Goal: Task Accomplishment & Management: Use online tool/utility

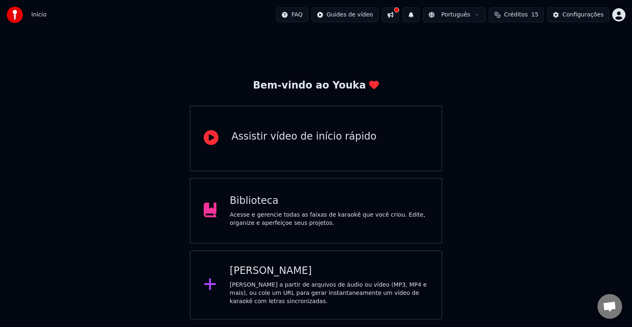
click at [355, 271] on div "[PERSON_NAME]" at bounding box center [329, 270] width 199 height 13
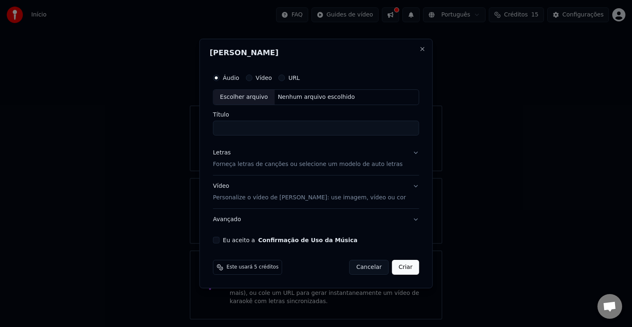
click at [250, 96] on div "Escolher arquivo" at bounding box center [244, 97] width 61 height 15
type input "**********"
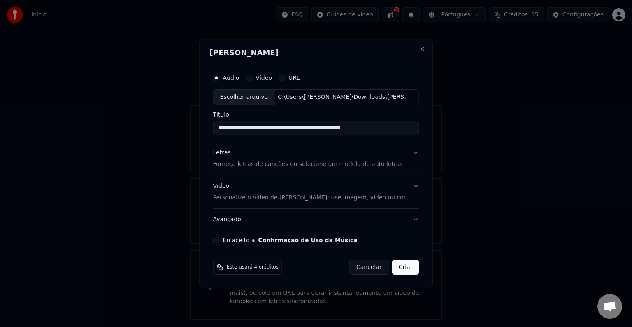
click at [315, 165] on p "Forneça letras de canções ou selecione um modelo de auto letras" at bounding box center [308, 164] width 190 height 8
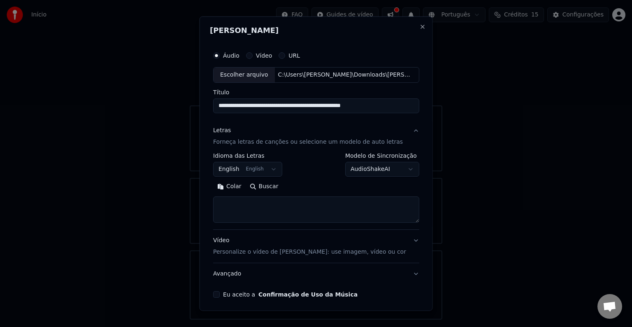
click at [261, 202] on textarea at bounding box center [316, 209] width 206 height 26
paste textarea "**********"
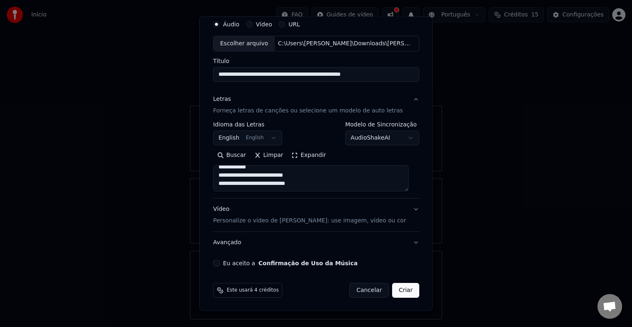
type textarea "**********"
click at [220, 264] on button "Eu aceito a Confirmação de Uso da Música" at bounding box center [216, 263] width 7 height 7
click at [399, 291] on button "Criar" at bounding box center [405, 290] width 27 height 15
select select "**"
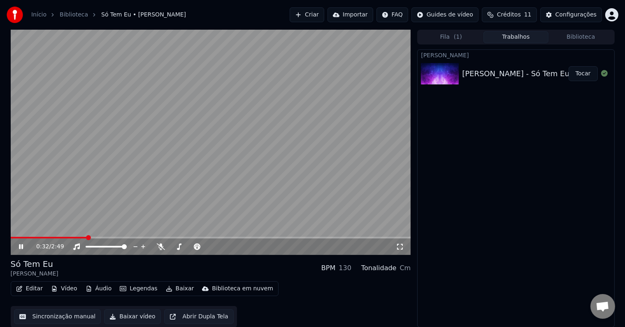
click at [26, 291] on button "Editar" at bounding box center [29, 289] width 33 height 12
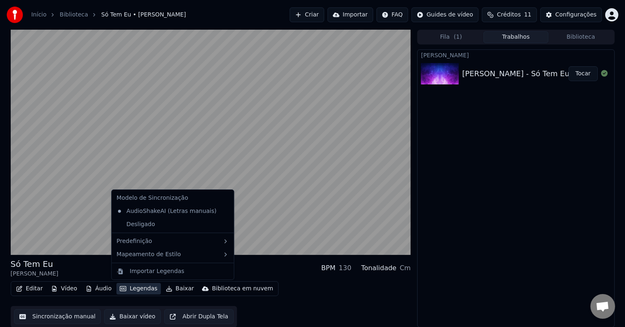
scroll to position [0, 0]
click at [79, 316] on button "Sincronização manual" at bounding box center [57, 316] width 87 height 15
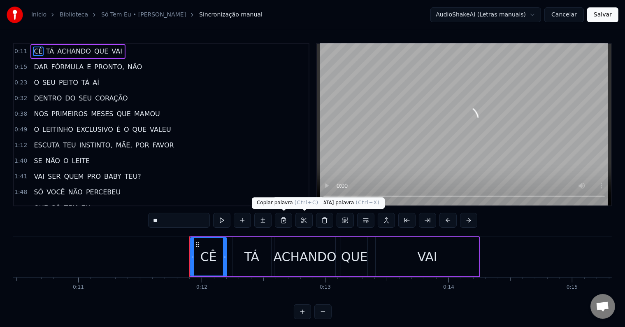
scroll to position [0, 1428]
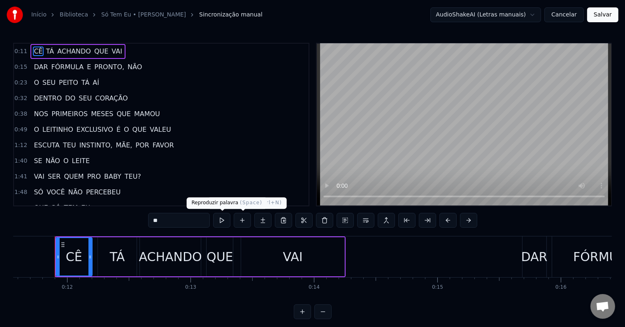
click at [228, 222] on button at bounding box center [221, 220] width 17 height 15
click at [227, 221] on button at bounding box center [221, 220] width 17 height 15
click at [114, 262] on div "TÁ" at bounding box center [117, 256] width 15 height 19
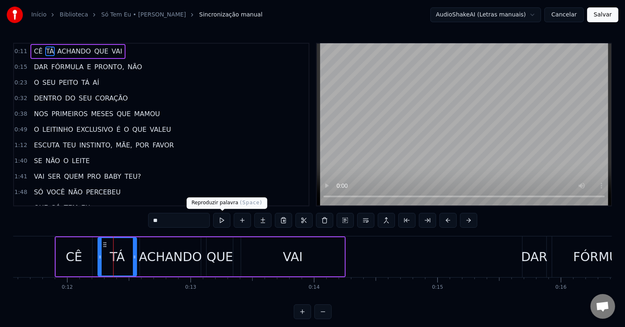
click at [225, 219] on button at bounding box center [221, 220] width 17 height 15
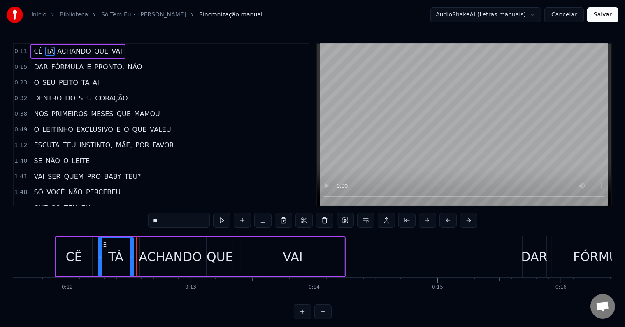
click at [132, 257] on icon at bounding box center [131, 256] width 3 height 7
click at [154, 253] on div "ACHANDO" at bounding box center [170, 256] width 63 height 19
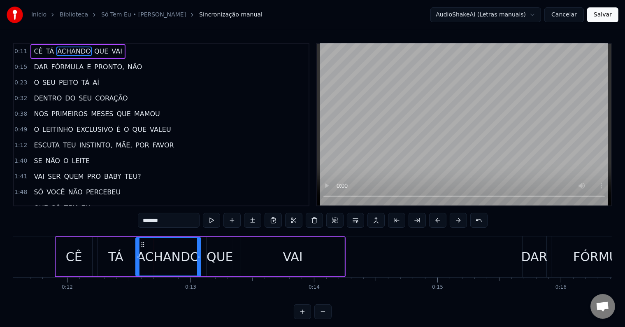
drag, startPoint x: 141, startPoint y: 253, endPoint x: 137, endPoint y: 254, distance: 4.5
click at [137, 254] on icon at bounding box center [137, 256] width 3 height 7
click at [212, 221] on button at bounding box center [211, 220] width 17 height 15
click at [135, 256] on icon at bounding box center [135, 256] width 3 height 7
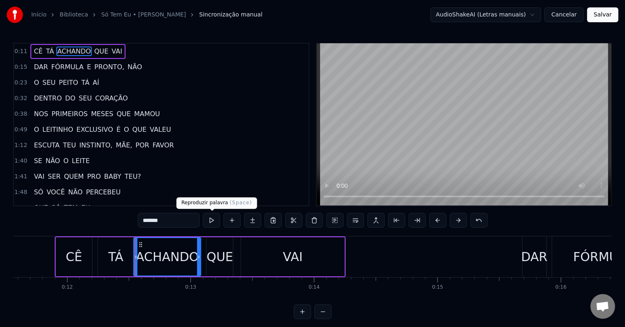
click at [213, 221] on button at bounding box center [211, 220] width 17 height 15
click at [216, 258] on div "QUE" at bounding box center [220, 256] width 27 height 19
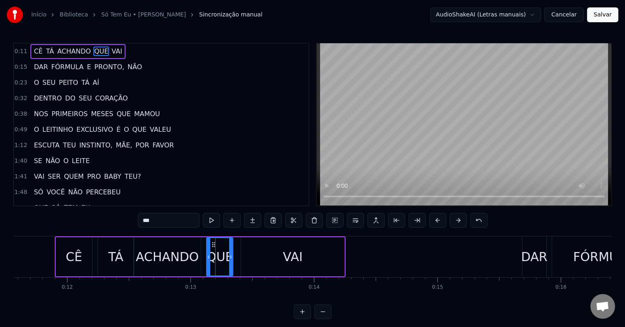
click at [216, 221] on button at bounding box center [211, 220] width 17 height 15
click at [270, 248] on div "VAI" at bounding box center [292, 256] width 103 height 39
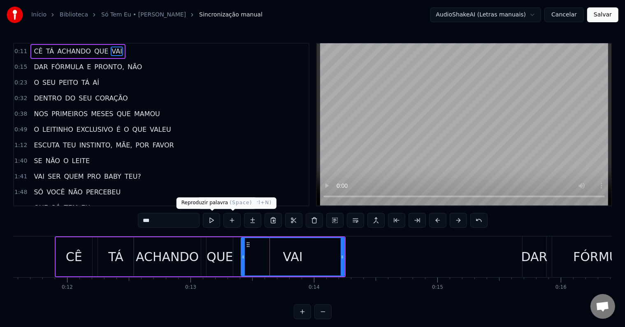
click at [214, 218] on button at bounding box center [211, 220] width 17 height 15
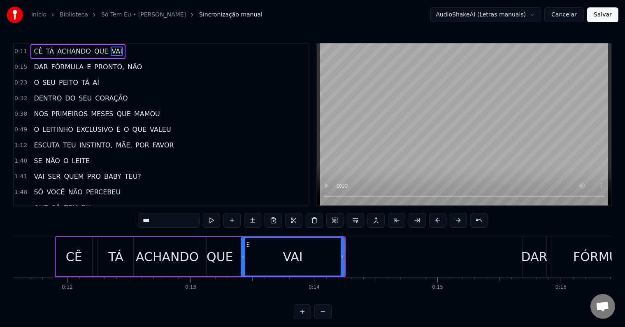
click at [534, 253] on div "DAR" at bounding box center [534, 256] width 26 height 19
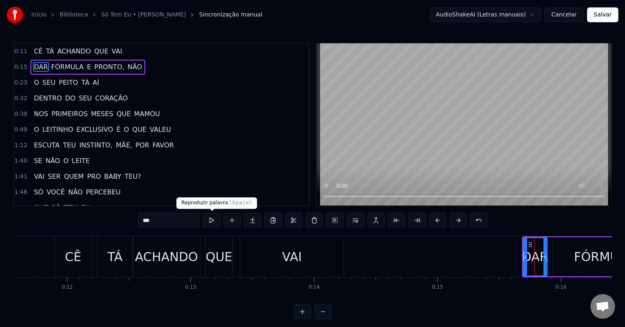
click at [213, 221] on button at bounding box center [211, 220] width 17 height 15
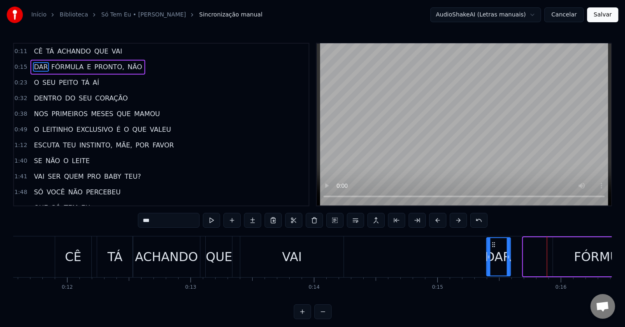
drag, startPoint x: 528, startPoint y: 243, endPoint x: 491, endPoint y: 244, distance: 36.6
click at [491, 244] on icon at bounding box center [494, 244] width 7 height 7
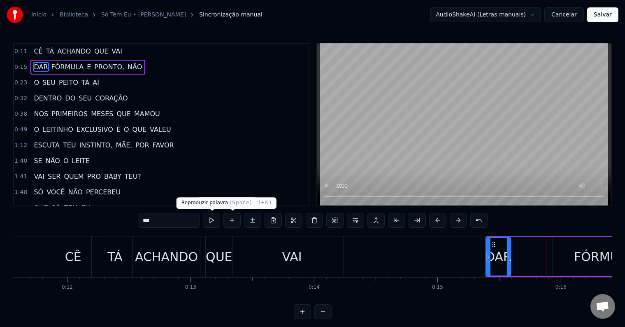
click at [209, 221] on button at bounding box center [211, 220] width 17 height 15
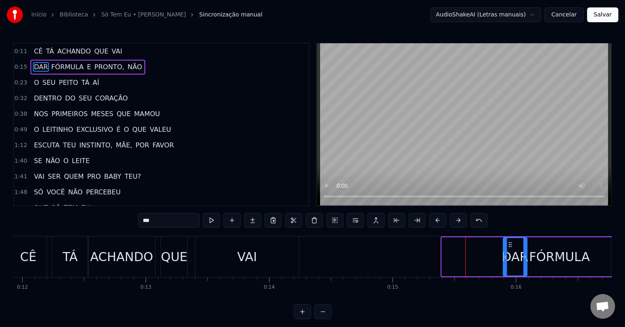
scroll to position [0, 1476]
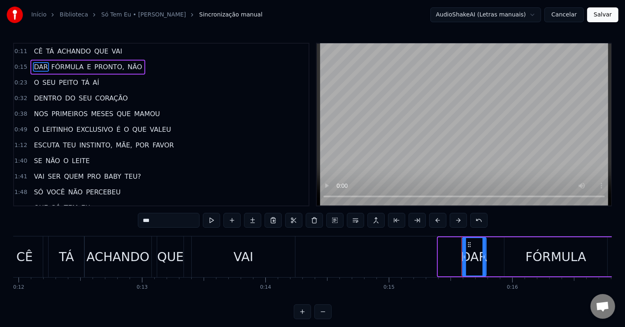
drag, startPoint x: 492, startPoint y: 241, endPoint x: 467, endPoint y: 246, distance: 24.8
click at [467, 246] on icon at bounding box center [469, 244] width 7 height 7
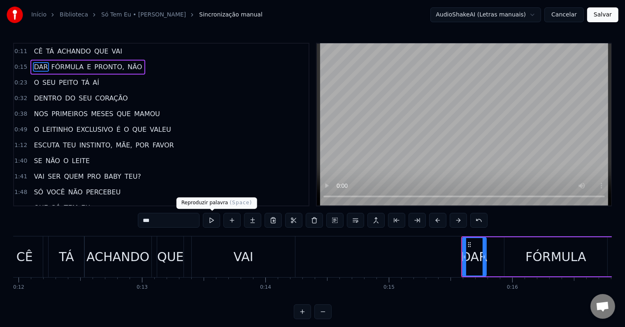
click at [212, 220] on button at bounding box center [211, 220] width 17 height 15
click at [529, 253] on div "FÓRMULA" at bounding box center [556, 256] width 60 height 19
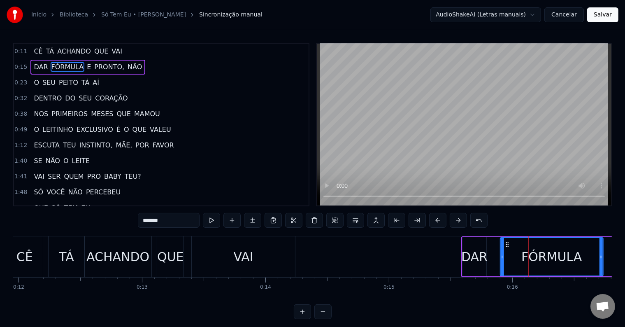
drag, startPoint x: 511, startPoint y: 242, endPoint x: 497, endPoint y: 241, distance: 13.6
click at [507, 242] on icon at bounding box center [507, 244] width 7 height 7
click at [216, 216] on button at bounding box center [211, 220] width 17 height 15
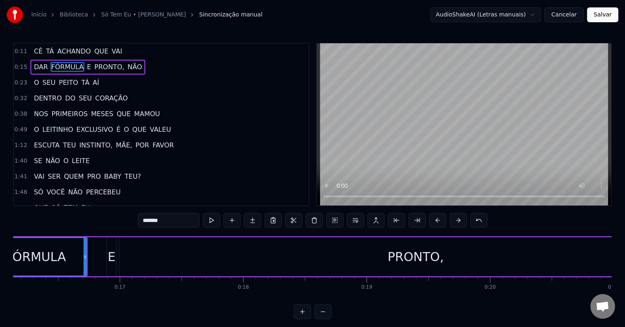
scroll to position [0, 2024]
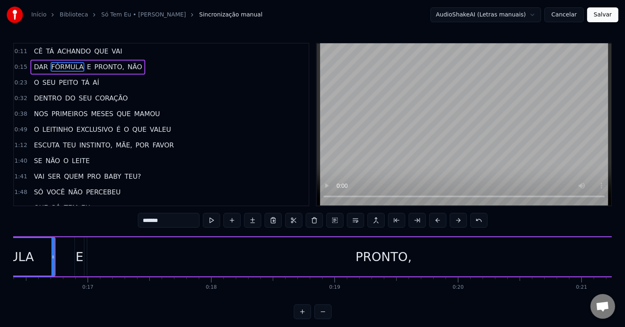
click at [78, 254] on div "E" at bounding box center [80, 256] width 8 height 19
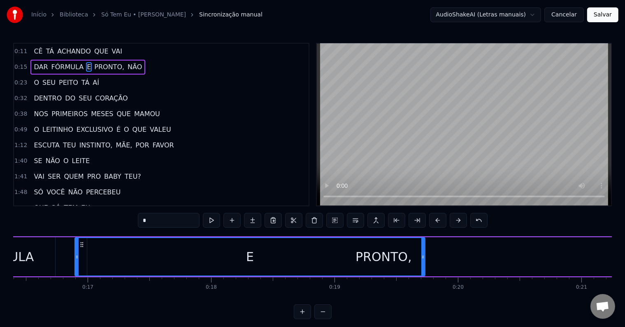
drag, startPoint x: 83, startPoint y: 257, endPoint x: 425, endPoint y: 251, distance: 342.0
click at [425, 251] on div at bounding box center [422, 256] width 3 height 37
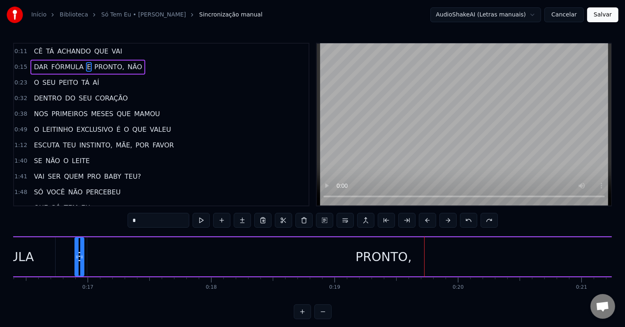
click at [426, 255] on div "PRONTO," at bounding box center [383, 256] width 593 height 39
type input "*******"
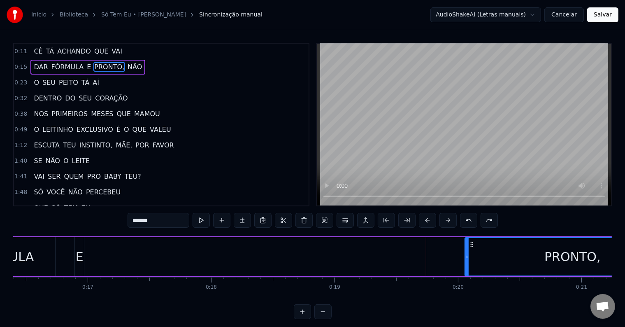
drag, startPoint x: 88, startPoint y: 253, endPoint x: 466, endPoint y: 251, distance: 377.8
click at [466, 251] on div at bounding box center [466, 256] width 3 height 37
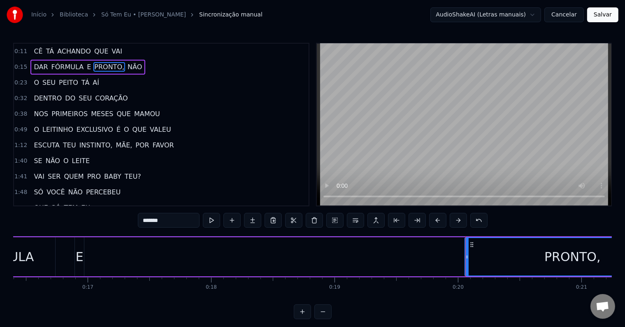
drag, startPoint x: 507, startPoint y: 255, endPoint x: 424, endPoint y: 259, distance: 82.4
click at [424, 259] on div "DAR FÓRMULA E PRONTO, NÃO" at bounding box center [406, 256] width 986 height 41
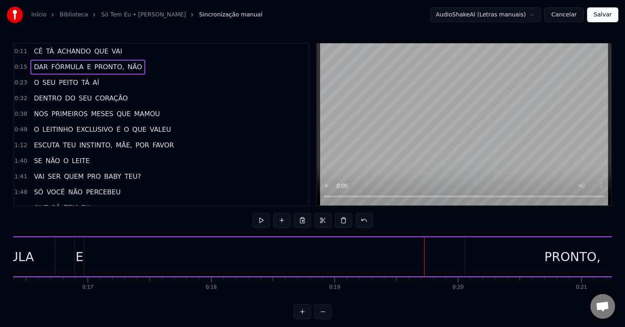
click at [476, 249] on div "PRONTO," at bounding box center [572, 256] width 215 height 39
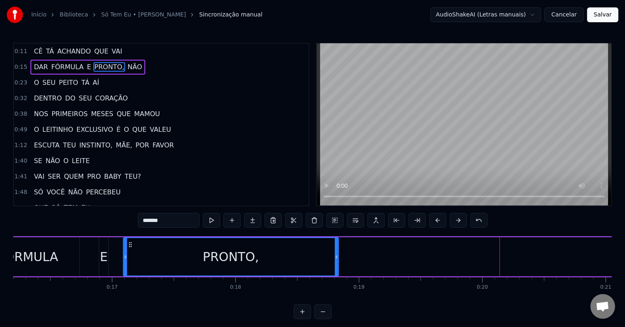
scroll to position [0, 1996]
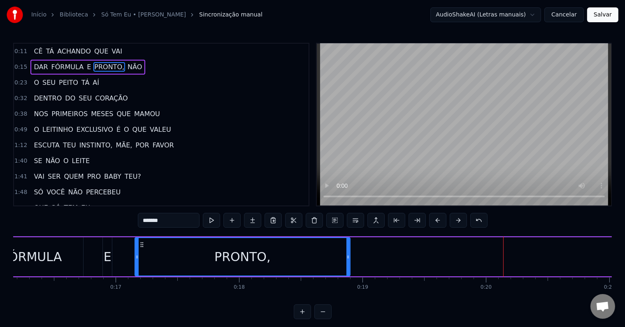
drag, startPoint x: 472, startPoint y: 245, endPoint x: 142, endPoint y: 254, distance: 330.2
click at [142, 254] on div "PRONTO," at bounding box center [242, 256] width 214 height 37
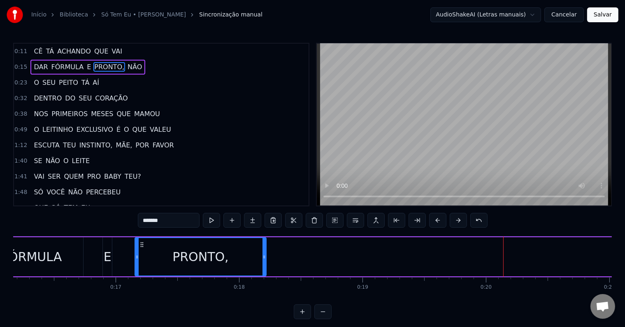
drag, startPoint x: 348, startPoint y: 254, endPoint x: 261, endPoint y: 258, distance: 86.9
click at [263, 258] on icon at bounding box center [264, 256] width 3 height 7
click at [127, 64] on span "NÃO" at bounding box center [135, 66] width 16 height 9
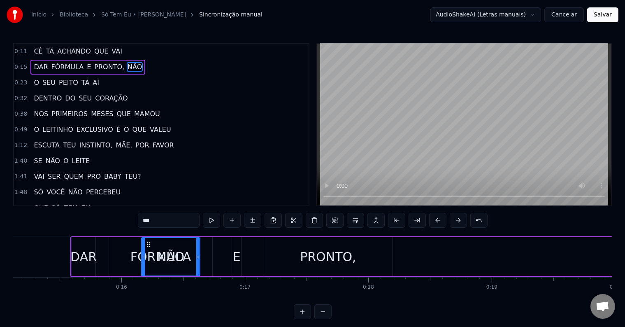
scroll to position [0, 1865]
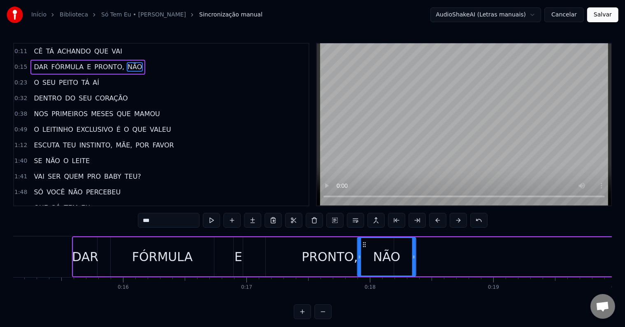
drag, startPoint x: 63, startPoint y: 243, endPoint x: 364, endPoint y: 262, distance: 301.8
click at [364, 262] on div "NÃO" at bounding box center [387, 256] width 58 height 37
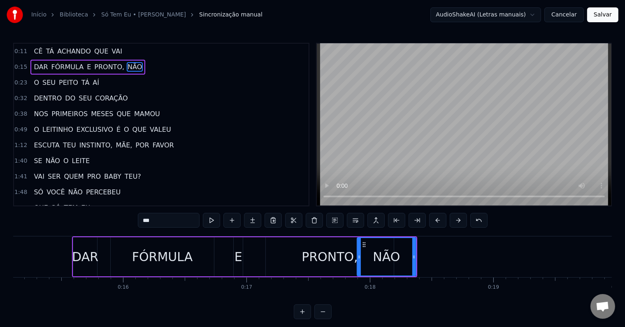
click at [91, 258] on div "DAR" at bounding box center [85, 256] width 26 height 19
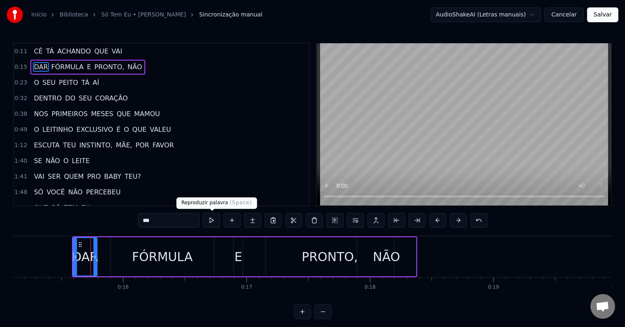
click at [214, 219] on button at bounding box center [211, 220] width 17 height 15
click at [170, 256] on div "FÓRMULA" at bounding box center [162, 256] width 60 height 19
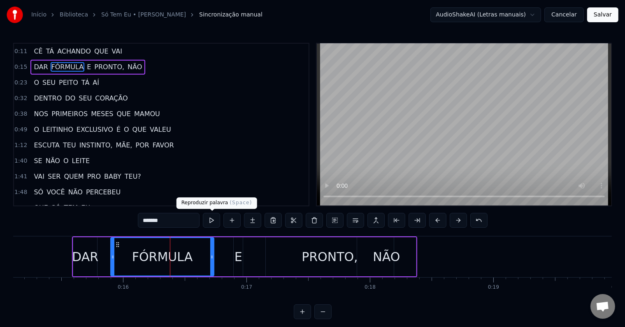
click at [211, 221] on button at bounding box center [211, 220] width 17 height 15
click at [235, 255] on div "E" at bounding box center [239, 256] width 8 height 19
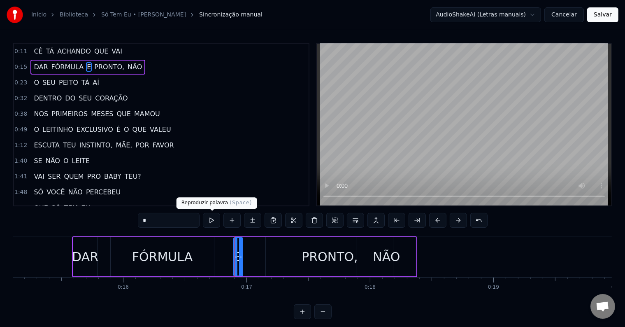
click at [216, 221] on button at bounding box center [211, 220] width 17 height 15
click at [316, 257] on div "PRONTO," at bounding box center [330, 256] width 56 height 19
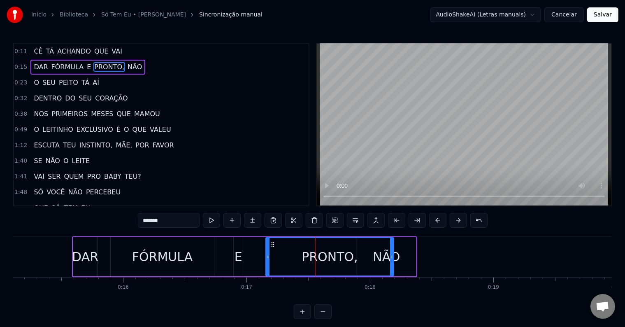
click at [213, 222] on button at bounding box center [211, 220] width 17 height 15
click at [324, 255] on div "PRONTO," at bounding box center [330, 256] width 56 height 19
drag, startPoint x: 267, startPoint y: 255, endPoint x: 298, endPoint y: 252, distance: 30.2
click at [295, 256] on circle at bounding box center [294, 256] width 0 height 0
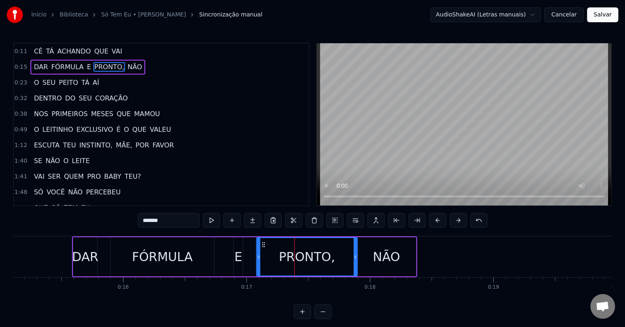
drag, startPoint x: 298, startPoint y: 243, endPoint x: 259, endPoint y: 248, distance: 39.4
click at [259, 248] on div "PRONTO," at bounding box center [307, 256] width 100 height 37
click at [137, 261] on div "FÓRMULA" at bounding box center [162, 256] width 60 height 19
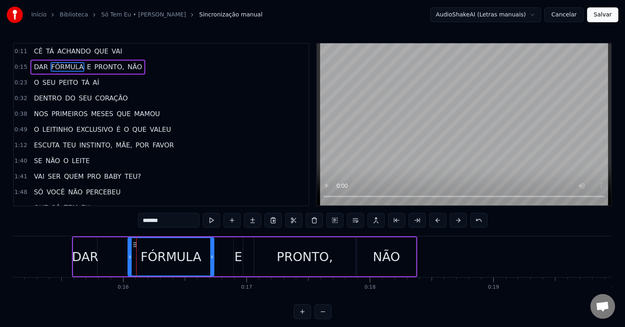
drag, startPoint x: 112, startPoint y: 253, endPoint x: 129, endPoint y: 255, distance: 17.3
click at [129, 255] on icon at bounding box center [129, 256] width 3 height 7
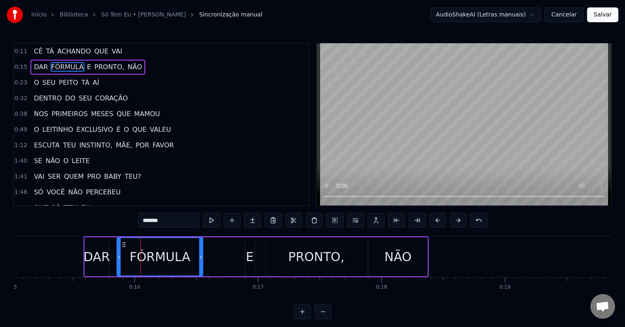
scroll to position [0, 1839]
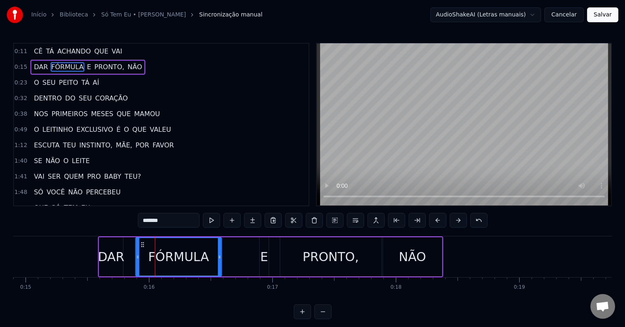
drag, startPoint x: 133, startPoint y: 243, endPoint x: 142, endPoint y: 245, distance: 8.8
click at [142, 245] on icon at bounding box center [143, 244] width 7 height 7
click at [262, 251] on div "E" at bounding box center [264, 256] width 8 height 19
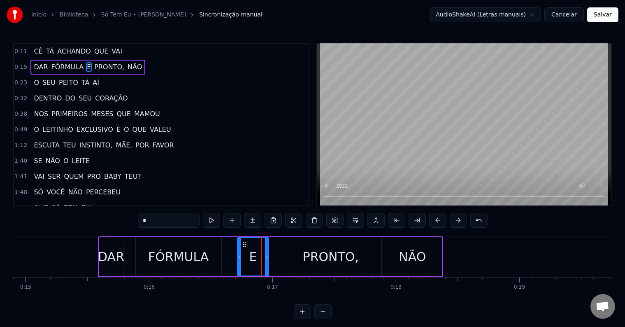
drag, startPoint x: 260, startPoint y: 256, endPoint x: 238, endPoint y: 255, distance: 22.3
click at [238, 255] on icon at bounding box center [239, 256] width 3 height 7
drag, startPoint x: 244, startPoint y: 242, endPoint x: 227, endPoint y: 242, distance: 16.9
click at [227, 242] on icon at bounding box center [228, 244] width 7 height 7
drag, startPoint x: 250, startPoint y: 256, endPoint x: 242, endPoint y: 255, distance: 8.3
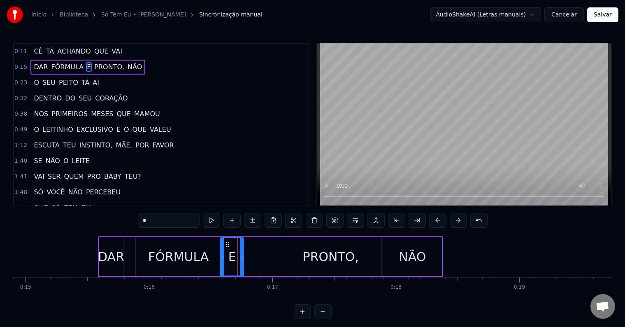
click at [241, 255] on icon at bounding box center [241, 256] width 3 height 7
click at [328, 255] on div "PRONTO," at bounding box center [331, 256] width 56 height 19
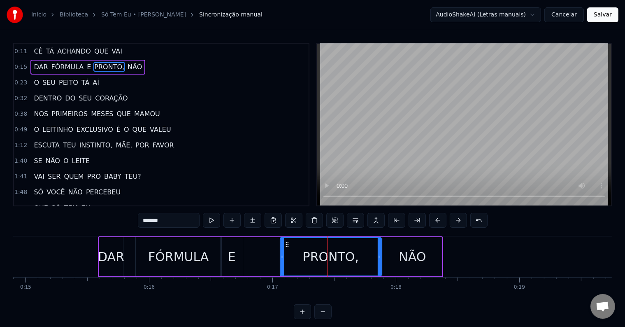
drag, startPoint x: 305, startPoint y: 255, endPoint x: 291, endPoint y: 256, distance: 13.2
click at [291, 256] on div "PRONTO," at bounding box center [331, 256] width 100 height 37
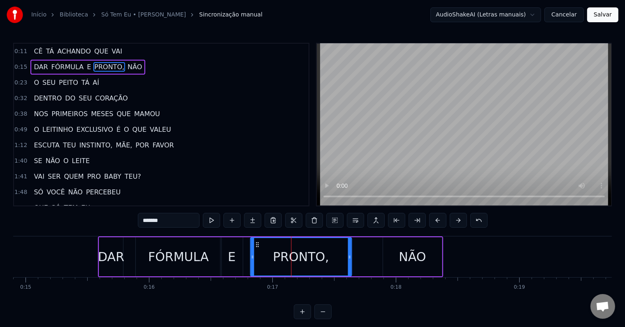
drag, startPoint x: 285, startPoint y: 244, endPoint x: 255, endPoint y: 247, distance: 30.1
click at [255, 247] on icon at bounding box center [257, 244] width 7 height 7
click at [394, 254] on div "NÃO" at bounding box center [412, 256] width 58 height 39
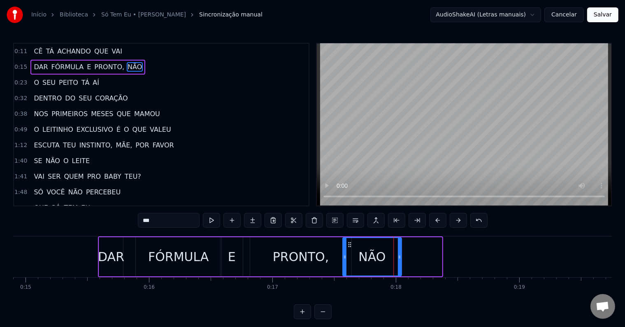
drag, startPoint x: 389, startPoint y: 241, endPoint x: 349, endPoint y: 247, distance: 40.7
click at [349, 247] on icon at bounding box center [349, 244] width 7 height 7
drag, startPoint x: 400, startPoint y: 254, endPoint x: 442, endPoint y: 258, distance: 42.2
click at [442, 258] on icon at bounding box center [440, 256] width 3 height 7
click at [37, 65] on span "DAR" at bounding box center [41, 66] width 16 height 9
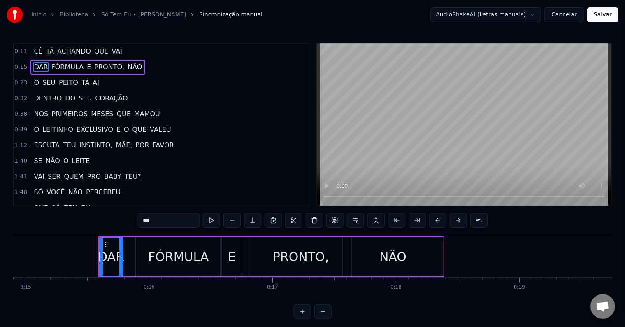
click at [53, 63] on span "FÓRMULA" at bounding box center [68, 66] width 34 height 9
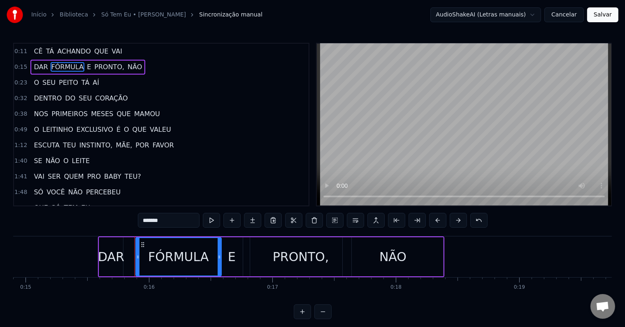
click at [40, 65] on span "DAR" at bounding box center [41, 66] width 16 height 9
type input "***"
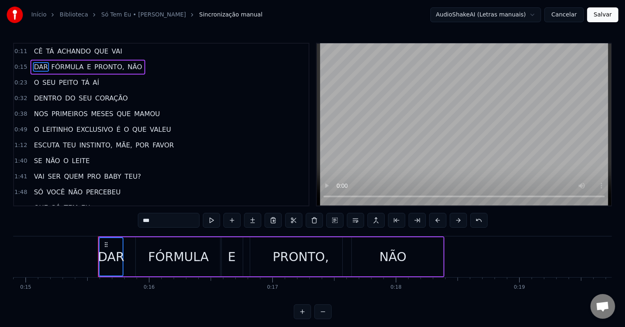
click at [127, 67] on span "NÃO" at bounding box center [135, 66] width 16 height 9
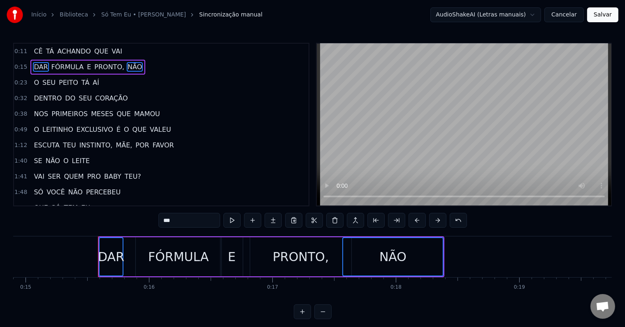
click at [60, 66] on span "FÓRMULA" at bounding box center [68, 66] width 34 height 9
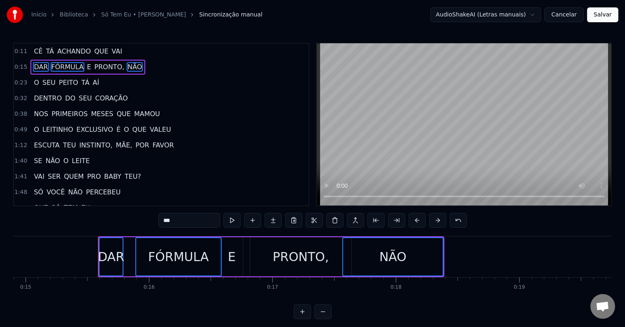
click at [93, 65] on span "PRONTO," at bounding box center [109, 66] width 32 height 9
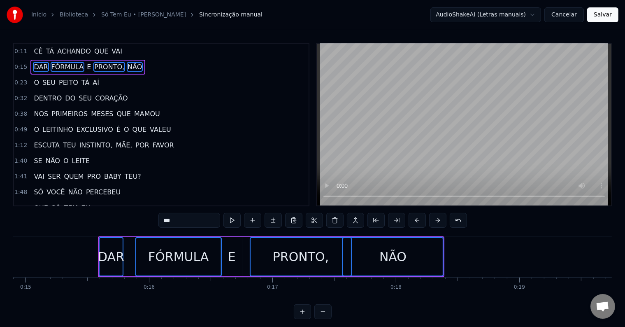
click at [86, 65] on span "E" at bounding box center [89, 66] width 6 height 9
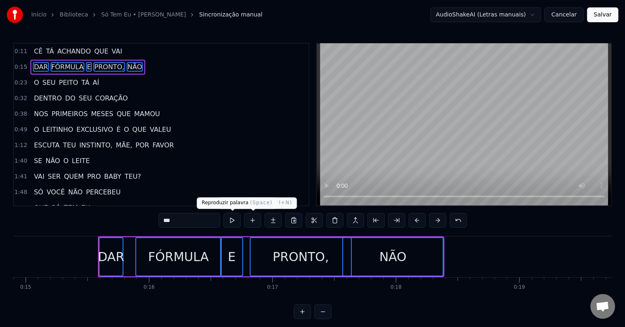
click at [235, 221] on button at bounding box center [231, 220] width 17 height 15
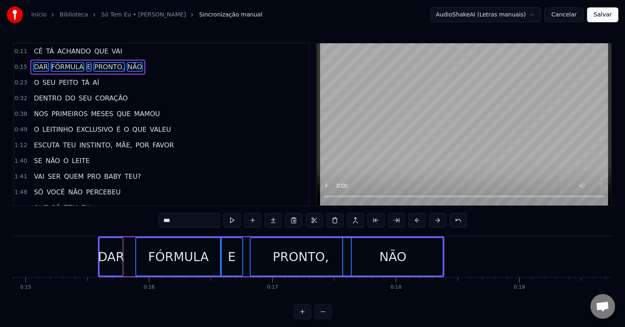
click at [235, 221] on button at bounding box center [231, 220] width 17 height 15
click at [233, 219] on button at bounding box center [231, 220] width 17 height 15
click at [235, 159] on div "1:40 SE NÃO O LEITE" at bounding box center [161, 161] width 295 height 16
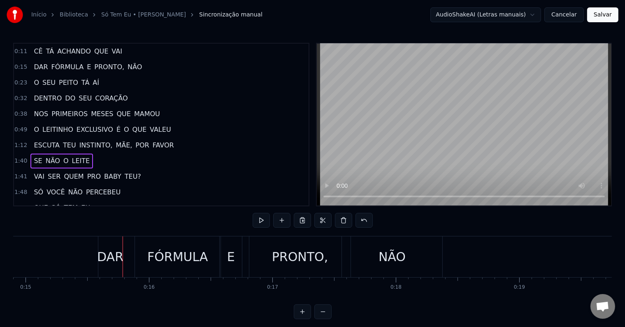
click at [43, 64] on span "DAR" at bounding box center [41, 66] width 16 height 9
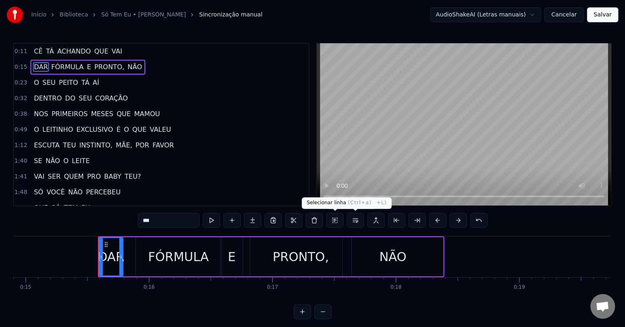
click at [338, 217] on button at bounding box center [334, 220] width 17 height 15
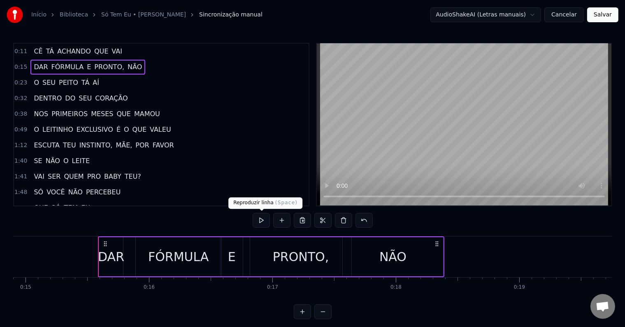
click at [259, 219] on button at bounding box center [261, 220] width 17 height 15
click at [265, 219] on button at bounding box center [261, 220] width 17 height 15
click at [391, 259] on div "NÃO" at bounding box center [392, 256] width 27 height 19
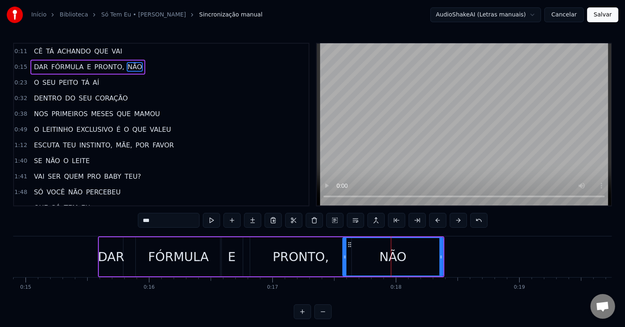
click at [328, 254] on div "PRONTO," at bounding box center [300, 256] width 101 height 39
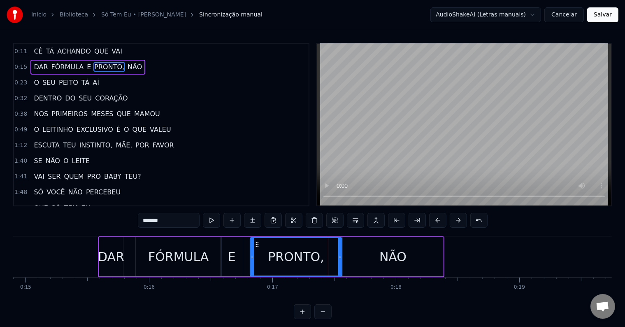
drag, startPoint x: 349, startPoint y: 255, endPoint x: 340, endPoint y: 255, distance: 9.5
click at [340, 255] on icon at bounding box center [339, 256] width 3 height 7
click at [363, 256] on div "NÃO" at bounding box center [393, 256] width 100 height 39
type input "***"
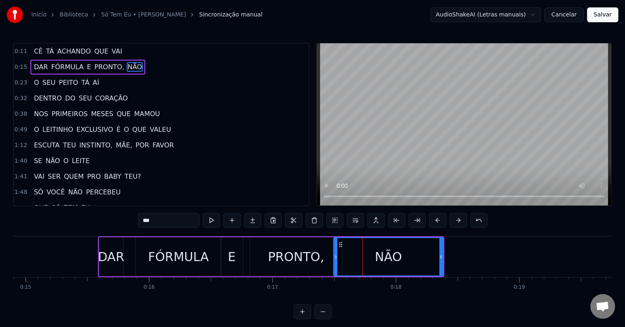
drag, startPoint x: 345, startPoint y: 257, endPoint x: 336, endPoint y: 257, distance: 9.1
click at [336, 257] on icon at bounding box center [335, 256] width 3 height 7
click at [328, 220] on button at bounding box center [334, 220] width 17 height 15
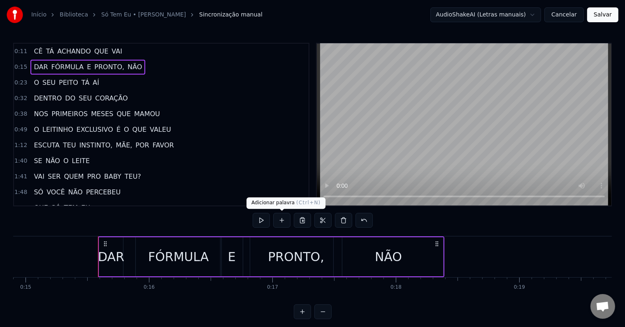
click at [263, 219] on button at bounding box center [261, 220] width 17 height 15
click at [438, 255] on div "NÃO" at bounding box center [388, 256] width 109 height 39
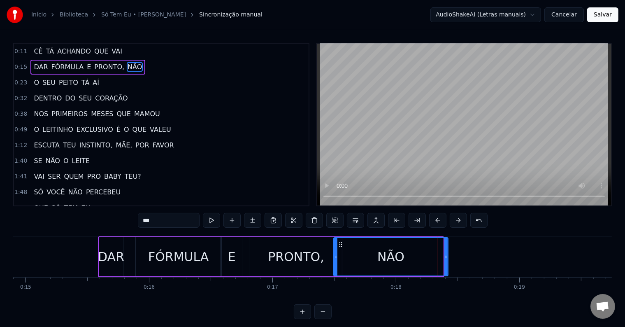
drag, startPoint x: 441, startPoint y: 256, endPoint x: 447, endPoint y: 257, distance: 6.4
click at [447, 257] on icon at bounding box center [445, 256] width 3 height 7
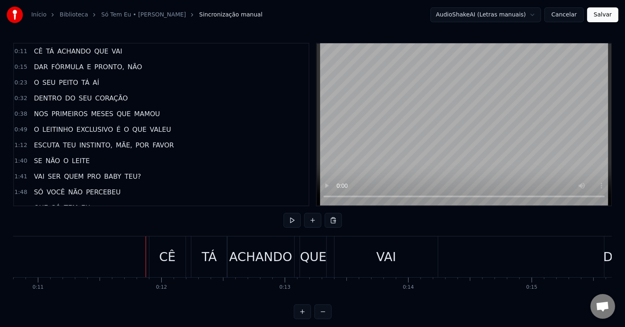
scroll to position [0, 1332]
click at [164, 253] on div "CÊ" at bounding box center [168, 256] width 16 height 19
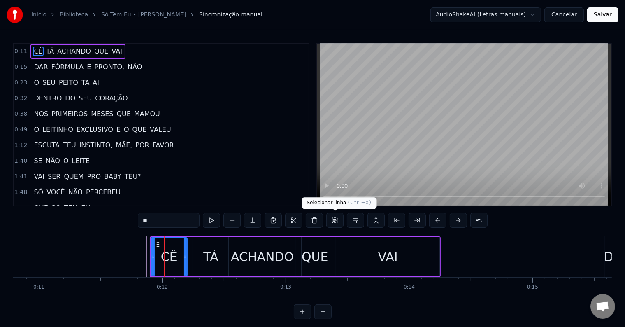
click at [334, 218] on button at bounding box center [334, 220] width 17 height 15
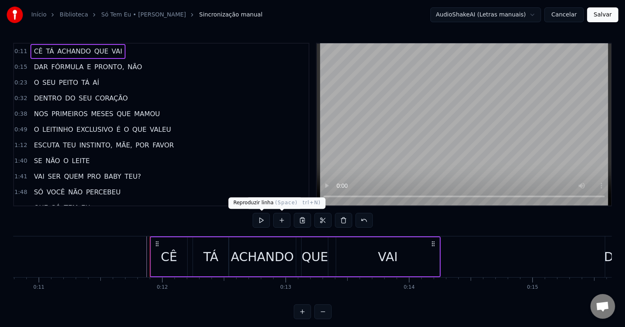
click at [265, 215] on button at bounding box center [261, 220] width 17 height 15
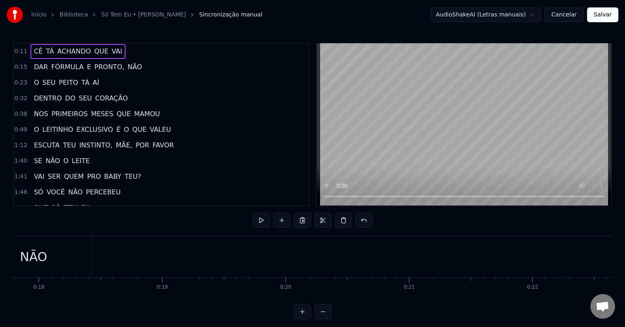
scroll to position [0, 2204]
click at [33, 81] on span "O" at bounding box center [36, 82] width 7 height 9
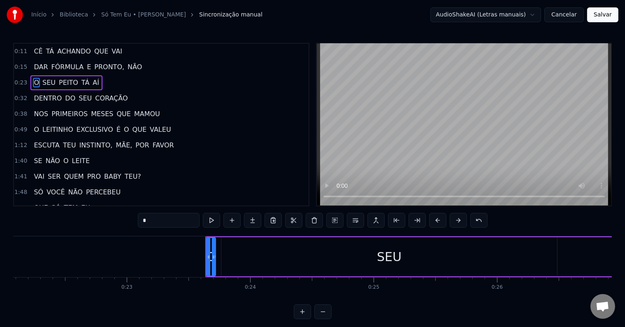
scroll to position [0, 2725]
drag, startPoint x: 209, startPoint y: 249, endPoint x: 176, endPoint y: 251, distance: 32.6
click at [200, 251] on div at bounding box center [201, 256] width 3 height 37
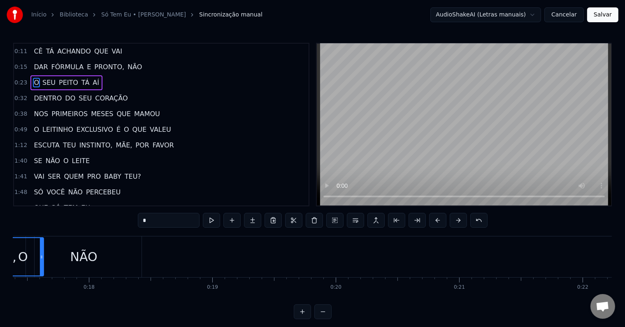
scroll to position [0, 2113]
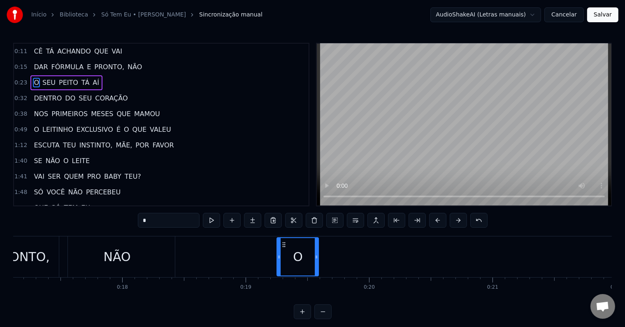
drag, startPoint x: 181, startPoint y: 244, endPoint x: 283, endPoint y: 264, distance: 104.4
click at [283, 264] on div "O" at bounding box center [297, 256] width 41 height 37
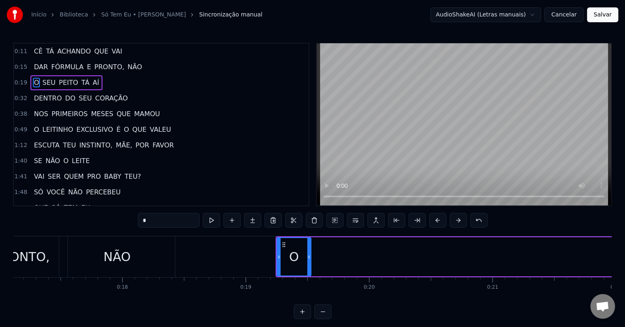
drag, startPoint x: 316, startPoint y: 258, endPoint x: 307, endPoint y: 257, distance: 9.5
click at [307, 257] on icon at bounding box center [308, 256] width 3 height 7
drag, startPoint x: 284, startPoint y: 242, endPoint x: 291, endPoint y: 242, distance: 6.2
click at [291, 242] on icon at bounding box center [290, 244] width 7 height 7
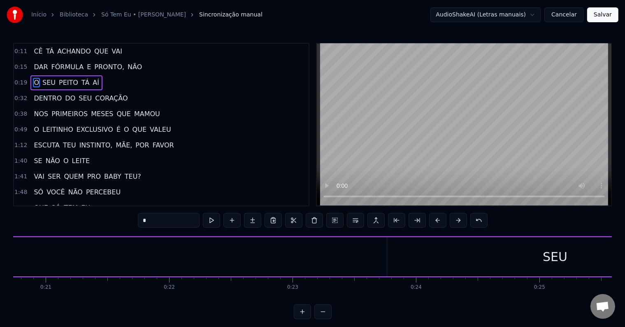
scroll to position [0, 2563]
click at [560, 260] on div "SEU" at bounding box center [551, 256] width 25 height 19
type input "***"
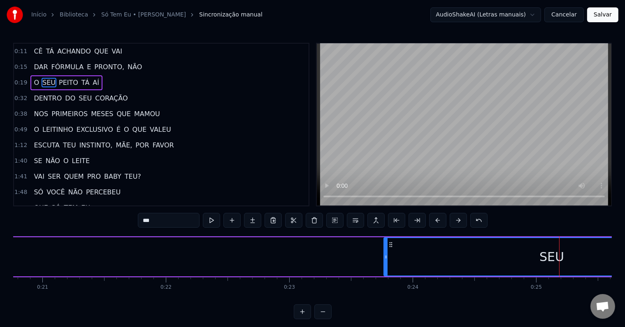
click at [46, 79] on span "SEU" at bounding box center [49, 82] width 15 height 9
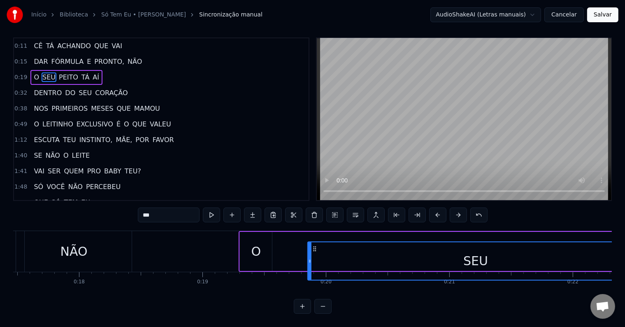
scroll to position [12, 0]
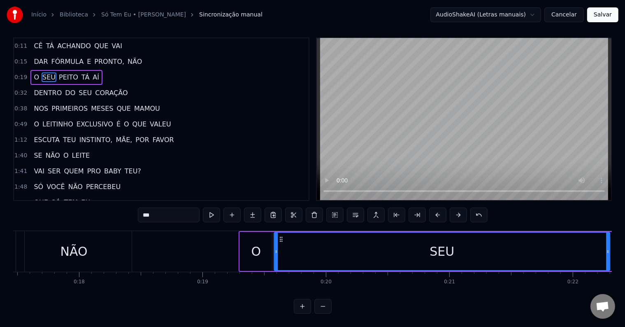
drag, startPoint x: 388, startPoint y: 242, endPoint x: 245, endPoint y: 239, distance: 143.2
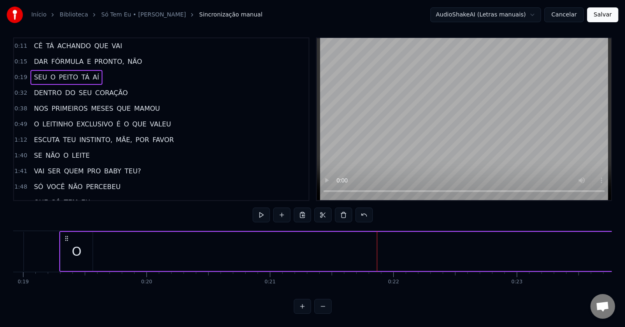
scroll to position [0, 2337]
click at [127, 57] on span "NÃO" at bounding box center [135, 61] width 16 height 9
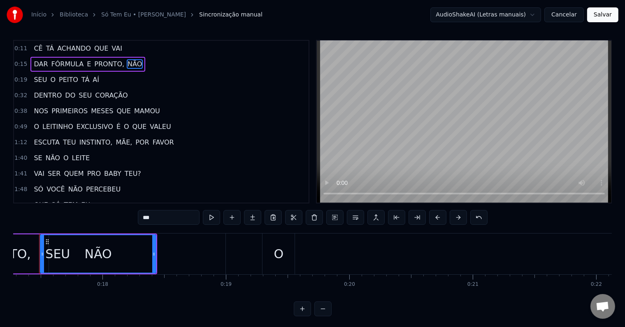
scroll to position [0, 2117]
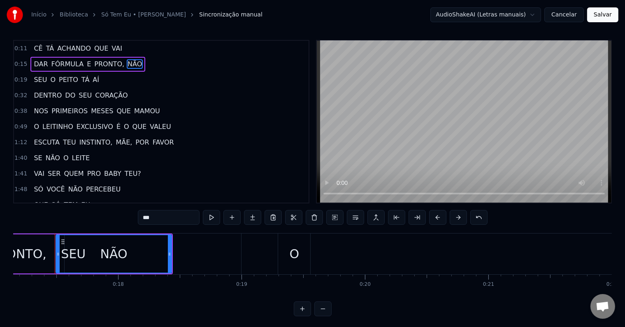
click at [38, 81] on span "SEU" at bounding box center [40, 79] width 15 height 9
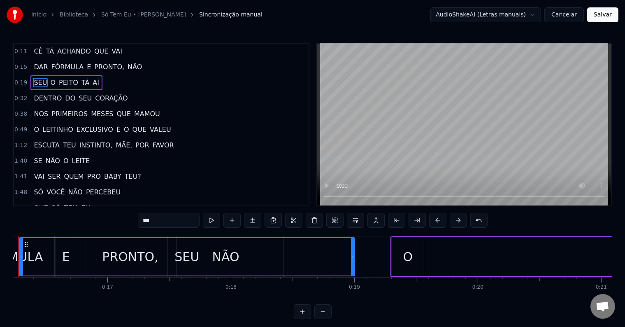
scroll to position [0, 1968]
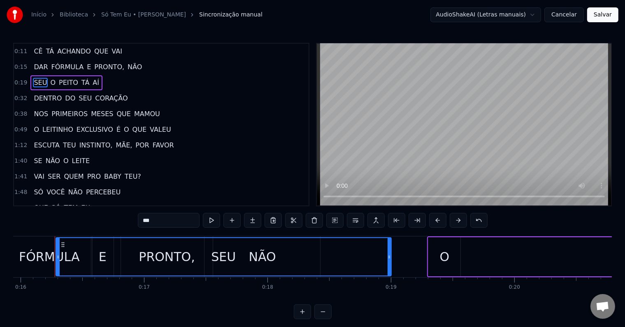
click at [49, 81] on span "O" at bounding box center [52, 82] width 7 height 9
type input "*"
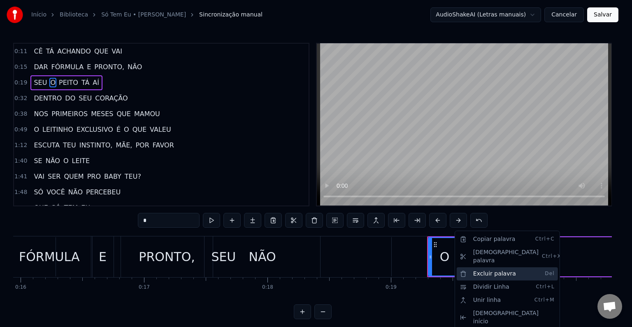
click at [492, 267] on div "Excluir palavra Del" at bounding box center [507, 273] width 101 height 13
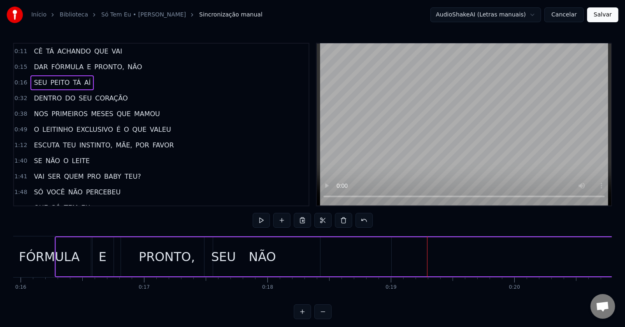
click at [38, 79] on span "SEU" at bounding box center [40, 82] width 15 height 9
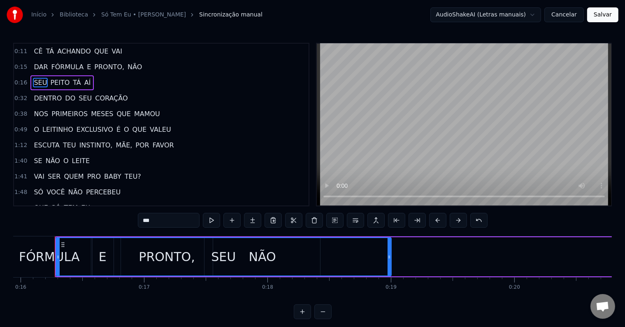
click at [221, 257] on div "SEU" at bounding box center [223, 256] width 25 height 19
click at [35, 82] on span "SEU" at bounding box center [40, 82] width 15 height 9
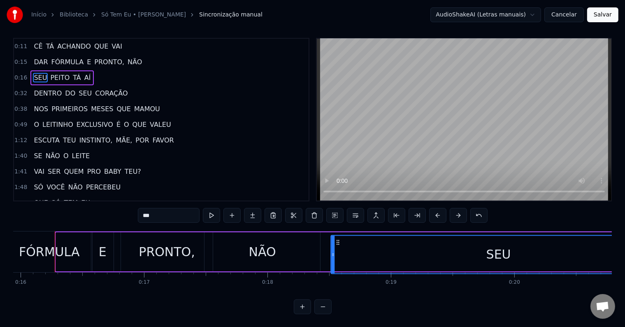
scroll to position [9, 0]
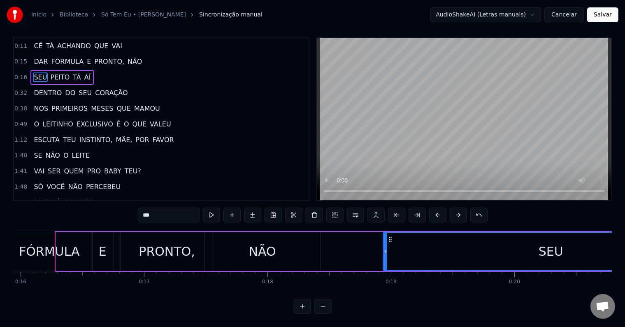
drag, startPoint x: 62, startPoint y: 244, endPoint x: 446, endPoint y: 227, distance: 384.7
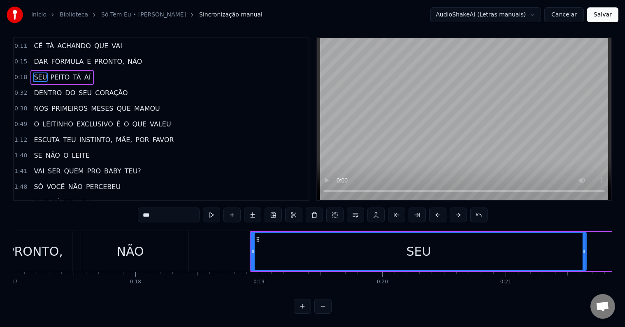
scroll to position [0, 2130]
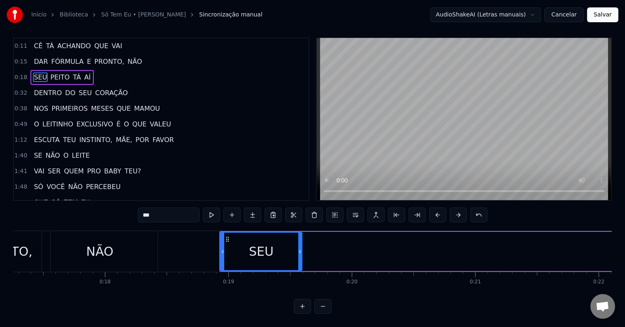
drag, startPoint x: 555, startPoint y: 248, endPoint x: 248, endPoint y: 235, distance: 307.3
click at [300, 242] on div at bounding box center [299, 251] width 3 height 37
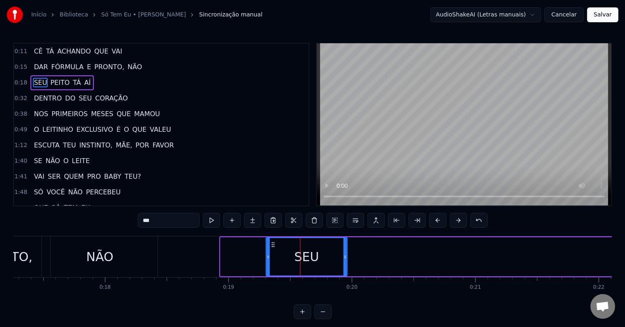
drag, startPoint x: 226, startPoint y: 243, endPoint x: 272, endPoint y: 243, distance: 45.7
click at [272, 243] on icon at bounding box center [273, 244] width 7 height 7
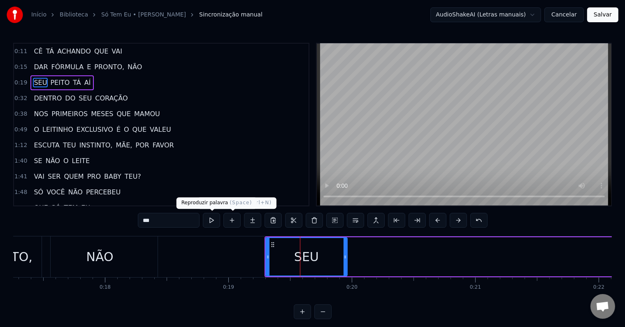
click at [209, 216] on button at bounding box center [211, 220] width 17 height 15
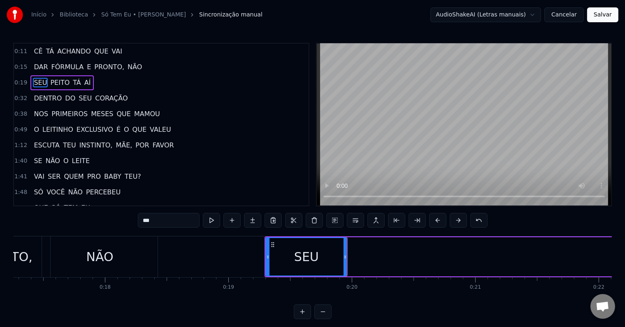
click at [56, 82] on span "PEITO" at bounding box center [59, 82] width 21 height 9
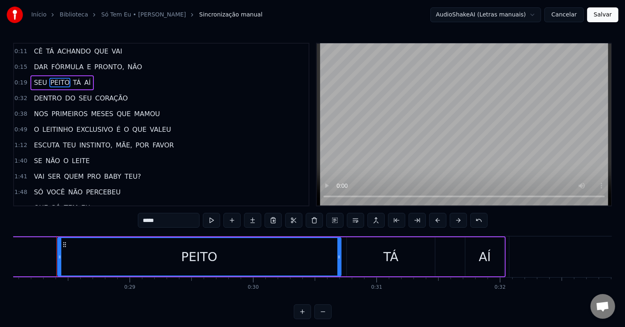
scroll to position [0, 3465]
click at [390, 257] on div "TÁ" at bounding box center [389, 256] width 15 height 19
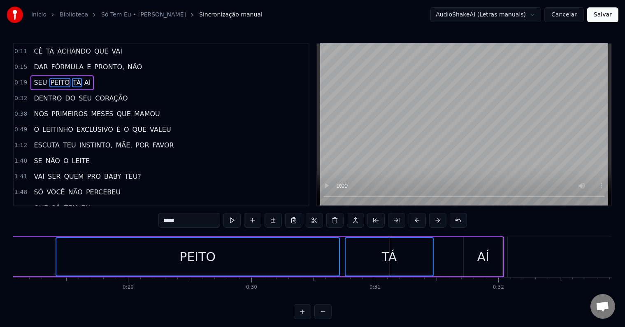
click at [465, 257] on div "AÍ" at bounding box center [483, 256] width 39 height 39
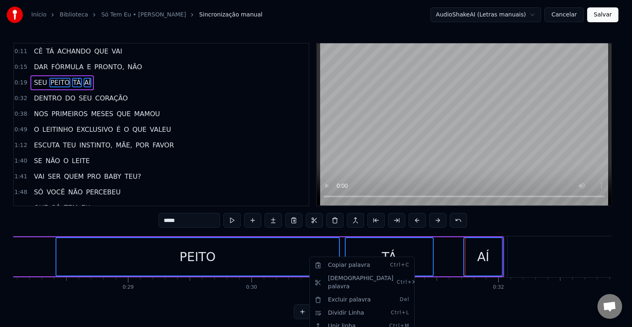
click at [472, 263] on html "Início Biblioteca Só Tem Eu • Zé [PERSON_NAME] manual AudioShakeAI (Letras man…" at bounding box center [316, 166] width 632 height 332
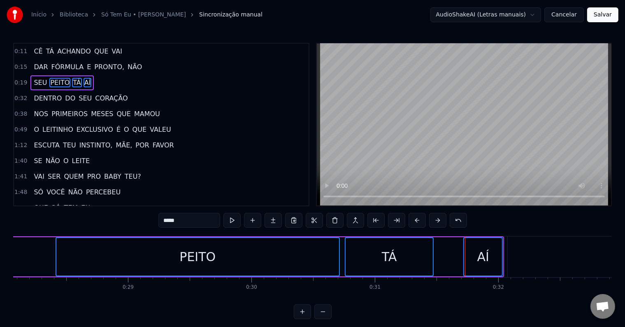
click at [396, 252] on div "TÁ" at bounding box center [389, 256] width 87 height 37
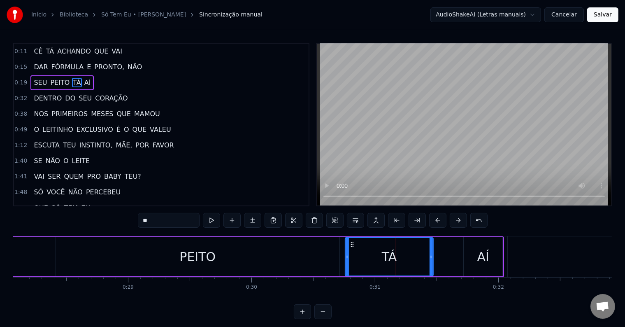
click at [242, 251] on div "PEITO" at bounding box center [198, 256] width 284 height 39
type input "*****"
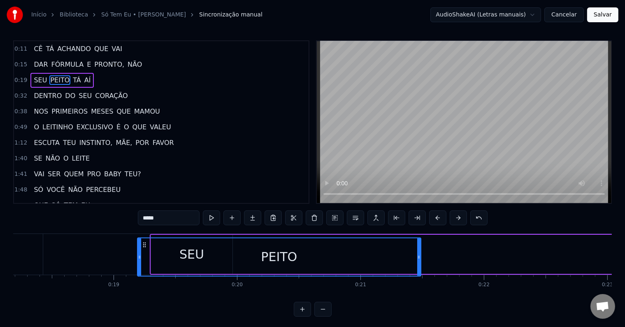
scroll to position [0, 2210]
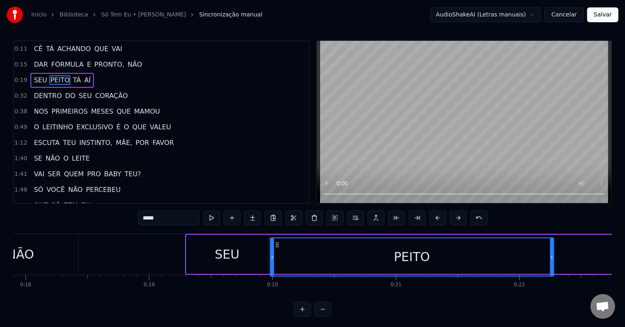
drag, startPoint x: 62, startPoint y: 243, endPoint x: 276, endPoint y: 235, distance: 214.5
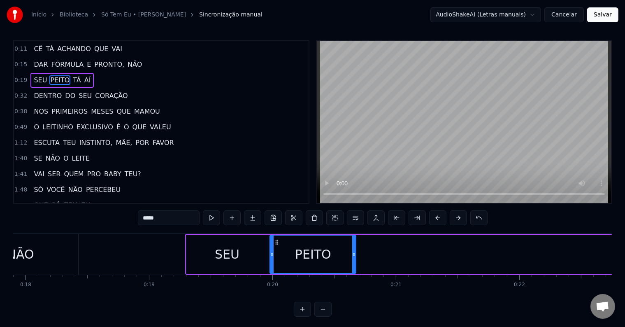
drag, startPoint x: 552, startPoint y: 253, endPoint x: 353, endPoint y: 249, distance: 198.8
click at [353, 249] on div at bounding box center [353, 253] width 3 height 37
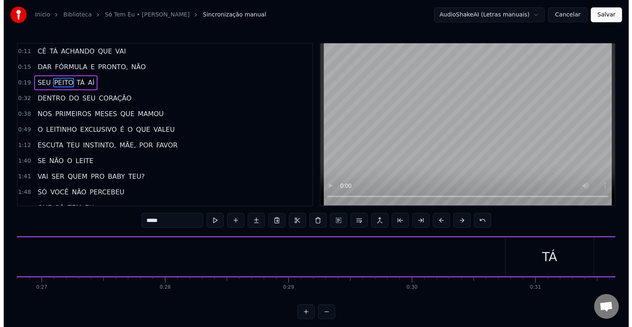
scroll to position [0, 3308]
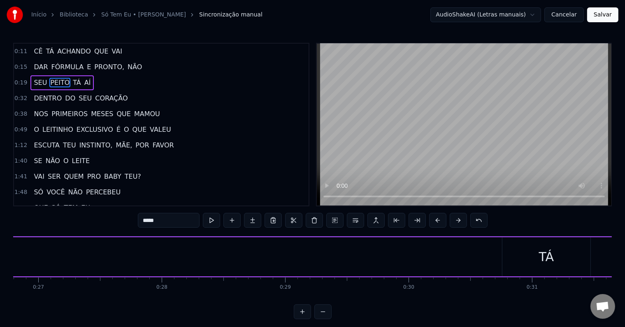
click at [598, 16] on button "Salvar" at bounding box center [602, 14] width 31 height 15
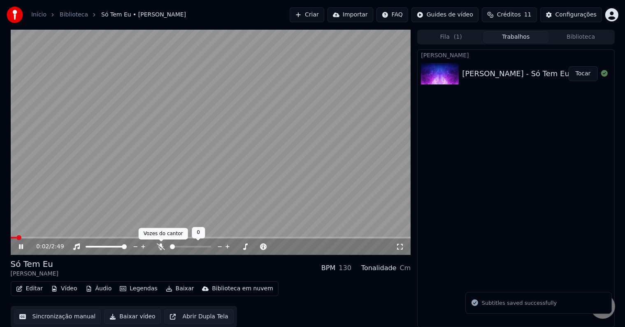
click at [159, 246] on icon at bounding box center [161, 246] width 8 height 7
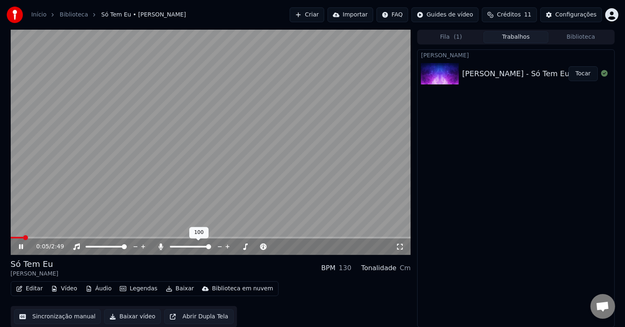
click at [161, 245] on icon at bounding box center [161, 246] width 5 height 7
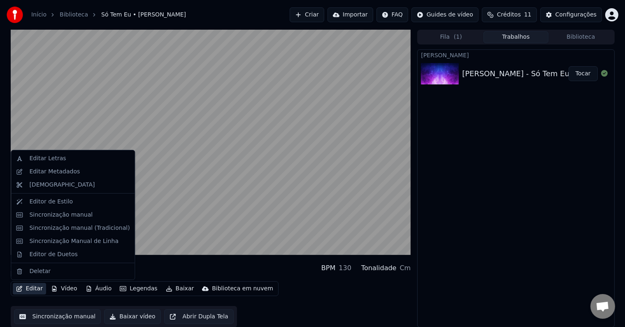
click at [28, 290] on button "Editar" at bounding box center [29, 289] width 33 height 12
click at [74, 227] on div "Sincronização manual (Tradicional)" at bounding box center [79, 228] width 100 height 8
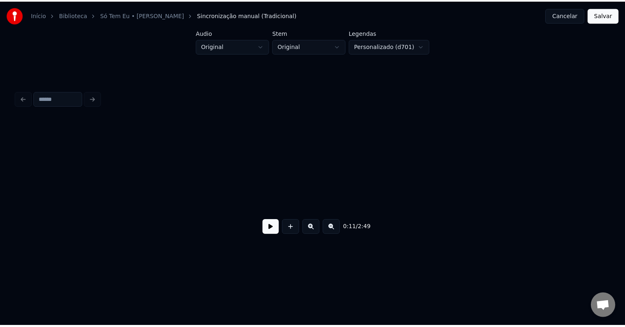
scroll to position [0, 979]
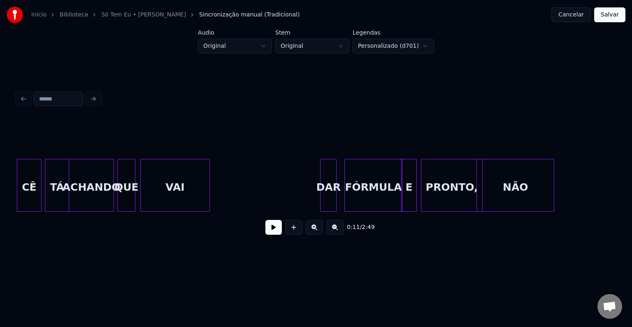
click at [579, 15] on button "Cancelar" at bounding box center [571, 14] width 40 height 15
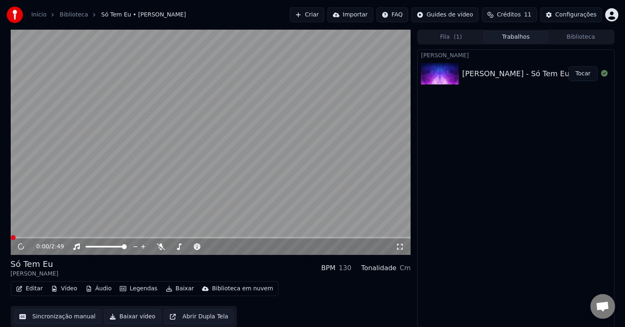
click at [33, 285] on button "Editar" at bounding box center [29, 289] width 33 height 12
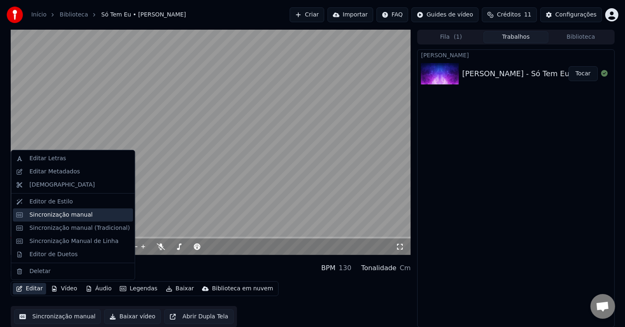
click at [69, 217] on div "Sincronização manual" at bounding box center [60, 215] width 63 height 8
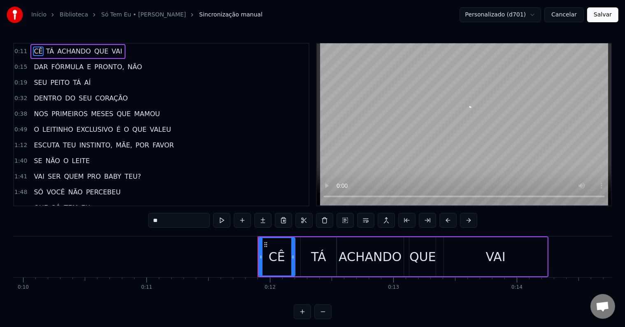
scroll to position [0, 1428]
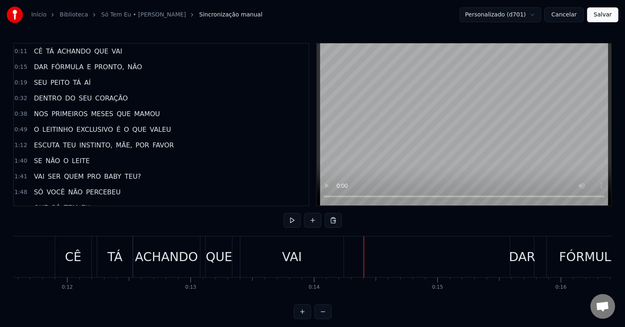
click at [107, 254] on div "TÁ" at bounding box center [114, 256] width 15 height 19
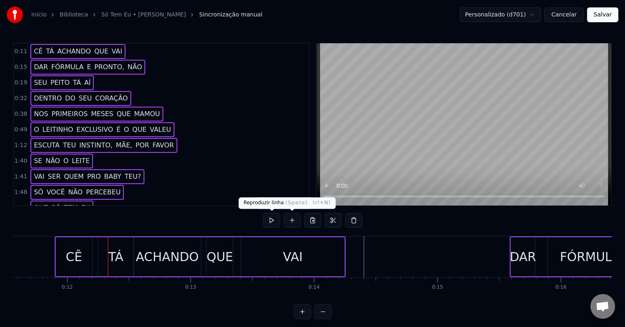
click at [278, 220] on button at bounding box center [271, 220] width 17 height 15
click at [272, 219] on button at bounding box center [271, 220] width 17 height 15
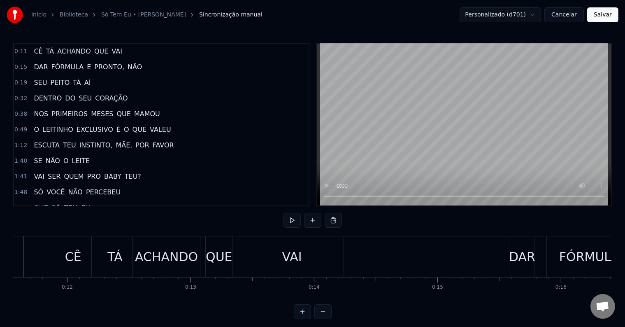
scroll to position [0, 1396]
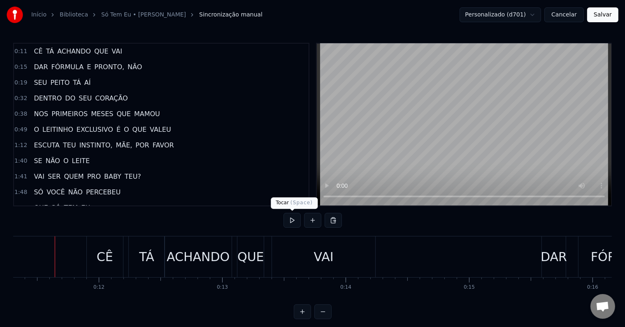
click at [298, 220] on button at bounding box center [292, 220] width 17 height 15
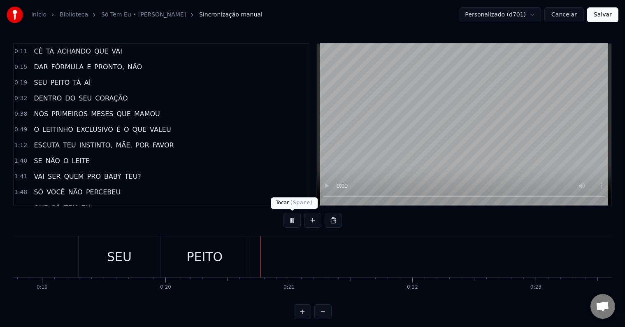
scroll to position [0, 2454]
click at [294, 221] on button at bounding box center [292, 220] width 17 height 15
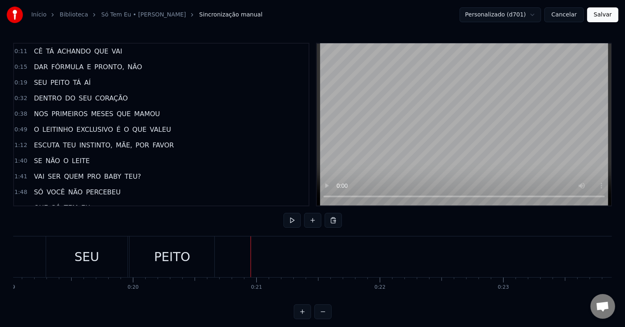
scroll to position [0, 2349]
click at [165, 252] on div "PEITO" at bounding box center [172, 256] width 36 height 19
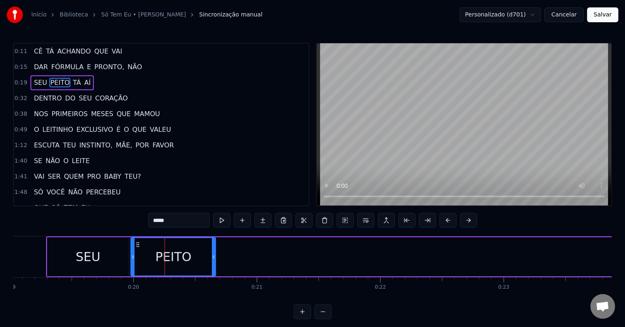
click at [122, 256] on div "SEU" at bounding box center [87, 256] width 81 height 39
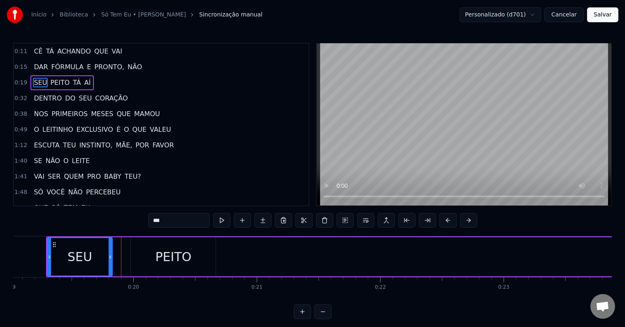
drag, startPoint x: 126, startPoint y: 255, endPoint x: 112, endPoint y: 253, distance: 14.2
click at [110, 253] on icon at bounding box center [110, 256] width 3 height 7
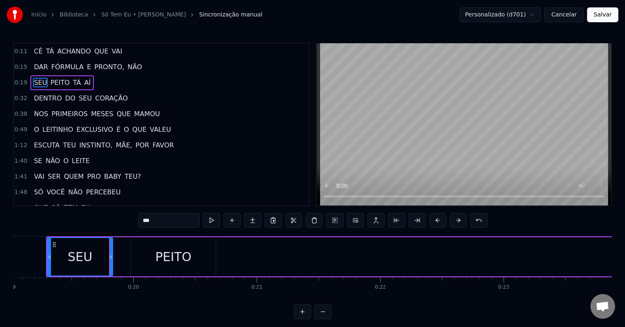
click at [158, 253] on div "PEITO" at bounding box center [173, 256] width 36 height 19
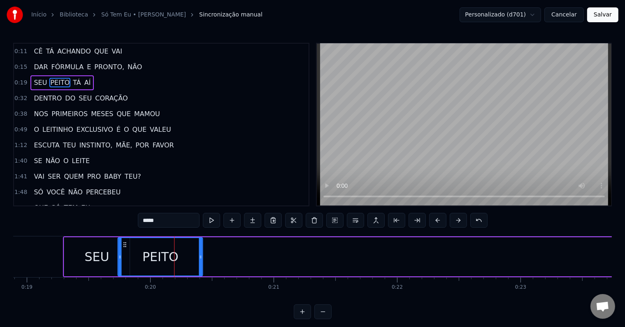
scroll to position [0, 2325]
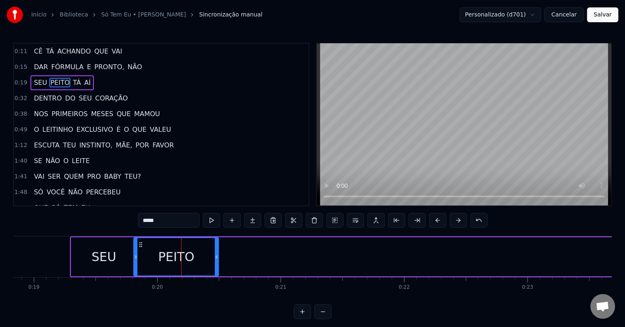
click at [140, 242] on icon at bounding box center [140, 244] width 7 height 7
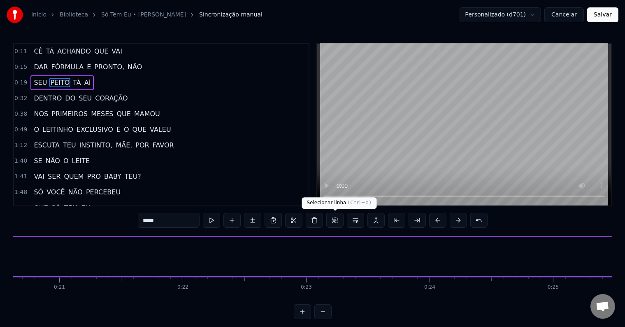
scroll to position [0, 2547]
click at [72, 81] on span "TÁ" at bounding box center [76, 82] width 9 height 9
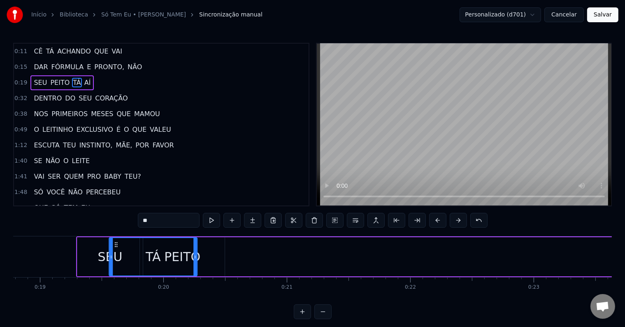
scroll to position [0, 2316]
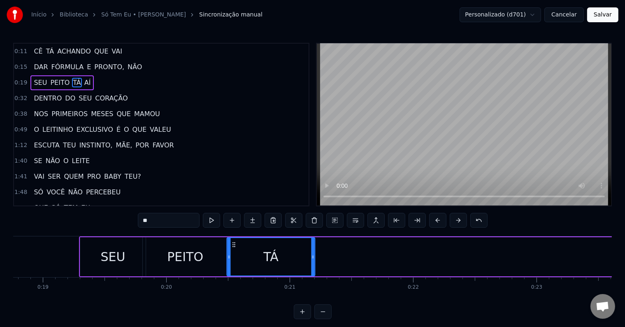
drag, startPoint x: 63, startPoint y: 242, endPoint x: 234, endPoint y: 243, distance: 171.2
click at [234, 243] on icon at bounding box center [233, 244] width 7 height 7
drag, startPoint x: 314, startPoint y: 255, endPoint x: 277, endPoint y: 255, distance: 37.0
click at [277, 255] on icon at bounding box center [275, 256] width 3 height 7
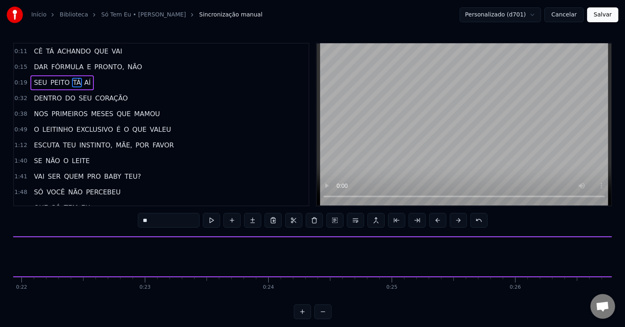
click at [84, 79] on span "AÍ" at bounding box center [88, 82] width 8 height 9
type input "**"
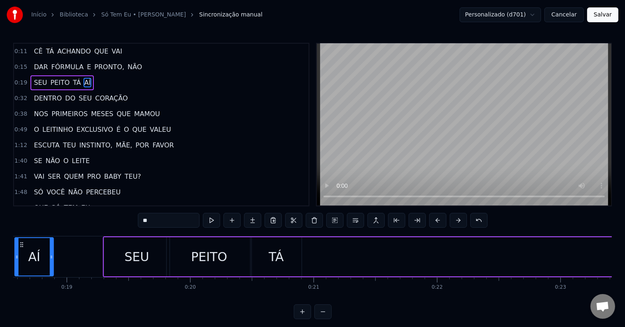
scroll to position [0, 2242]
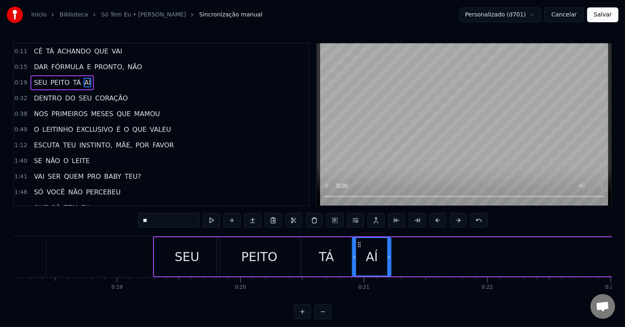
drag, startPoint x: 63, startPoint y: 242, endPoint x: 360, endPoint y: 250, distance: 296.8
click at [360, 250] on div "AÍ" at bounding box center [372, 256] width 38 height 37
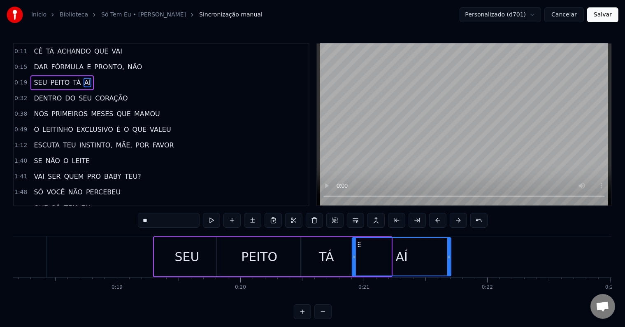
drag, startPoint x: 390, startPoint y: 255, endPoint x: 450, endPoint y: 260, distance: 60.3
click at [450, 260] on div at bounding box center [448, 256] width 3 height 37
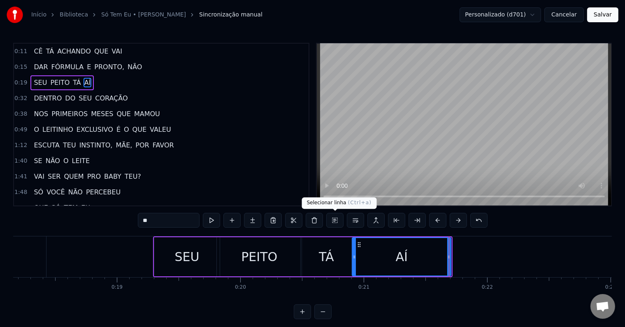
click at [333, 220] on button at bounding box center [334, 220] width 17 height 15
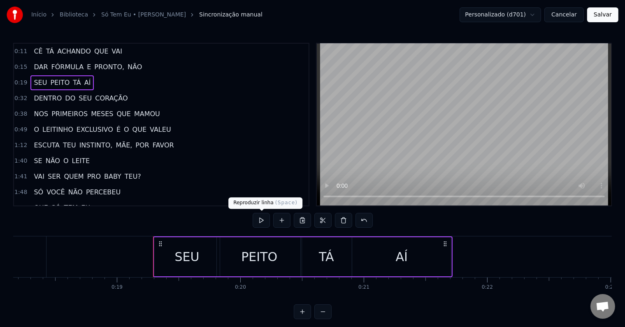
click at [268, 221] on button at bounding box center [261, 220] width 17 height 15
click at [262, 219] on button at bounding box center [261, 220] width 17 height 15
click at [264, 215] on button at bounding box center [261, 220] width 17 height 15
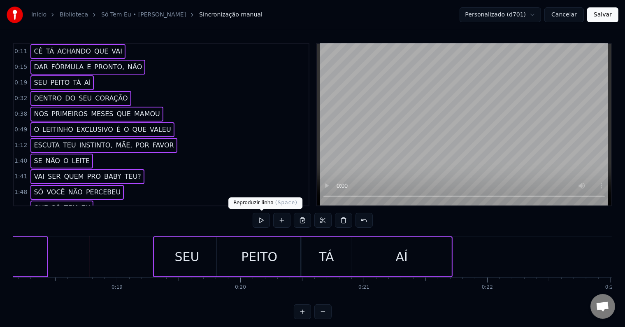
click at [260, 219] on button at bounding box center [261, 220] width 17 height 15
click at [263, 221] on button at bounding box center [261, 220] width 17 height 15
click at [260, 219] on button at bounding box center [261, 220] width 17 height 15
click at [200, 221] on div "0:11 CÊ TÁ ACHANDO QUE VAI 0:15 DAR FÓRMULA E PRONTO, NÃO 0:19 SEU PEITO TÁ AÍ …" at bounding box center [312, 181] width 599 height 276
click at [153, 222] on div "0:11 CÊ TÁ ACHANDO QUE VAI 0:15 DAR FÓRMULA E PRONTO, NÃO 0:19 SEU PEITO TÁ AÍ …" at bounding box center [312, 181] width 599 height 276
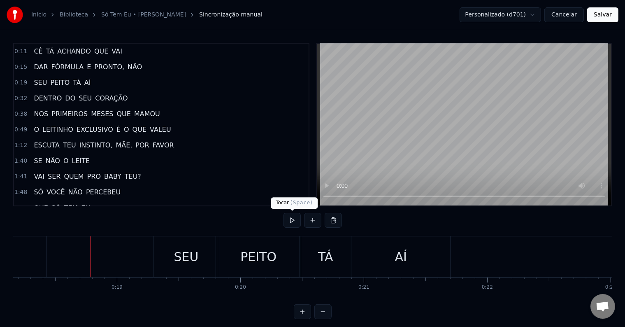
click at [293, 220] on button at bounding box center [292, 220] width 17 height 15
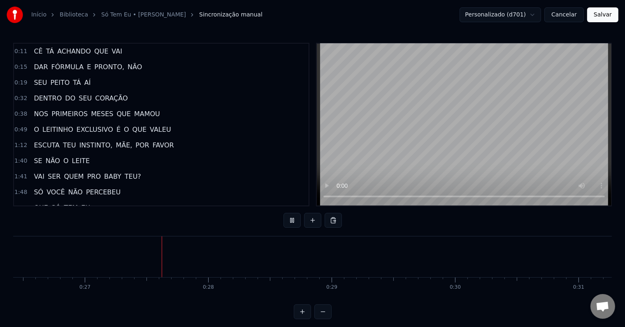
scroll to position [0, 3285]
click at [292, 217] on button at bounding box center [292, 220] width 17 height 15
click at [48, 93] on span "DENTRO" at bounding box center [48, 97] width 30 height 9
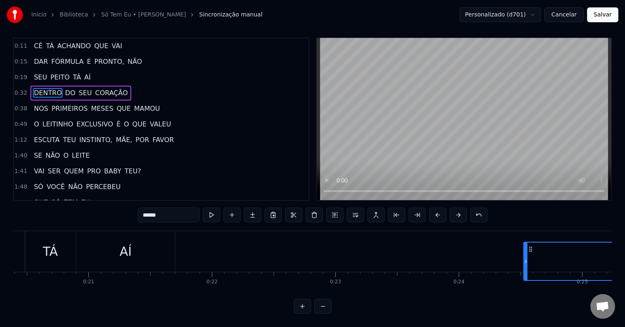
scroll to position [0, 2522]
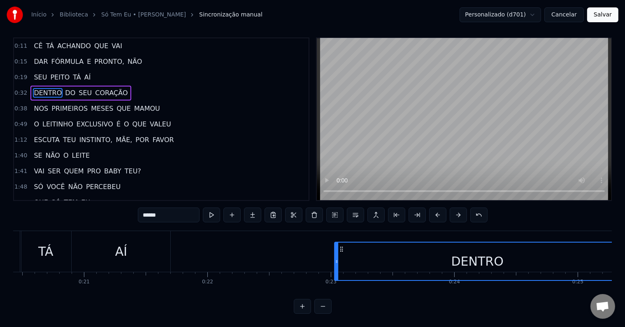
drag, startPoint x: 174, startPoint y: 242, endPoint x: 342, endPoint y: 221, distance: 168.4
click at [342, 221] on div "0:11 CÊ TÁ ACHANDO QUE VAI 0:15 DAR FÓRMULA E PRONTO, NÃO 0:19 SEU PEITO TÁ AÍ …" at bounding box center [312, 175] width 599 height 276
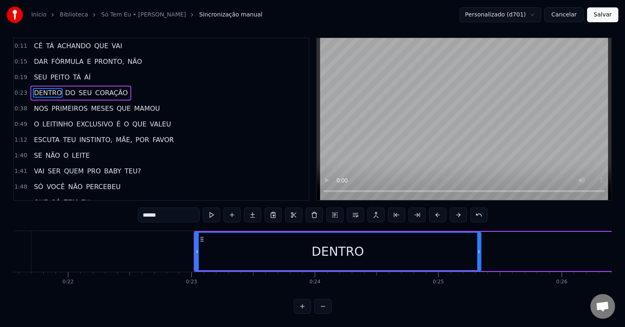
scroll to position [0, 2662]
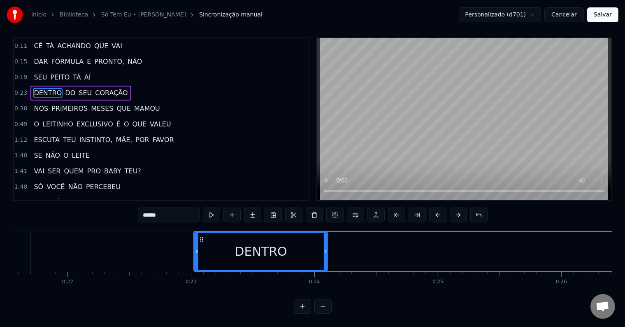
drag, startPoint x: 478, startPoint y: 246, endPoint x: 324, endPoint y: 249, distance: 153.5
click at [324, 249] on icon at bounding box center [325, 251] width 3 height 7
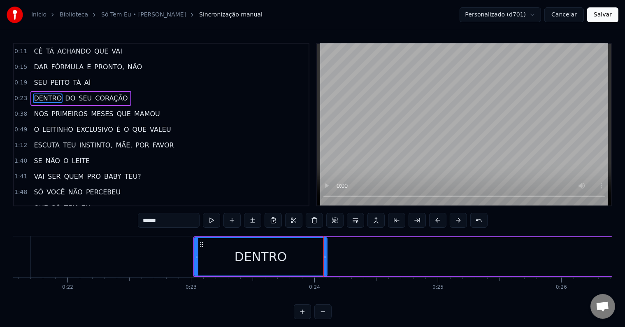
click at [67, 95] on span "DO" at bounding box center [70, 97] width 12 height 9
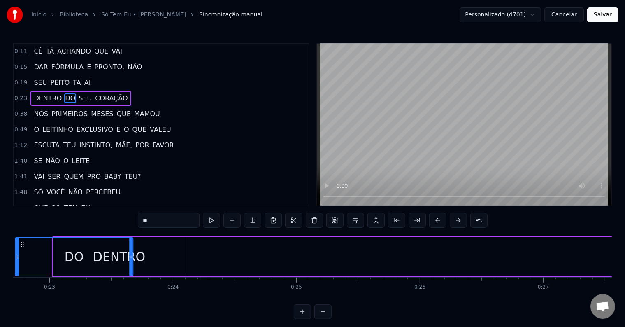
scroll to position [0, 2701]
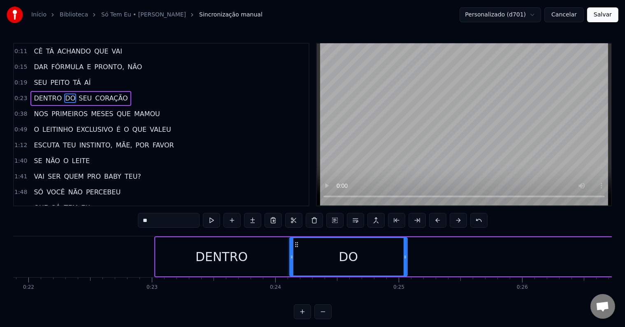
drag, startPoint x: 64, startPoint y: 242, endPoint x: 233, endPoint y: 188, distance: 177.1
click at [297, 238] on div "DO" at bounding box center [348, 256] width 117 height 37
click at [78, 98] on span "SEU" at bounding box center [85, 97] width 15 height 9
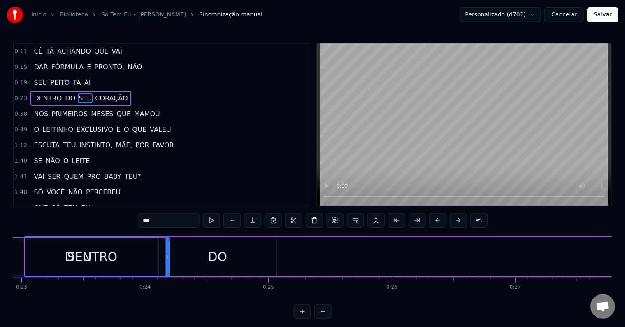
scroll to position [0, 2708]
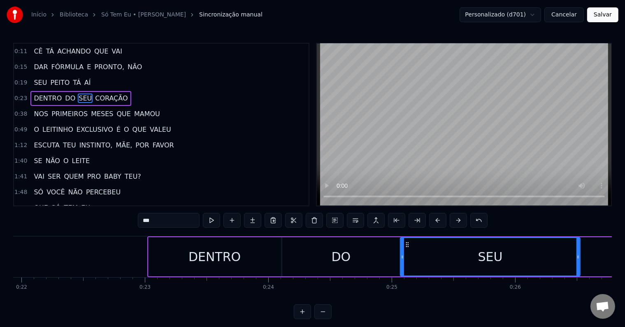
drag, startPoint x: 62, startPoint y: 243, endPoint x: 406, endPoint y: 249, distance: 344.5
click at [406, 249] on div "SEU" at bounding box center [490, 256] width 179 height 37
click at [105, 96] on span "CORAÇÃO" at bounding box center [111, 97] width 34 height 9
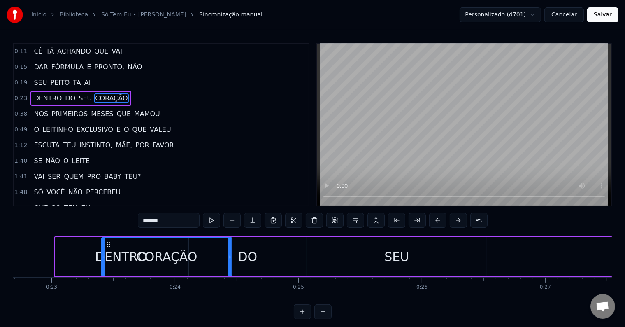
scroll to position [0, 2790]
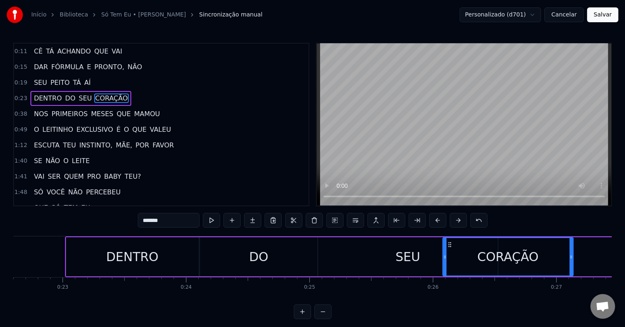
drag, startPoint x: 64, startPoint y: 242, endPoint x: 451, endPoint y: 255, distance: 387.0
click at [451, 255] on div "CORAÇÃO" at bounding box center [508, 256] width 130 height 37
click at [135, 252] on div "DENTRO" at bounding box center [132, 256] width 52 height 19
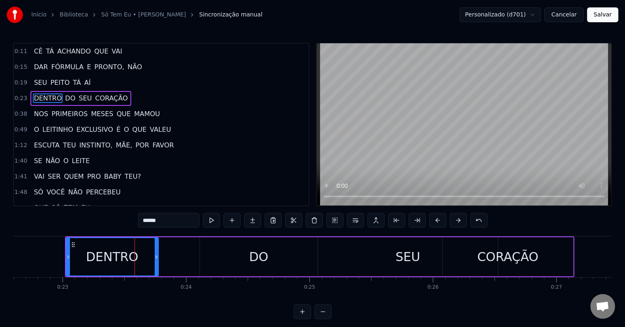
drag, startPoint x: 196, startPoint y: 254, endPoint x: 156, endPoint y: 255, distance: 40.3
click at [156, 255] on icon at bounding box center [156, 256] width 3 height 7
click at [239, 253] on div "DO" at bounding box center [259, 256] width 118 height 39
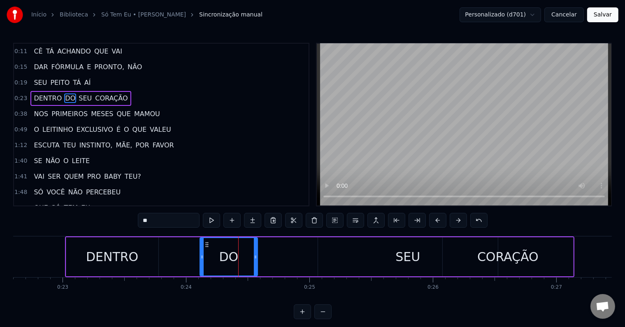
drag, startPoint x: 315, startPoint y: 255, endPoint x: 255, endPoint y: 257, distance: 60.1
click at [255, 257] on icon at bounding box center [255, 256] width 3 height 7
click at [360, 253] on div "SEU" at bounding box center [408, 256] width 180 height 39
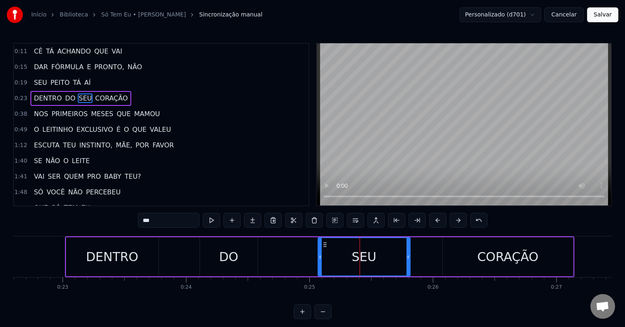
drag, startPoint x: 495, startPoint y: 256, endPoint x: 407, endPoint y: 258, distance: 87.7
click at [407, 258] on icon at bounding box center [408, 256] width 3 height 7
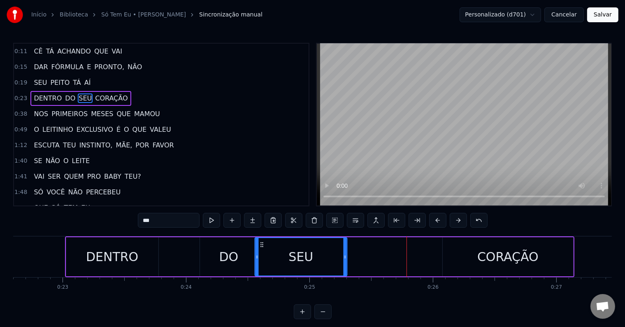
drag, startPoint x: 323, startPoint y: 243, endPoint x: 260, endPoint y: 243, distance: 62.6
click at [260, 243] on icon at bounding box center [261, 244] width 7 height 7
click at [479, 253] on div "CORAÇÃO" at bounding box center [507, 256] width 61 height 19
type input "*******"
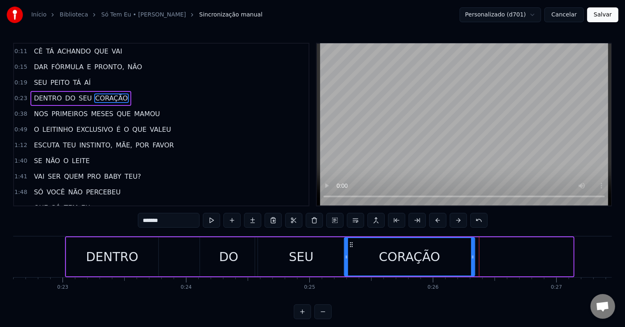
drag, startPoint x: 448, startPoint y: 244, endPoint x: 353, endPoint y: 244, distance: 94.6
click at [350, 244] on circle at bounding box center [350, 244] width 0 height 0
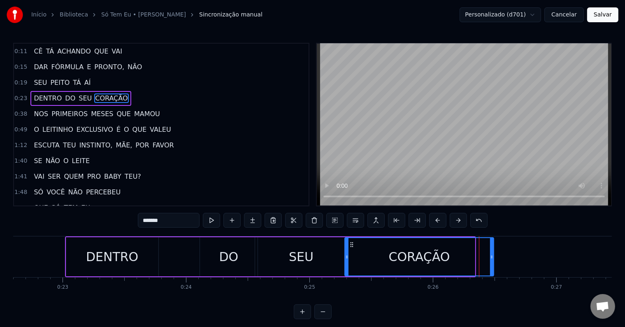
drag, startPoint x: 472, startPoint y: 257, endPoint x: 491, endPoint y: 258, distance: 18.9
click at [491, 258] on icon at bounding box center [491, 256] width 3 height 7
click at [335, 221] on button at bounding box center [334, 220] width 17 height 15
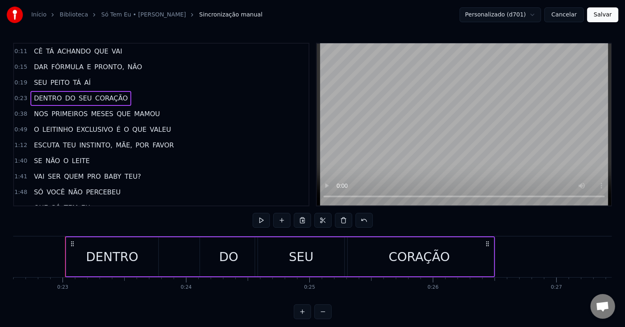
click at [267, 221] on button at bounding box center [261, 220] width 17 height 15
click at [261, 222] on button at bounding box center [261, 220] width 17 height 15
click at [145, 258] on div "DENTRO" at bounding box center [112, 256] width 92 height 39
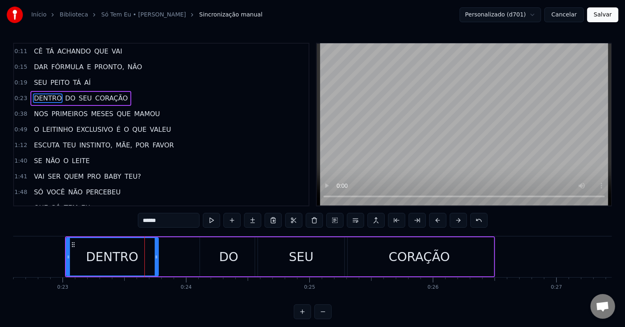
click at [209, 253] on div "DO" at bounding box center [229, 256] width 58 height 39
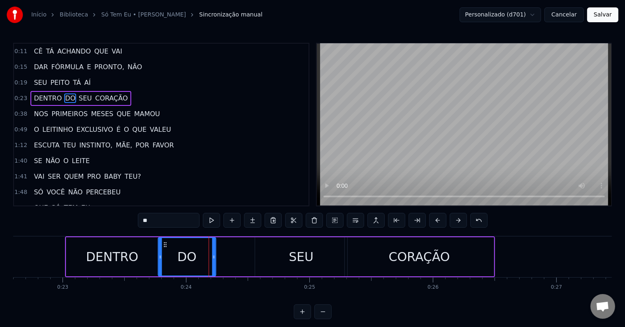
drag, startPoint x: 207, startPoint y: 243, endPoint x: 165, endPoint y: 242, distance: 42.0
click at [165, 242] on icon at bounding box center [165, 244] width 7 height 7
click at [267, 249] on div "SEU" at bounding box center [301, 256] width 92 height 39
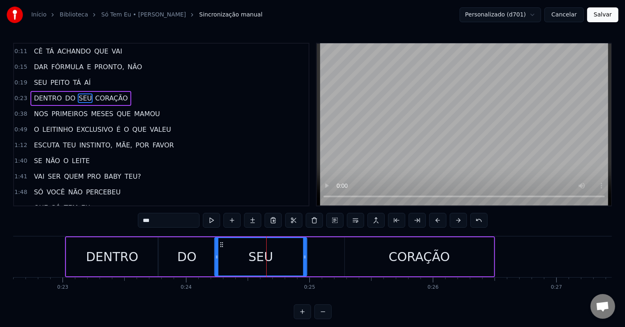
drag, startPoint x: 261, startPoint y: 242, endPoint x: 221, endPoint y: 245, distance: 40.9
click at [221, 245] on icon at bounding box center [222, 244] width 7 height 7
click at [380, 249] on div "CORAÇÃO" at bounding box center [419, 256] width 149 height 39
type input "*******"
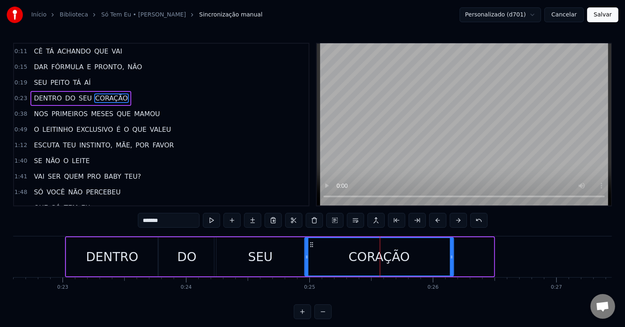
drag, startPoint x: 351, startPoint y: 242, endPoint x: 311, endPoint y: 246, distance: 40.1
click at [311, 246] on icon at bounding box center [311, 244] width 7 height 7
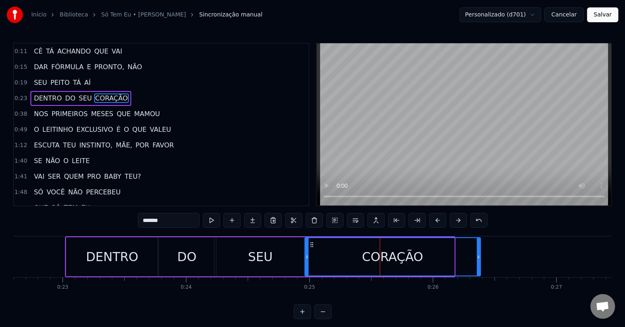
drag, startPoint x: 451, startPoint y: 256, endPoint x: 478, endPoint y: 257, distance: 26.4
click at [478, 257] on icon at bounding box center [478, 256] width 3 height 7
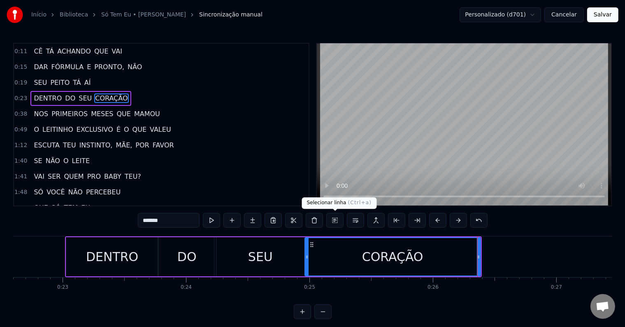
click at [333, 221] on button at bounding box center [334, 220] width 17 height 15
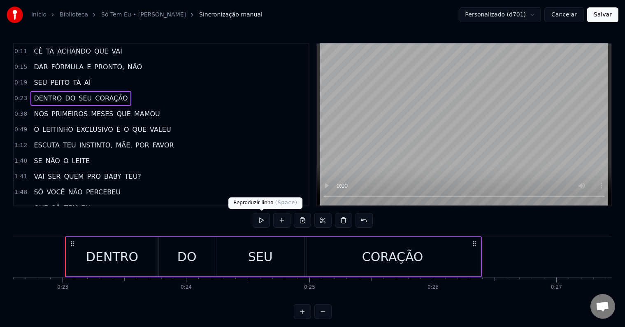
click at [264, 218] on button at bounding box center [261, 220] width 17 height 15
click at [277, 262] on div "SEU" at bounding box center [260, 256] width 92 height 39
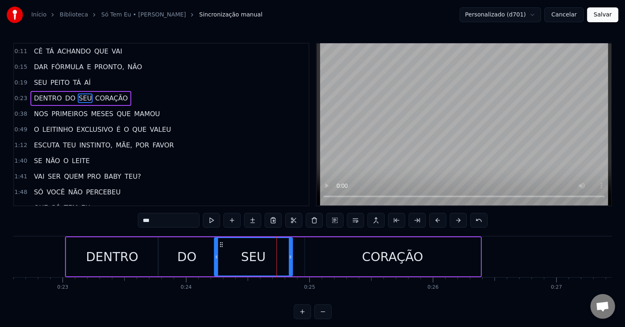
click at [290, 255] on icon at bounding box center [290, 256] width 3 height 7
click at [325, 251] on div "CORAÇÃO" at bounding box center [393, 256] width 176 height 39
type input "*******"
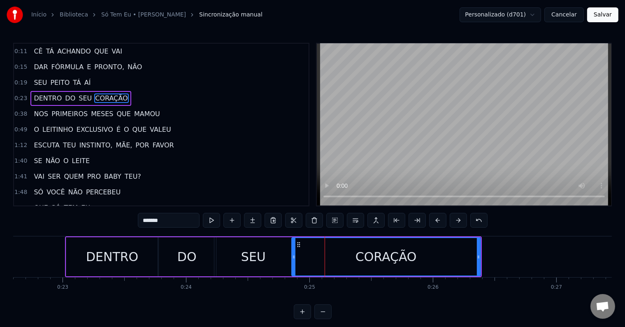
drag, startPoint x: 306, startPoint y: 253, endPoint x: 293, endPoint y: 255, distance: 13.7
click at [293, 255] on icon at bounding box center [293, 256] width 3 height 7
click at [330, 221] on button at bounding box center [334, 220] width 17 height 15
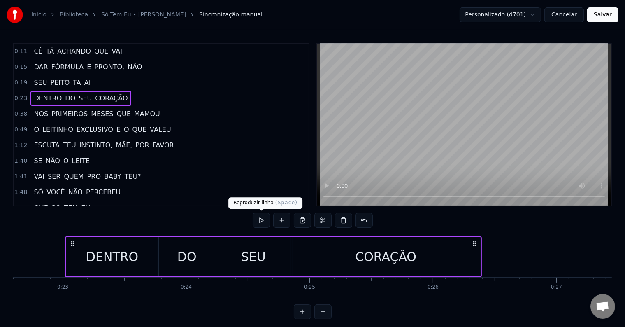
click at [261, 219] on button at bounding box center [261, 220] width 17 height 15
click at [42, 109] on span "NOS" at bounding box center [41, 113] width 16 height 9
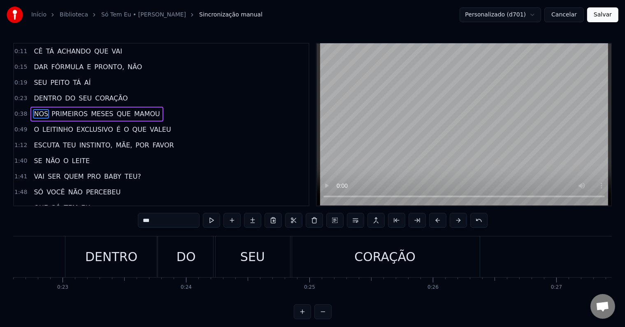
click at [37, 112] on span "NOS" at bounding box center [41, 113] width 16 height 9
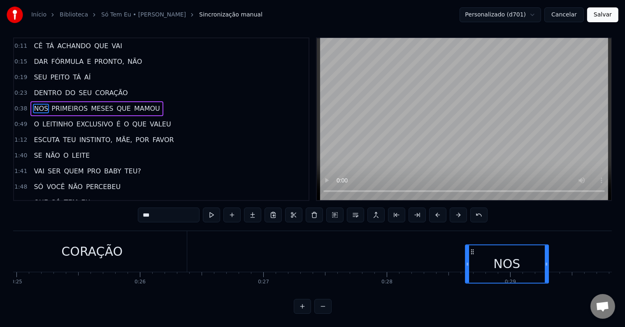
scroll to position [0, 3083]
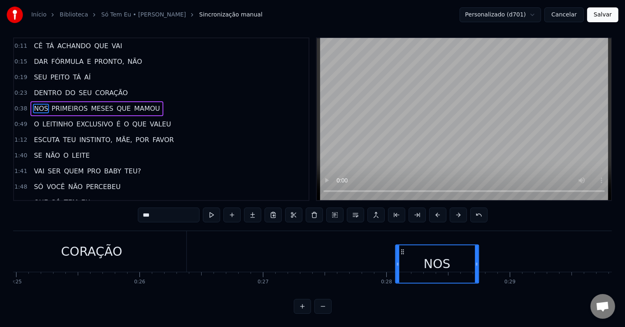
drag, startPoint x: 63, startPoint y: 242, endPoint x: 403, endPoint y: 217, distance: 340.8
click at [403, 217] on div "0:11 CÊ TÁ ACHANDO QUE VAI 0:15 DAR FÓRMULA E PRONTO, NÃO 0:19 SEU PEITO TÁ AÍ …" at bounding box center [312, 175] width 599 height 276
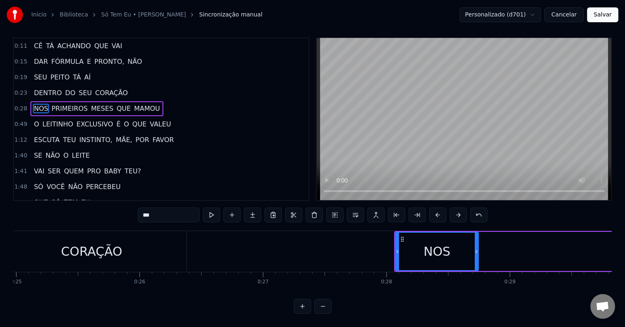
click at [70, 104] on span "PRIMEIROS" at bounding box center [70, 108] width 38 height 9
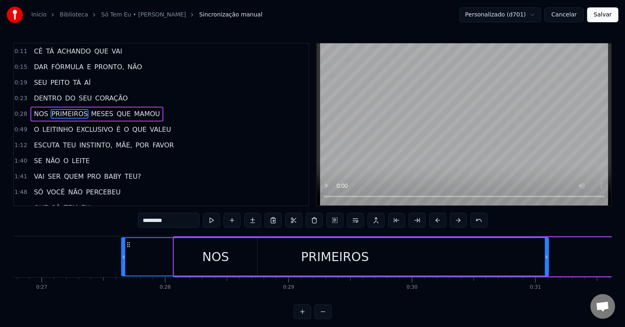
scroll to position [0, 3276]
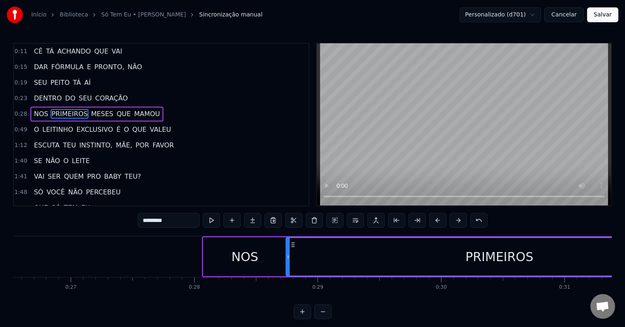
drag, startPoint x: 61, startPoint y: 244, endPoint x: 292, endPoint y: 243, distance: 230.4
click at [292, 243] on icon at bounding box center [293, 244] width 7 height 7
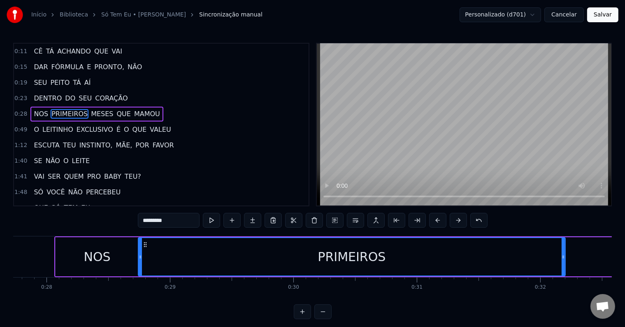
scroll to position [0, 3424]
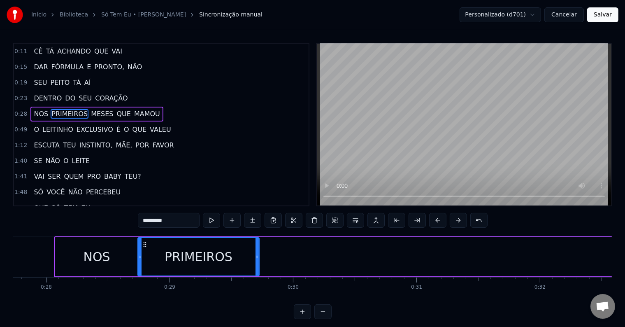
drag, startPoint x: 563, startPoint y: 254, endPoint x: 258, endPoint y: 247, distance: 305.8
click at [258, 247] on div at bounding box center [257, 256] width 3 height 37
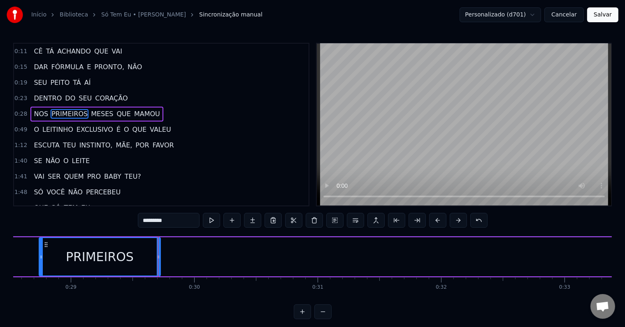
click at [96, 110] on span "MESES" at bounding box center [102, 113] width 24 height 9
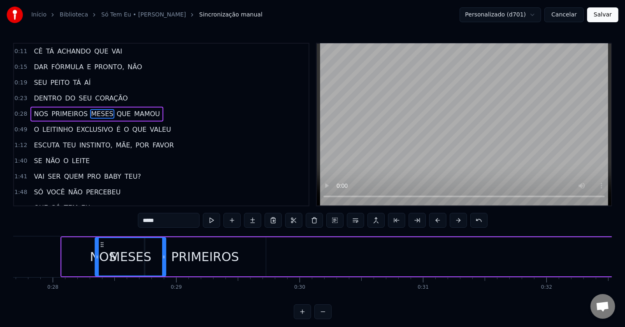
scroll to position [0, 3409]
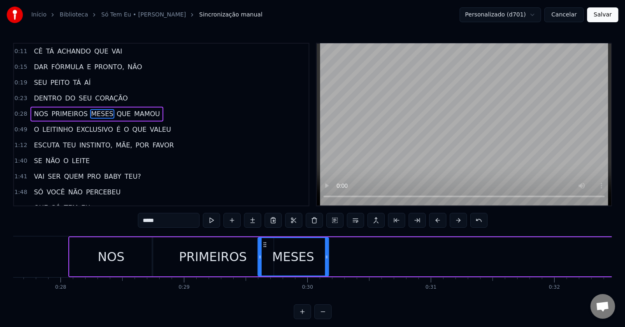
drag, startPoint x: 62, startPoint y: 242, endPoint x: 265, endPoint y: 237, distance: 203.8
click at [265, 238] on div "MESES" at bounding box center [293, 256] width 70 height 37
click at [119, 116] on span "QUE" at bounding box center [124, 114] width 16 height 10
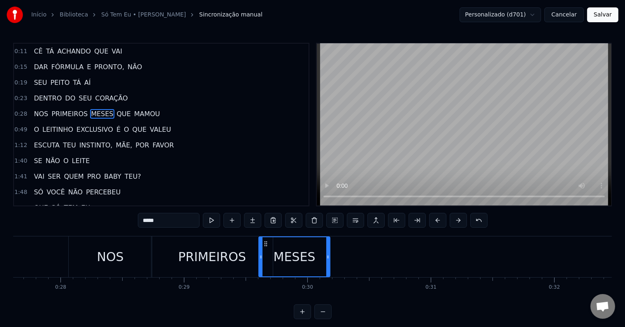
click at [116, 109] on span "QUE" at bounding box center [124, 113] width 16 height 9
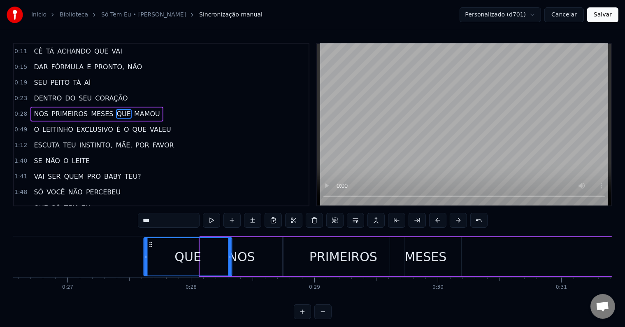
scroll to position [0, 3265]
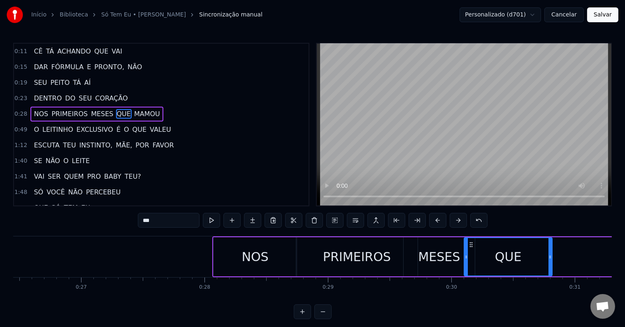
drag, startPoint x: 61, startPoint y: 243, endPoint x: 470, endPoint y: 244, distance: 408.6
click at [470, 244] on icon at bounding box center [471, 244] width 7 height 7
click at [137, 110] on span "MAMOU" at bounding box center [147, 113] width 28 height 9
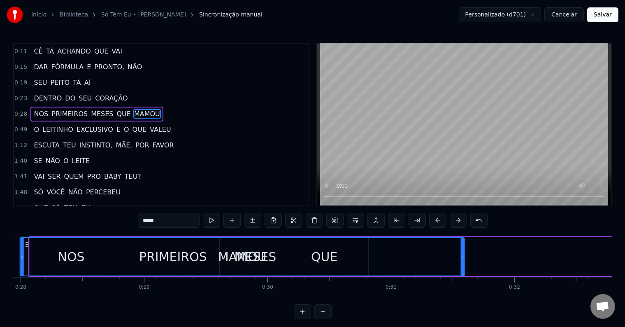
scroll to position [0, 3430]
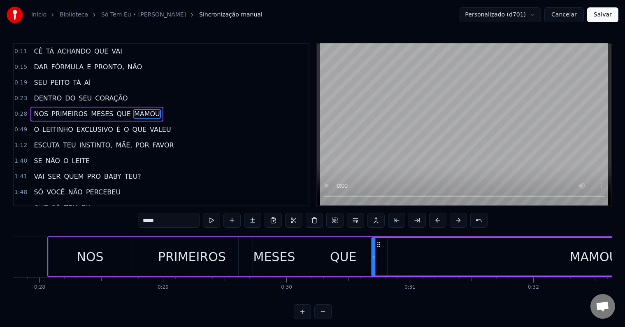
drag, startPoint x: 63, startPoint y: 243, endPoint x: 379, endPoint y: 245, distance: 316.5
click at [379, 245] on icon at bounding box center [379, 244] width 7 height 7
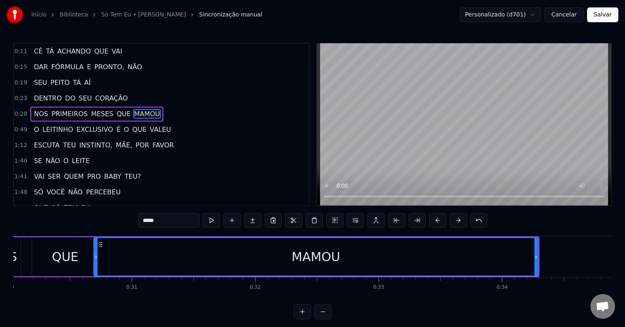
scroll to position [0, 3722]
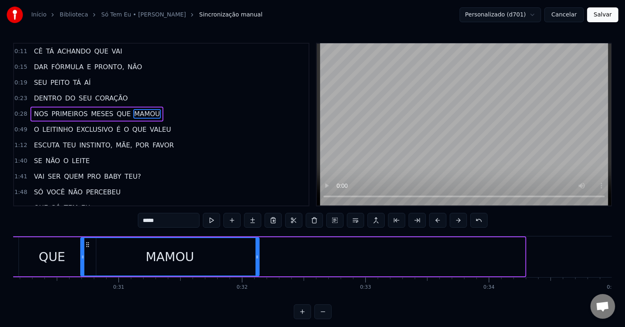
drag, startPoint x: 523, startPoint y: 253, endPoint x: 257, endPoint y: 247, distance: 265.9
click at [257, 247] on div at bounding box center [257, 256] width 3 height 37
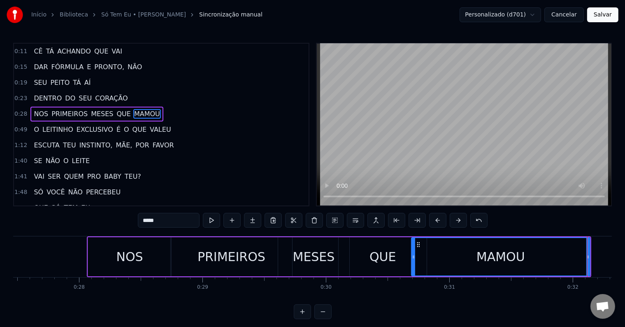
scroll to position [0, 3389]
click at [120, 253] on div "NOS" at bounding box center [131, 256] width 27 height 19
type input "***"
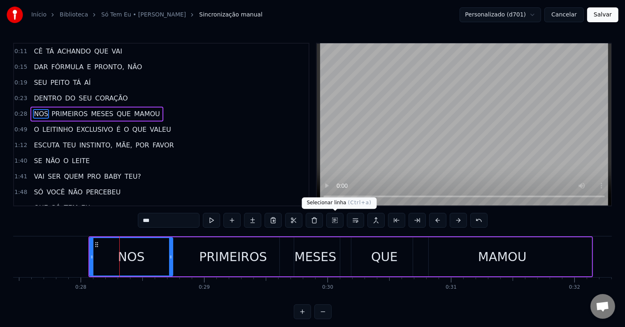
click at [330, 221] on button at bounding box center [334, 220] width 17 height 15
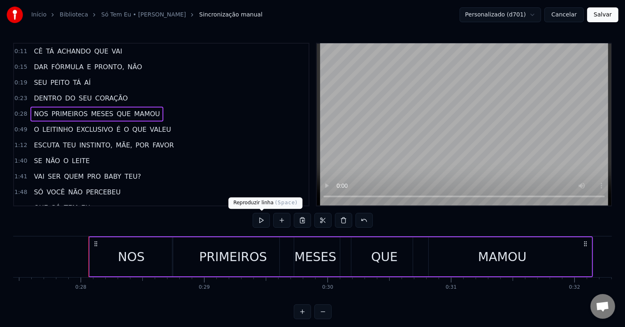
click at [265, 219] on button at bounding box center [261, 220] width 17 height 15
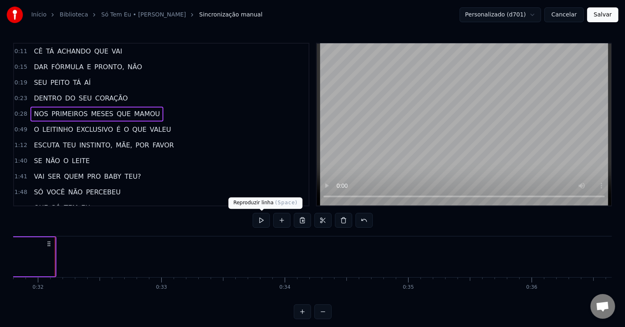
click at [260, 220] on button at bounding box center [261, 220] width 17 height 15
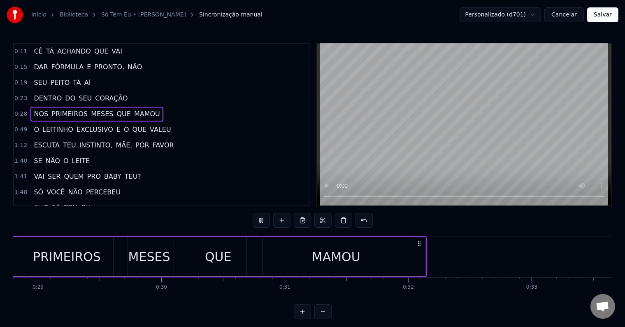
scroll to position [0, 3482]
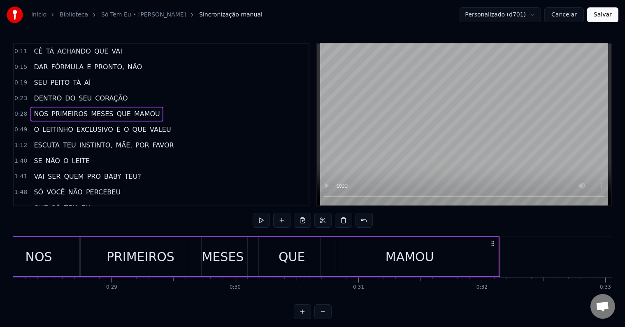
click at [57, 262] on div "NOS" at bounding box center [38, 256] width 83 height 39
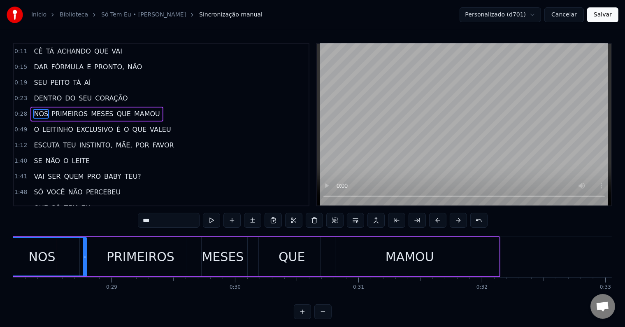
drag, startPoint x: 79, startPoint y: 258, endPoint x: 87, endPoint y: 258, distance: 7.8
click at [86, 258] on icon at bounding box center [84, 256] width 3 height 7
click at [180, 253] on div "PRIMEIROS" at bounding box center [140, 256] width 121 height 39
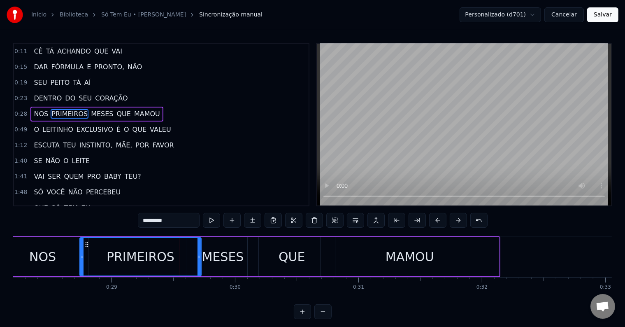
click at [212, 255] on div "MESES" at bounding box center [223, 256] width 42 height 19
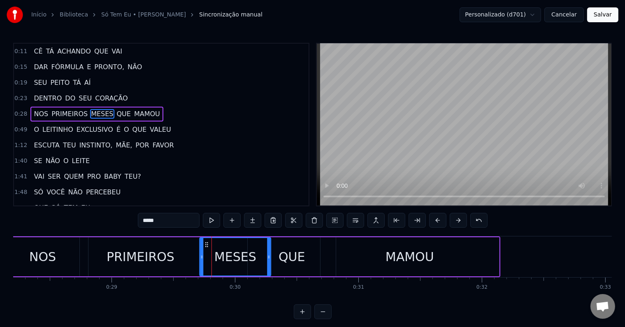
drag, startPoint x: 193, startPoint y: 243, endPoint x: 206, endPoint y: 242, distance: 12.8
click at [206, 242] on icon at bounding box center [207, 244] width 7 height 7
drag, startPoint x: 268, startPoint y: 254, endPoint x: 281, endPoint y: 255, distance: 12.4
click at [278, 255] on icon at bounding box center [275, 256] width 3 height 7
click at [290, 254] on div "QUE" at bounding box center [292, 256] width 27 height 19
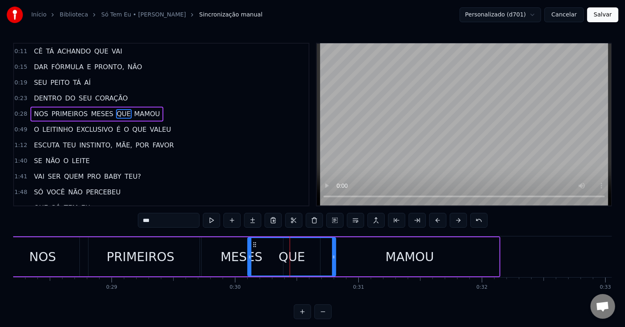
drag, startPoint x: 252, startPoint y: 240, endPoint x: 290, endPoint y: 242, distance: 37.9
click at [290, 242] on div "QUE" at bounding box center [291, 256] width 87 height 37
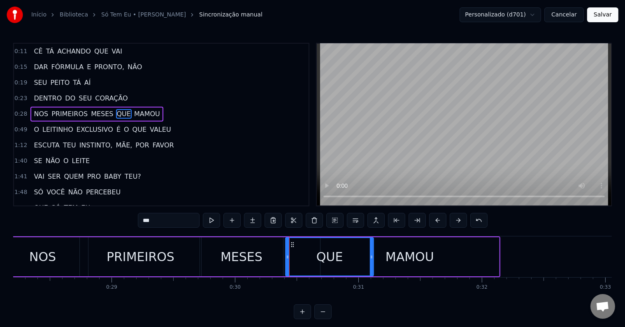
drag, startPoint x: 253, startPoint y: 240, endPoint x: 291, endPoint y: 244, distance: 38.5
click at [291, 244] on icon at bounding box center [292, 244] width 7 height 7
drag, startPoint x: 372, startPoint y: 255, endPoint x: 342, endPoint y: 256, distance: 30.5
click at [342, 256] on icon at bounding box center [341, 256] width 3 height 7
click at [390, 253] on div "MAMOU" at bounding box center [410, 256] width 49 height 19
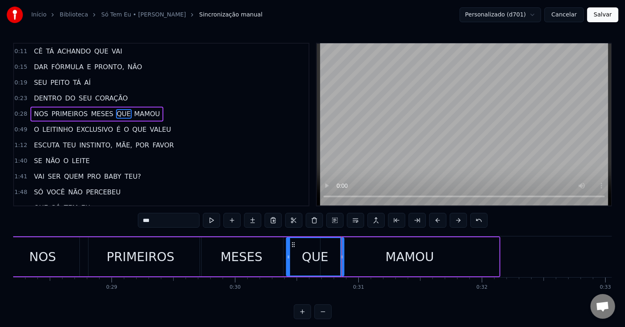
type input "*****"
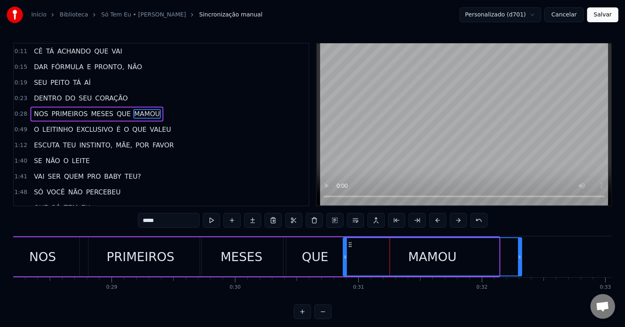
drag, startPoint x: 326, startPoint y: 244, endPoint x: 349, endPoint y: 244, distance: 22.6
click at [349, 244] on circle at bounding box center [349, 244] width 0 height 0
click at [335, 221] on button at bounding box center [334, 220] width 17 height 15
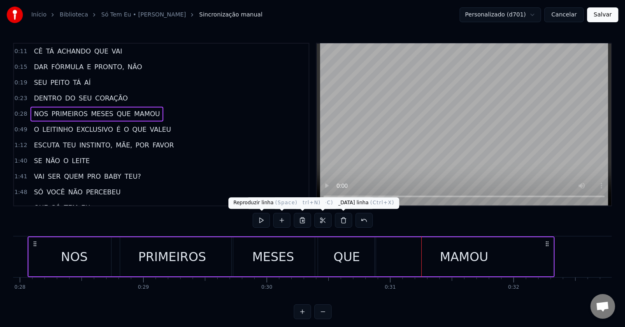
scroll to position [0, 3423]
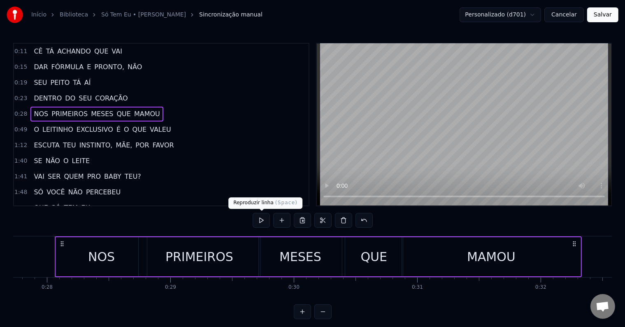
click at [265, 219] on button at bounding box center [261, 220] width 17 height 15
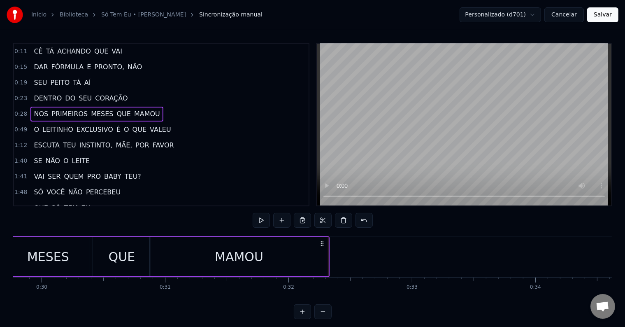
scroll to position [0, 3676]
click at [34, 126] on span "O" at bounding box center [36, 129] width 7 height 9
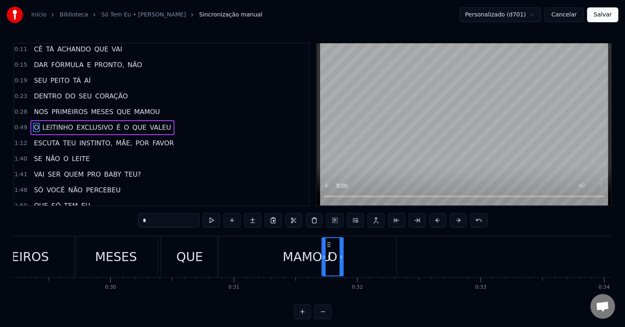
scroll to position [0, 3608]
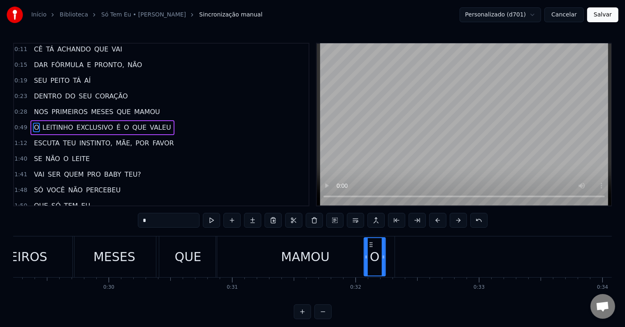
drag, startPoint x: 61, startPoint y: 242, endPoint x: 370, endPoint y: 260, distance: 309.1
click at [370, 260] on div "O" at bounding box center [375, 256] width 21 height 37
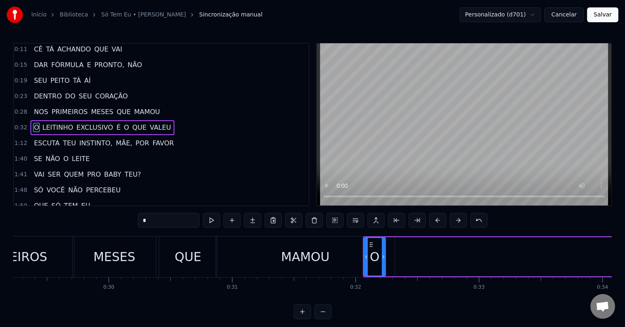
click at [62, 126] on span "LEITINHO" at bounding box center [58, 127] width 33 height 9
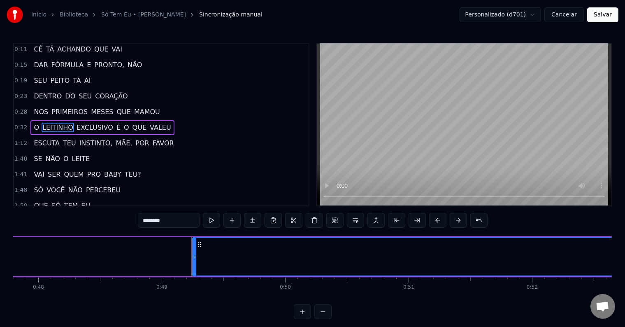
scroll to position [0, 6037]
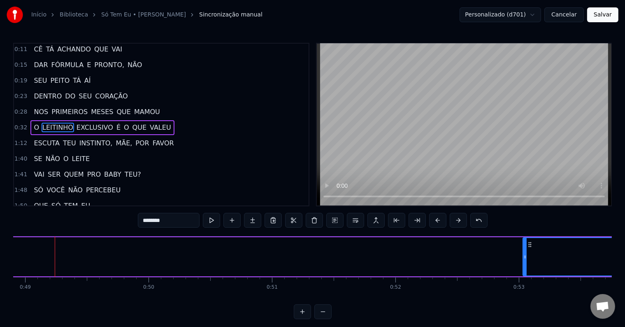
drag, startPoint x: 58, startPoint y: 257, endPoint x: 525, endPoint y: 270, distance: 467.2
click at [525, 270] on div at bounding box center [524, 256] width 3 height 37
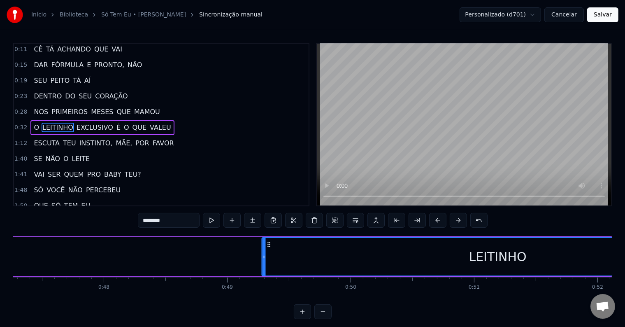
drag, startPoint x: 530, startPoint y: 244, endPoint x: 74, endPoint y: 239, distance: 456.4
click at [74, 239] on div "O LEITINHO EXCLUSIVO É O QUE VALEU" at bounding box center [598, 256] width 4925 height 41
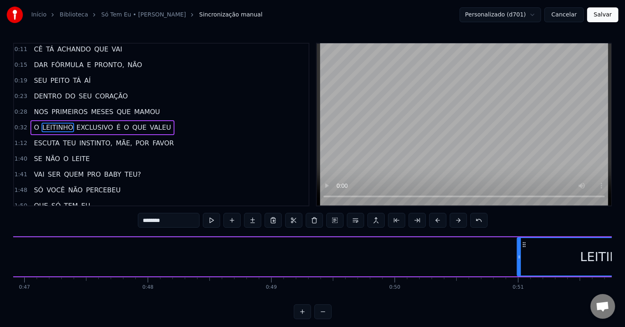
drag, startPoint x: 230, startPoint y: 258, endPoint x: 522, endPoint y: 267, distance: 291.5
click at [521, 267] on div at bounding box center [519, 256] width 3 height 37
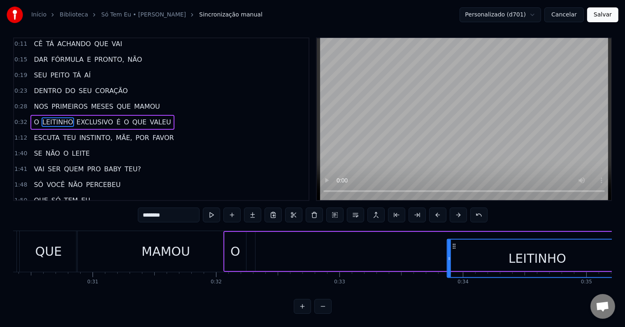
scroll to position [0, 3768]
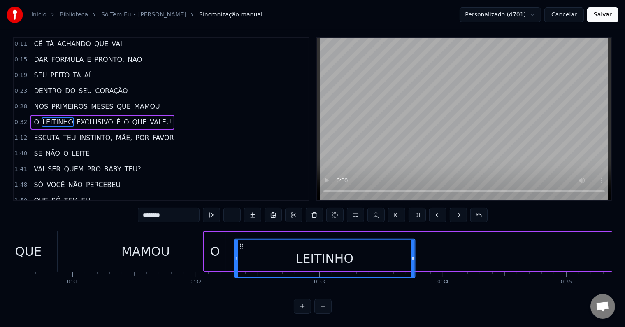
drag, startPoint x: 527, startPoint y: 242, endPoint x: 241, endPoint y: 230, distance: 285.9
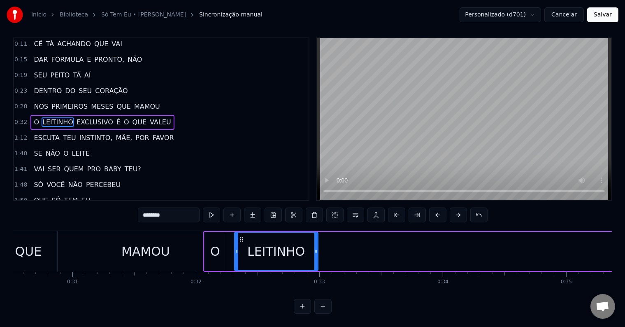
drag, startPoint x: 414, startPoint y: 251, endPoint x: 316, endPoint y: 252, distance: 97.5
click at [316, 252] on icon at bounding box center [315, 251] width 3 height 7
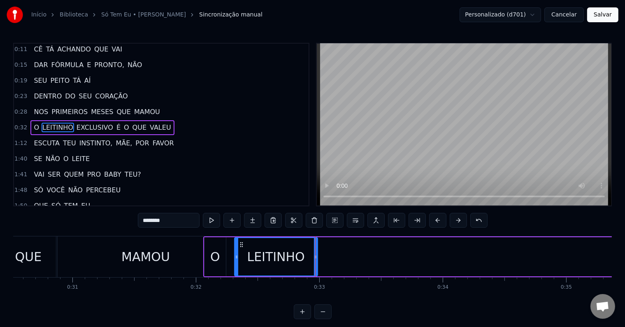
click at [89, 123] on span "EXCLUSIVO" at bounding box center [95, 127] width 38 height 9
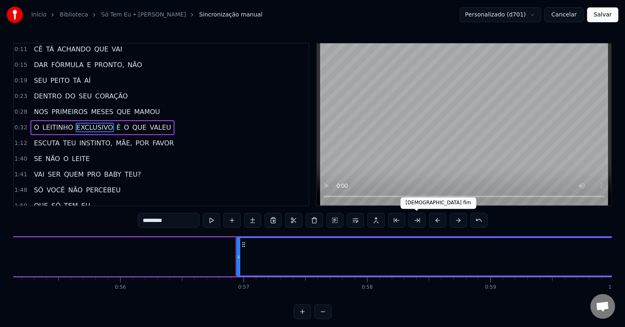
scroll to position [0, 6987]
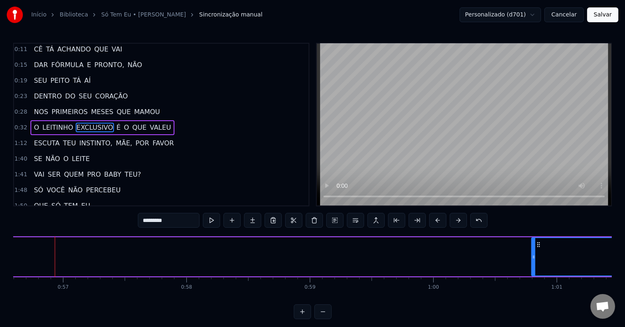
drag, startPoint x: 58, startPoint y: 258, endPoint x: 536, endPoint y: 275, distance: 478.5
click at [535, 275] on div at bounding box center [533, 256] width 3 height 37
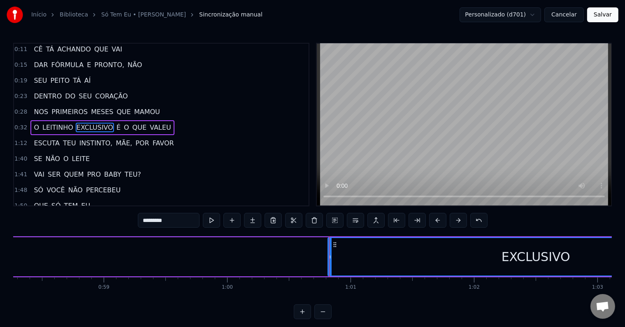
scroll to position [0, 7194]
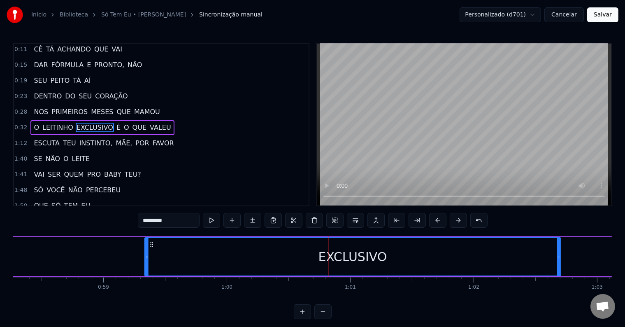
drag, startPoint x: 333, startPoint y: 243, endPoint x: 140, endPoint y: 244, distance: 192.6
click at [149, 244] on icon at bounding box center [152, 244] width 7 height 7
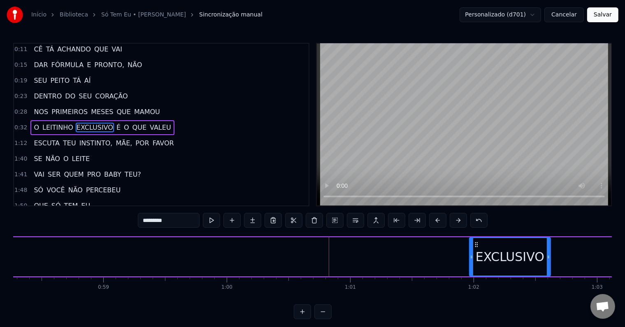
drag, startPoint x: 135, startPoint y: 258, endPoint x: 473, endPoint y: 256, distance: 338.3
click at [471, 263] on div at bounding box center [471, 256] width 3 height 37
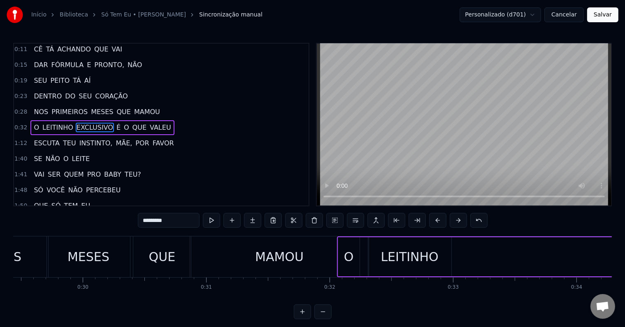
scroll to position [4, 0]
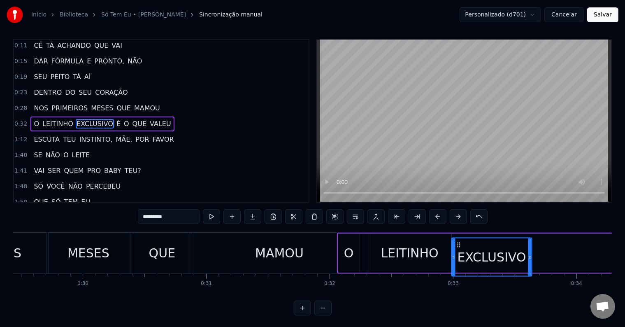
drag, startPoint x: 475, startPoint y: 244, endPoint x: 456, endPoint y: 248, distance: 19.4
click at [456, 248] on div "EXCLUSIVO" at bounding box center [492, 256] width 80 height 37
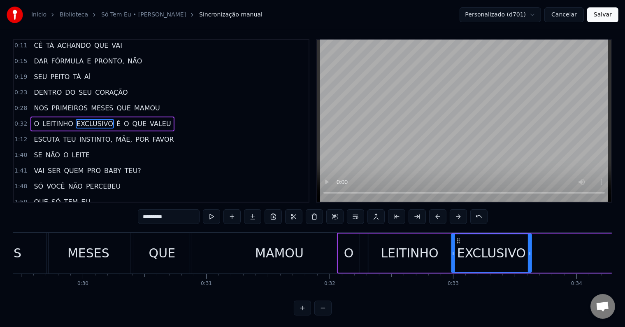
click at [116, 120] on span "É" at bounding box center [119, 123] width 6 height 9
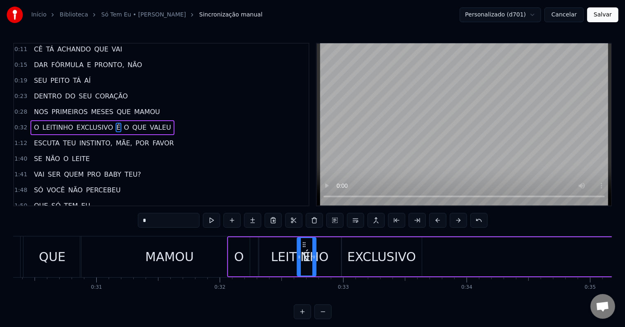
scroll to position [0, 3740]
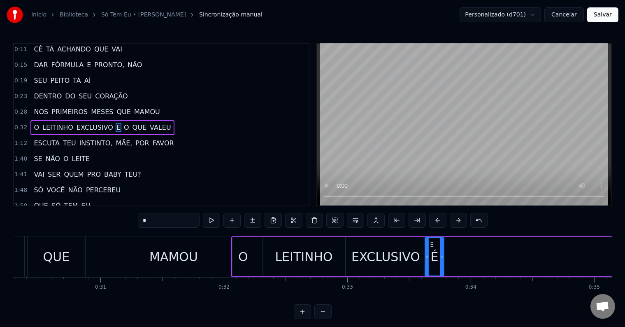
drag, startPoint x: 60, startPoint y: 242, endPoint x: 430, endPoint y: 252, distance: 369.3
click at [430, 252] on div "É" at bounding box center [435, 256] width 18 height 37
click at [123, 123] on span "O" at bounding box center [126, 127] width 7 height 9
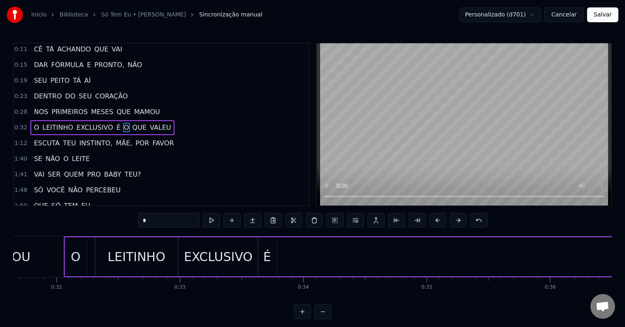
scroll to position [0, 3781]
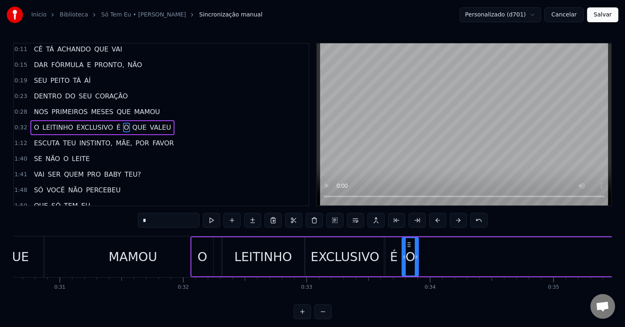
drag, startPoint x: 63, startPoint y: 242, endPoint x: 410, endPoint y: 248, distance: 347.0
click at [410, 248] on div "O" at bounding box center [411, 256] width 16 height 37
click at [132, 123] on span "QUE" at bounding box center [140, 127] width 16 height 9
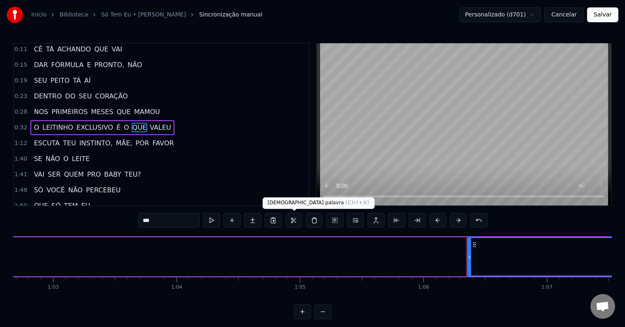
scroll to position [0, 8150]
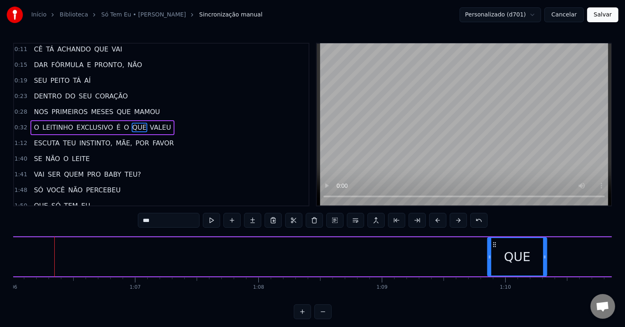
drag, startPoint x: 57, startPoint y: 252, endPoint x: 492, endPoint y: 252, distance: 435.0
click at [489, 259] on div at bounding box center [489, 256] width 3 height 37
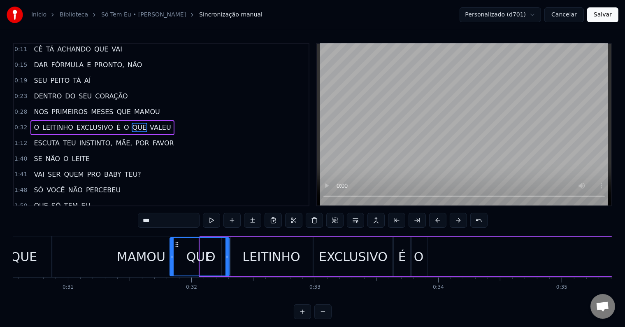
scroll to position [0, 3767]
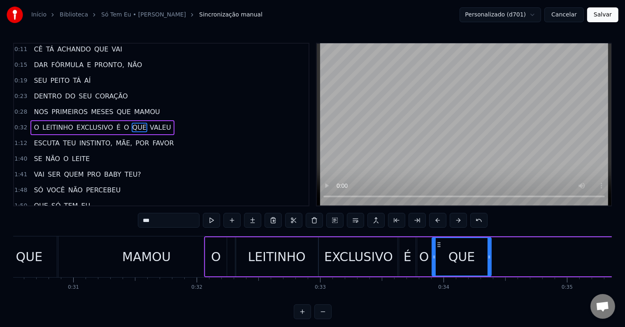
drag, startPoint x: 494, startPoint y: 242, endPoint x: 438, endPoint y: 238, distance: 56.1
click at [438, 238] on div "QUE" at bounding box center [462, 256] width 58 height 37
drag, startPoint x: 490, startPoint y: 254, endPoint x: 466, endPoint y: 254, distance: 24.3
click at [466, 254] on icon at bounding box center [464, 256] width 3 height 7
click at [149, 123] on span "VALEU" at bounding box center [160, 127] width 23 height 9
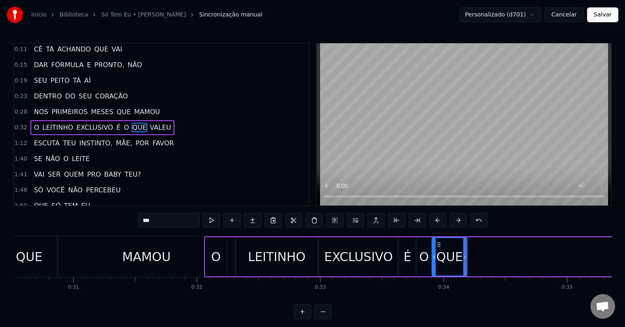
type input "*****"
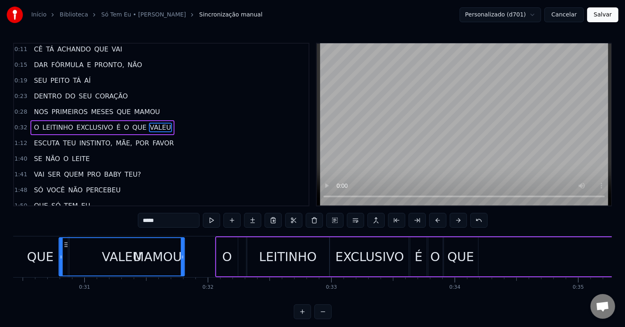
scroll to position [0, 3755]
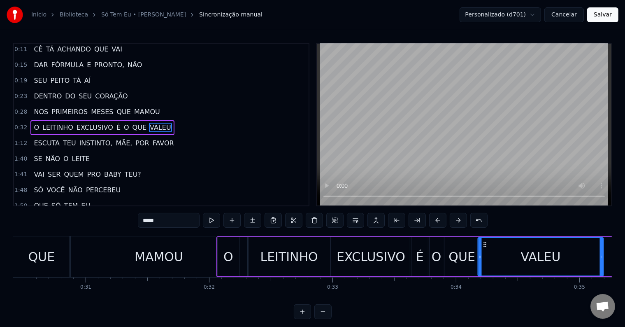
drag, startPoint x: 63, startPoint y: 241, endPoint x: 485, endPoint y: 253, distance: 422.4
click at [485, 253] on div "VALEU" at bounding box center [541, 256] width 124 height 37
click at [333, 219] on button at bounding box center [334, 220] width 17 height 15
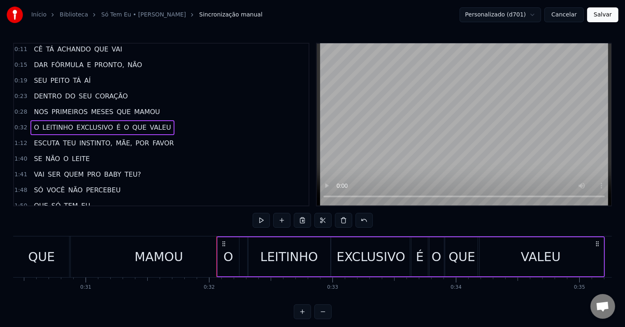
click at [168, 255] on div "MAMOU" at bounding box center [159, 256] width 49 height 19
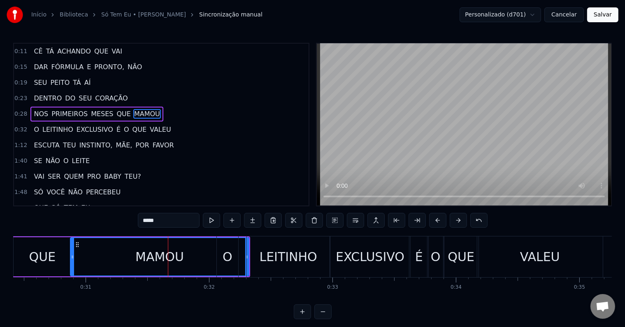
click at [272, 250] on div "LEITINHO" at bounding box center [289, 256] width 58 height 19
type input "********"
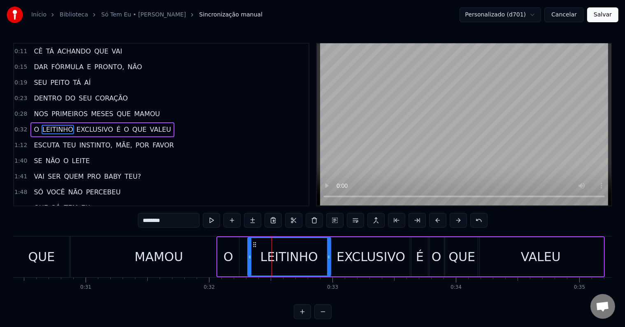
scroll to position [2, 0]
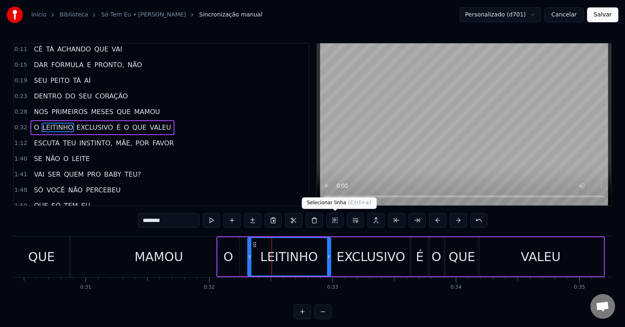
click at [334, 218] on button at bounding box center [334, 220] width 17 height 15
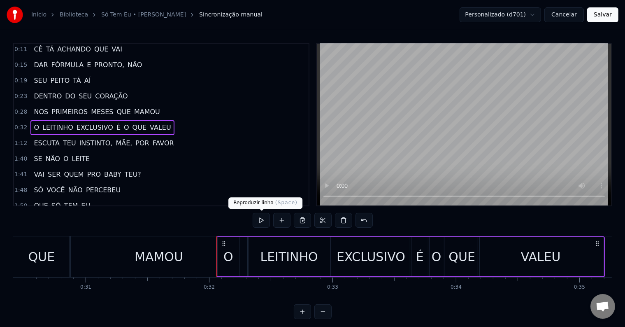
click at [260, 220] on button at bounding box center [261, 220] width 17 height 15
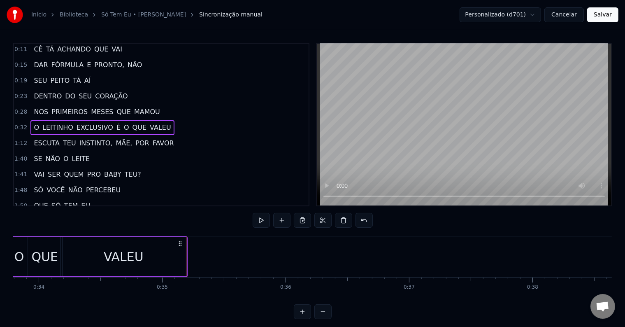
scroll to position [0, 4303]
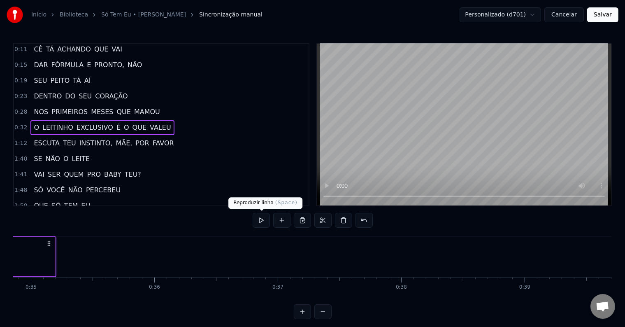
click at [262, 217] on button at bounding box center [261, 220] width 17 height 15
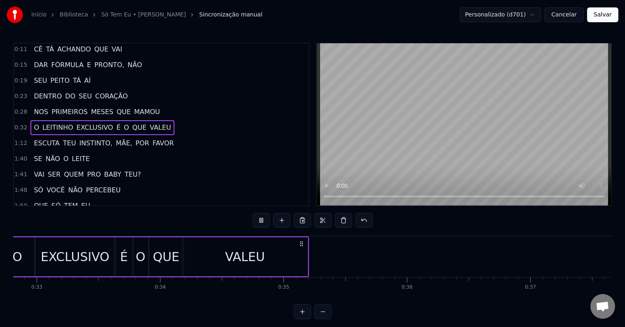
scroll to position [0, 3979]
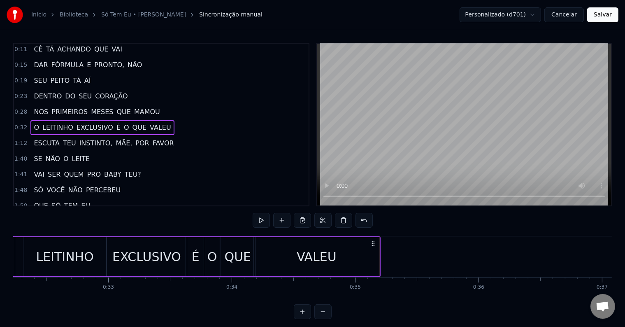
click at [373, 256] on div "VALEU" at bounding box center [316, 256] width 125 height 39
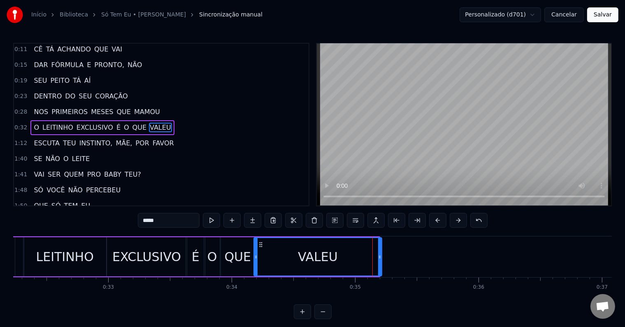
click at [380, 257] on icon at bounding box center [379, 256] width 3 height 7
click at [49, 138] on span "ESCUTA" at bounding box center [47, 142] width 28 height 9
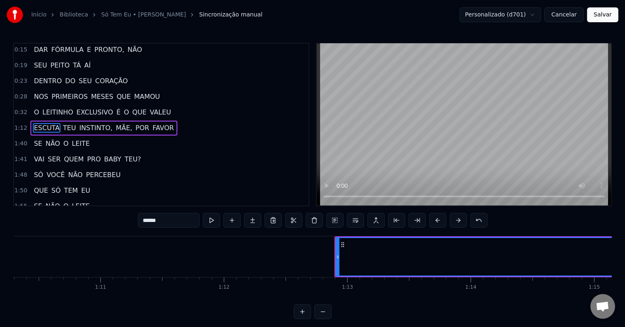
scroll to position [0, 8958]
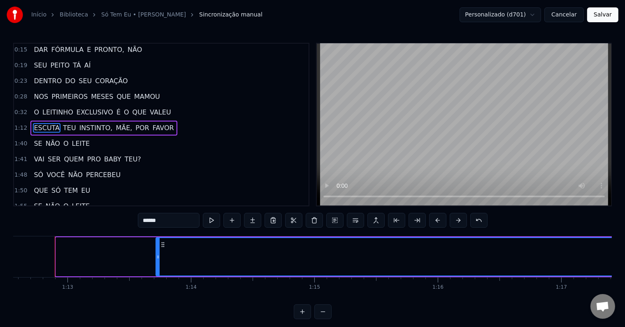
drag, startPoint x: 58, startPoint y: 256, endPoint x: 630, endPoint y: 273, distance: 573.1
click at [625, 273] on html "Início Biblioteca Só Tem Eu • Zé [PERSON_NAME] manual Personalizado (d701) Can…" at bounding box center [312, 166] width 625 height 332
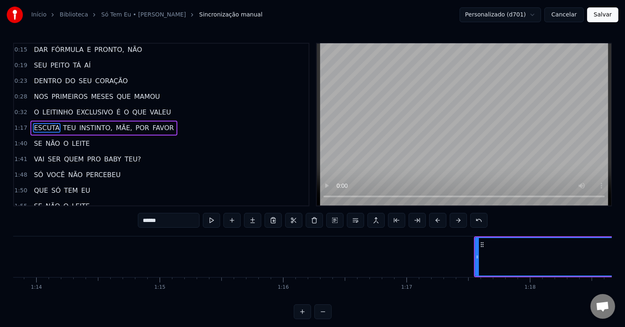
scroll to position [0, 9113]
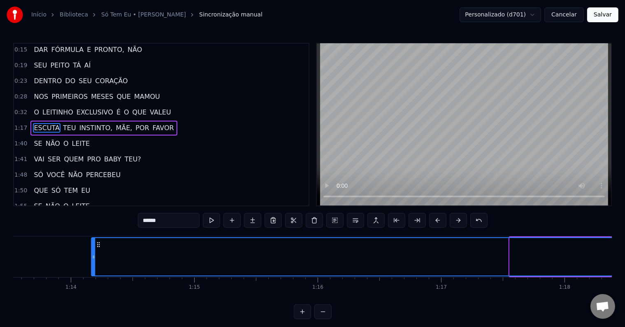
drag, startPoint x: 484, startPoint y: 245, endPoint x: 80, endPoint y: 254, distance: 403.4
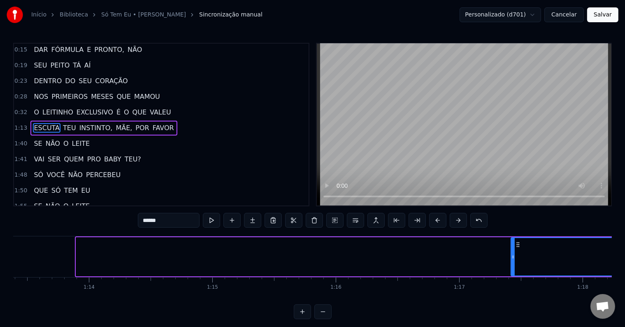
drag, startPoint x: 79, startPoint y: 256, endPoint x: 514, endPoint y: 268, distance: 436.0
click at [514, 268] on div at bounding box center [513, 256] width 3 height 37
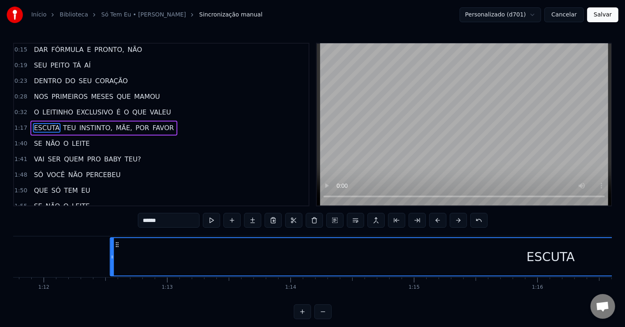
drag, startPoint x: 518, startPoint y: 242, endPoint x: 49, endPoint y: 253, distance: 468.8
click at [110, 253] on div "ESCUTA" at bounding box center [550, 256] width 880 height 37
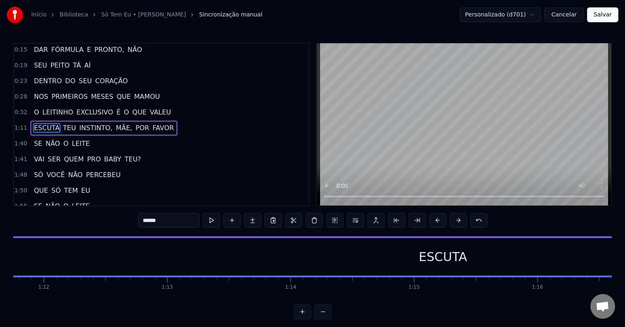
scroll to position [0, 8811]
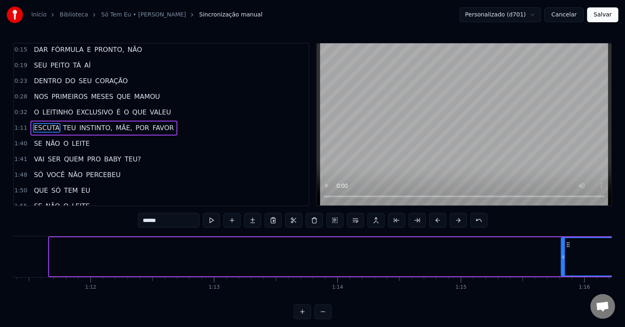
drag, startPoint x: 51, startPoint y: 257, endPoint x: 570, endPoint y: 266, distance: 519.0
click at [565, 266] on div at bounding box center [563, 256] width 3 height 37
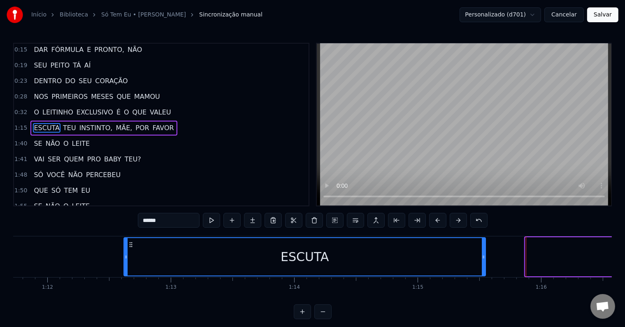
drag, startPoint x: 574, startPoint y: 244, endPoint x: 112, endPoint y: 255, distance: 462.3
click at [124, 255] on div "ESCUTA" at bounding box center [304, 256] width 361 height 37
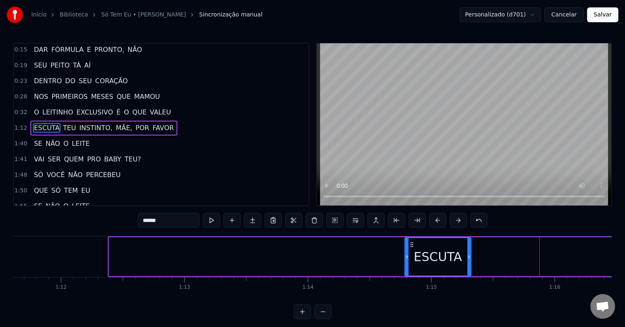
drag, startPoint x: 111, startPoint y: 257, endPoint x: 408, endPoint y: 267, distance: 297.3
click at [408, 267] on div at bounding box center [406, 256] width 3 height 37
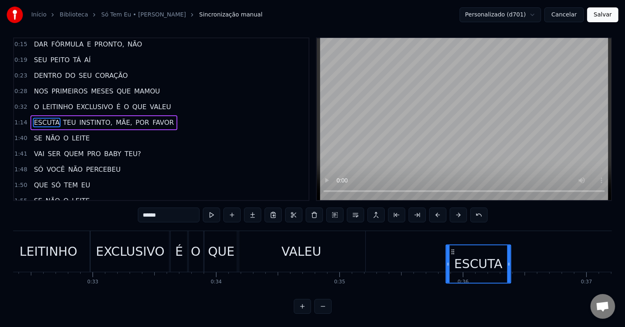
scroll to position [0, 3995]
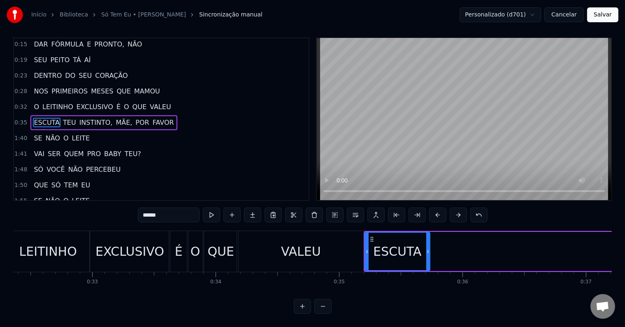
click at [66, 118] on span "TEU" at bounding box center [69, 122] width 15 height 9
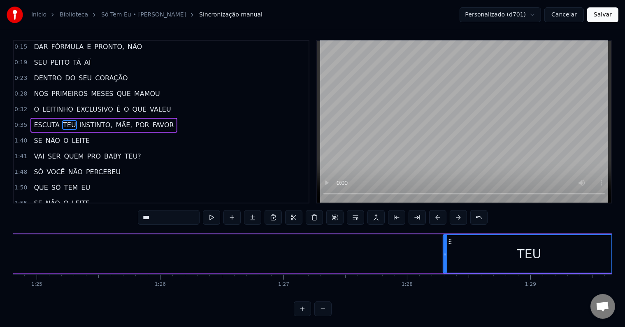
scroll to position [0, 10857]
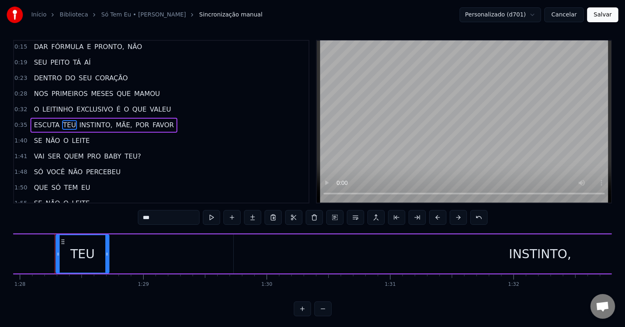
drag, startPoint x: 226, startPoint y: 251, endPoint x: 105, endPoint y: 257, distance: 120.3
click at [105, 257] on div at bounding box center [106, 253] width 3 height 37
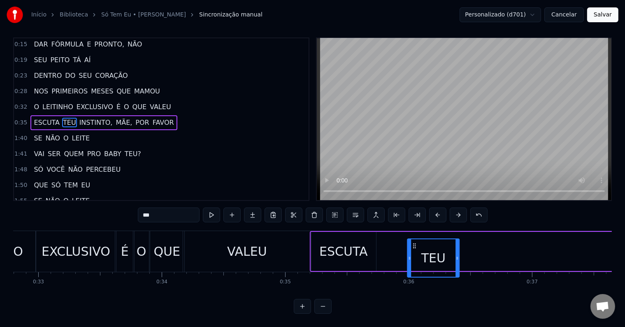
scroll to position [12, 0]
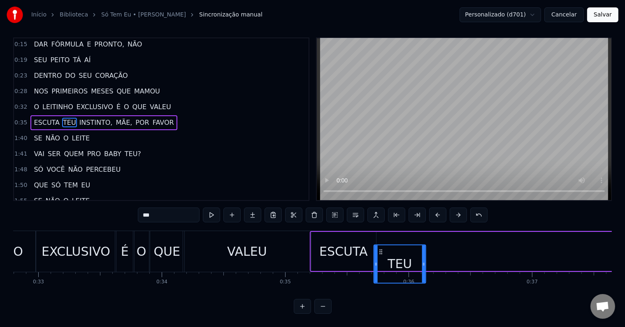
drag, startPoint x: 63, startPoint y: 242, endPoint x: 380, endPoint y: 238, distance: 317.7
click at [380, 245] on div "TEU" at bounding box center [399, 263] width 51 height 37
click at [79, 118] on span "INSTINTO," at bounding box center [96, 122] width 35 height 9
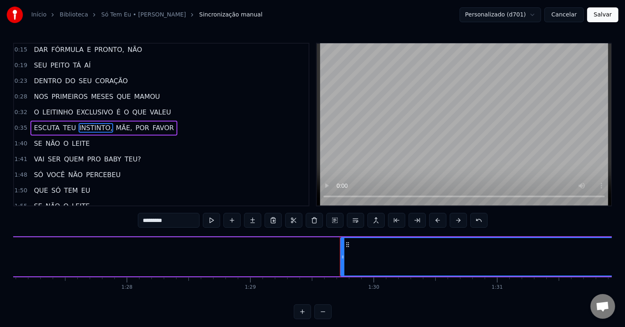
scroll to position [0, 11035]
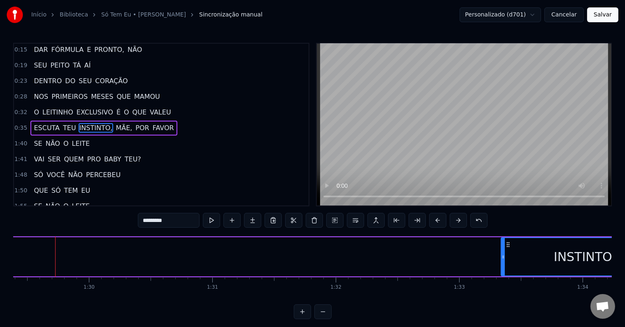
drag, startPoint x: 56, startPoint y: 258, endPoint x: 514, endPoint y: 253, distance: 457.6
click at [505, 262] on div at bounding box center [503, 256] width 3 height 37
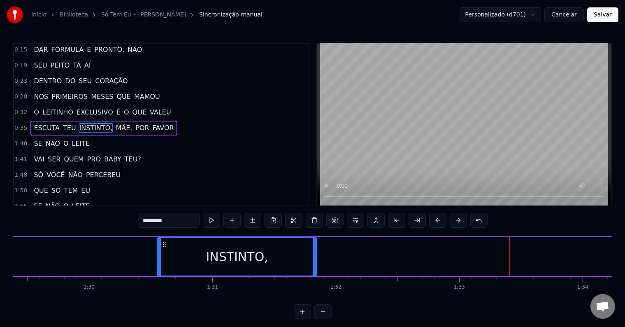
drag, startPoint x: 515, startPoint y: 243, endPoint x: 163, endPoint y: 233, distance: 352.4
click at [163, 233] on div "0:11 CÊ TÁ ACHANDO QUE VAI 0:15 DAR FÓRMULA E PRONTO, NÃO 0:19 SEU PEITO TÁ AÍ …" at bounding box center [312, 181] width 599 height 276
drag, startPoint x: 158, startPoint y: 254, endPoint x: 188, endPoint y: 257, distance: 30.6
click at [188, 257] on icon at bounding box center [189, 256] width 3 height 7
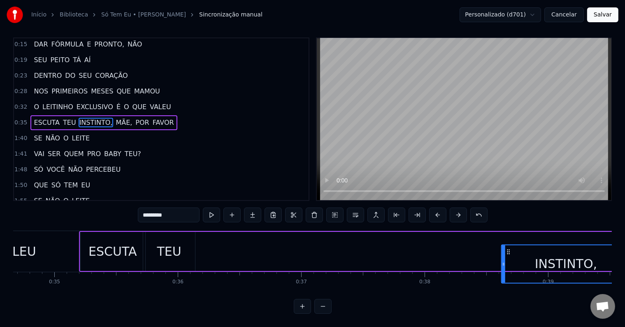
scroll to position [0, 4312]
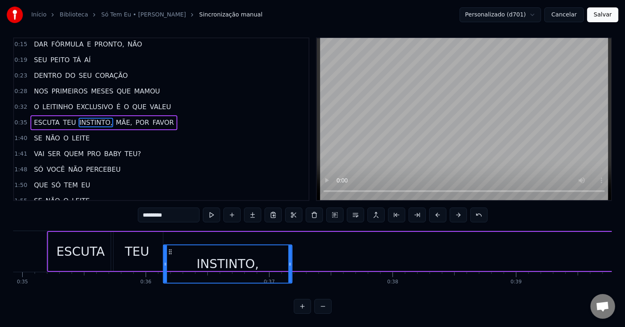
drag, startPoint x: 194, startPoint y: 242, endPoint x: 170, endPoint y: 240, distance: 24.4
click at [170, 245] on div "INSTINTO," at bounding box center [228, 263] width 128 height 37
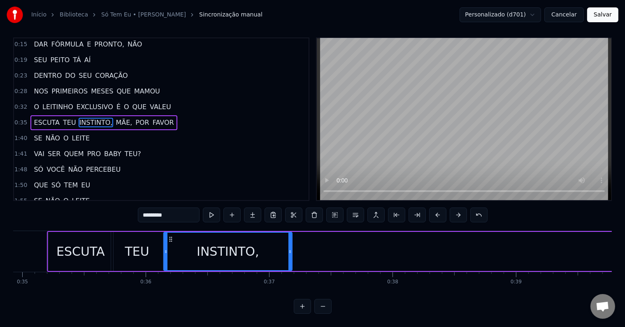
click at [115, 118] on span "MÃE," at bounding box center [124, 122] width 18 height 9
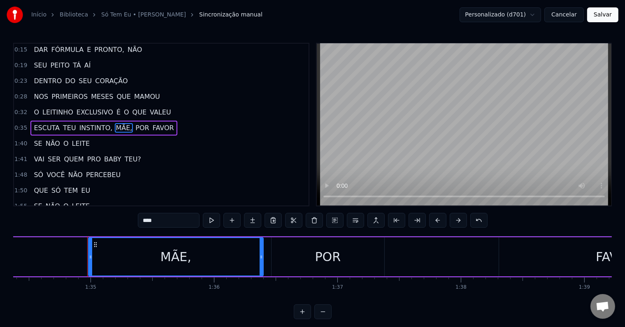
scroll to position [0, 11684]
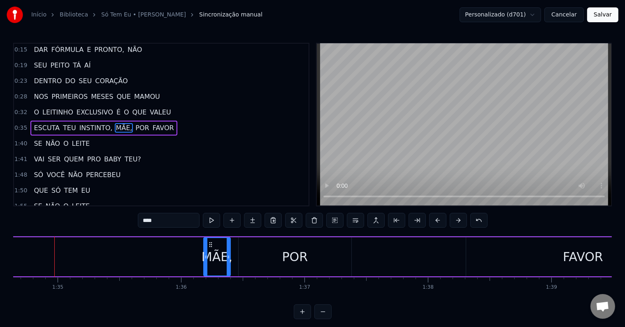
drag, startPoint x: 58, startPoint y: 258, endPoint x: 206, endPoint y: 258, distance: 148.1
click at [206, 258] on icon at bounding box center [205, 256] width 3 height 7
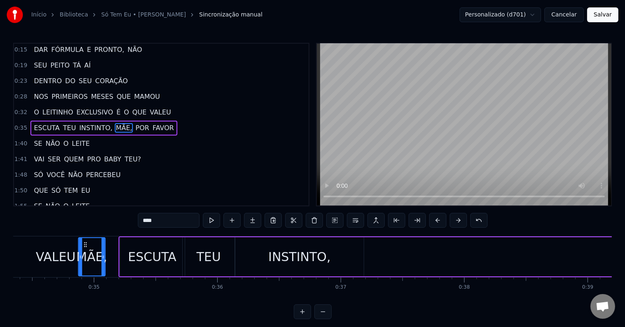
scroll to position [0, 4239]
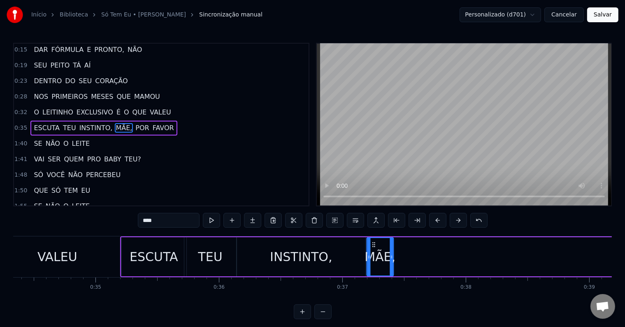
drag, startPoint x: 208, startPoint y: 242, endPoint x: 372, endPoint y: 263, distance: 164.7
click at [372, 263] on div "MÃE," at bounding box center [380, 256] width 26 height 37
click at [135, 123] on span "POR" at bounding box center [142, 127] width 15 height 9
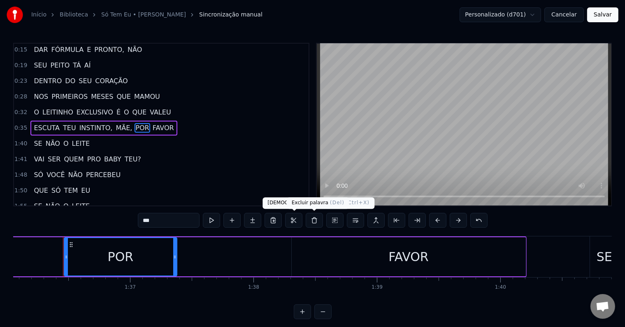
scroll to position [0, 11866]
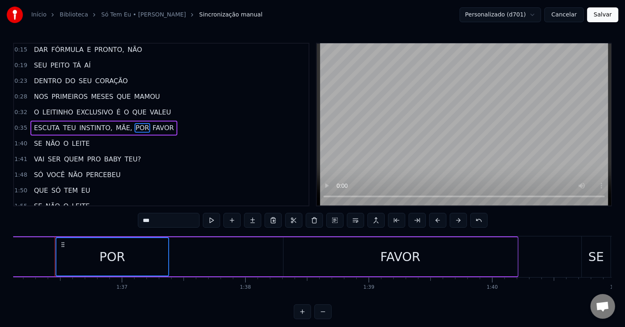
click at [339, 252] on div "FAVOR" at bounding box center [401, 256] width 234 height 39
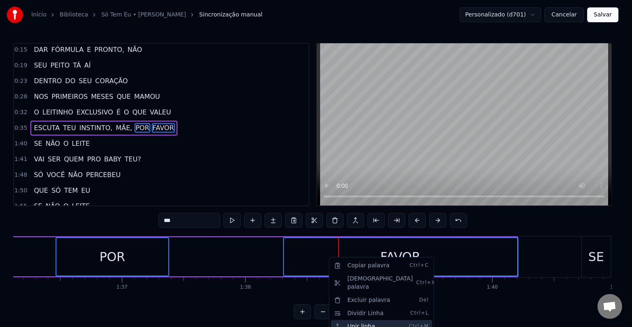
click at [371, 320] on div "Unir linha Ctrl+M" at bounding box center [381, 326] width 101 height 13
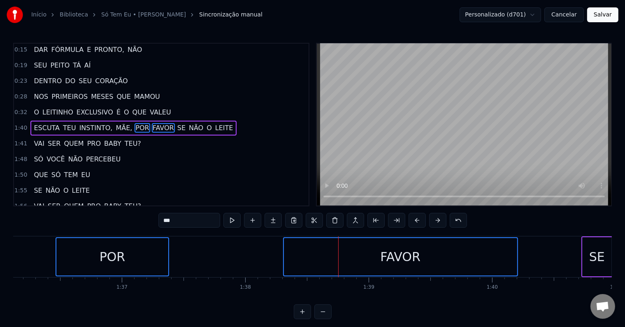
click at [57, 256] on div "POR" at bounding box center [112, 256] width 112 height 37
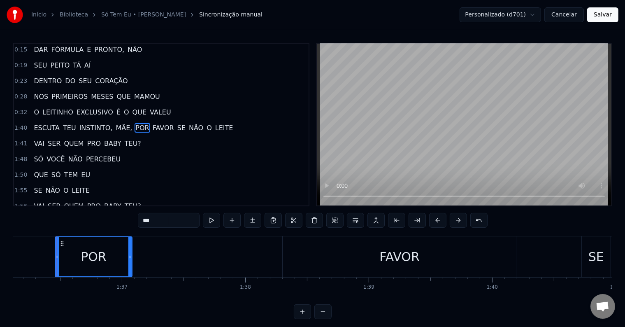
drag, startPoint x: 167, startPoint y: 255, endPoint x: 131, endPoint y: 254, distance: 35.8
click at [131, 254] on icon at bounding box center [129, 256] width 3 height 7
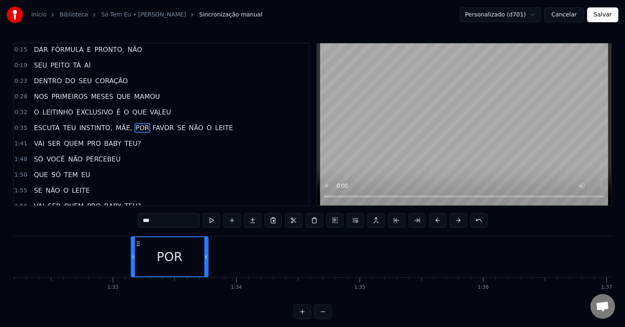
drag, startPoint x: 62, startPoint y: 241, endPoint x: 119, endPoint y: 248, distance: 57.6
click at [131, 248] on div "POR" at bounding box center [169, 256] width 76 height 39
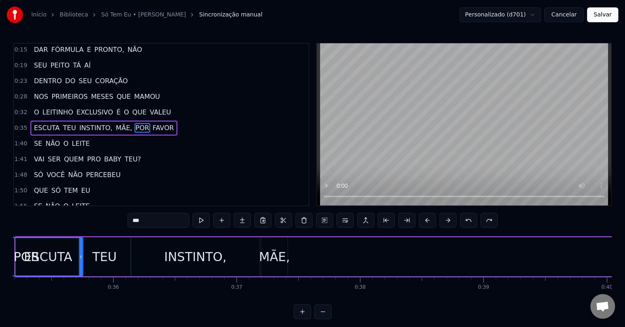
scroll to position [0, 4249]
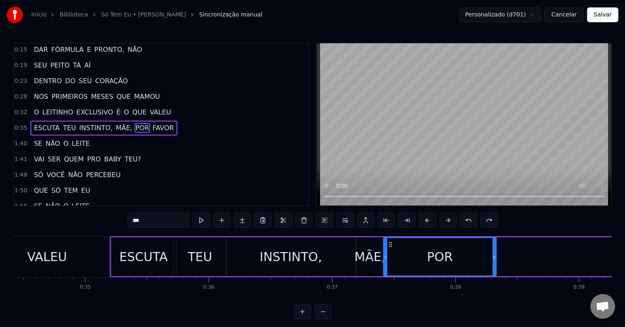
drag, startPoint x: 551, startPoint y: 243, endPoint x: 390, endPoint y: 249, distance: 161.4
click at [390, 249] on div "POR" at bounding box center [440, 256] width 112 height 37
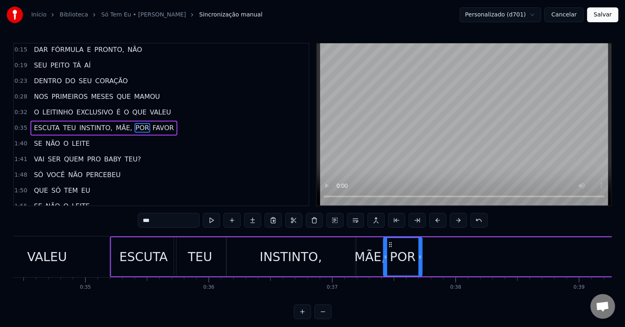
drag, startPoint x: 494, startPoint y: 258, endPoint x: 419, endPoint y: 257, distance: 74.5
click at [419, 257] on icon at bounding box center [420, 256] width 3 height 7
click at [152, 126] on span "FAVOR" at bounding box center [163, 127] width 23 height 9
type input "*****"
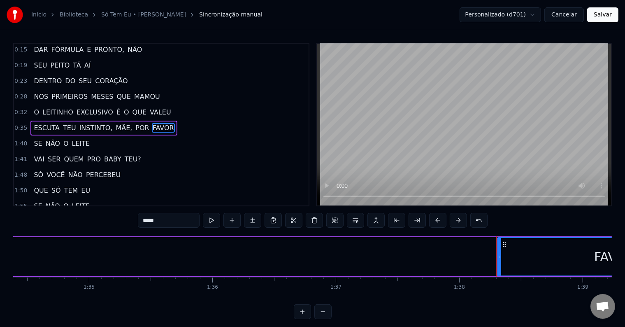
scroll to position [0, 12094]
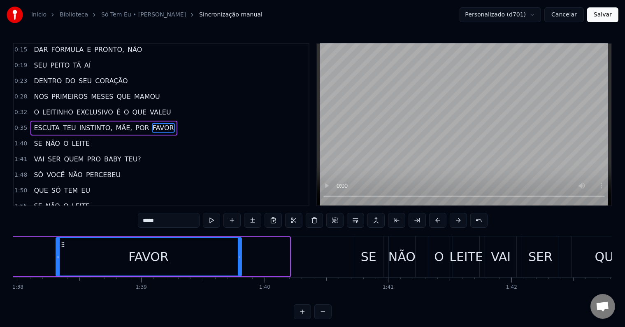
drag, startPoint x: 288, startPoint y: 256, endPoint x: 124, endPoint y: 242, distance: 164.8
click at [238, 260] on div at bounding box center [239, 256] width 3 height 37
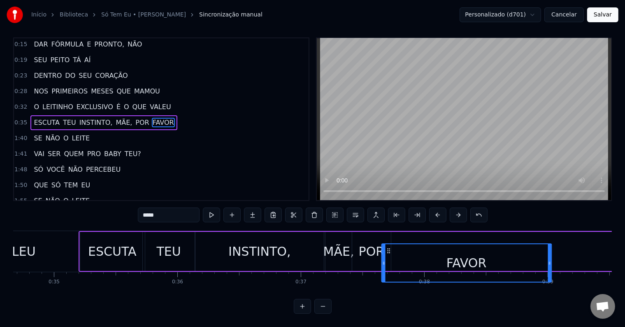
scroll to position [12, 0]
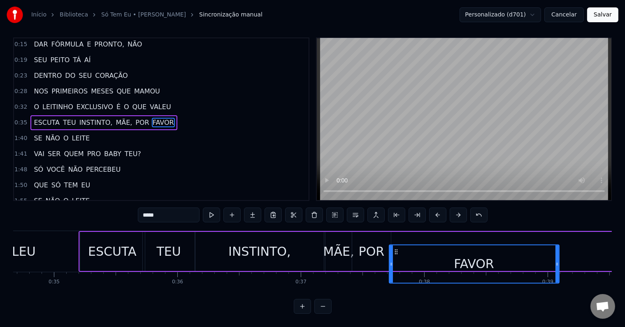
drag, startPoint x: 63, startPoint y: 242, endPoint x: 396, endPoint y: 244, distance: 333.7
click at [396, 248] on icon at bounding box center [396, 251] width 7 height 7
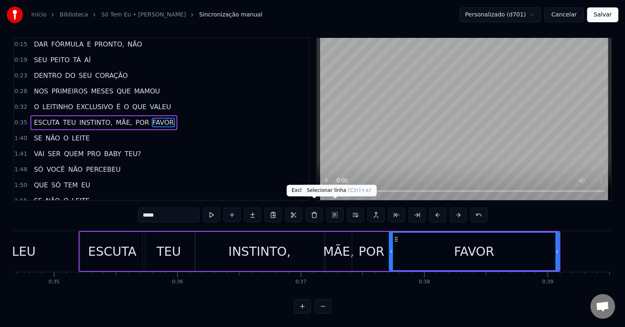
click at [333, 209] on button at bounding box center [334, 214] width 17 height 15
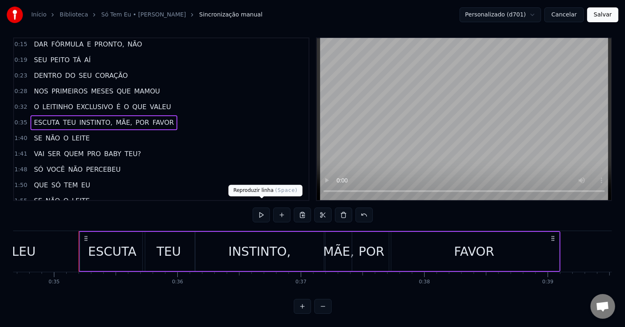
click at [268, 211] on button at bounding box center [261, 214] width 17 height 15
click at [263, 209] on button at bounding box center [261, 214] width 17 height 15
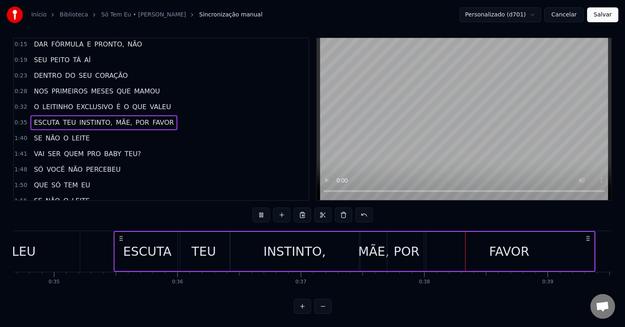
drag, startPoint x: 85, startPoint y: 231, endPoint x: 120, endPoint y: 233, distance: 35.4
click at [120, 235] on icon at bounding box center [121, 238] width 7 height 7
click at [260, 207] on button at bounding box center [261, 214] width 17 height 15
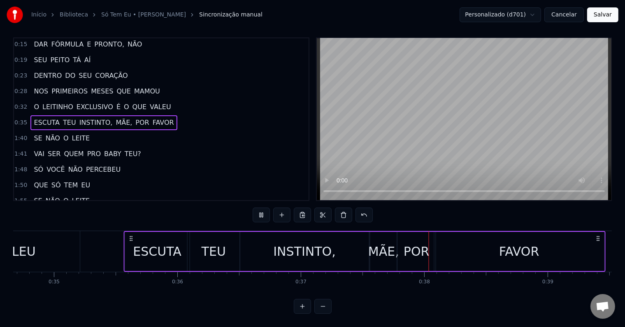
drag, startPoint x: 121, startPoint y: 230, endPoint x: 132, endPoint y: 230, distance: 10.7
click at [132, 235] on icon at bounding box center [131, 238] width 7 height 7
click at [266, 207] on button at bounding box center [261, 214] width 17 height 15
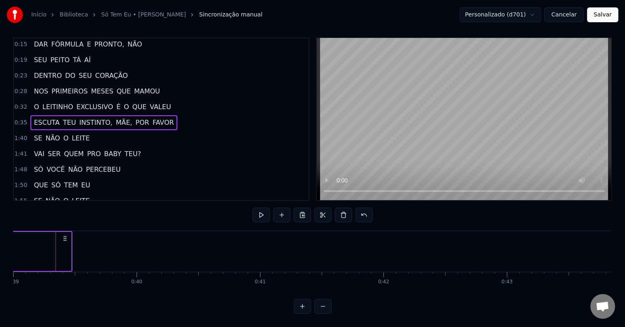
scroll to position [0, 4816]
click at [267, 210] on button at bounding box center [261, 214] width 17 height 15
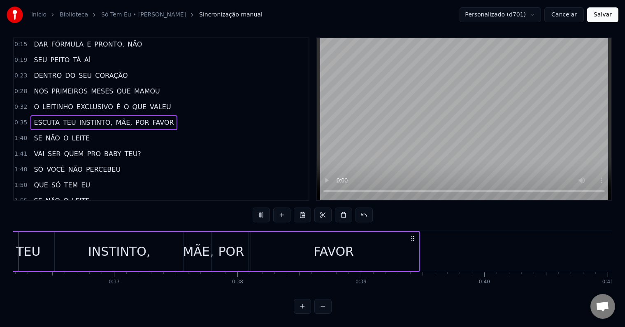
scroll to position [0, 4410]
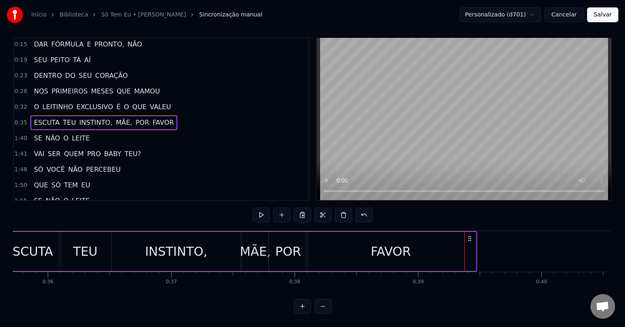
click at [470, 235] on icon at bounding box center [470, 238] width 7 height 7
click at [428, 242] on div "FAVOR" at bounding box center [391, 251] width 170 height 39
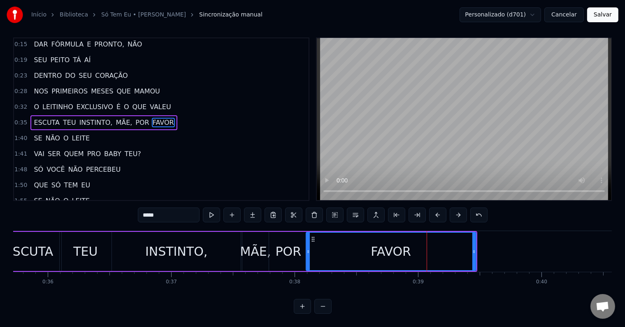
scroll to position [0, 0]
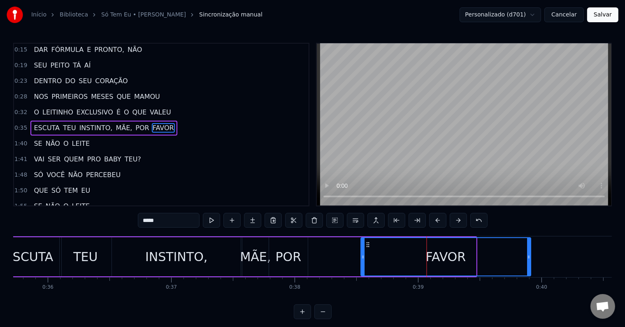
drag, startPoint x: 313, startPoint y: 244, endPoint x: 369, endPoint y: 241, distance: 56.5
click at [369, 241] on icon at bounding box center [368, 244] width 7 height 7
click at [102, 249] on div "TEU" at bounding box center [86, 256] width 52 height 39
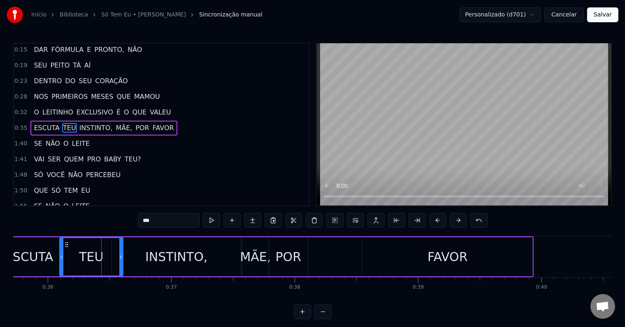
drag, startPoint x: 109, startPoint y: 255, endPoint x: 125, endPoint y: 255, distance: 15.6
click at [123, 255] on icon at bounding box center [120, 256] width 3 height 7
click at [171, 254] on div "INSTINTO," at bounding box center [176, 256] width 62 height 19
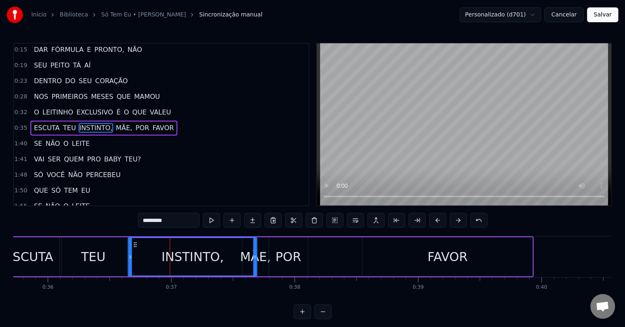
drag, startPoint x: 117, startPoint y: 242, endPoint x: 132, endPoint y: 241, distance: 14.4
click at [132, 241] on icon at bounding box center [135, 244] width 7 height 7
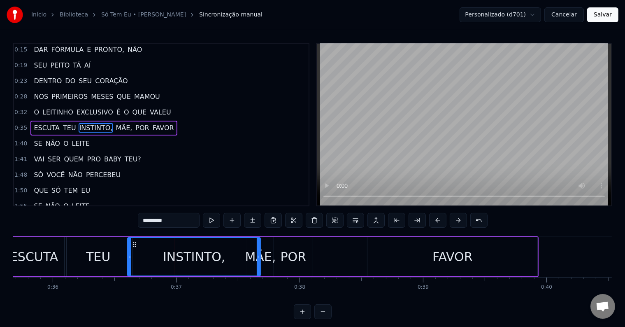
drag, startPoint x: 256, startPoint y: 256, endPoint x: 267, endPoint y: 256, distance: 11.5
click at [260, 256] on icon at bounding box center [258, 256] width 3 height 7
click at [115, 123] on span "MÃE," at bounding box center [124, 127] width 18 height 9
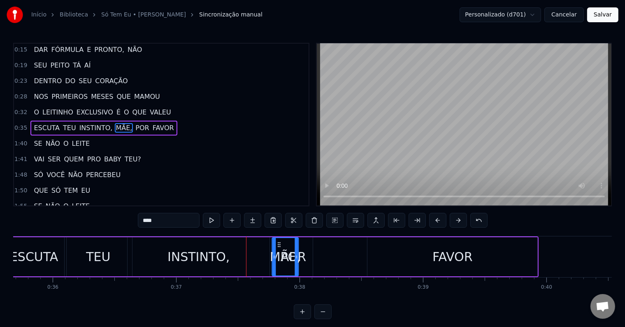
drag, startPoint x: 253, startPoint y: 243, endPoint x: 278, endPoint y: 247, distance: 25.0
click at [278, 247] on div "MÃE," at bounding box center [285, 256] width 26 height 37
click at [135, 125] on span "POR" at bounding box center [142, 127] width 15 height 9
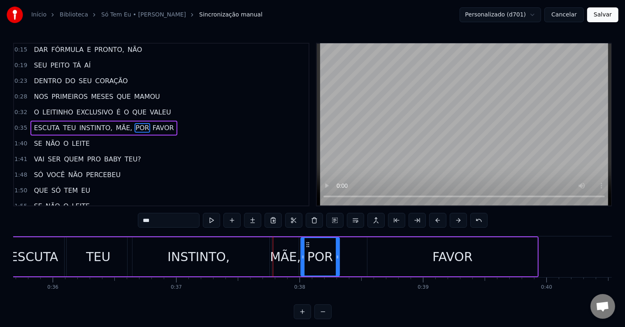
drag, startPoint x: 279, startPoint y: 243, endPoint x: 306, endPoint y: 245, distance: 27.2
click at [306, 245] on icon at bounding box center [308, 244] width 7 height 7
click at [152, 124] on span "FAVOR" at bounding box center [163, 127] width 23 height 9
type input "*****"
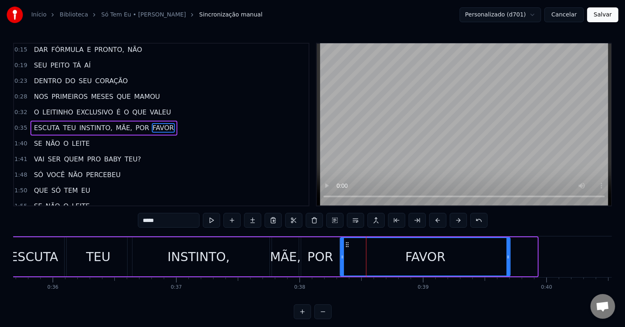
drag, startPoint x: 372, startPoint y: 242, endPoint x: 346, endPoint y: 243, distance: 25.9
click at [346, 243] on icon at bounding box center [347, 244] width 7 height 7
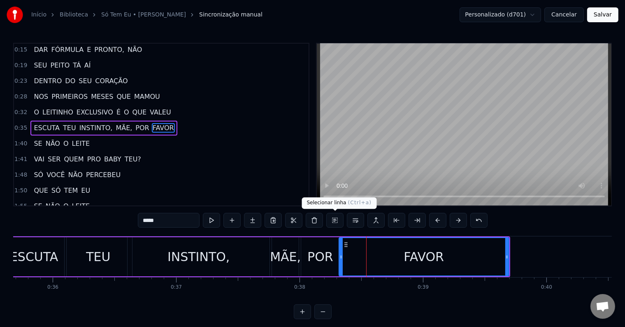
click at [332, 222] on button at bounding box center [334, 220] width 17 height 15
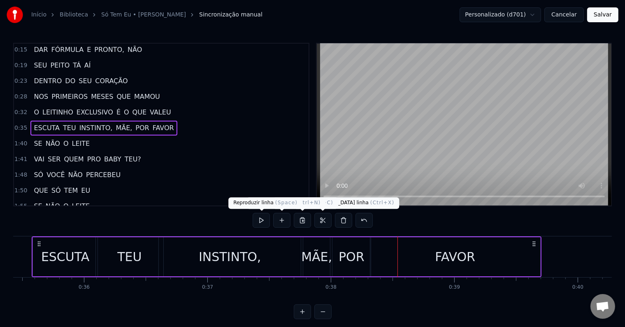
scroll to position [0, 4351]
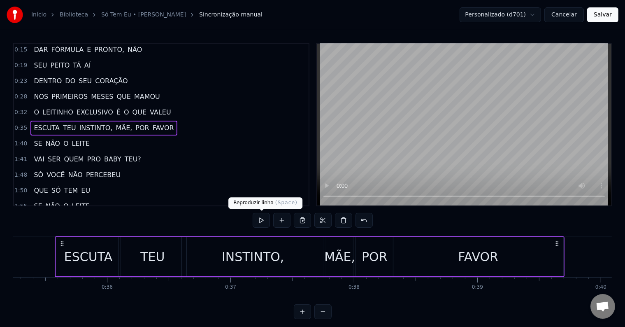
click at [258, 219] on button at bounding box center [261, 220] width 17 height 15
click at [333, 249] on div "MÃE," at bounding box center [339, 256] width 31 height 19
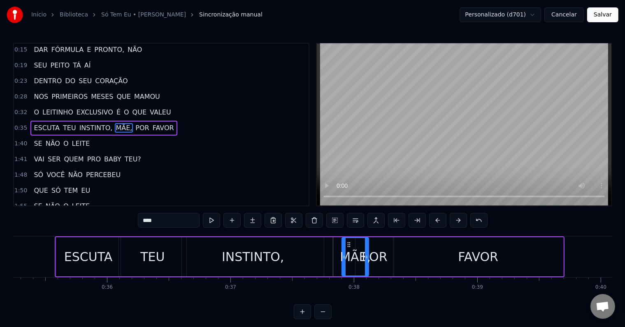
drag, startPoint x: 332, startPoint y: 241, endPoint x: 353, endPoint y: 243, distance: 21.5
click at [353, 243] on icon at bounding box center [349, 244] width 7 height 7
click at [309, 253] on div "INSTINTO," at bounding box center [253, 256] width 142 height 39
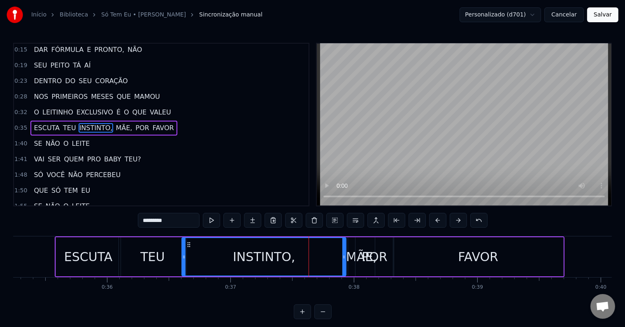
drag, startPoint x: 322, startPoint y: 254, endPoint x: 344, endPoint y: 255, distance: 22.3
click at [344, 255] on icon at bounding box center [343, 256] width 3 height 7
click at [115, 125] on span "MÃE," at bounding box center [124, 127] width 18 height 9
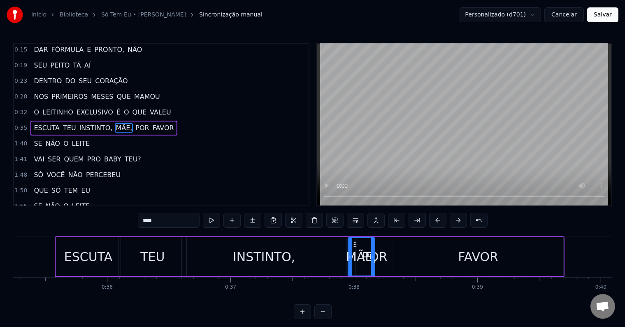
click at [135, 128] on span "POR" at bounding box center [142, 127] width 15 height 9
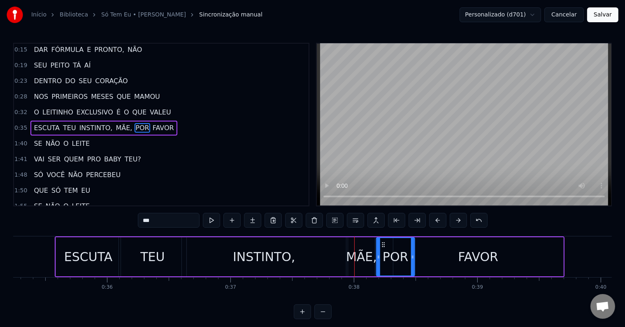
drag, startPoint x: 360, startPoint y: 242, endPoint x: 381, endPoint y: 245, distance: 20.4
click at [381, 245] on icon at bounding box center [383, 244] width 7 height 7
click at [152, 123] on span "FAVOR" at bounding box center [163, 127] width 23 height 9
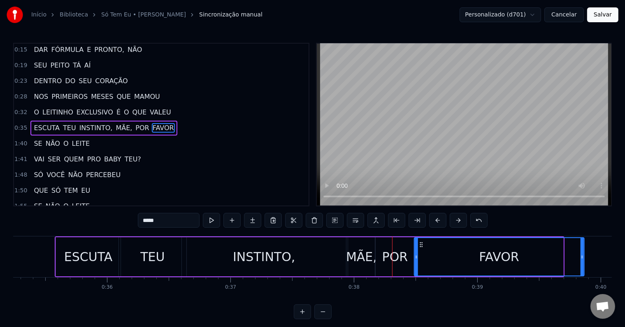
drag, startPoint x: 403, startPoint y: 241, endPoint x: 419, endPoint y: 242, distance: 16.5
click at [419, 242] on icon at bounding box center [421, 244] width 7 height 7
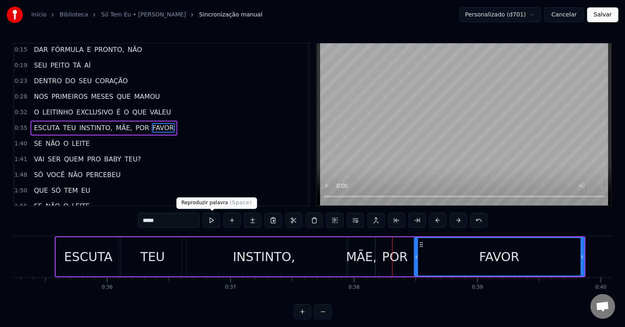
click at [210, 220] on button at bounding box center [211, 220] width 17 height 15
click at [400, 252] on div "POR" at bounding box center [395, 256] width 26 height 19
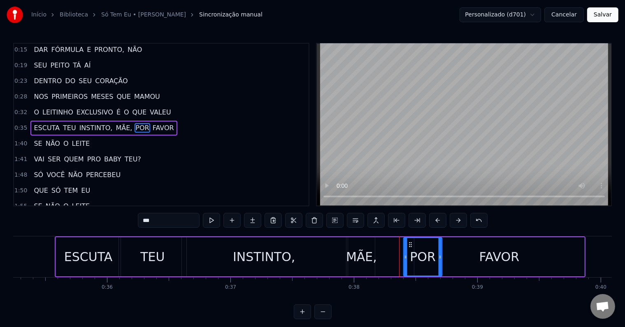
drag, startPoint x: 381, startPoint y: 241, endPoint x: 409, endPoint y: 240, distance: 28.0
click at [409, 240] on div "POR" at bounding box center [422, 256] width 37 height 37
click at [467, 250] on div "FAVOR" at bounding box center [499, 256] width 170 height 39
type input "*****"
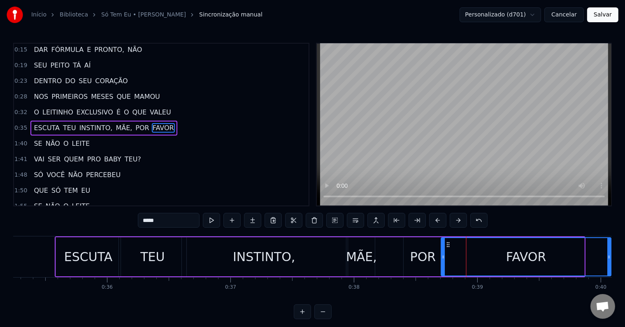
drag, startPoint x: 428, startPoint y: 243, endPoint x: 449, endPoint y: 244, distance: 21.0
click at [449, 244] on icon at bounding box center [448, 244] width 7 height 7
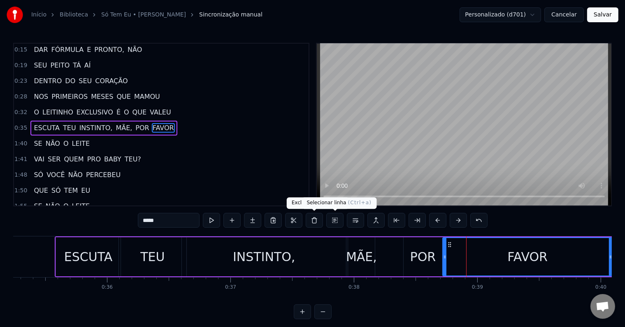
click at [332, 221] on button at bounding box center [334, 220] width 17 height 15
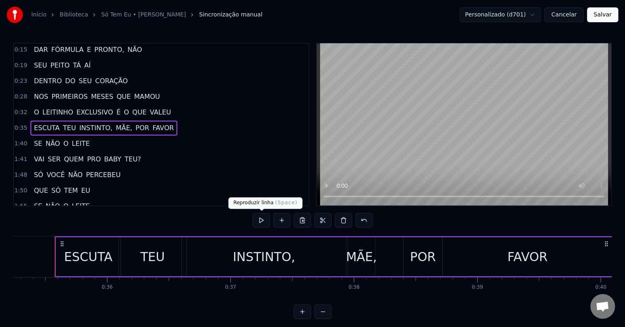
click at [267, 219] on button at bounding box center [261, 220] width 17 height 15
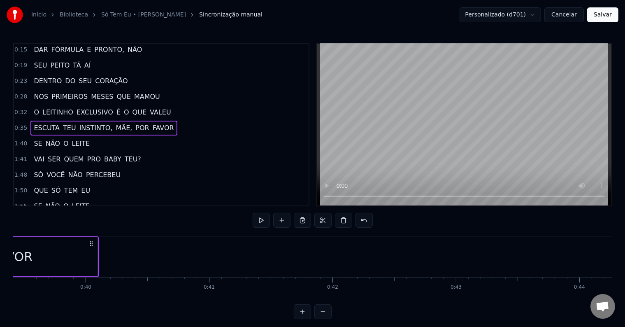
scroll to position [0, 4867]
click at [115, 124] on span "MÃE," at bounding box center [124, 127] width 18 height 9
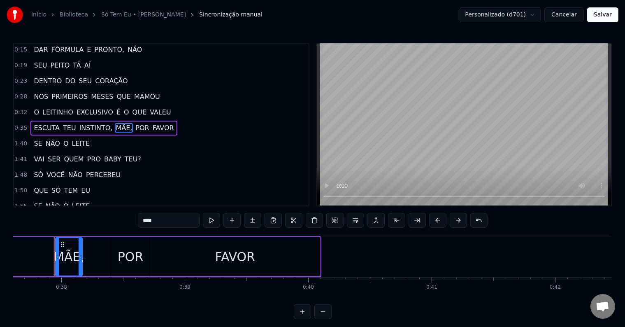
scroll to position [0, 4643]
drag, startPoint x: 79, startPoint y: 255, endPoint x: 102, endPoint y: 255, distance: 23.0
click at [102, 255] on icon at bounding box center [101, 256] width 3 height 7
click at [133, 253] on div "POR" at bounding box center [131, 256] width 26 height 19
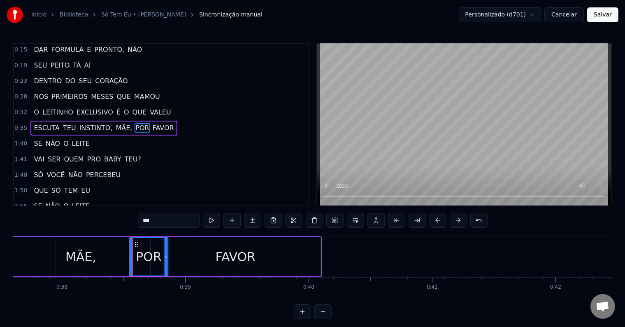
scroll to position [0, 4638]
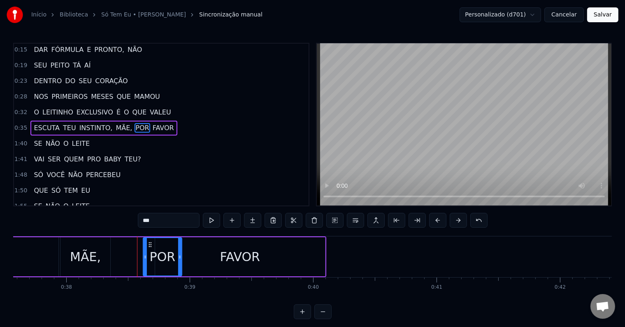
drag, startPoint x: 115, startPoint y: 240, endPoint x: 146, endPoint y: 256, distance: 34.4
click at [146, 256] on div "POR" at bounding box center [162, 256] width 37 height 37
click at [191, 250] on div "FAVOR" at bounding box center [240, 256] width 170 height 39
type input "*****"
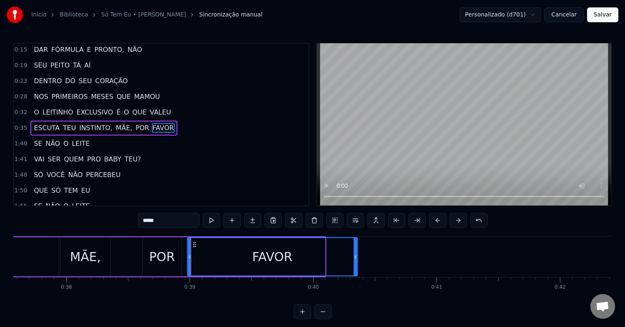
drag, startPoint x: 167, startPoint y: 242, endPoint x: 195, endPoint y: 246, distance: 28.2
click at [195, 246] on icon at bounding box center [194, 244] width 7 height 7
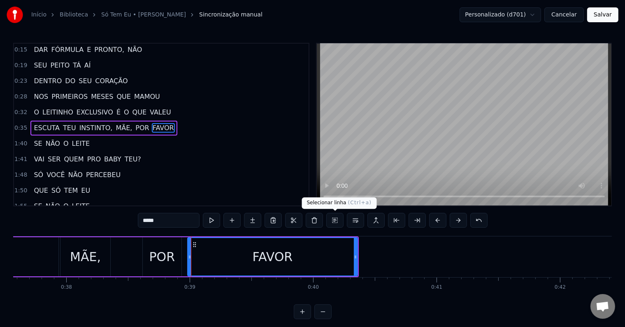
click at [331, 222] on button at bounding box center [334, 220] width 17 height 15
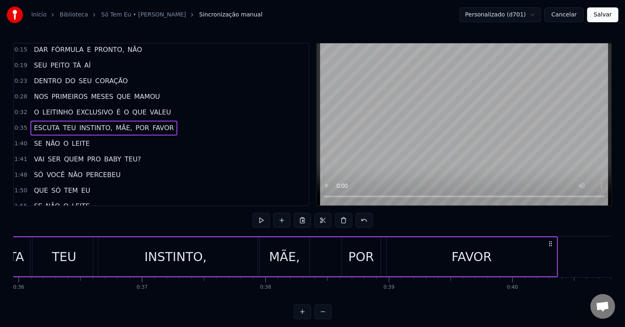
scroll to position [0, 4351]
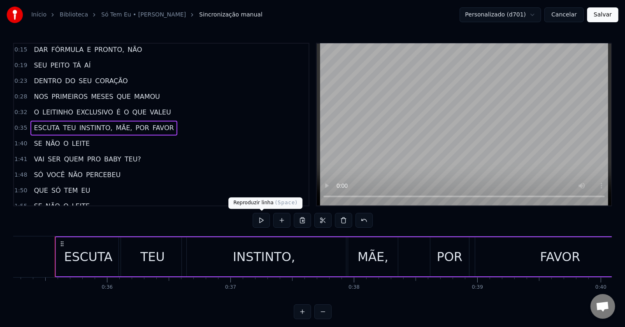
click at [262, 220] on button at bounding box center [261, 220] width 17 height 15
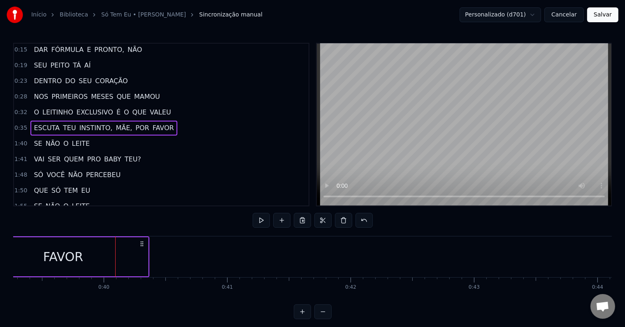
scroll to position [0, 4869]
click at [109, 255] on div "FAVOR" at bounding box center [42, 256] width 170 height 39
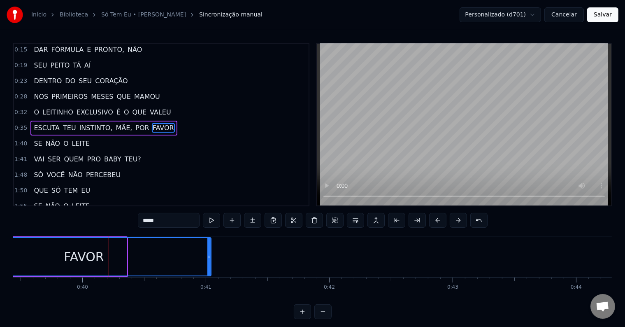
drag, startPoint x: 125, startPoint y: 253, endPoint x: 211, endPoint y: 258, distance: 86.1
click at [211, 258] on icon at bounding box center [208, 256] width 3 height 7
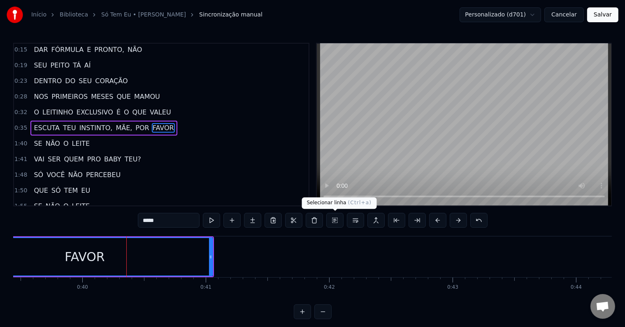
click at [332, 221] on button at bounding box center [334, 220] width 17 height 15
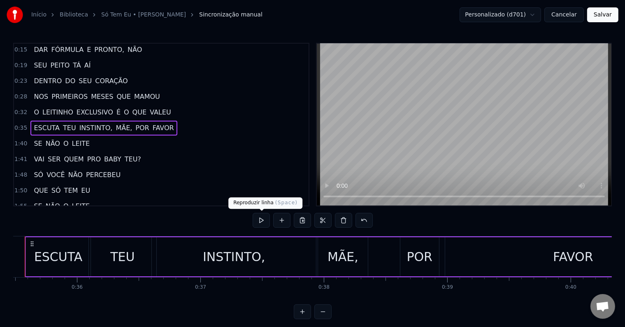
scroll to position [0, 4351]
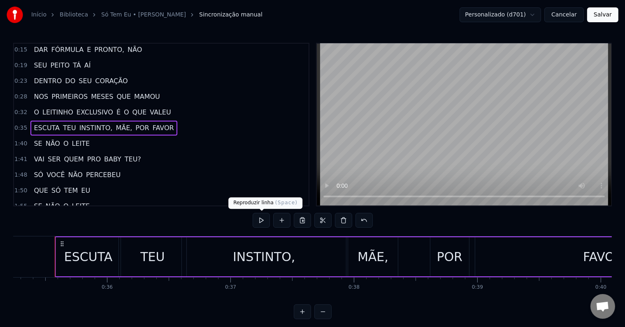
click at [264, 219] on button at bounding box center [261, 220] width 17 height 15
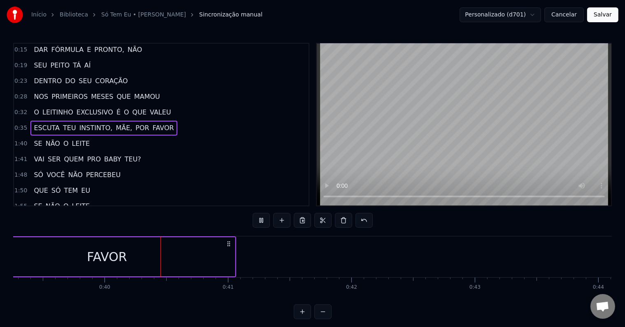
scroll to position [0, 4868]
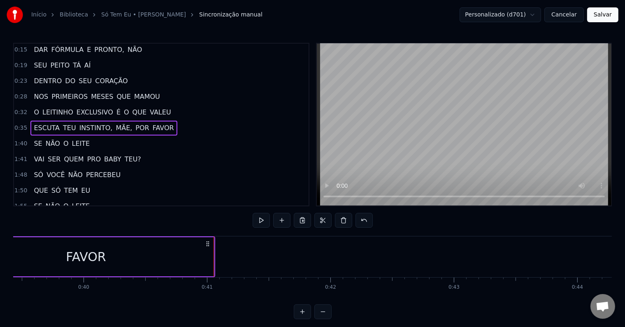
click at [33, 140] on span "SE" at bounding box center [38, 143] width 10 height 9
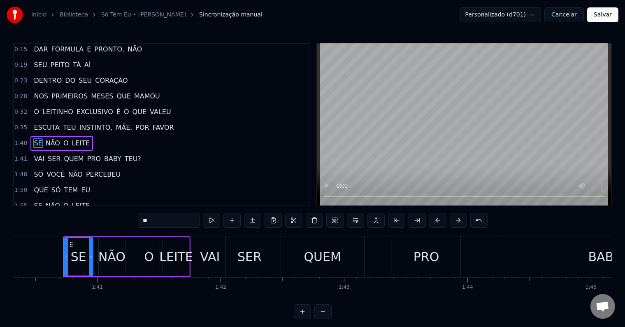
scroll to position [0, 12393]
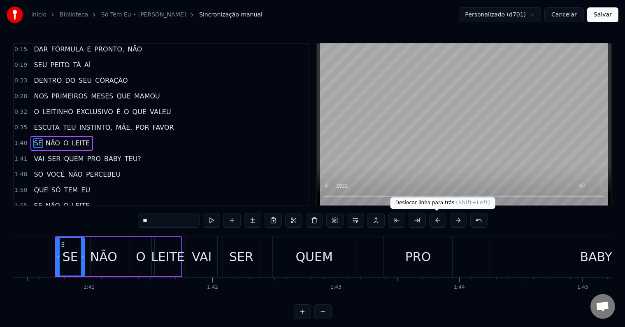
click at [435, 221] on button at bounding box center [437, 220] width 17 height 15
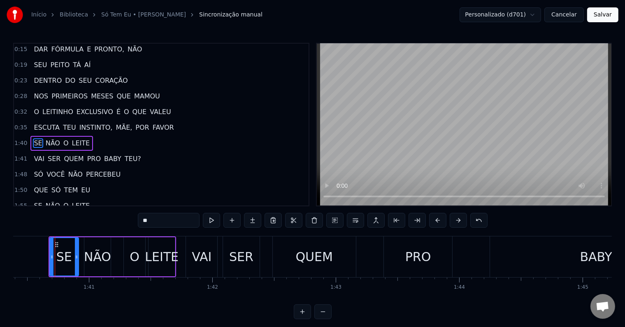
click at [435, 221] on button at bounding box center [437, 220] width 17 height 15
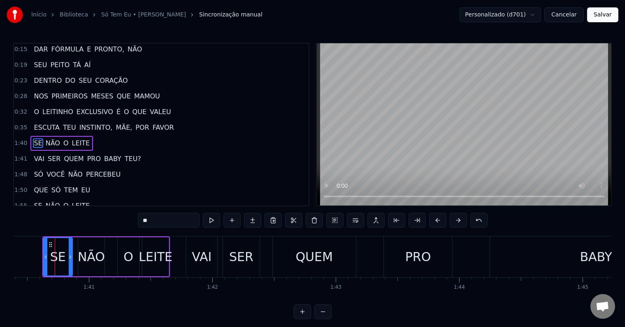
click at [435, 221] on button at bounding box center [437, 220] width 17 height 15
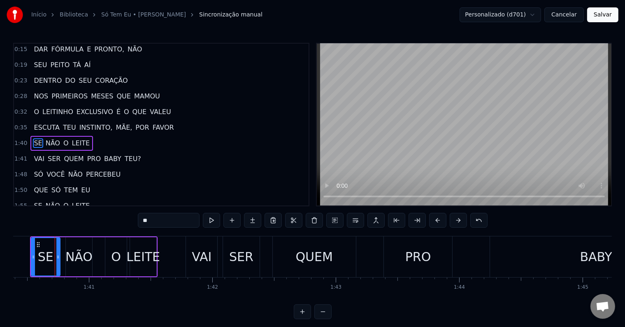
click at [435, 221] on button at bounding box center [437, 220] width 17 height 15
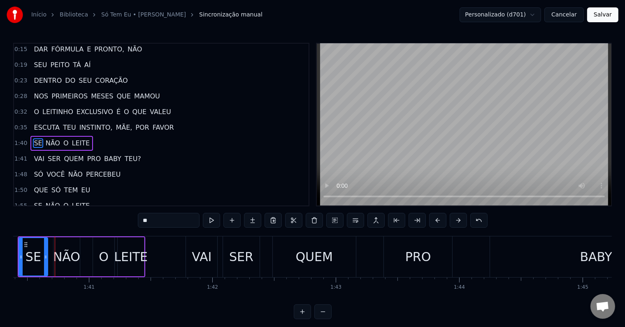
click at [435, 221] on button at bounding box center [437, 220] width 17 height 15
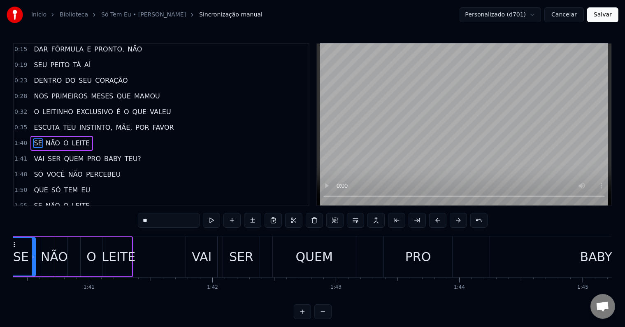
click at [435, 221] on button at bounding box center [437, 220] width 17 height 15
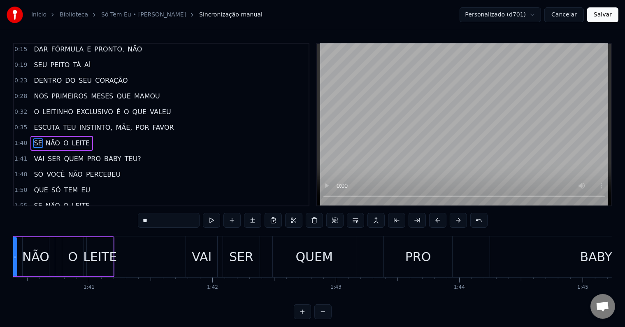
click at [435, 221] on button at bounding box center [437, 220] width 17 height 15
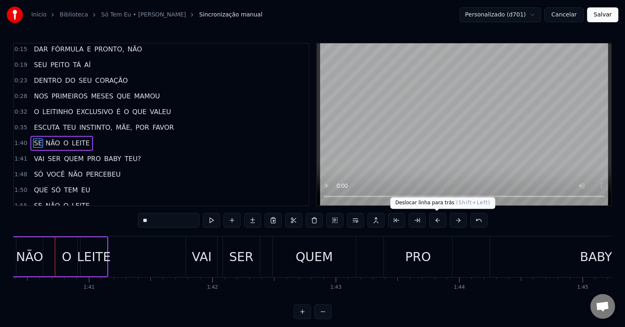
click at [431, 219] on button at bounding box center [437, 220] width 17 height 15
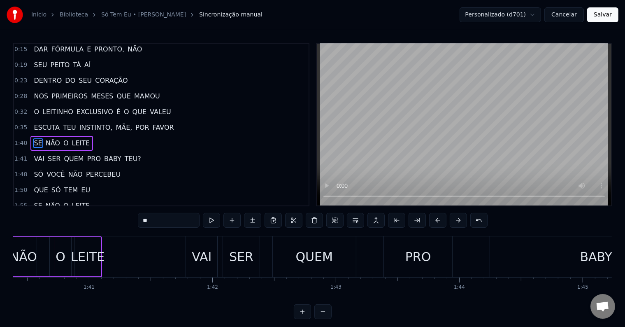
click at [431, 219] on button at bounding box center [437, 220] width 17 height 15
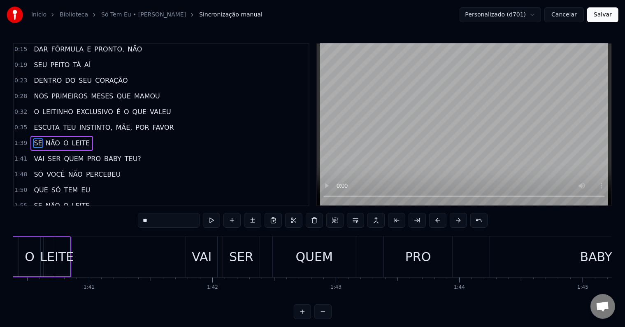
click at [431, 219] on button at bounding box center [437, 220] width 17 height 15
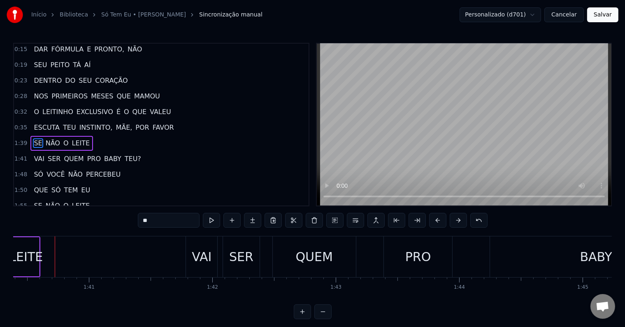
click at [431, 219] on button at bounding box center [437, 220] width 17 height 15
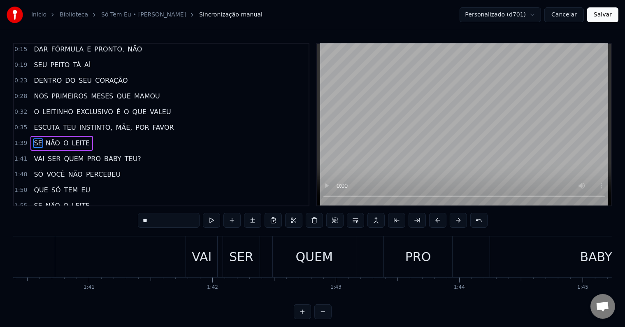
click at [431, 219] on button at bounding box center [437, 220] width 17 height 15
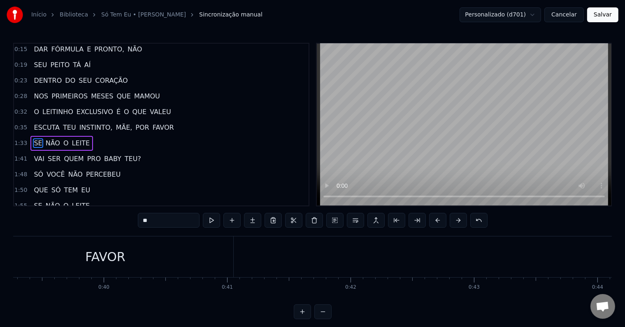
scroll to position [0, 4892]
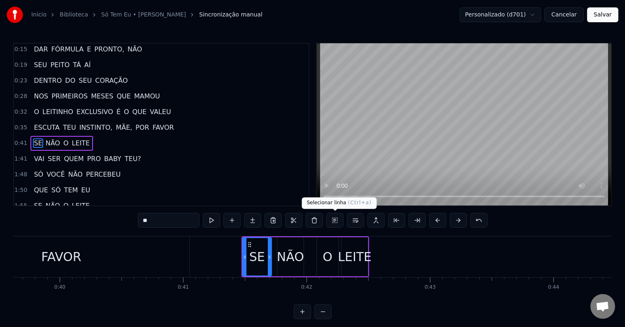
click at [336, 220] on button at bounding box center [334, 220] width 17 height 15
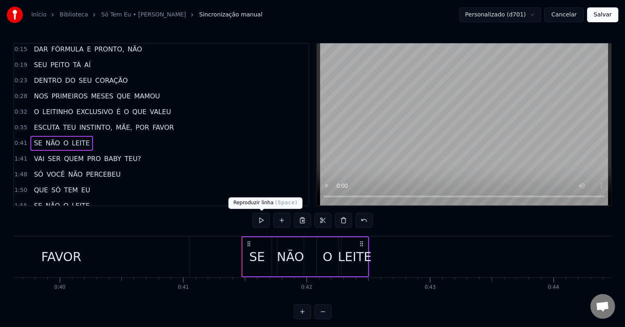
click at [260, 217] on button at bounding box center [261, 220] width 17 height 15
click at [260, 214] on button at bounding box center [261, 220] width 17 height 15
click at [35, 154] on span "VAI" at bounding box center [39, 158] width 12 height 9
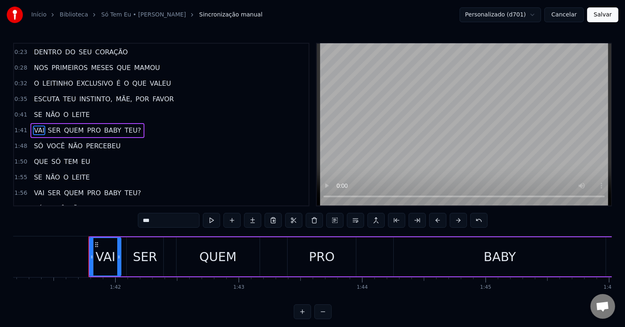
scroll to position [0, 12525]
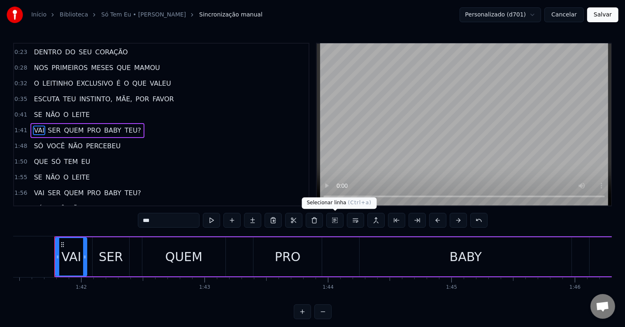
click at [333, 224] on button at bounding box center [334, 220] width 17 height 15
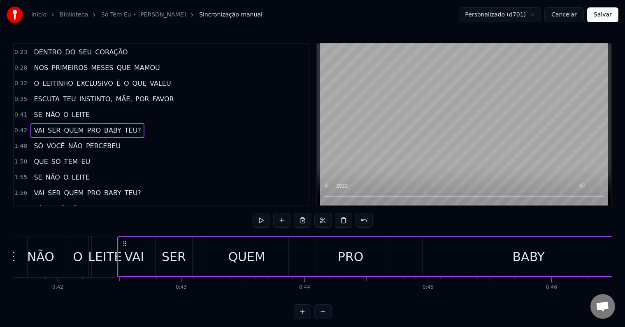
scroll to position [0, 5141]
click at [510, 252] on div "BABY" at bounding box center [528, 256] width 212 height 39
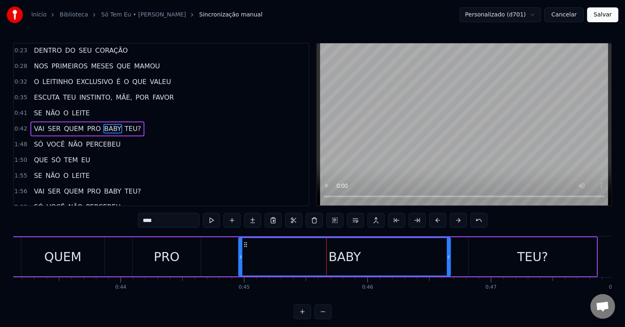
click at [535, 261] on div "TEU?" at bounding box center [532, 256] width 31 height 19
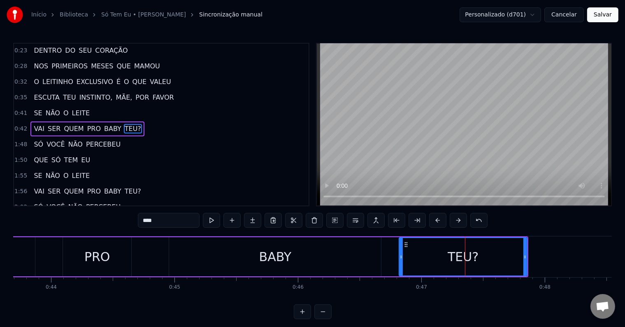
scroll to position [0, 5394]
click at [38, 142] on span "SÓ" at bounding box center [38, 144] width 11 height 9
type input "**"
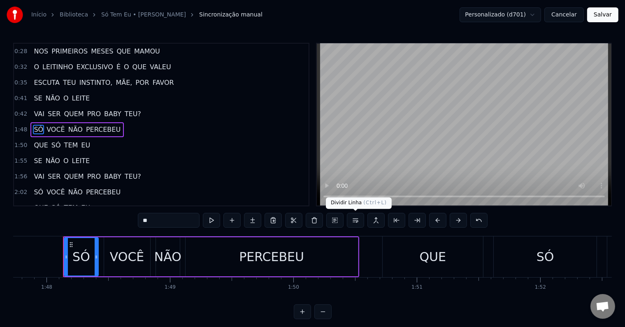
scroll to position [0, 13308]
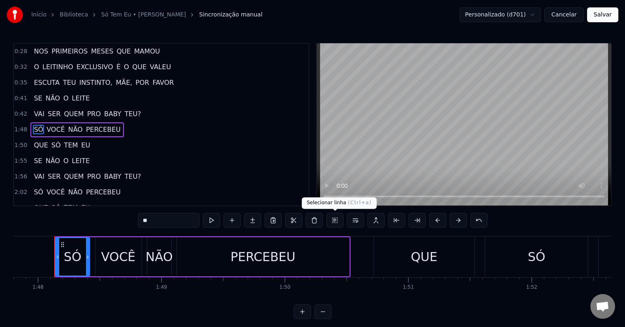
click at [339, 221] on button at bounding box center [334, 220] width 17 height 15
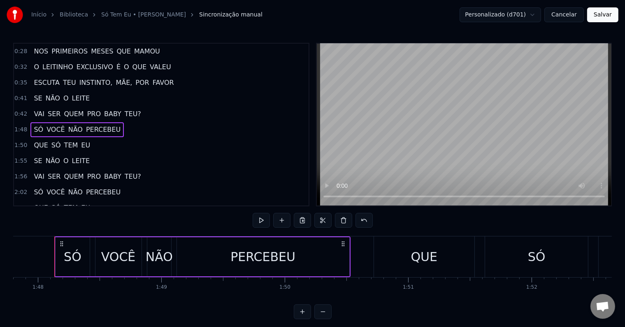
click at [323, 319] on button at bounding box center [322, 311] width 17 height 15
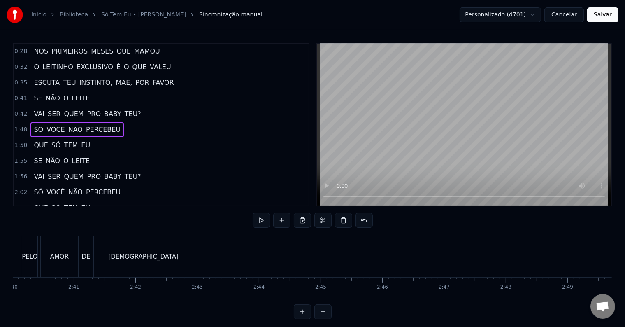
click at [323, 319] on button at bounding box center [322, 311] width 17 height 15
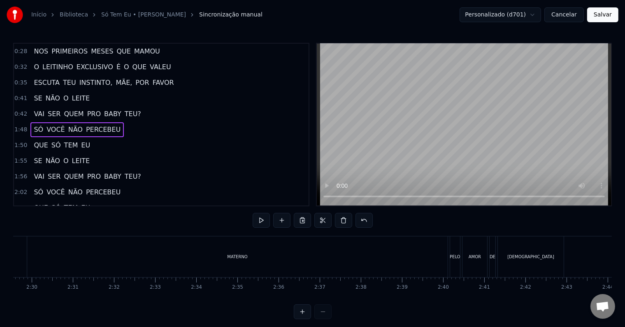
click at [322, 319] on div at bounding box center [313, 311] width 38 height 15
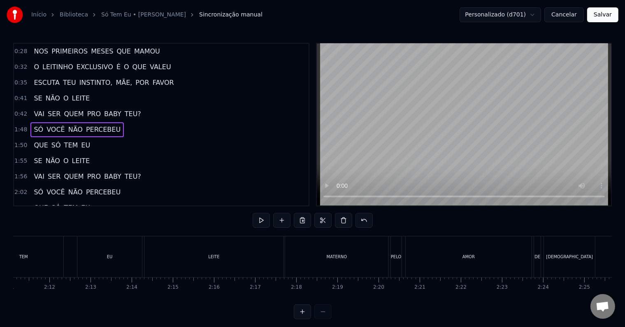
click at [322, 319] on div at bounding box center [313, 311] width 38 height 15
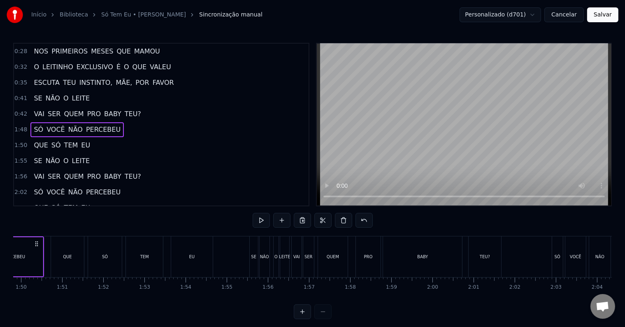
scroll to position [0, 4408]
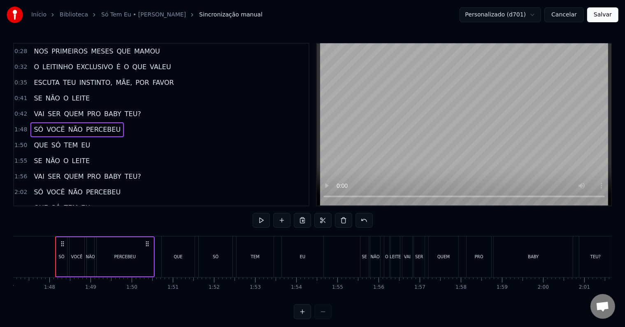
click at [301, 316] on button at bounding box center [302, 311] width 17 height 15
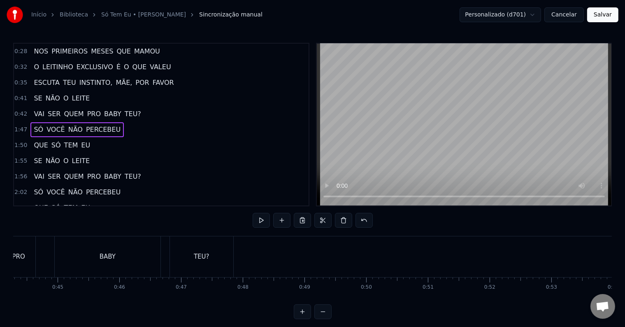
scroll to position [0, 2734]
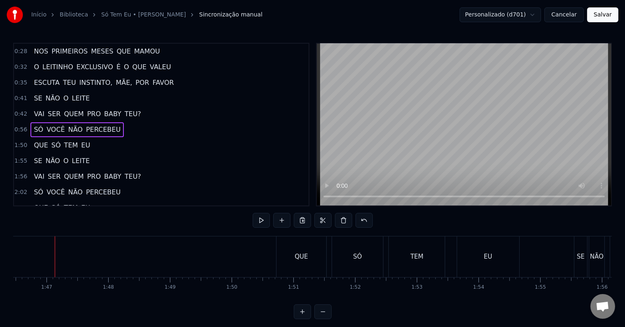
click at [18, 126] on span "0:56" at bounding box center [20, 130] width 13 height 8
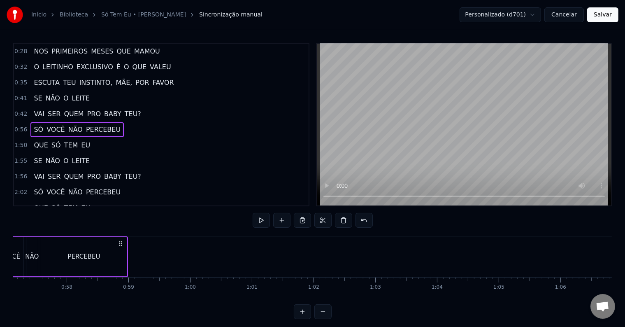
scroll to position [0, 3451]
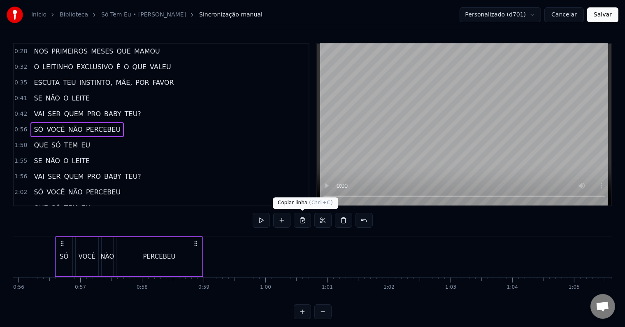
click at [299, 220] on button at bounding box center [302, 220] width 17 height 15
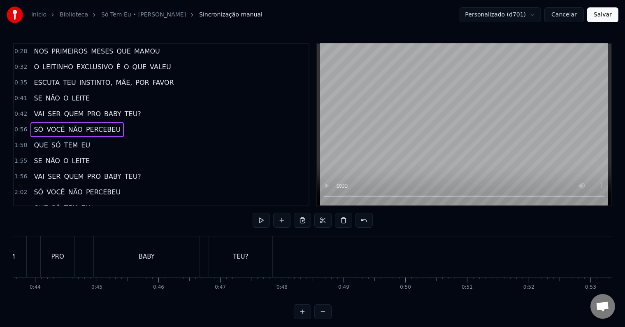
scroll to position [0, 2694]
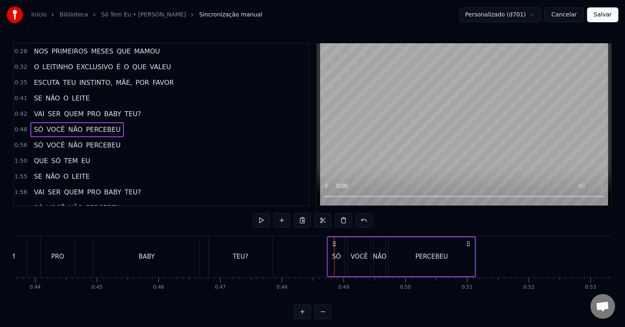
drag, startPoint x: 341, startPoint y: 242, endPoint x: 334, endPoint y: 240, distance: 7.1
click at [127, 254] on div "BABY" at bounding box center [146, 256] width 105 height 41
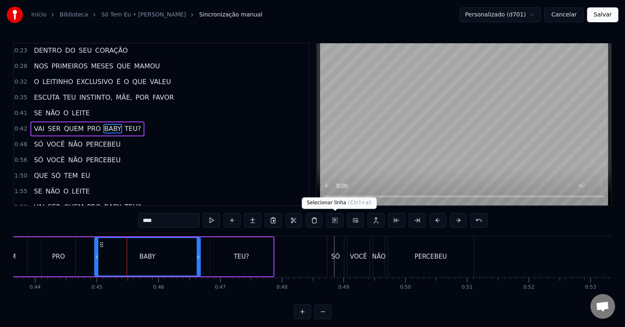
click at [337, 220] on button at bounding box center [334, 220] width 17 height 15
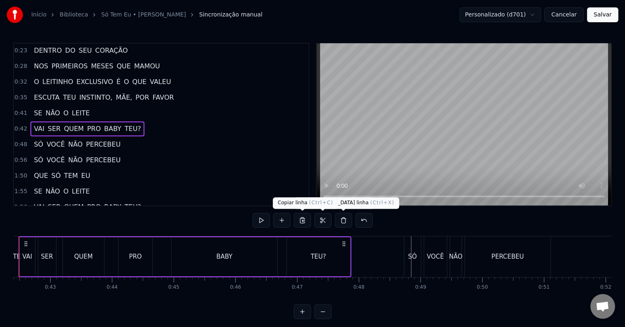
scroll to position [0, 2581]
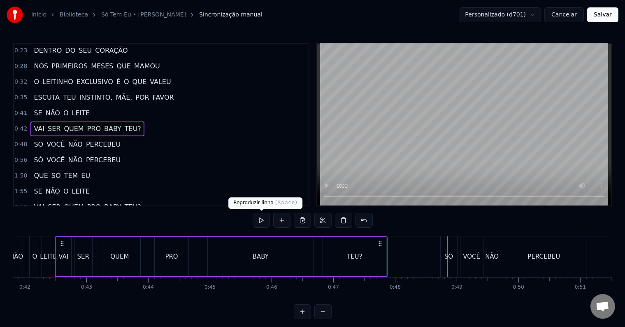
click at [262, 218] on button at bounding box center [261, 220] width 17 height 15
click at [453, 253] on div "SÓ" at bounding box center [449, 256] width 16 height 41
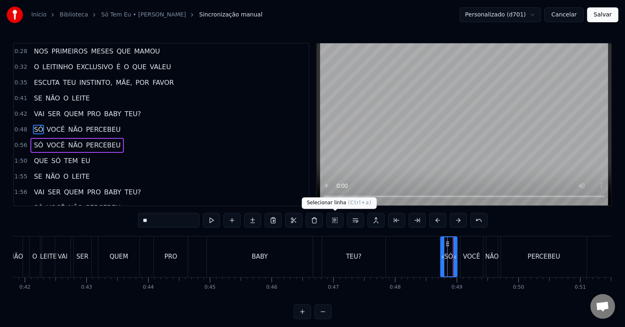
click at [333, 221] on button at bounding box center [334, 220] width 17 height 15
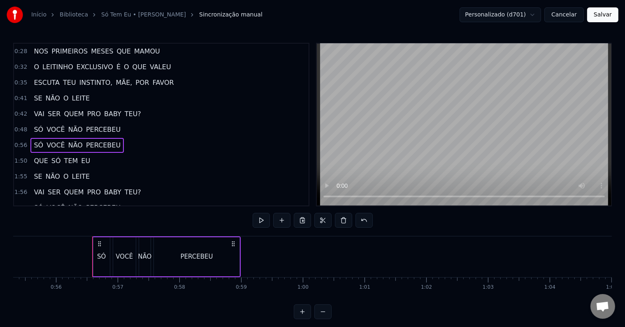
click at [303, 319] on button at bounding box center [302, 311] width 17 height 15
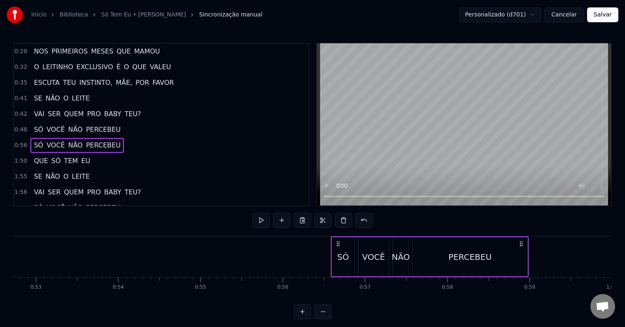
scroll to position [0, 4616]
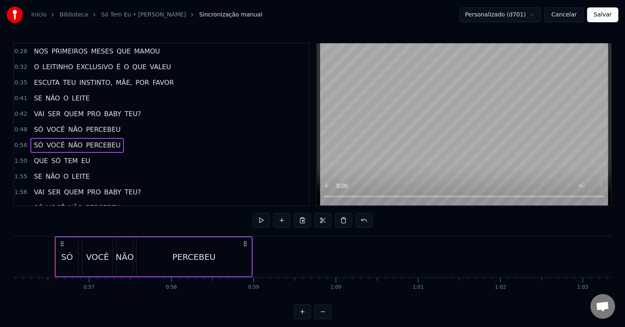
click at [21, 126] on span "0:48" at bounding box center [20, 130] width 13 height 8
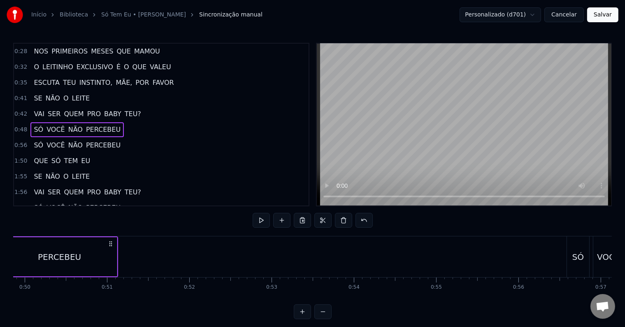
scroll to position [0, 3969]
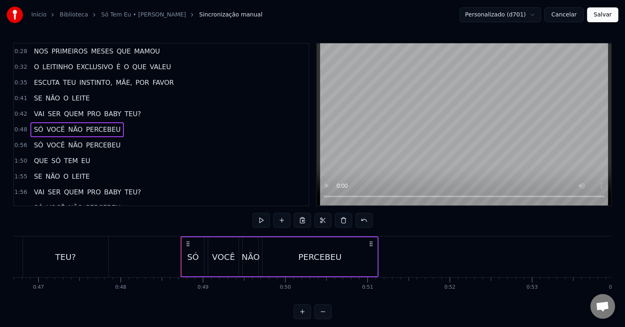
click at [302, 319] on button at bounding box center [302, 311] width 17 height 15
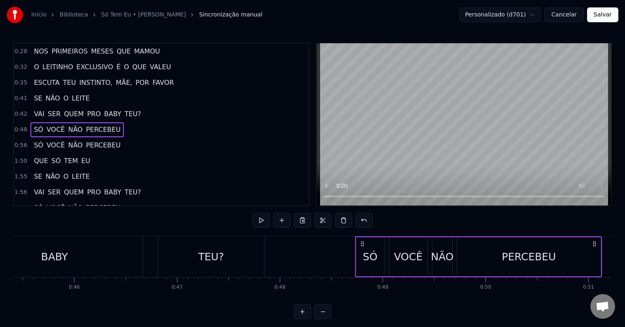
click at [303, 319] on button at bounding box center [302, 311] width 17 height 15
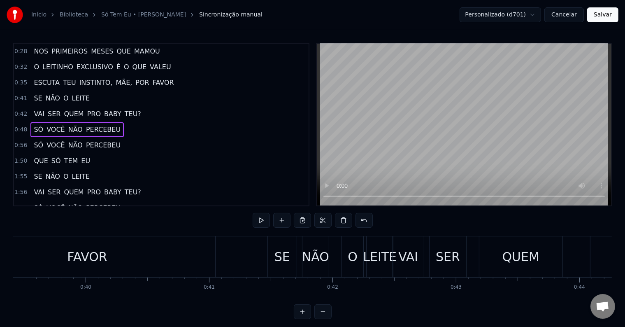
click at [303, 319] on button at bounding box center [302, 311] width 17 height 15
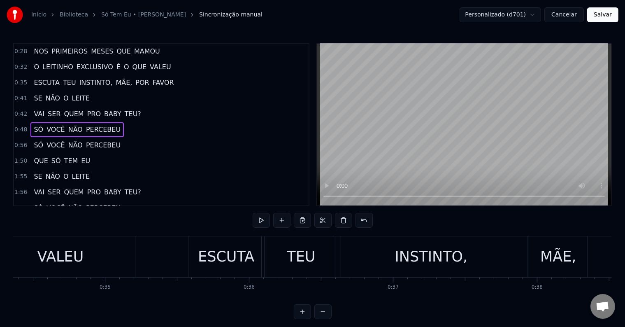
click at [303, 319] on button at bounding box center [302, 311] width 17 height 15
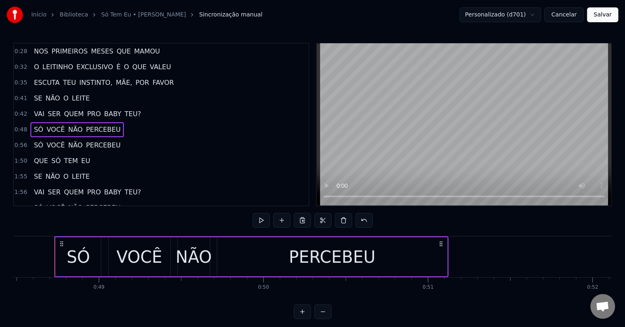
click at [326, 315] on button at bounding box center [322, 311] width 17 height 15
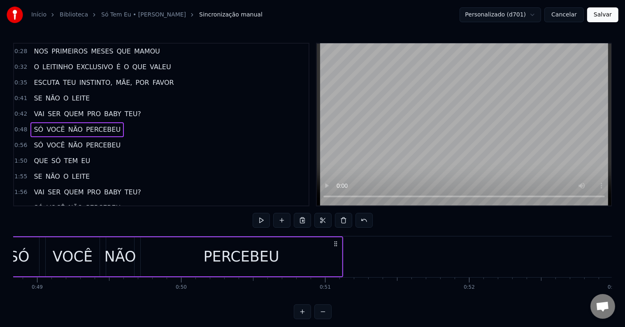
scroll to position [0, 6977]
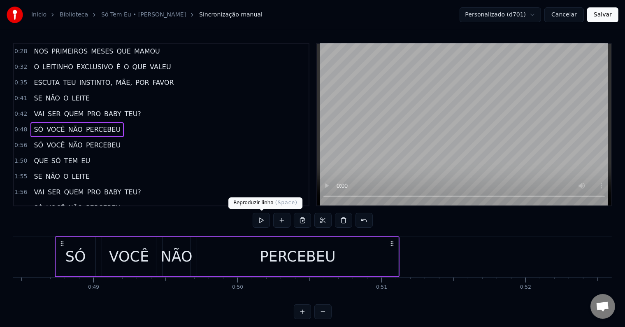
click at [258, 221] on button at bounding box center [261, 220] width 17 height 15
click at [381, 254] on div "PERCEBEU" at bounding box center [297, 256] width 201 height 39
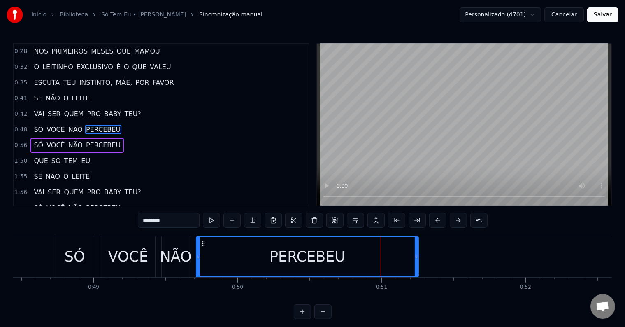
drag, startPoint x: 396, startPoint y: 256, endPoint x: 417, endPoint y: 257, distance: 21.1
click at [417, 257] on icon at bounding box center [416, 256] width 3 height 7
drag, startPoint x: 198, startPoint y: 256, endPoint x: 216, endPoint y: 257, distance: 17.7
click at [216, 257] on icon at bounding box center [215, 256] width 3 height 7
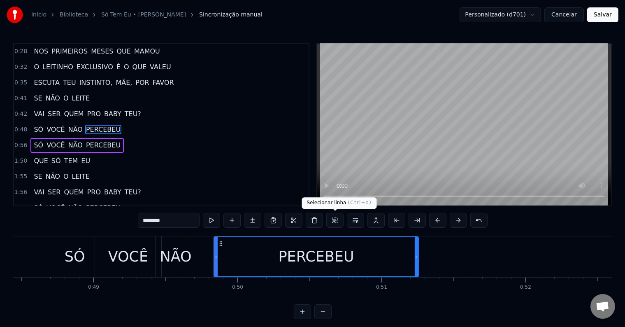
click at [333, 222] on button at bounding box center [334, 220] width 17 height 15
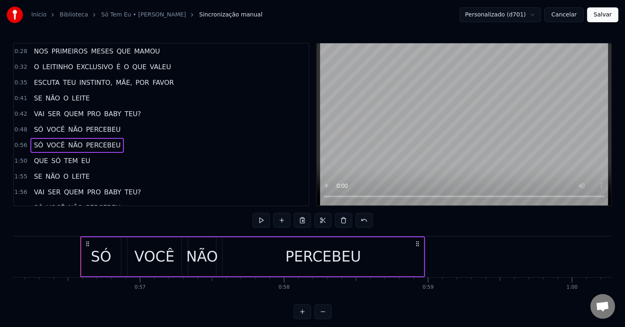
scroll to position [0, 8109]
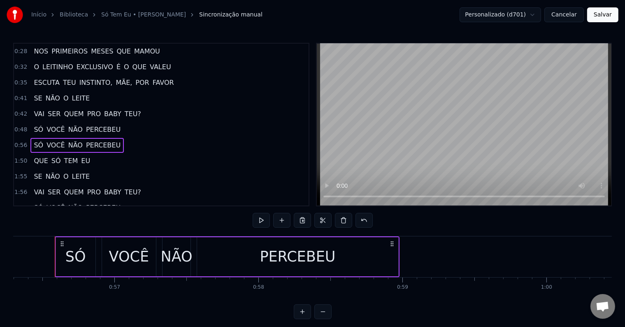
click at [21, 126] on span "0:48" at bounding box center [20, 130] width 13 height 8
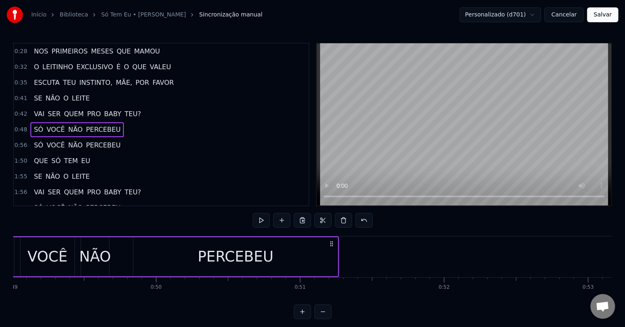
scroll to position [0, 6977]
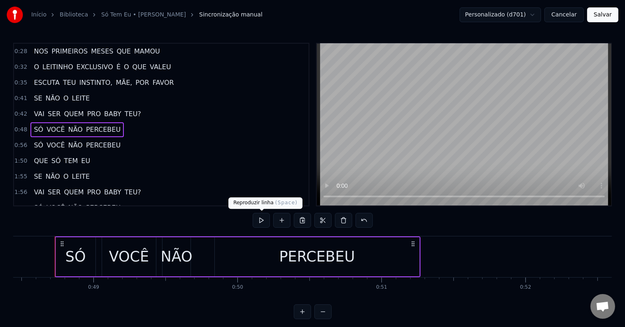
click at [265, 219] on button at bounding box center [261, 220] width 17 height 15
click at [20, 141] on span "0:56" at bounding box center [20, 145] width 13 height 8
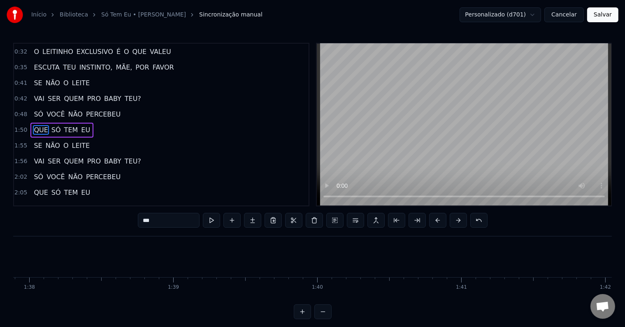
scroll to position [0, 15906]
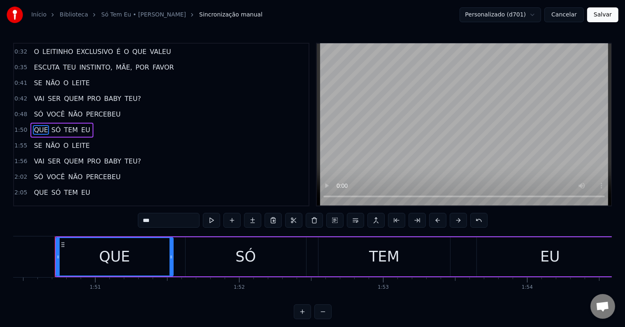
click at [22, 126] on span "1:50" at bounding box center [20, 130] width 13 height 8
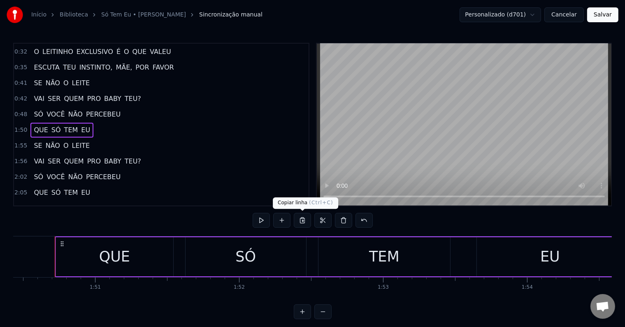
click at [301, 220] on button at bounding box center [302, 220] width 17 height 15
click at [19, 110] on span "0:48" at bounding box center [20, 114] width 13 height 8
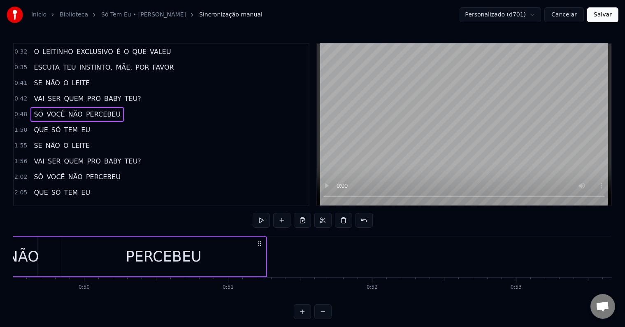
scroll to position [0, 6977]
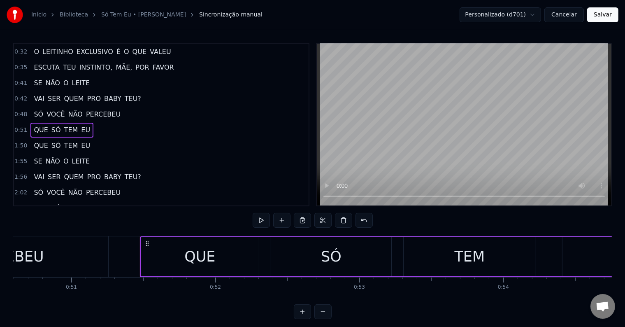
scroll to position [0, 7290]
click at [449, 254] on div "TEM" at bounding box center [468, 256] width 132 height 39
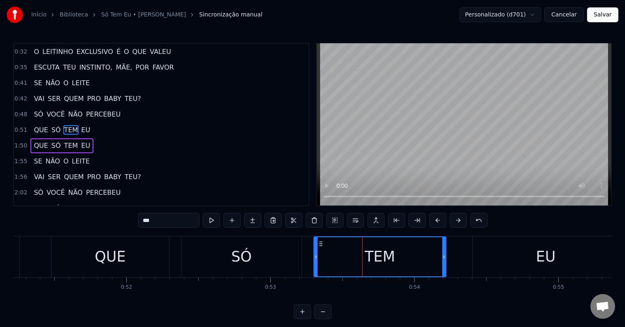
scroll to position [0, 7393]
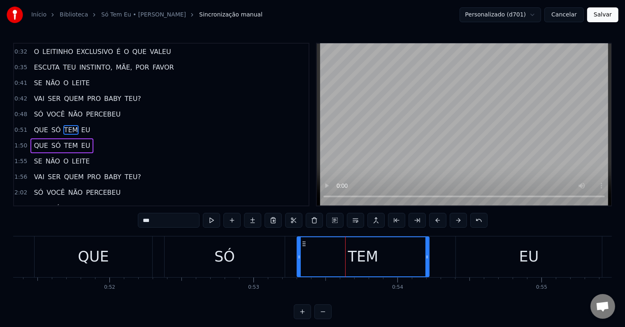
click at [503, 253] on div "EU" at bounding box center [529, 256] width 146 height 41
type input "**"
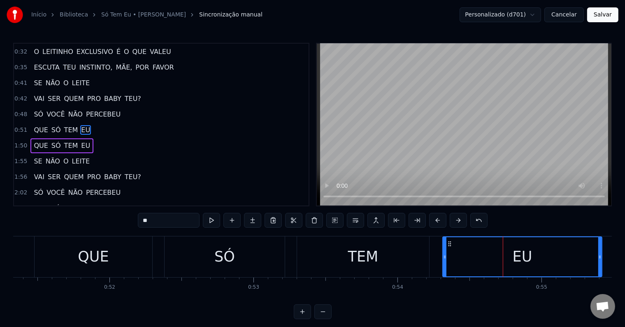
drag, startPoint x: 458, startPoint y: 256, endPoint x: 444, endPoint y: 256, distance: 13.2
click at [444, 256] on icon at bounding box center [444, 256] width 3 height 7
drag, startPoint x: 600, startPoint y: 253, endPoint x: 580, endPoint y: 253, distance: 19.8
click at [580, 253] on icon at bounding box center [580, 256] width 3 height 7
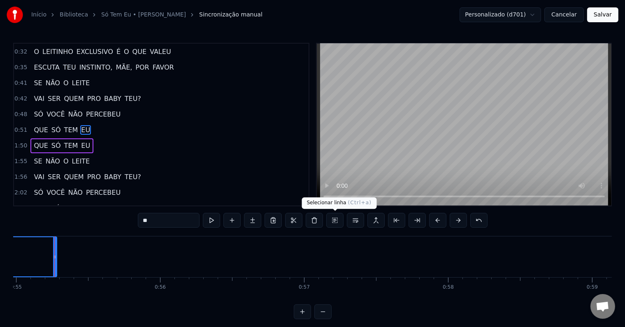
click at [337, 223] on button at bounding box center [334, 220] width 17 height 15
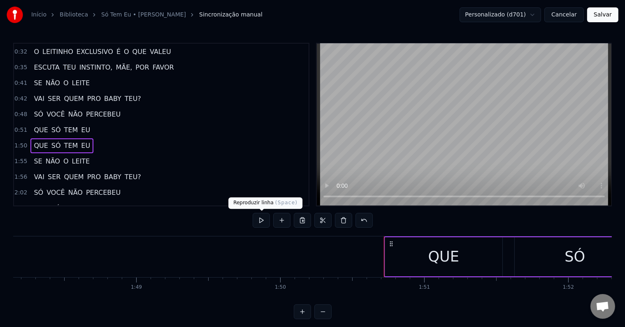
scroll to position [0, 15906]
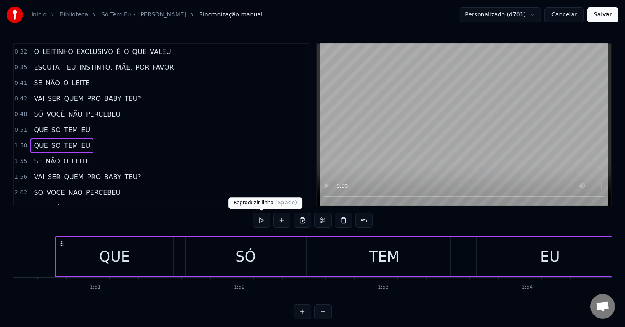
click at [260, 219] on button at bounding box center [261, 220] width 17 height 15
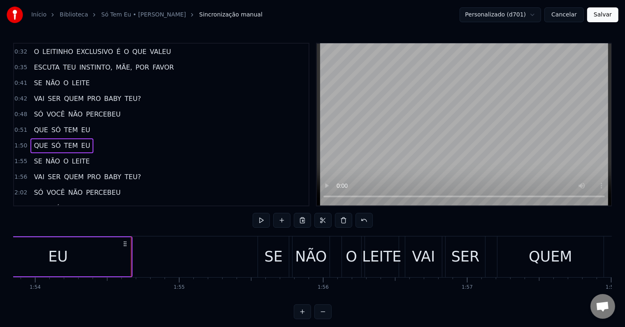
scroll to position [0, 16430]
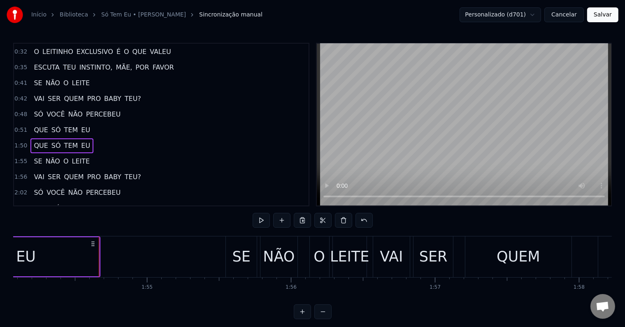
click at [238, 250] on div "SE" at bounding box center [242, 257] width 18 height 22
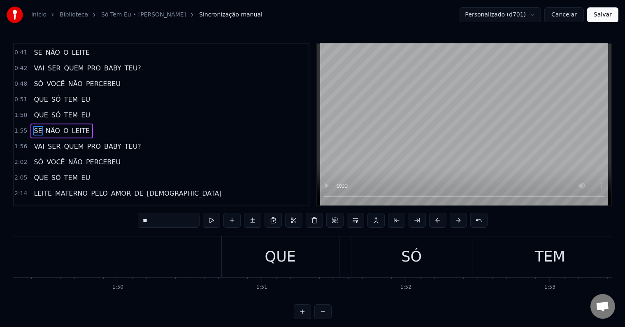
scroll to position [0, 15738]
click at [251, 251] on div "QUE" at bounding box center [280, 256] width 117 height 41
type input "***"
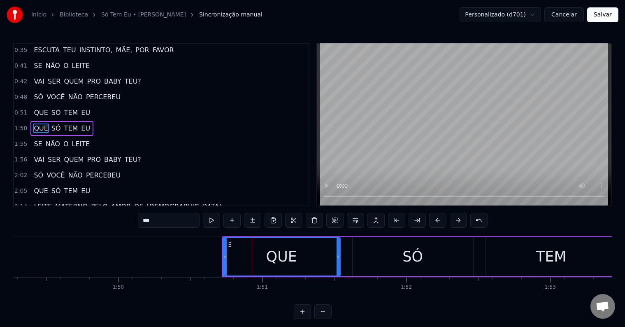
scroll to position [93, 0]
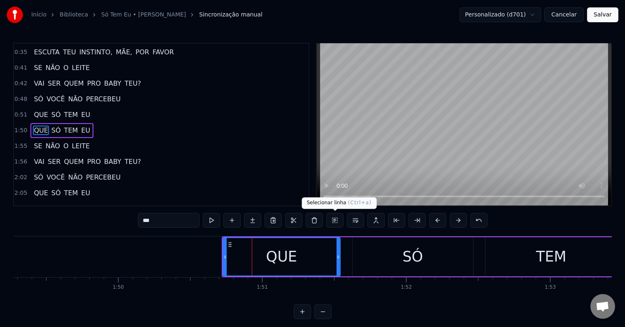
click at [335, 223] on button at bounding box center [334, 220] width 17 height 15
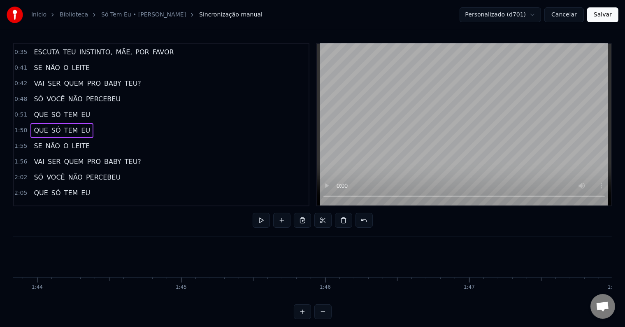
click at [18, 111] on span "0:51" at bounding box center [20, 115] width 13 height 8
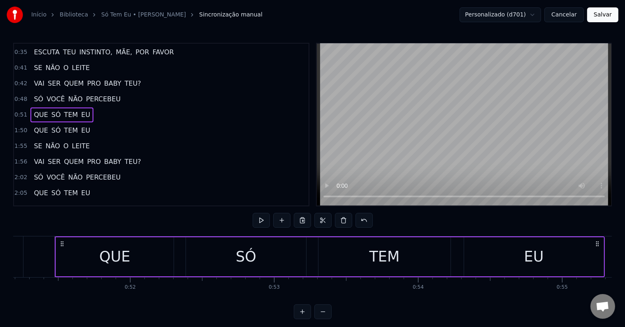
scroll to position [0, 7373]
click at [21, 95] on span "0:48" at bounding box center [20, 99] width 13 height 8
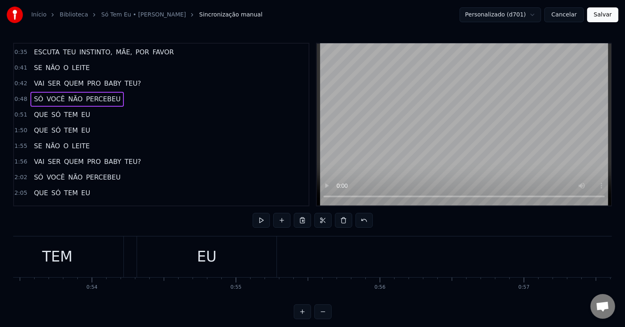
scroll to position [0, 7699]
click at [18, 111] on span "0:51" at bounding box center [20, 115] width 13 height 8
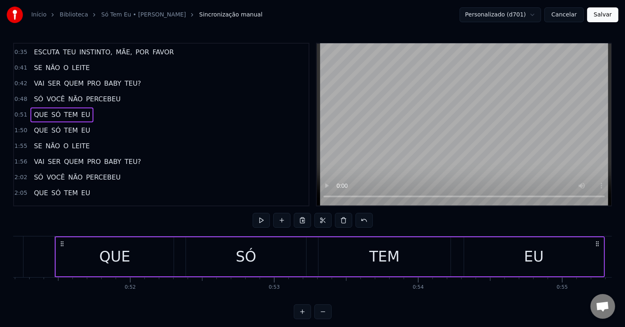
click at [21, 126] on span "1:50" at bounding box center [20, 130] width 13 height 8
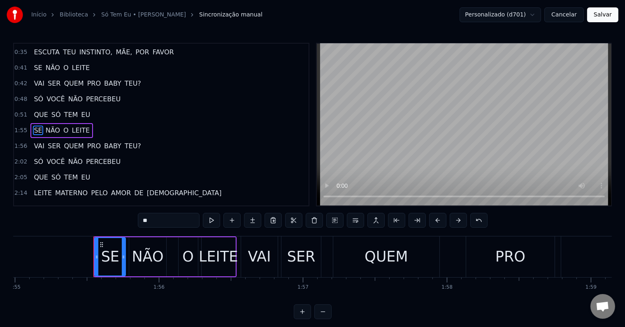
scroll to position [0, 16601]
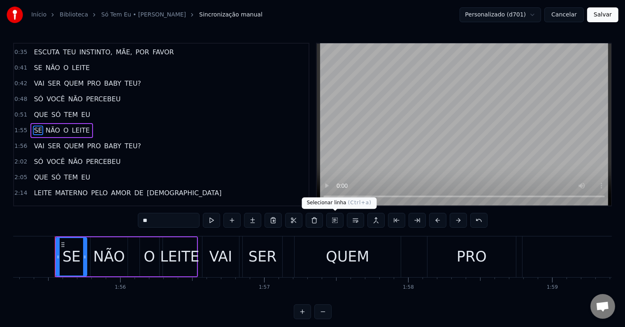
click at [333, 221] on button at bounding box center [334, 220] width 17 height 15
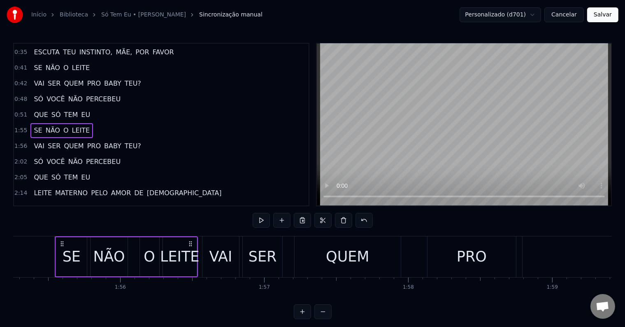
click at [18, 111] on span "0:51" at bounding box center [20, 115] width 13 height 8
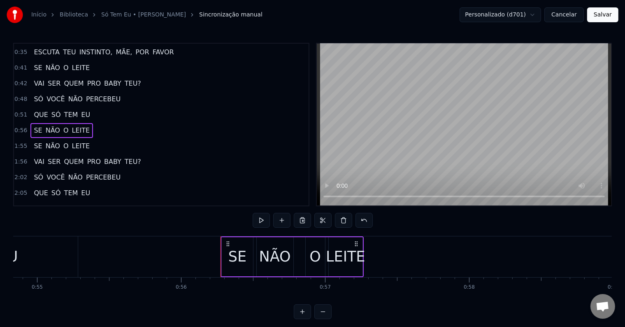
scroll to position [0, 7899]
click at [21, 142] on span "1:55" at bounding box center [20, 146] width 13 height 8
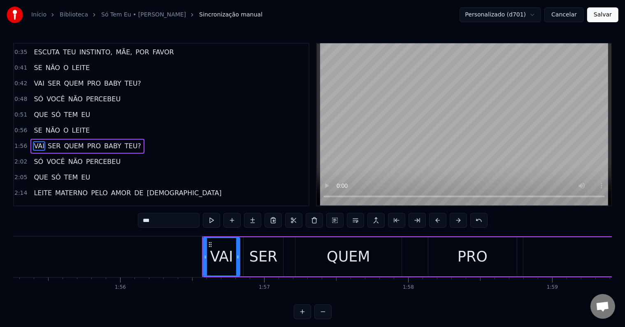
scroll to position [95, 0]
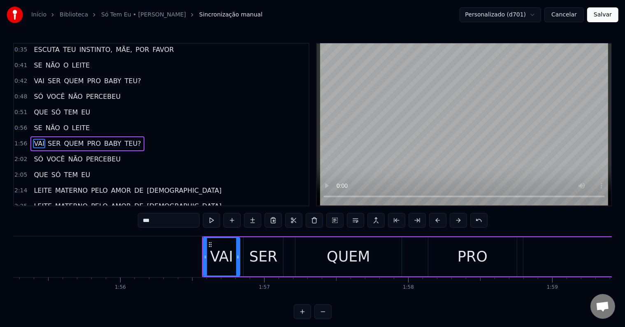
click at [21, 140] on span "1:56" at bounding box center [20, 144] width 13 height 8
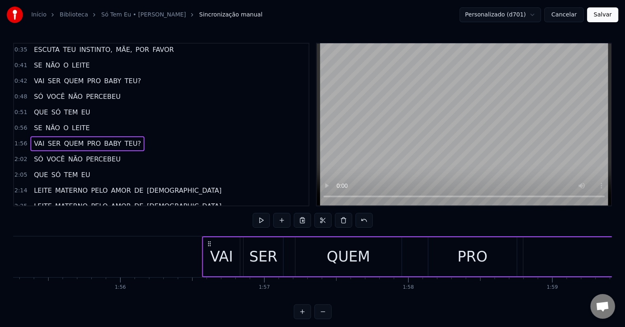
click at [22, 124] on span "0:56" at bounding box center [20, 128] width 13 height 8
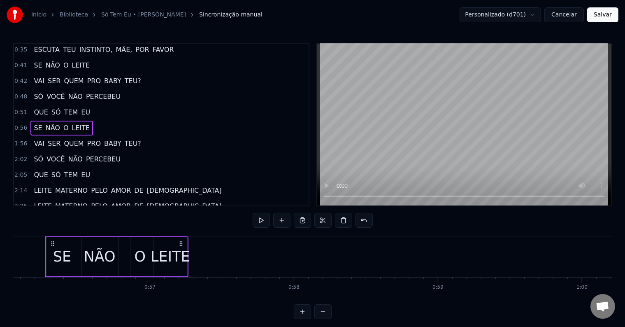
scroll to position [0, 8064]
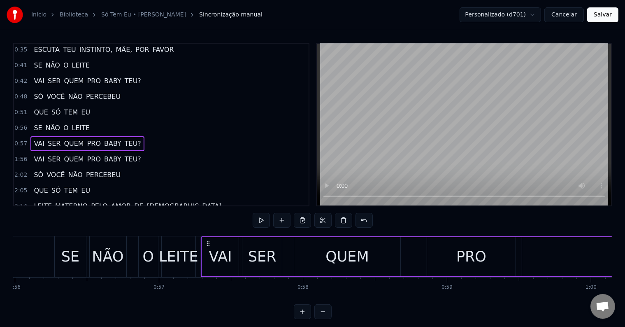
click at [398, 272] on div "QUEM" at bounding box center [347, 256] width 106 height 39
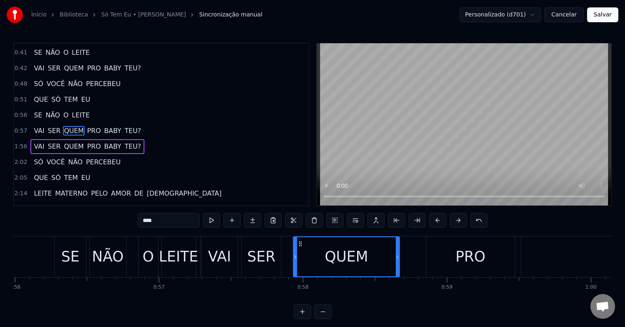
click at [446, 262] on div "PRO" at bounding box center [470, 256] width 88 height 41
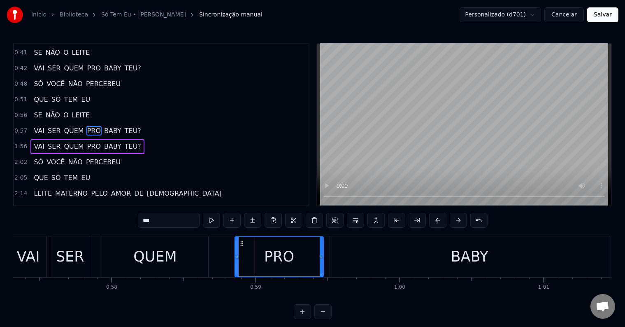
scroll to position [0, 8266]
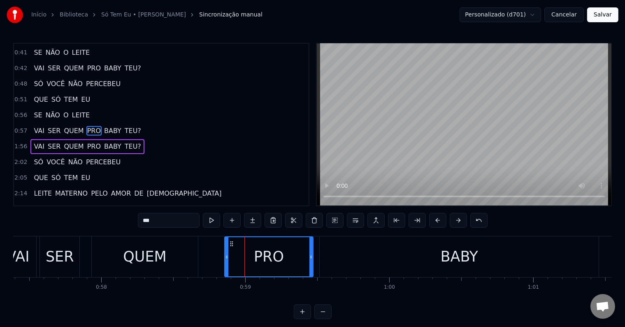
click at [485, 262] on div "BABY" at bounding box center [459, 256] width 279 height 41
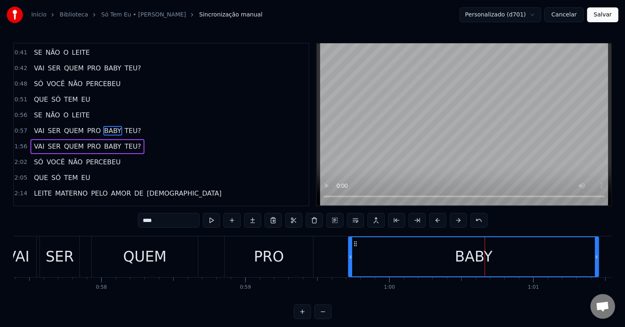
drag, startPoint x: 323, startPoint y: 256, endPoint x: 351, endPoint y: 256, distance: 28.8
click at [351, 256] on icon at bounding box center [350, 256] width 3 height 7
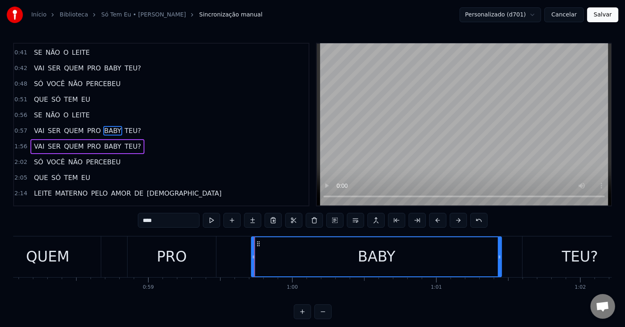
scroll to position [0, 8364]
drag, startPoint x: 498, startPoint y: 254, endPoint x: 492, endPoint y: 254, distance: 5.8
click at [492, 254] on icon at bounding box center [492, 256] width 3 height 7
click at [546, 253] on div "TEU?" at bounding box center [579, 256] width 114 height 41
type input "****"
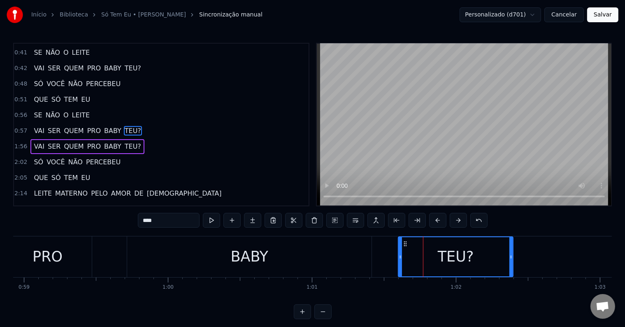
scroll to position [0, 8488]
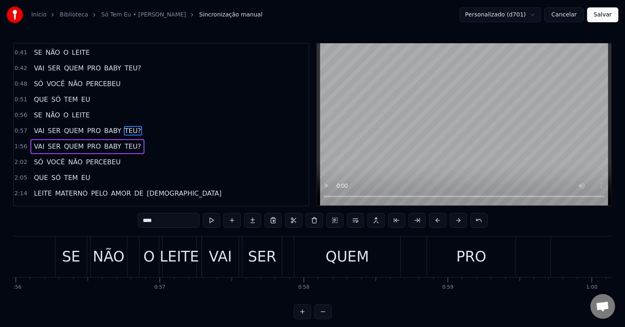
click at [23, 142] on span "1:56" at bounding box center [20, 146] width 13 height 8
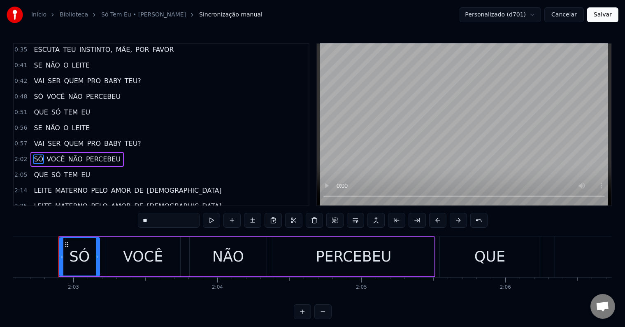
scroll to position [0, 17660]
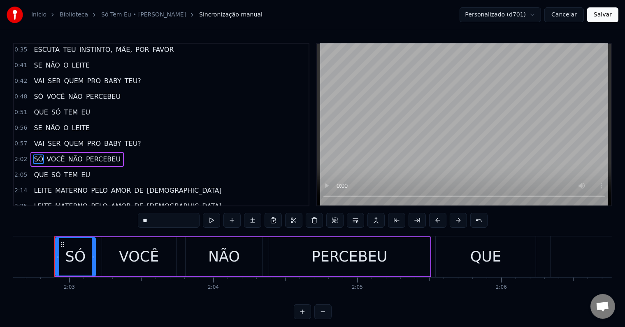
click at [20, 108] on span "0:51" at bounding box center [20, 112] width 13 height 8
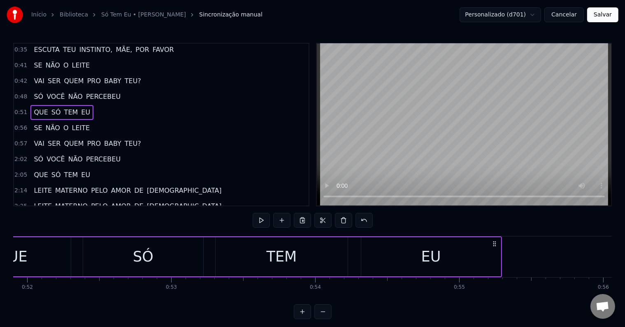
scroll to position [0, 7373]
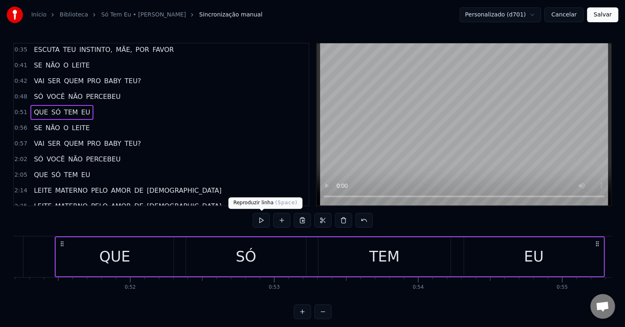
click at [265, 219] on button at bounding box center [261, 220] width 17 height 15
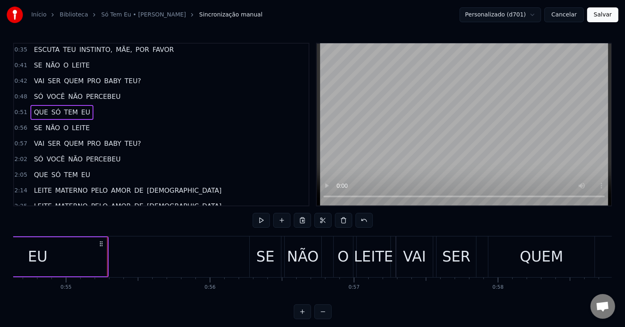
scroll to position [0, 7903]
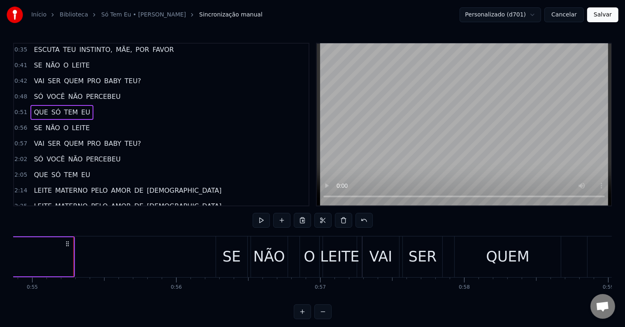
click at [21, 124] on span "0:56" at bounding box center [20, 128] width 13 height 8
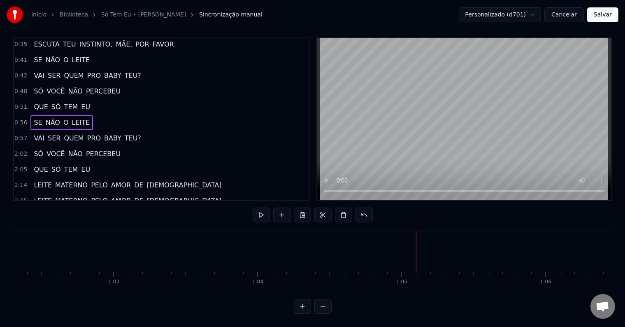
scroll to position [12, 0]
click at [17, 150] on span "2:02" at bounding box center [20, 154] width 13 height 8
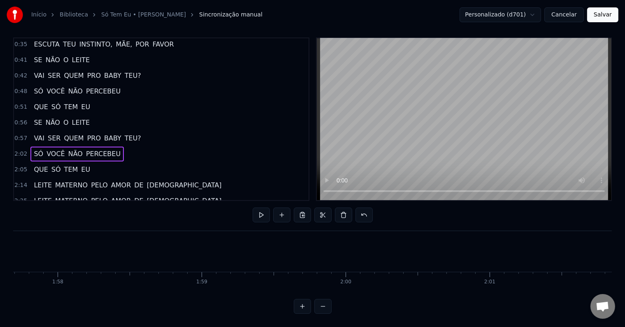
scroll to position [0, 17660]
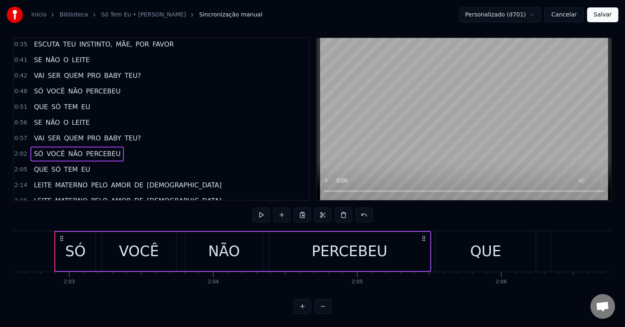
click at [19, 134] on span "0:57" at bounding box center [20, 138] width 13 height 8
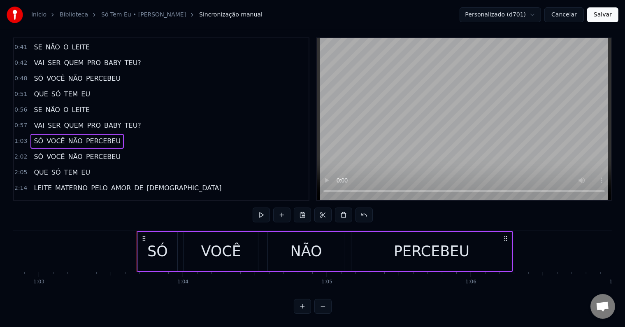
scroll to position [0, 9048]
click at [456, 240] on div "PERCEBEU" at bounding box center [432, 251] width 76 height 22
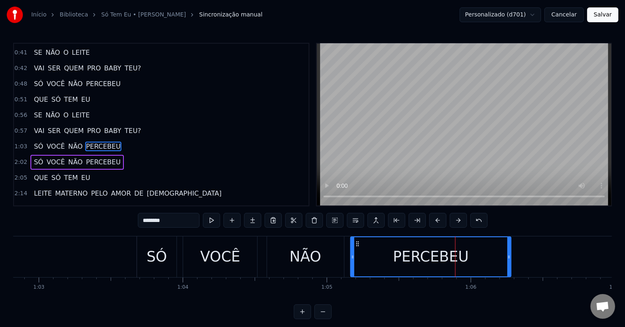
scroll to position [110, 0]
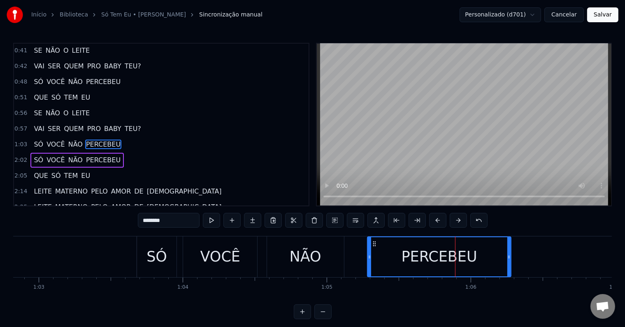
drag, startPoint x: 351, startPoint y: 257, endPoint x: 370, endPoint y: 257, distance: 18.9
click at [370, 257] on icon at bounding box center [369, 256] width 3 height 7
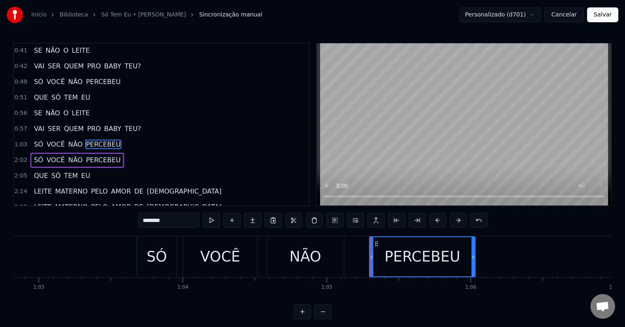
drag, startPoint x: 509, startPoint y: 253, endPoint x: 473, endPoint y: 253, distance: 35.8
click at [473, 253] on icon at bounding box center [473, 256] width 3 height 7
click at [340, 219] on button at bounding box center [334, 220] width 17 height 15
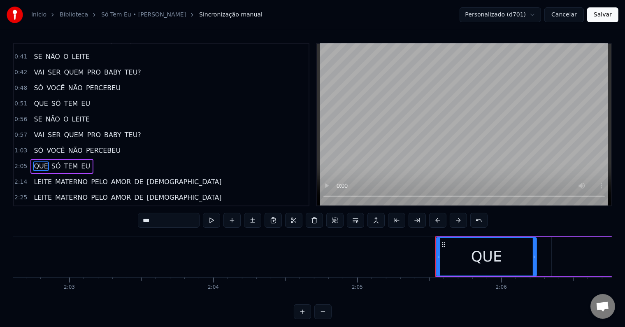
scroll to position [4, 0]
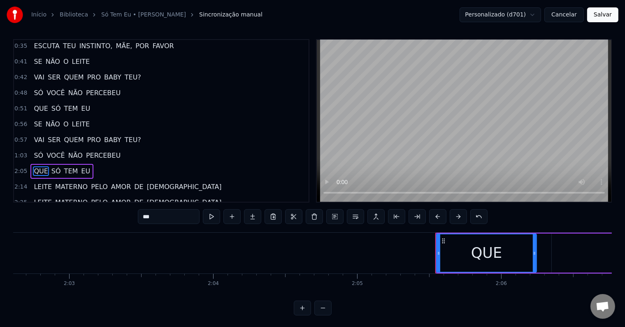
click at [18, 151] on span "1:03" at bounding box center [20, 155] width 13 height 8
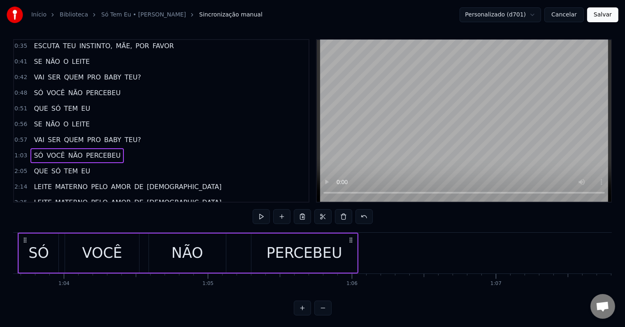
scroll to position [0, 9131]
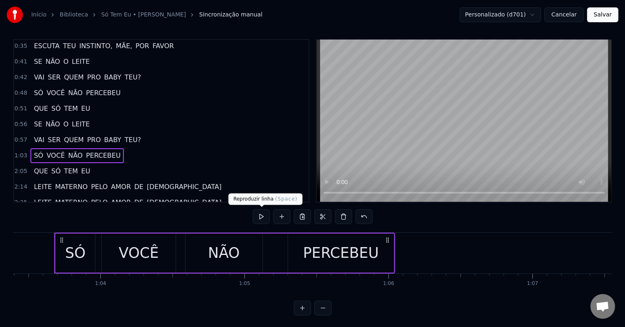
click at [262, 213] on button at bounding box center [261, 216] width 17 height 15
click at [261, 214] on button at bounding box center [261, 216] width 17 height 15
click at [260, 214] on button at bounding box center [261, 216] width 17 height 15
click at [309, 247] on div "PERCEBEU" at bounding box center [341, 253] width 76 height 22
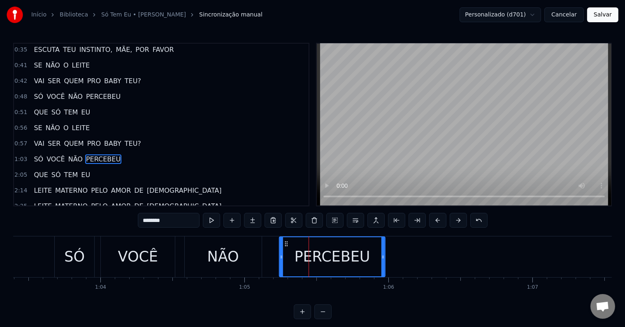
drag, startPoint x: 293, startPoint y: 241, endPoint x: 284, endPoint y: 240, distance: 8.7
click at [285, 240] on icon at bounding box center [286, 243] width 7 height 7
drag, startPoint x: 384, startPoint y: 256, endPoint x: 389, endPoint y: 256, distance: 4.9
click at [389, 256] on icon at bounding box center [387, 256] width 3 height 7
click at [23, 171] on span "2:05" at bounding box center [20, 175] width 13 height 8
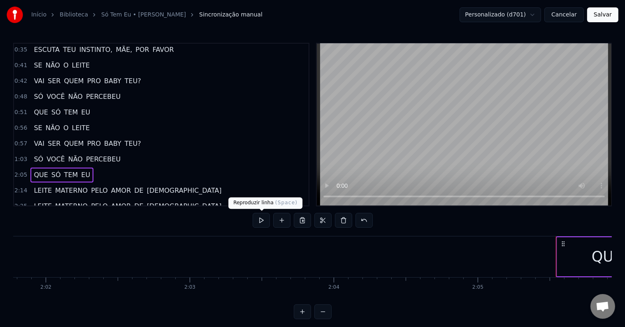
scroll to position [0, 18040]
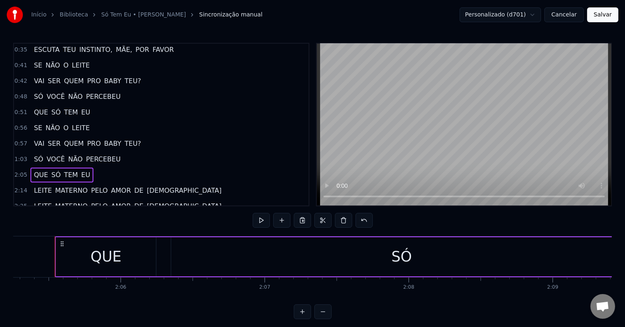
click at [20, 155] on span "1:03" at bounding box center [20, 159] width 13 height 8
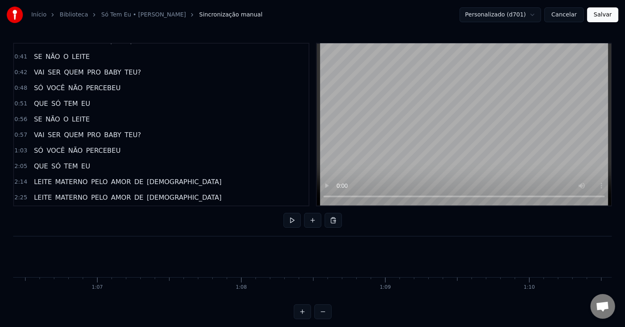
scroll to position [95, 0]
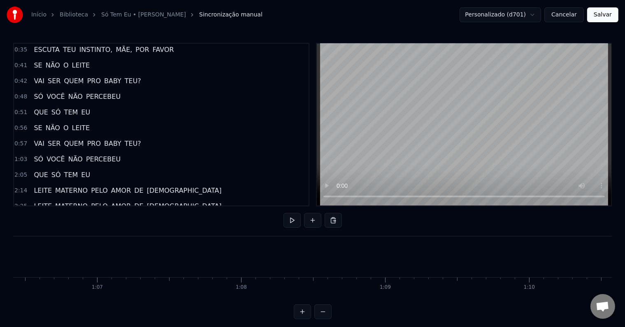
click at [16, 108] on span "0:51" at bounding box center [20, 112] width 13 height 8
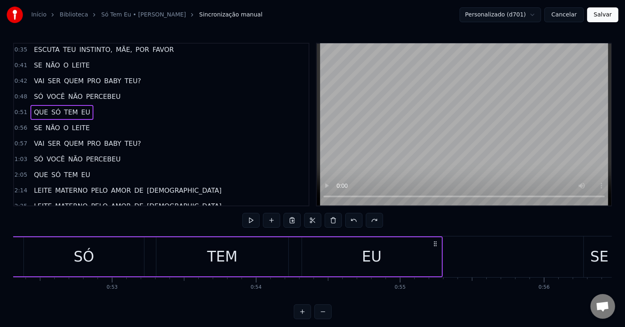
scroll to position [0, 7373]
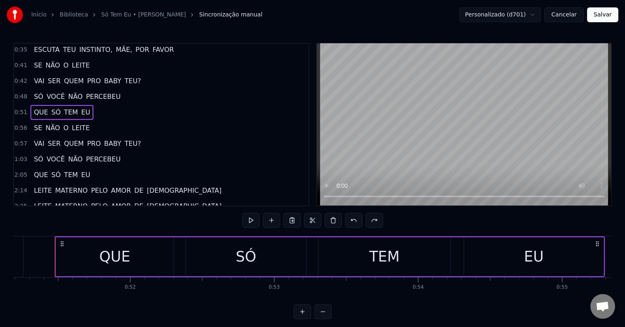
click at [21, 171] on span "2:05" at bounding box center [20, 175] width 13 height 8
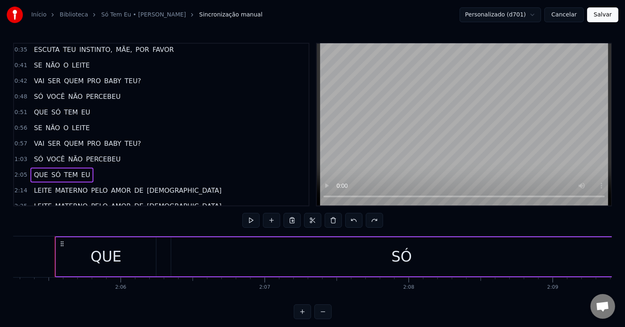
click at [22, 155] on span "1:03" at bounding box center [20, 159] width 13 height 8
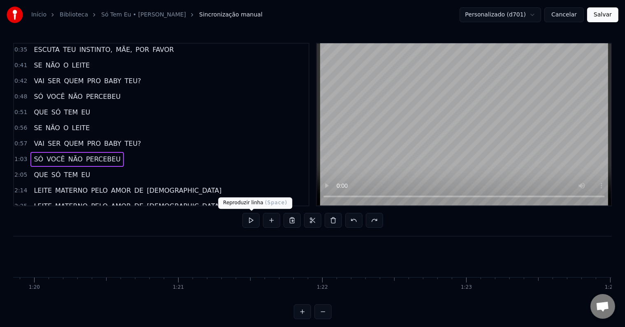
scroll to position [0, 9131]
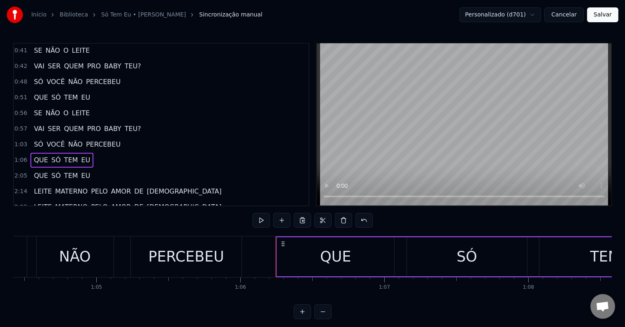
scroll to position [0, 9278]
drag, startPoint x: 283, startPoint y: 242, endPoint x: 275, endPoint y: 241, distance: 7.9
click at [275, 241] on icon at bounding box center [276, 243] width 7 height 7
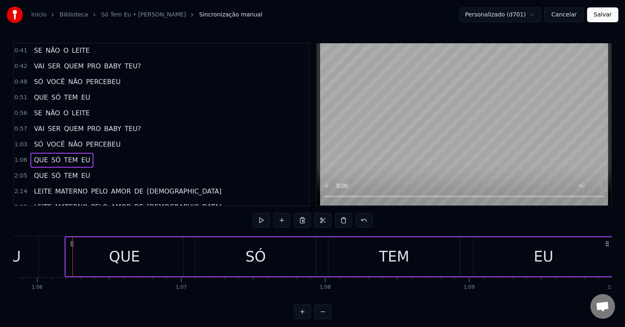
scroll to position [0, 9483]
click at [275, 252] on div "SÓ" at bounding box center [255, 256] width 120 height 39
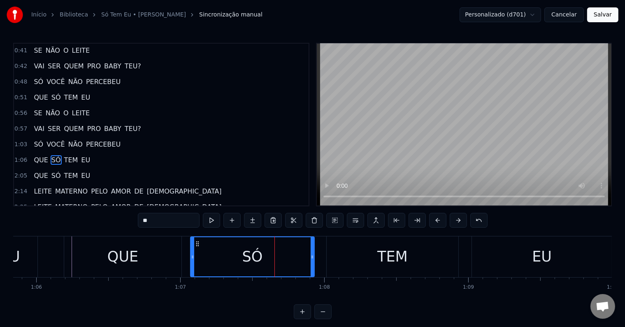
drag, startPoint x: 195, startPoint y: 254, endPoint x: 190, endPoint y: 253, distance: 5.0
click at [191, 253] on icon at bounding box center [192, 256] width 3 height 7
click at [109, 258] on div "QUE" at bounding box center [122, 257] width 31 height 22
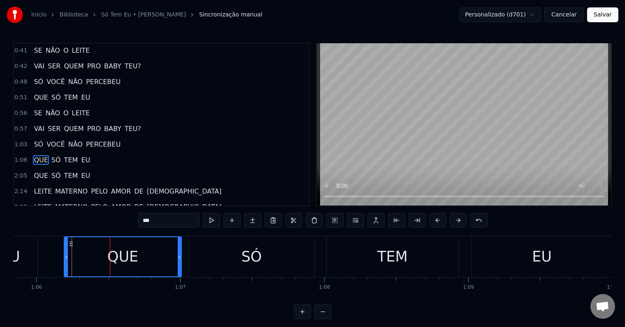
click at [374, 260] on div "TEM" at bounding box center [393, 256] width 132 height 41
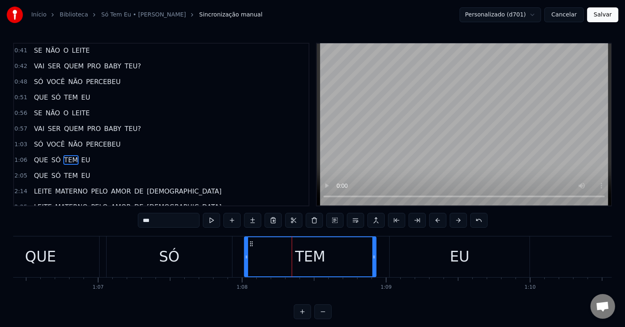
scroll to position [0, 9566]
drag, startPoint x: 451, startPoint y: 263, endPoint x: 431, endPoint y: 261, distance: 20.2
click at [451, 263] on div "EU" at bounding box center [459, 257] width 20 height 22
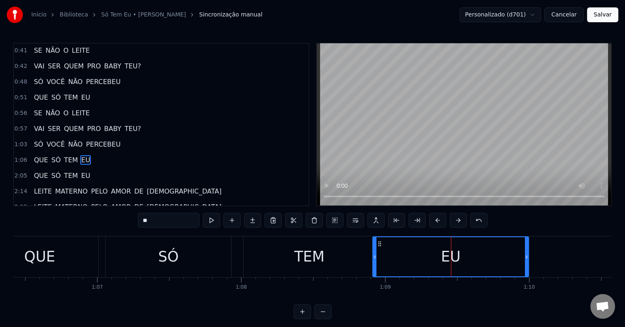
drag, startPoint x: 391, startPoint y: 256, endPoint x: 374, endPoint y: 257, distance: 17.7
click at [374, 257] on icon at bounding box center [374, 256] width 3 height 7
click at [340, 219] on button at bounding box center [334, 220] width 17 height 15
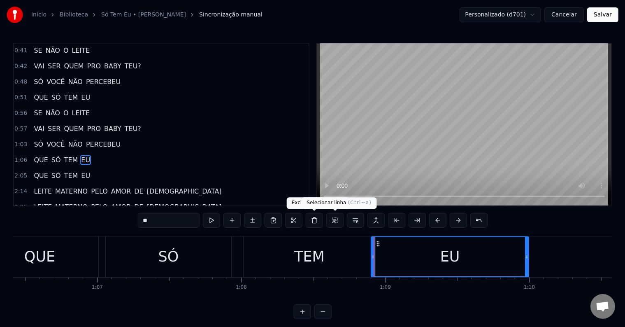
click at [330, 220] on button at bounding box center [334, 220] width 17 height 15
click at [335, 221] on button at bounding box center [334, 220] width 17 height 15
click at [317, 246] on div "TEM" at bounding box center [309, 257] width 30 height 22
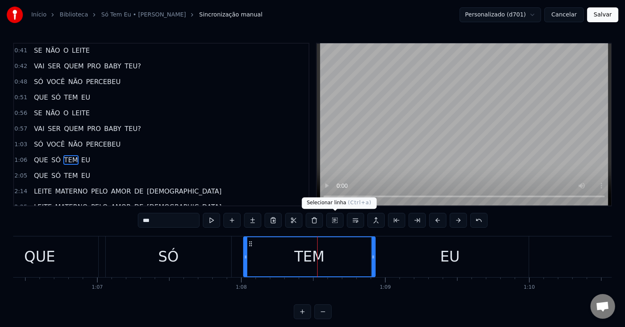
click at [334, 220] on button at bounding box center [334, 220] width 17 height 15
click at [198, 253] on div "SÓ" at bounding box center [168, 256] width 125 height 41
type input "**"
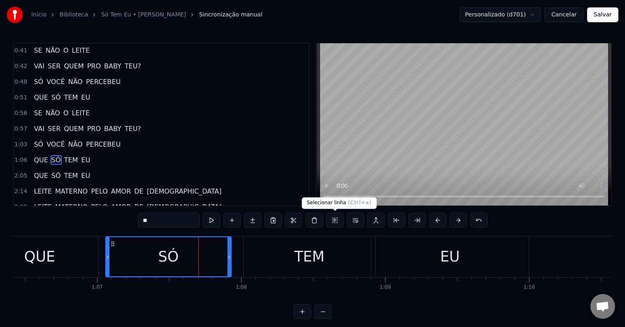
click at [338, 221] on button at bounding box center [334, 220] width 17 height 15
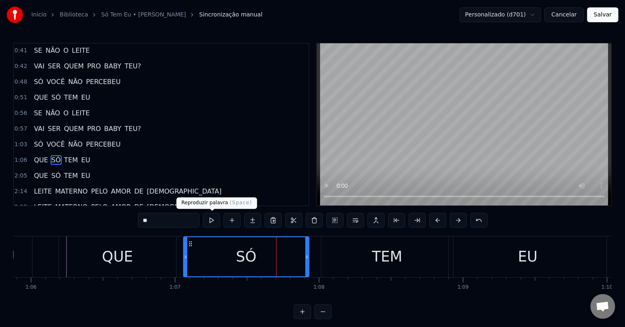
scroll to position [0, 9488]
click at [17, 156] on span "1:06" at bounding box center [20, 160] width 13 height 8
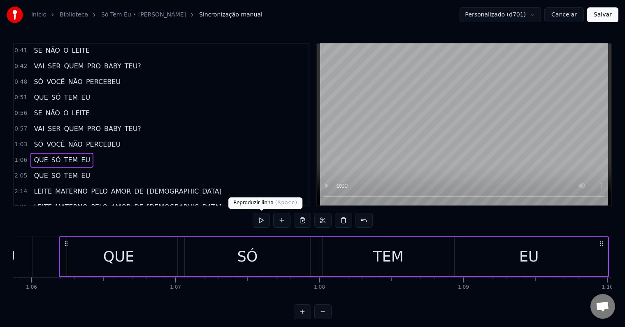
click at [257, 216] on button at bounding box center [261, 220] width 17 height 15
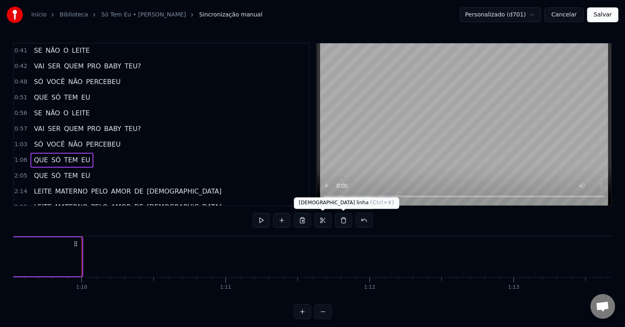
scroll to position [0, 10041]
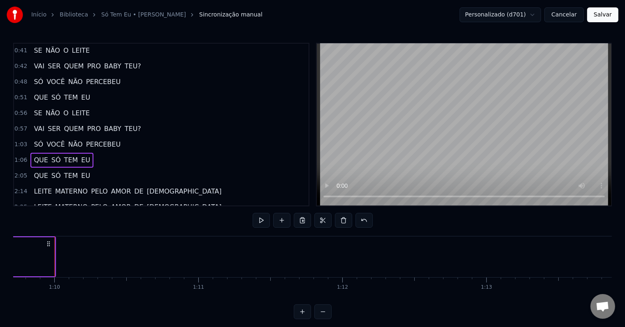
click at [21, 172] on span "2:05" at bounding box center [20, 176] width 13 height 8
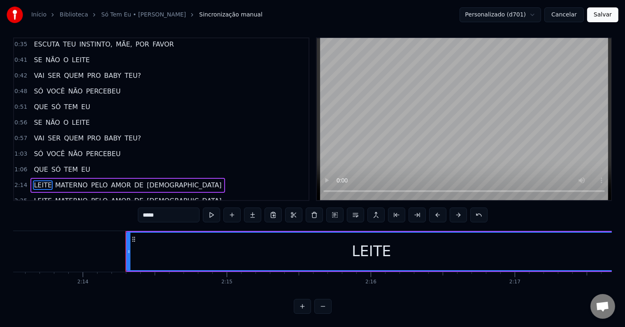
scroll to position [0, 19301]
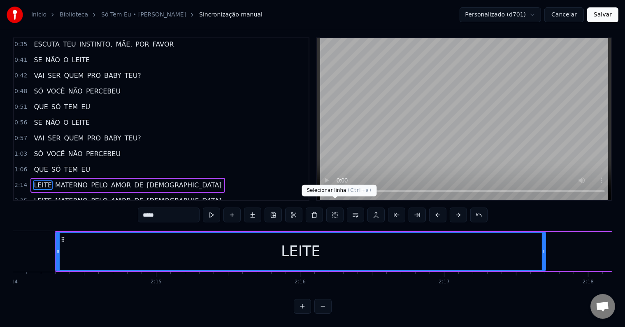
click at [333, 208] on button at bounding box center [334, 214] width 17 height 15
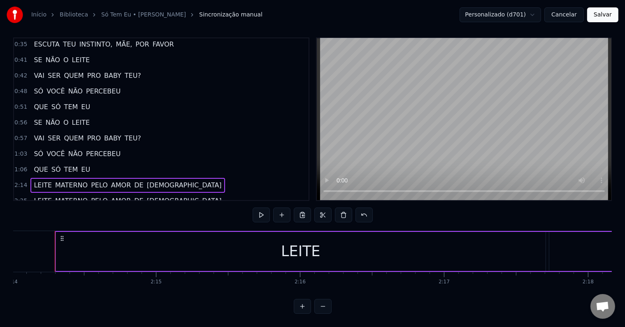
click at [20, 165] on span "1:06" at bounding box center [20, 169] width 13 height 8
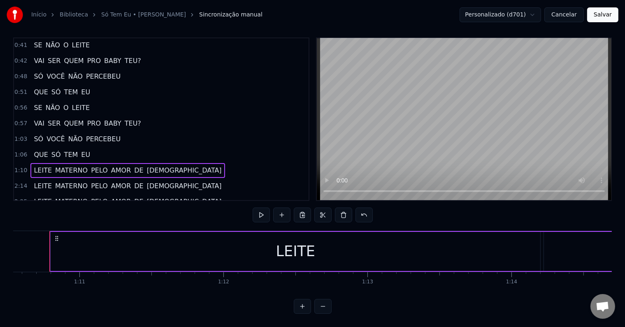
scroll to position [0, 10161]
click at [532, 244] on div "LEITE" at bounding box center [294, 251] width 490 height 39
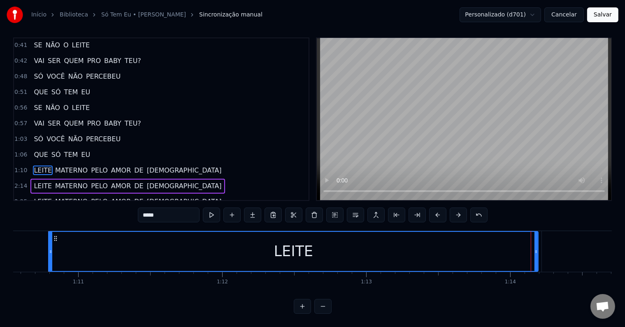
scroll to position [4, 0]
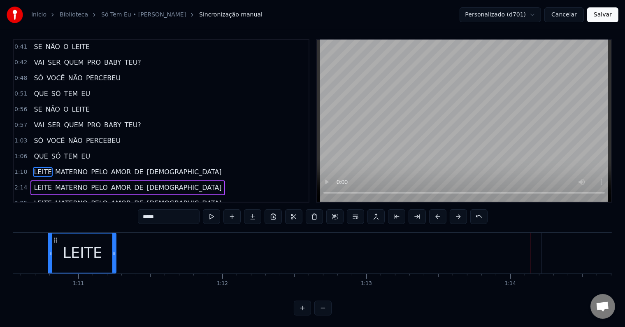
drag, startPoint x: 537, startPoint y: 251, endPoint x: 114, endPoint y: 245, distance: 423.1
click at [114, 245] on div at bounding box center [113, 252] width 3 height 39
click at [62, 167] on span "MATERNO" at bounding box center [71, 171] width 34 height 9
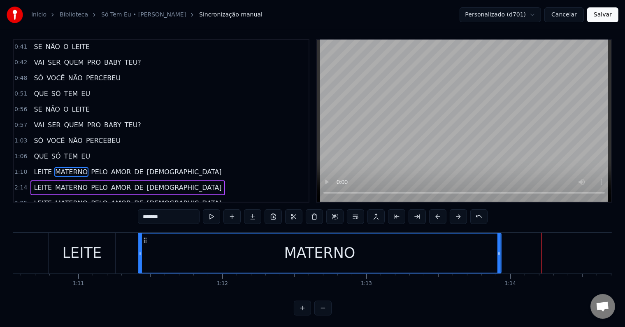
drag, startPoint x: 467, startPoint y: 240, endPoint x: 145, endPoint y: 249, distance: 321.9
click at [145, 249] on div "MATERNO" at bounding box center [320, 252] width 362 height 39
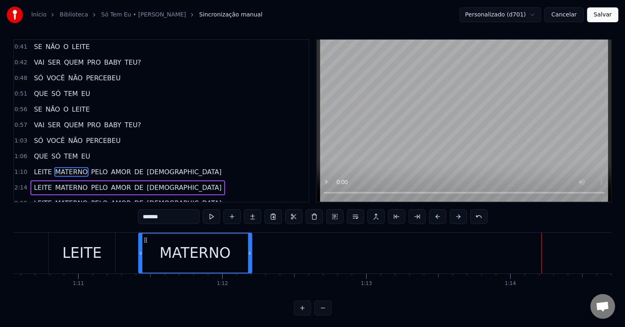
drag, startPoint x: 499, startPoint y: 252, endPoint x: 249, endPoint y: 257, distance: 249.4
click at [249, 257] on div at bounding box center [249, 252] width 3 height 39
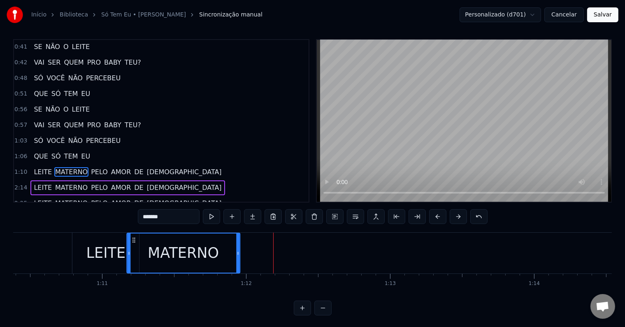
scroll to position [0, 10132]
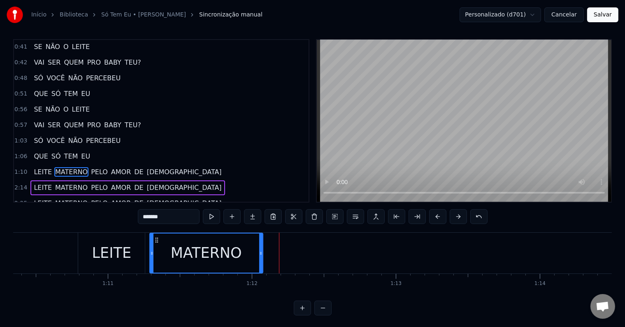
drag, startPoint x: 144, startPoint y: 238, endPoint x: 155, endPoint y: 240, distance: 11.4
click at [155, 240] on icon at bounding box center [156, 240] width 7 height 7
drag, startPoint x: 259, startPoint y: 251, endPoint x: 235, endPoint y: 252, distance: 23.9
click at [235, 252] on icon at bounding box center [235, 253] width 3 height 7
click at [94, 167] on span "PELO" at bounding box center [99, 171] width 19 height 9
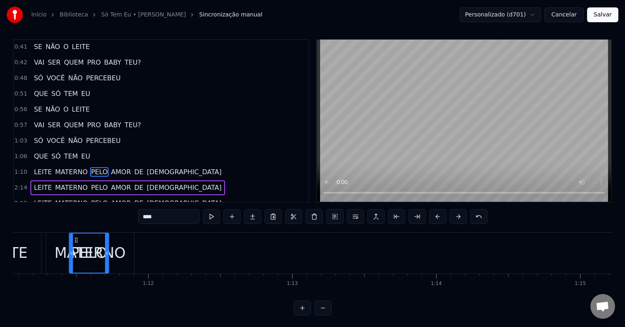
scroll to position [0, 10213]
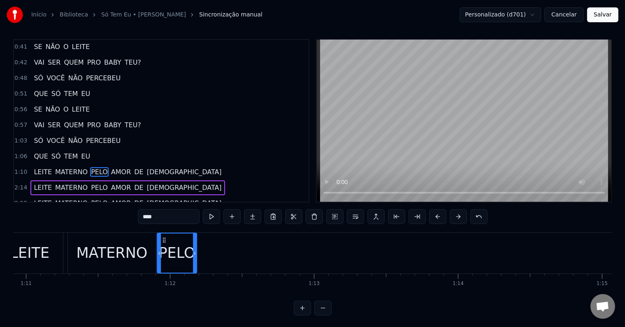
drag, startPoint x: 61, startPoint y: 239, endPoint x: 164, endPoint y: 240, distance: 103.3
click at [164, 240] on icon at bounding box center [164, 240] width 7 height 7
click at [110, 167] on span "AMOR" at bounding box center [120, 171] width 21 height 9
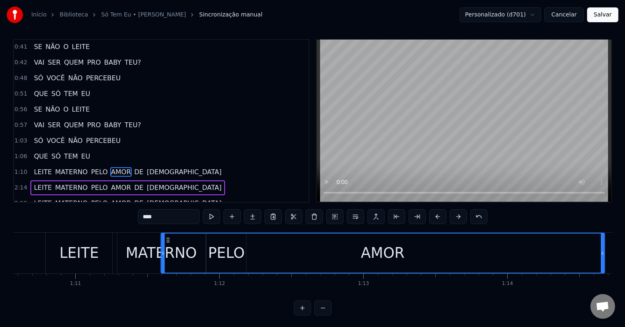
scroll to position [0, 10156]
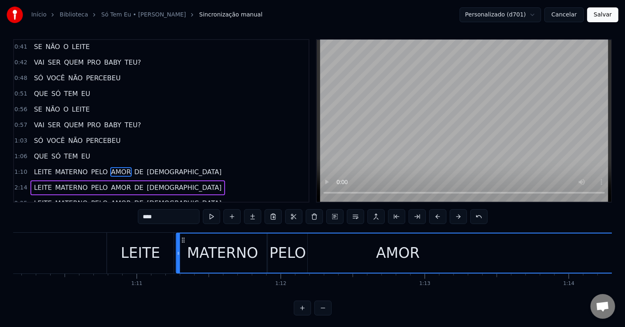
drag, startPoint x: 62, startPoint y: 238, endPoint x: 84, endPoint y: 247, distance: 23.6
click at [177, 248] on div "AMOR" at bounding box center [398, 252] width 443 height 39
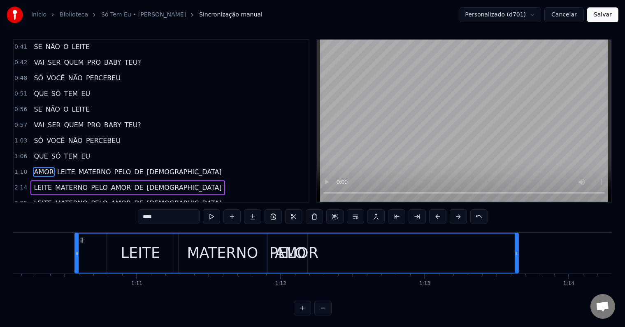
scroll to position [0, 10101]
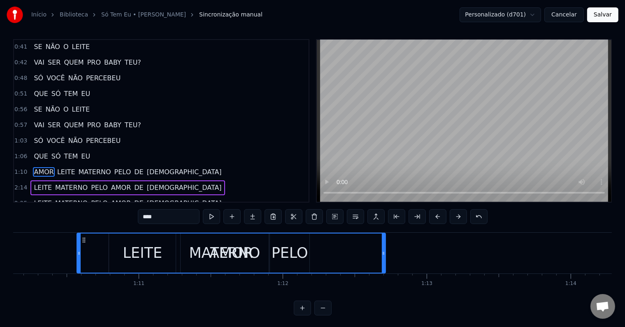
drag, startPoint x: 518, startPoint y: 252, endPoint x: 384, endPoint y: 259, distance: 134.8
click at [384, 259] on div at bounding box center [383, 252] width 3 height 39
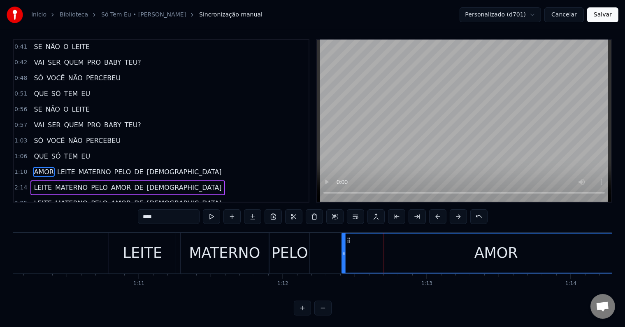
drag, startPoint x: 83, startPoint y: 240, endPoint x: 348, endPoint y: 240, distance: 265.0
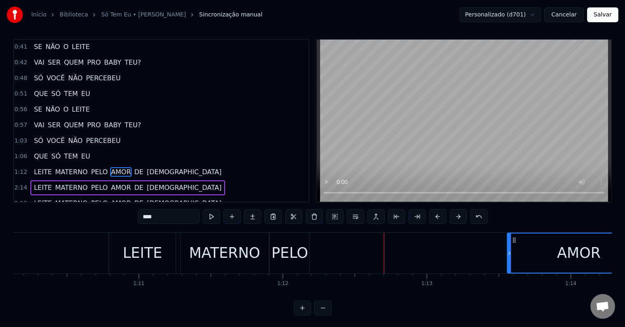
drag, startPoint x: 344, startPoint y: 250, endPoint x: 538, endPoint y: 248, distance: 194.2
click at [511, 248] on div at bounding box center [509, 252] width 3 height 39
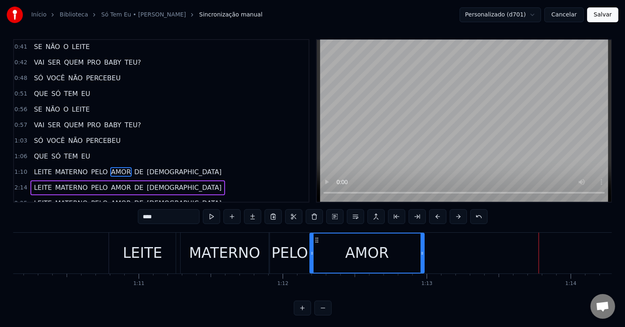
drag, startPoint x: 542, startPoint y: 239, endPoint x: 315, endPoint y: 249, distance: 226.5
click at [315, 249] on div "AMOR" at bounding box center [368, 252] width 114 height 39
drag, startPoint x: 421, startPoint y: 249, endPoint x: 388, endPoint y: 251, distance: 33.4
click at [388, 251] on icon at bounding box center [388, 253] width 3 height 7
click at [133, 167] on span "DE" at bounding box center [138, 171] width 11 height 9
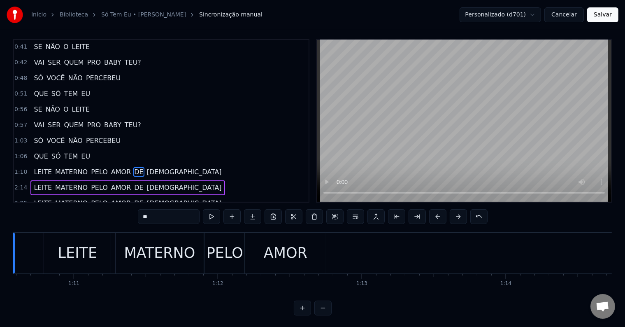
scroll to position [0, 10122]
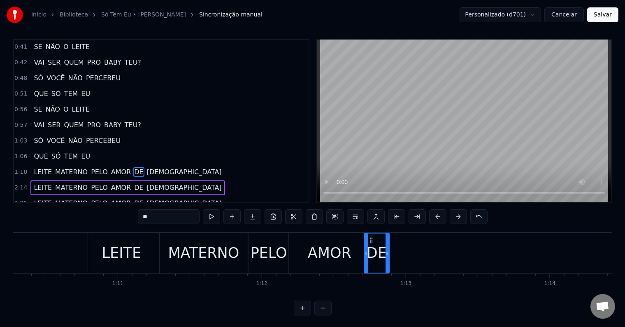
drag, startPoint x: 61, startPoint y: 239, endPoint x: 370, endPoint y: 246, distance: 308.7
click at [370, 246] on div "DE" at bounding box center [377, 252] width 24 height 39
click at [146, 167] on span "[DEMOGRAPHIC_DATA]" at bounding box center [184, 171] width 77 height 9
type input "****"
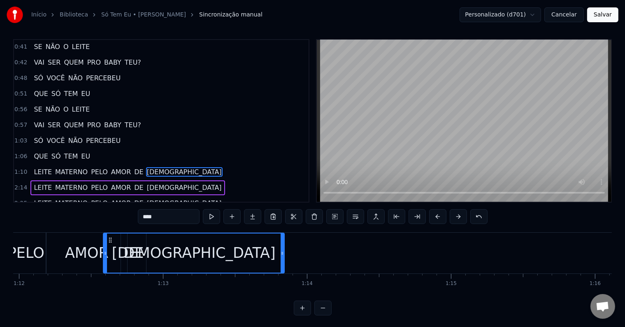
scroll to position [0, 10314]
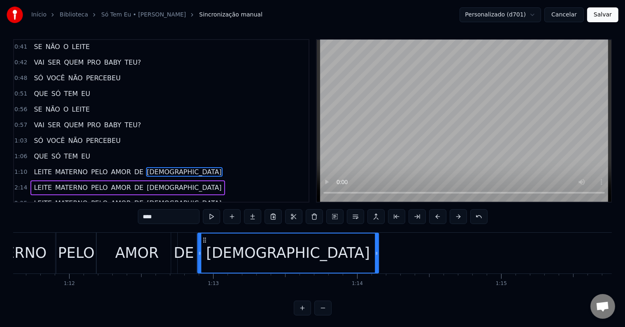
drag, startPoint x: 60, startPoint y: 237, endPoint x: 203, endPoint y: 252, distance: 143.6
click at [203, 252] on div "[DEMOGRAPHIC_DATA]" at bounding box center [288, 252] width 180 height 39
click at [333, 217] on button at bounding box center [334, 216] width 17 height 15
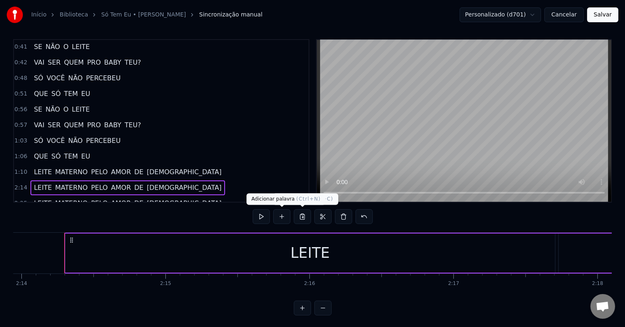
scroll to position [0, 19301]
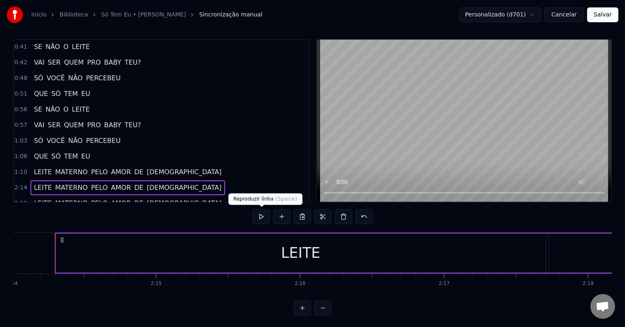
click at [259, 216] on button at bounding box center [261, 216] width 17 height 15
click at [20, 168] on span "1:10" at bounding box center [20, 172] width 13 height 8
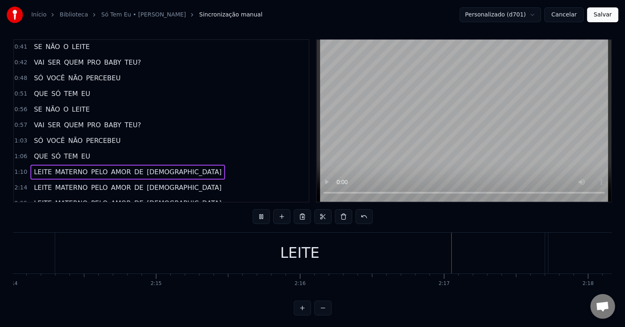
click at [18, 168] on span "1:10" at bounding box center [20, 172] width 13 height 8
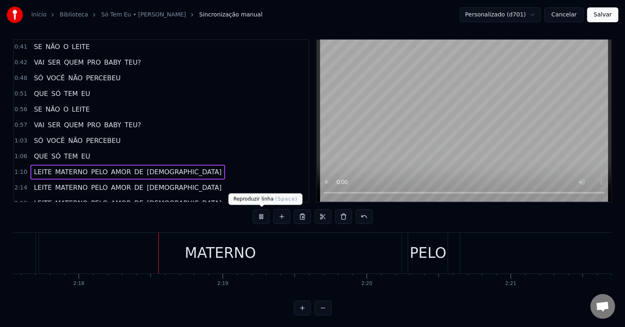
scroll to position [0, 19827]
click at [265, 216] on button at bounding box center [261, 216] width 17 height 15
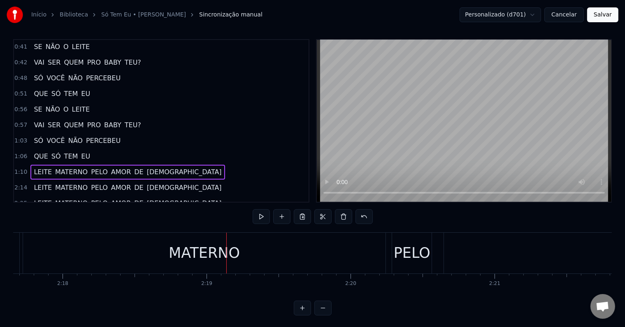
click at [20, 168] on span "1:10" at bounding box center [20, 172] width 13 height 8
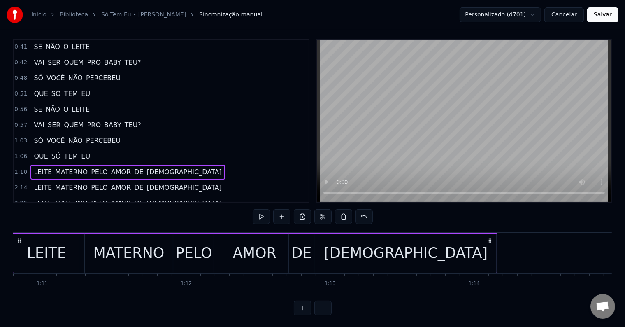
scroll to position [0, 10155]
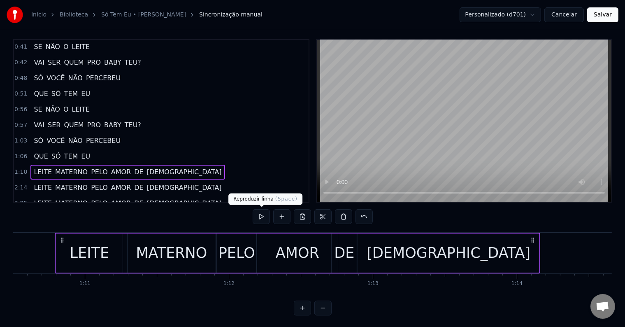
click at [259, 213] on button at bounding box center [261, 216] width 17 height 15
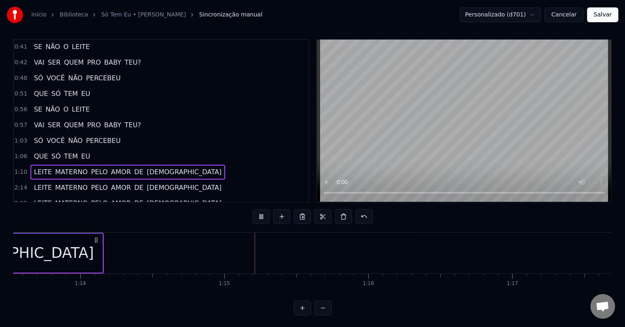
scroll to position [0, 10706]
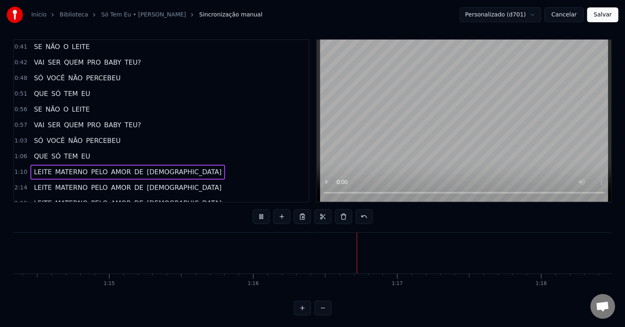
click at [21, 152] on span "1:06" at bounding box center [20, 156] width 13 height 8
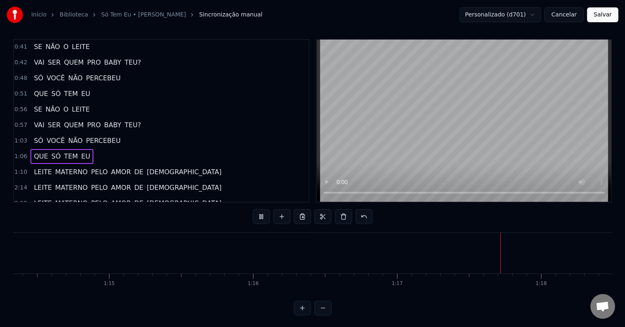
click at [17, 168] on span "1:10" at bounding box center [20, 172] width 13 height 8
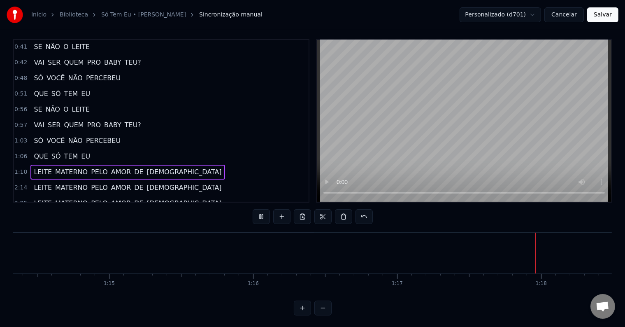
click at [20, 168] on span "1:10" at bounding box center [20, 172] width 13 height 8
click at [260, 217] on button at bounding box center [261, 216] width 17 height 15
click at [18, 168] on span "1:10" at bounding box center [20, 172] width 13 height 8
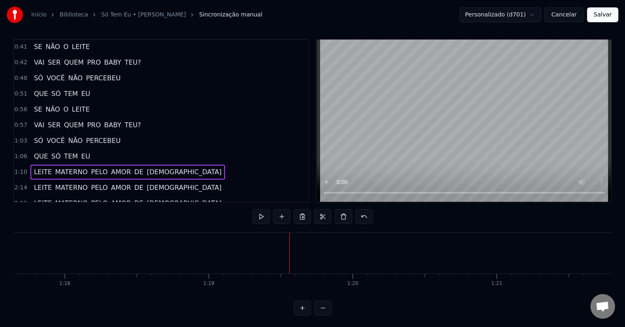
click at [18, 168] on span "1:10" at bounding box center [20, 172] width 13 height 8
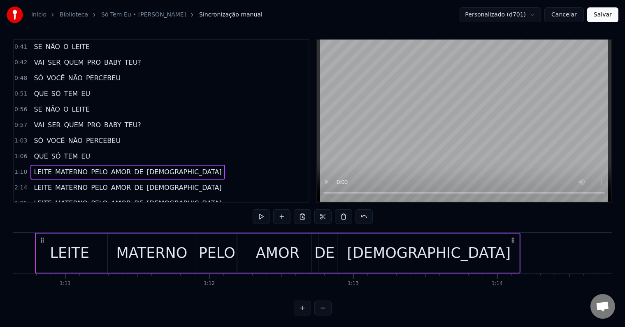
scroll to position [0, 10155]
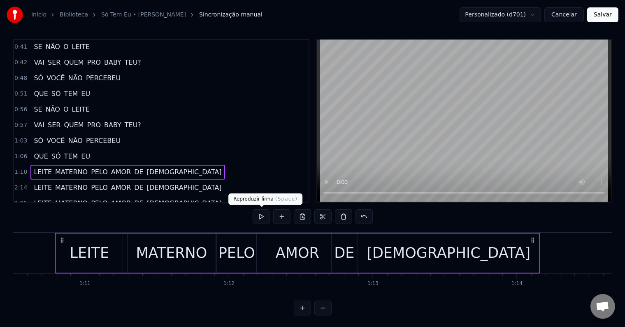
click at [262, 215] on button at bounding box center [261, 216] width 17 height 15
click at [180, 251] on div "MATERNO" at bounding box center [171, 253] width 71 height 22
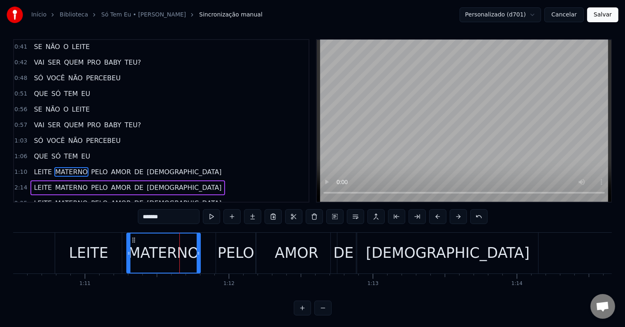
drag, startPoint x: 212, startPoint y: 249, endPoint x: 198, endPoint y: 249, distance: 14.4
click at [198, 250] on icon at bounding box center [198, 253] width 3 height 7
drag, startPoint x: 237, startPoint y: 250, endPoint x: 231, endPoint y: 251, distance: 6.2
click at [231, 251] on div "PELO" at bounding box center [236, 253] width 37 height 22
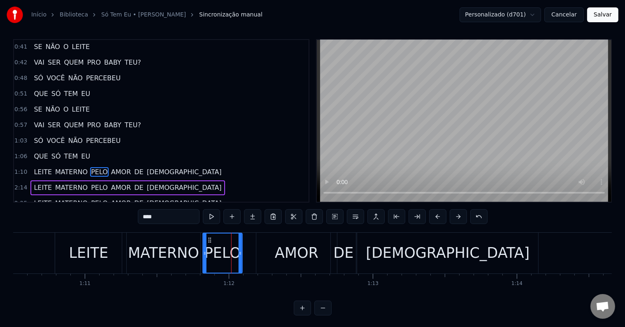
drag, startPoint x: 221, startPoint y: 238, endPoint x: 209, endPoint y: 237, distance: 12.0
click at [209, 237] on icon at bounding box center [210, 240] width 7 height 7
click at [266, 245] on div "AMOR" at bounding box center [296, 253] width 81 height 41
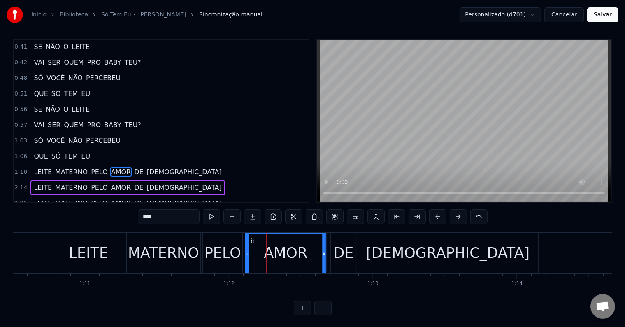
drag, startPoint x: 262, startPoint y: 237, endPoint x: 251, endPoint y: 238, distance: 10.7
click at [251, 238] on icon at bounding box center [252, 240] width 7 height 7
click at [410, 250] on div "[DEMOGRAPHIC_DATA]" at bounding box center [447, 253] width 181 height 41
type input "****"
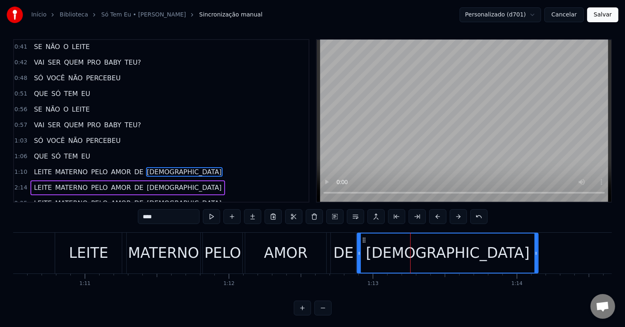
click at [337, 213] on button at bounding box center [334, 216] width 17 height 15
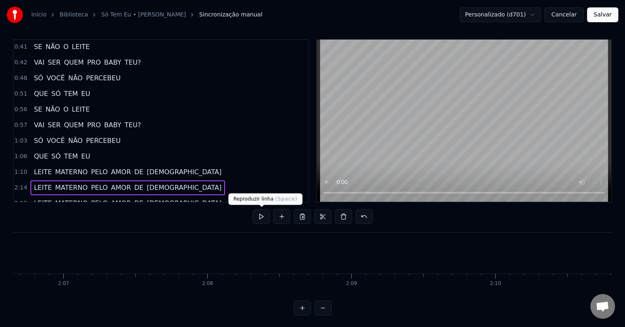
scroll to position [0, 19301]
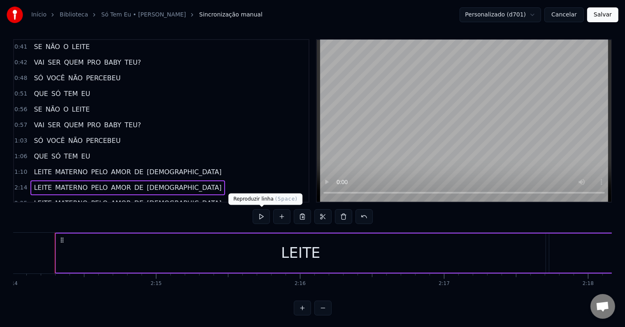
click at [262, 214] on button at bounding box center [261, 216] width 17 height 15
click at [261, 212] on button at bounding box center [261, 216] width 17 height 15
click at [18, 184] on span "2:14" at bounding box center [20, 188] width 13 height 8
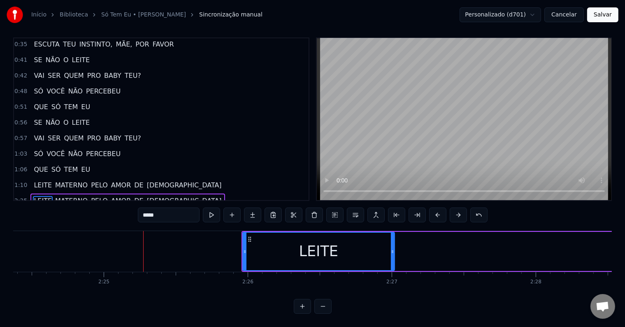
scroll to position [0, 20882]
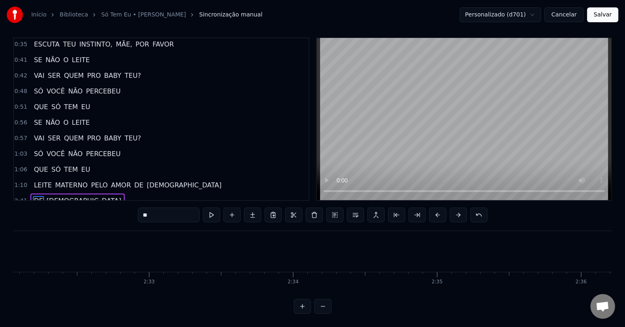
type input "****"
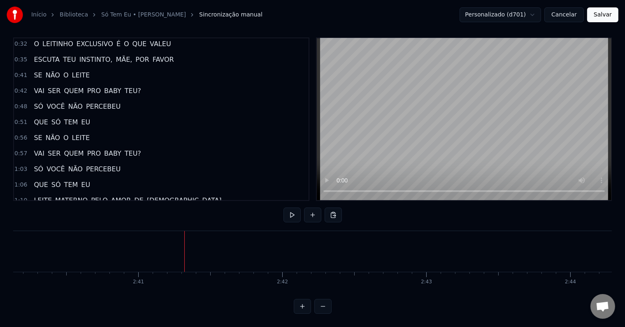
scroll to position [0, 23193]
click at [21, 196] on span "1:10" at bounding box center [20, 200] width 13 height 8
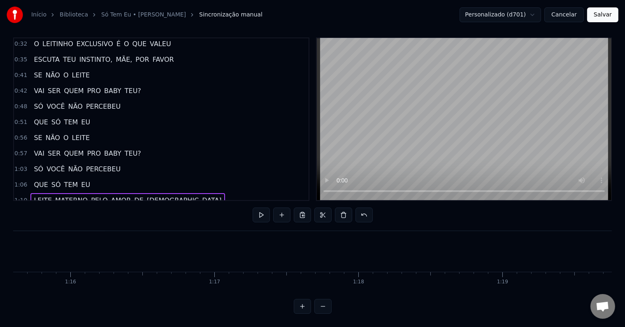
scroll to position [0, 10155]
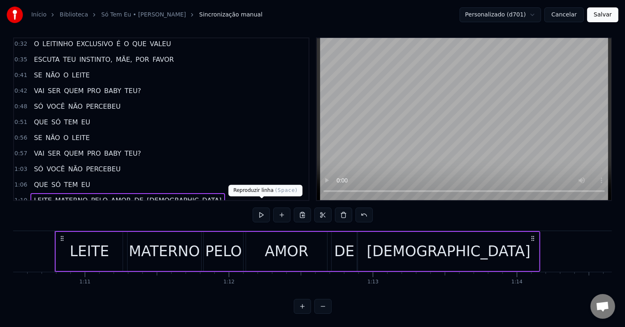
click at [259, 209] on button at bounding box center [261, 214] width 17 height 15
click at [262, 207] on button at bounding box center [261, 214] width 17 height 15
click at [215, 240] on div "PELO" at bounding box center [223, 251] width 37 height 22
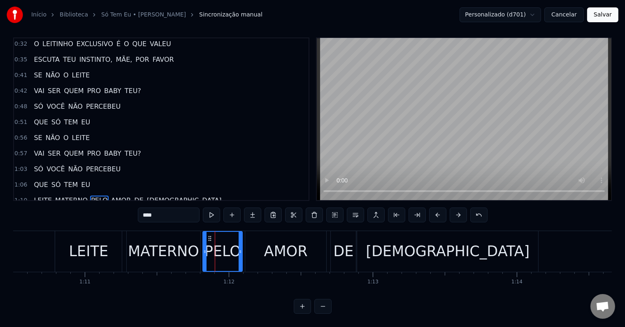
drag, startPoint x: 209, startPoint y: 227, endPoint x: 202, endPoint y: 227, distance: 6.6
click at [202, 231] on div "PELO" at bounding box center [222, 251] width 40 height 41
click at [203, 232] on div "PELO" at bounding box center [222, 251] width 39 height 39
drag, startPoint x: 209, startPoint y: 229, endPoint x: 203, endPoint y: 229, distance: 5.8
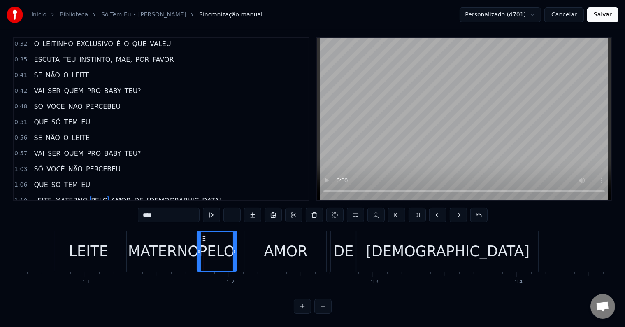
click at [165, 240] on div "MATERNO" at bounding box center [163, 251] width 71 height 22
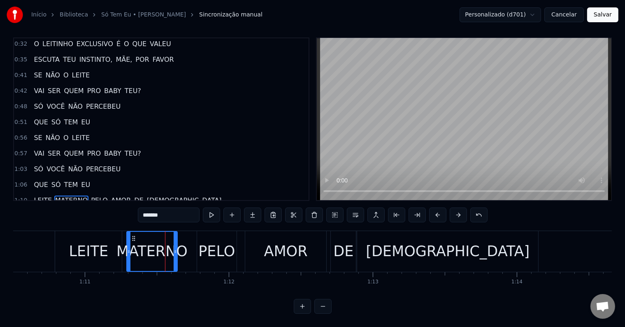
drag, startPoint x: 198, startPoint y: 241, endPoint x: 175, endPoint y: 243, distance: 23.1
click at [175, 248] on icon at bounding box center [175, 251] width 3 height 7
click at [102, 244] on div "LEITE" at bounding box center [88, 251] width 39 height 22
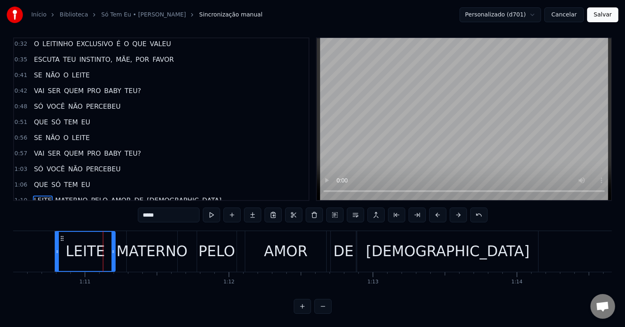
drag, startPoint x: 120, startPoint y: 242, endPoint x: 113, endPoint y: 242, distance: 6.6
click at [113, 248] on icon at bounding box center [113, 251] width 3 height 7
click at [137, 240] on div "MATERNO" at bounding box center [151, 251] width 71 height 22
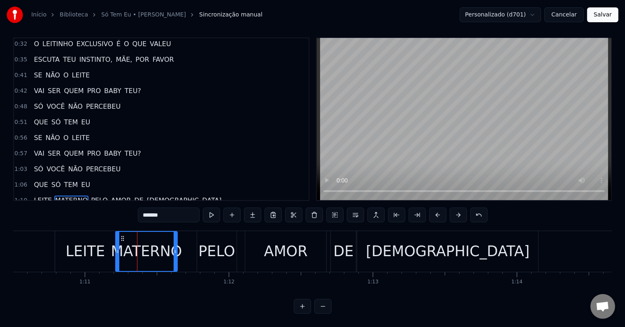
drag, startPoint x: 128, startPoint y: 238, endPoint x: 116, endPoint y: 240, distance: 11.2
click at [116, 240] on div at bounding box center [117, 251] width 3 height 39
click at [213, 241] on div "PELO" at bounding box center [216, 251] width 37 height 22
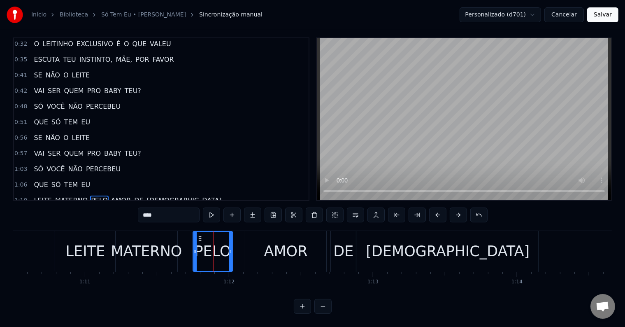
click at [198, 235] on icon at bounding box center [200, 238] width 7 height 7
click at [165, 240] on div "MATERNO" at bounding box center [146, 251] width 71 height 22
type input "*******"
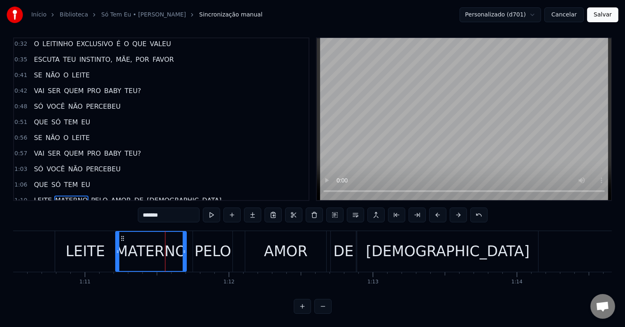
drag, startPoint x: 176, startPoint y: 243, endPoint x: 185, endPoint y: 242, distance: 9.1
click at [185, 248] on icon at bounding box center [184, 251] width 3 height 7
click at [334, 207] on button at bounding box center [334, 214] width 17 height 15
click at [213, 207] on button at bounding box center [211, 214] width 17 height 15
click at [333, 209] on button at bounding box center [334, 214] width 17 height 15
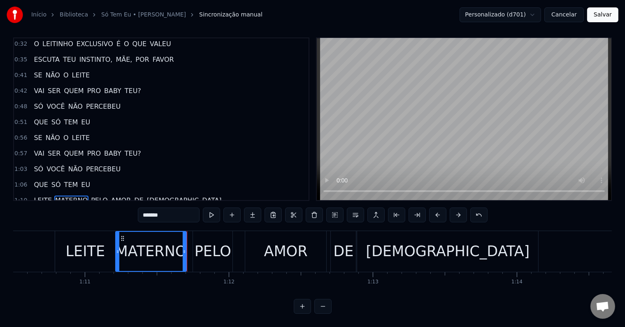
click at [19, 196] on span "1:10" at bounding box center [20, 200] width 13 height 8
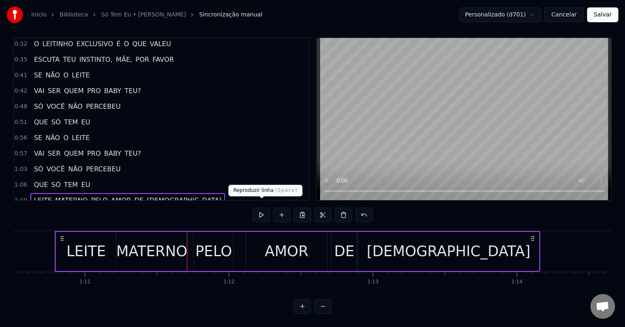
click at [261, 207] on button at bounding box center [261, 214] width 17 height 15
click at [262, 207] on button at bounding box center [261, 214] width 17 height 15
click at [98, 248] on div "LEITE" at bounding box center [86, 251] width 39 height 22
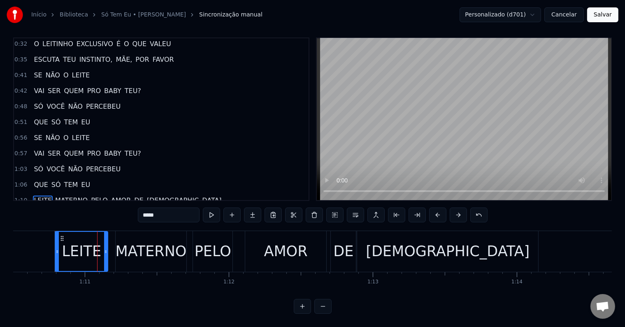
click at [105, 248] on icon at bounding box center [105, 251] width 3 height 7
click at [127, 244] on div "MATERNO" at bounding box center [150, 251] width 71 height 22
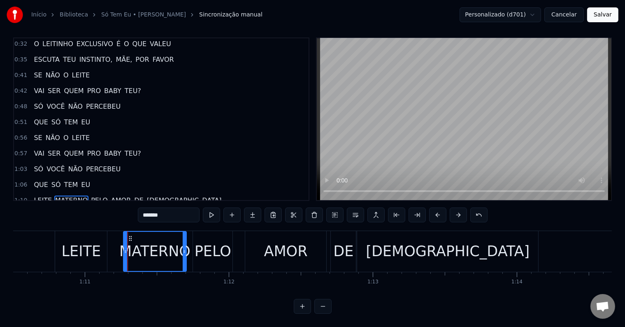
drag, startPoint x: 117, startPoint y: 238, endPoint x: 127, endPoint y: 237, distance: 9.5
click at [127, 238] on div at bounding box center [125, 251] width 3 height 39
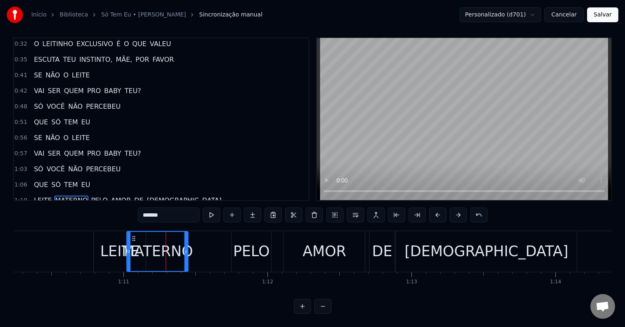
scroll to position [0, 10113]
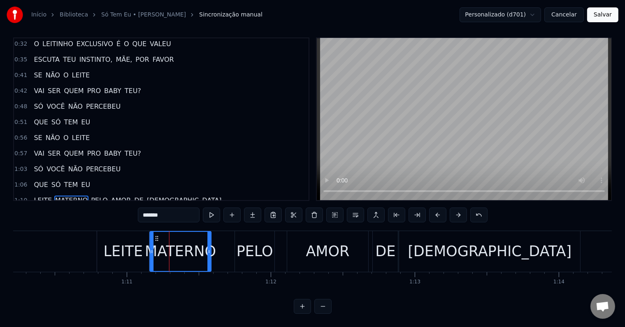
drag, startPoint x: 128, startPoint y: 229, endPoint x: 191, endPoint y: 232, distance: 62.2
click at [155, 235] on icon at bounding box center [156, 238] width 7 height 7
click at [242, 240] on div "PELO" at bounding box center [255, 251] width 37 height 22
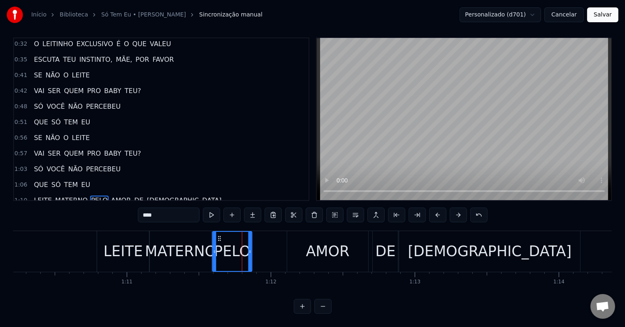
drag, startPoint x: 240, startPoint y: 228, endPoint x: 218, endPoint y: 228, distance: 21.8
click at [218, 235] on icon at bounding box center [219, 238] width 7 height 7
click at [298, 243] on div "AMOR" at bounding box center [327, 251] width 81 height 41
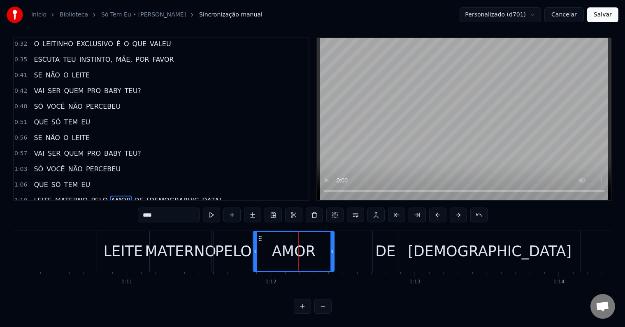
drag, startPoint x: 293, startPoint y: 230, endPoint x: 258, endPoint y: 233, distance: 34.3
click at [258, 235] on icon at bounding box center [260, 238] width 7 height 7
click at [374, 240] on div "DE" at bounding box center [385, 251] width 25 height 41
type input "**"
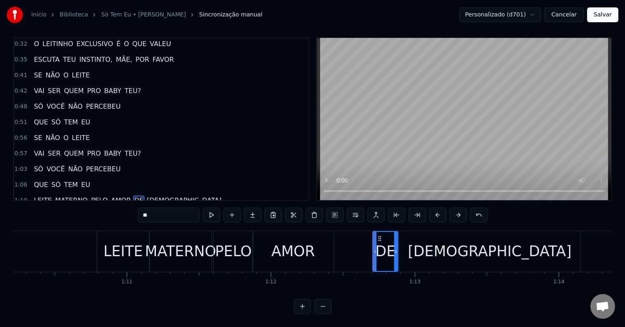
drag, startPoint x: 379, startPoint y: 227, endPoint x: 350, endPoint y: 229, distance: 28.9
click at [350, 231] on div "LEITE MATERNO PELO AMOR DE [DEMOGRAPHIC_DATA]" at bounding box center [340, 251] width 486 height 41
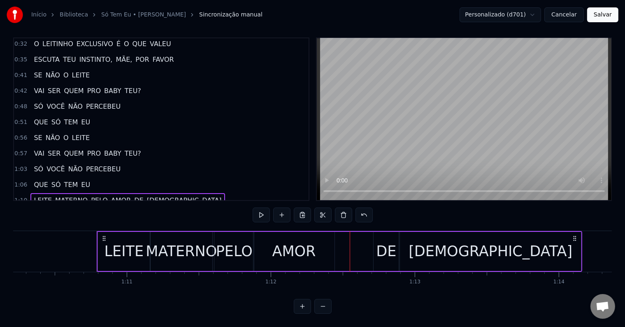
click at [381, 240] on div "DE" at bounding box center [386, 251] width 20 height 22
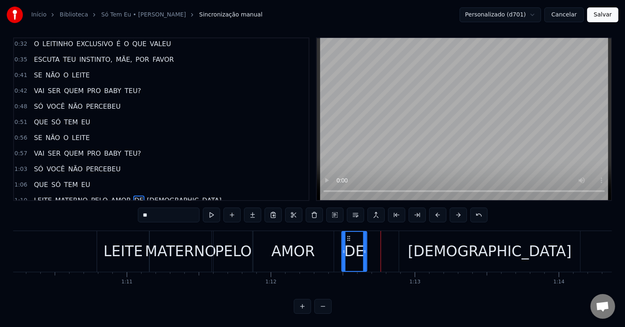
drag, startPoint x: 373, startPoint y: 230, endPoint x: 349, endPoint y: 233, distance: 24.9
click at [349, 235] on icon at bounding box center [349, 238] width 7 height 7
click at [368, 248] on icon at bounding box center [367, 251] width 3 height 7
drag, startPoint x: 344, startPoint y: 245, endPoint x: 339, endPoint y: 245, distance: 5.3
click at [339, 248] on icon at bounding box center [338, 251] width 3 height 7
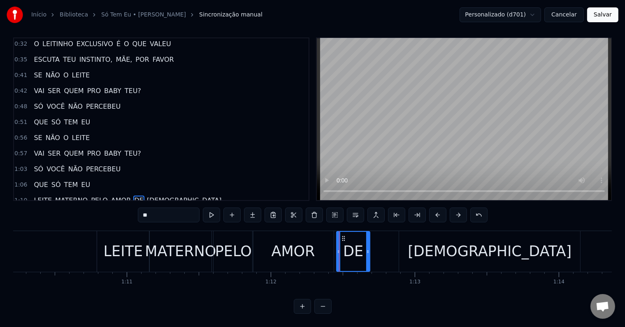
click at [435, 244] on div "[DEMOGRAPHIC_DATA]" at bounding box center [489, 251] width 181 height 41
type input "****"
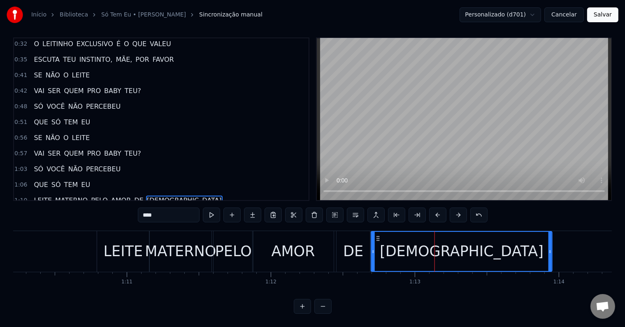
drag, startPoint x: 407, startPoint y: 229, endPoint x: 379, endPoint y: 230, distance: 28.0
click at [379, 235] on icon at bounding box center [378, 238] width 7 height 7
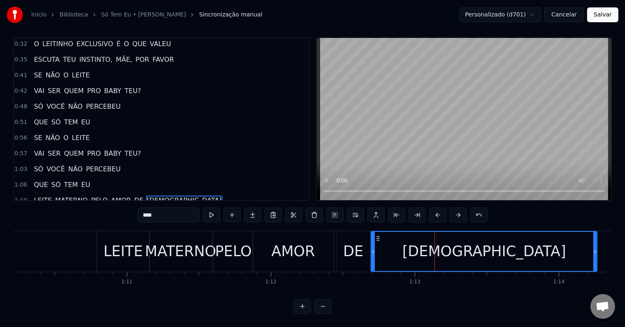
drag, startPoint x: 550, startPoint y: 246, endPoint x: 595, endPoint y: 244, distance: 44.9
click at [595, 248] on icon at bounding box center [594, 251] width 3 height 7
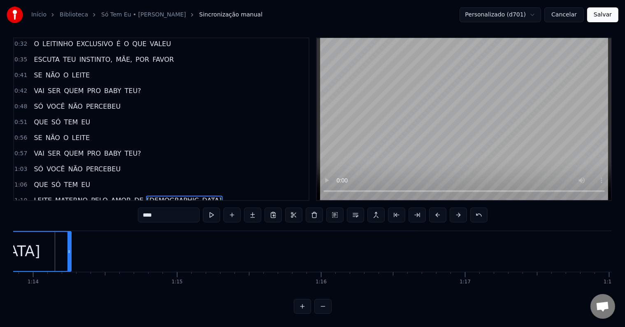
click at [22, 196] on span "1:10" at bounding box center [20, 200] width 13 height 8
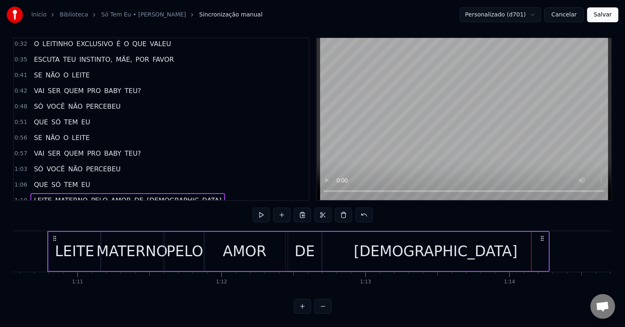
scroll to position [0, 10155]
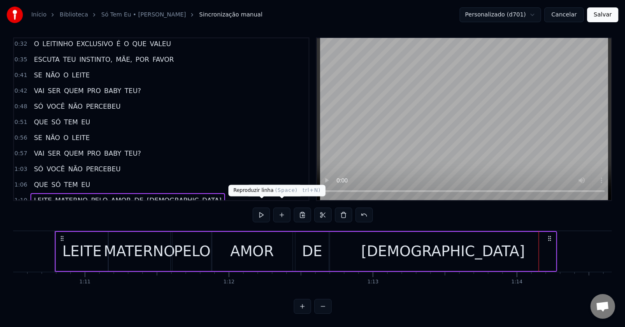
click at [260, 207] on button at bounding box center [261, 214] width 17 height 15
click at [20, 196] on span "1:10" at bounding box center [20, 200] width 13 height 8
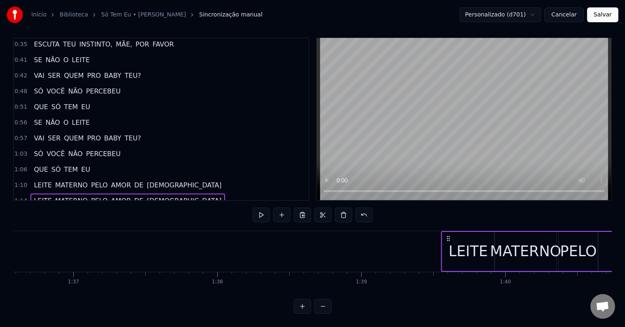
scroll to position [0, 13911]
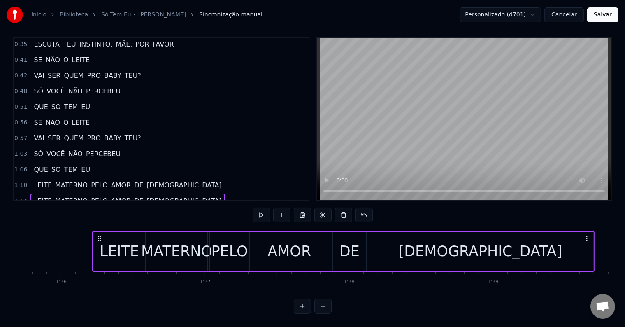
drag, startPoint x: 366, startPoint y: 228, endPoint x: 99, endPoint y: 239, distance: 267.3
click at [99, 237] on div "LEITE MATERNO PELO AMOR DE [DEMOGRAPHIC_DATA]" at bounding box center [344, 251] width 502 height 41
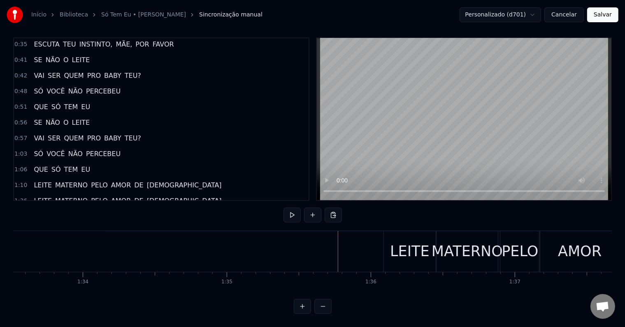
click at [16, 181] on span "1:10" at bounding box center [20, 185] width 13 height 8
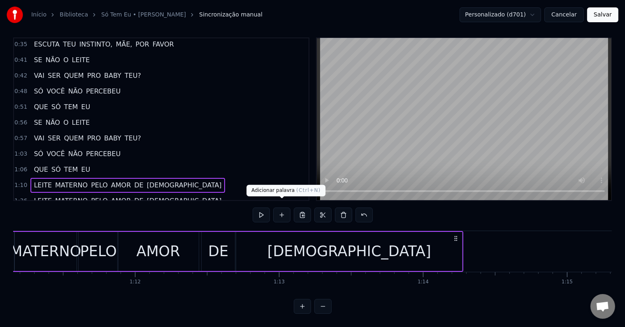
scroll to position [0, 10155]
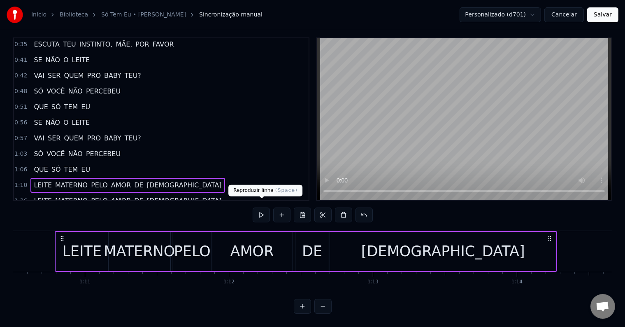
click at [261, 207] on button at bounding box center [261, 214] width 17 height 15
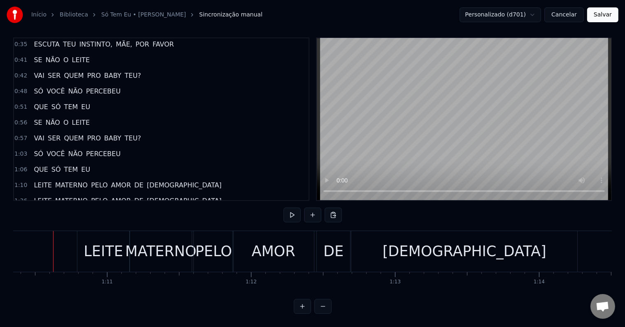
scroll to position [0, 10131]
click at [297, 208] on button at bounding box center [292, 214] width 17 height 15
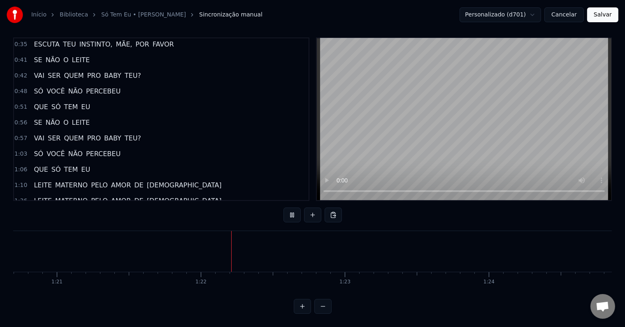
scroll to position [0, 11727]
click at [293, 207] on button at bounding box center [292, 214] width 17 height 15
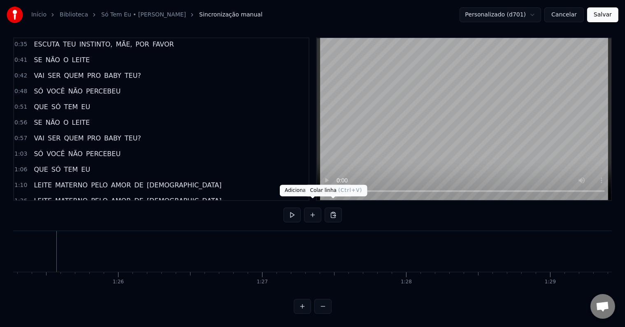
scroll to position [0, 12283]
click at [21, 197] on span "1:36" at bounding box center [20, 201] width 13 height 8
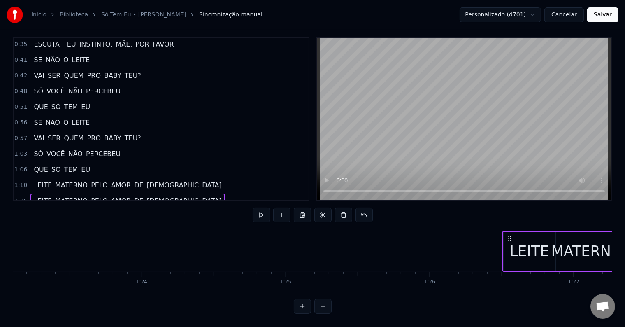
scroll to position [0, 11972]
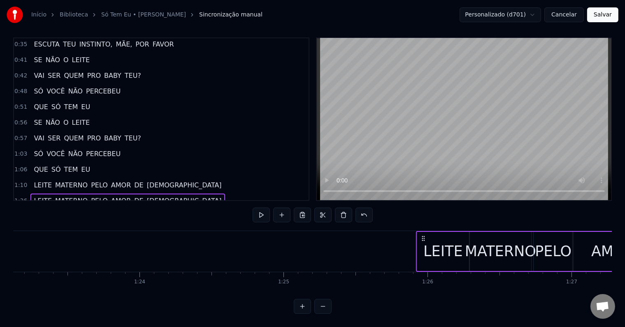
drag, startPoint x: 61, startPoint y: 229, endPoint x: 423, endPoint y: 250, distance: 362.3
click at [265, 208] on button at bounding box center [261, 214] width 17 height 15
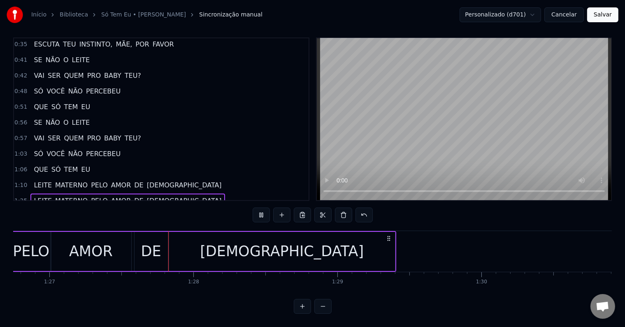
scroll to position [0, 12515]
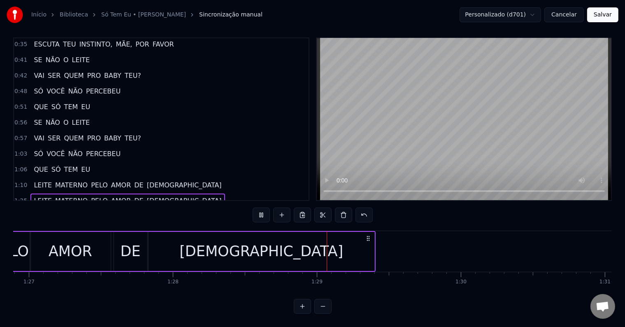
click at [269, 210] on button at bounding box center [261, 214] width 17 height 15
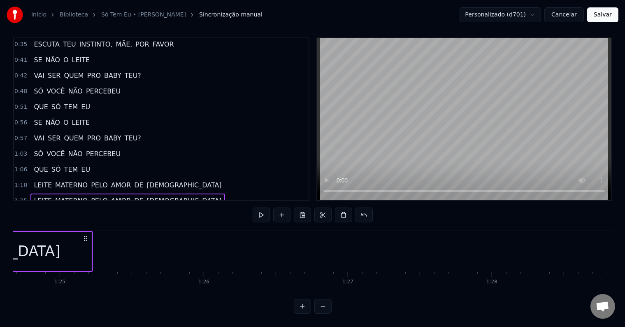
scroll to position [0, 12196]
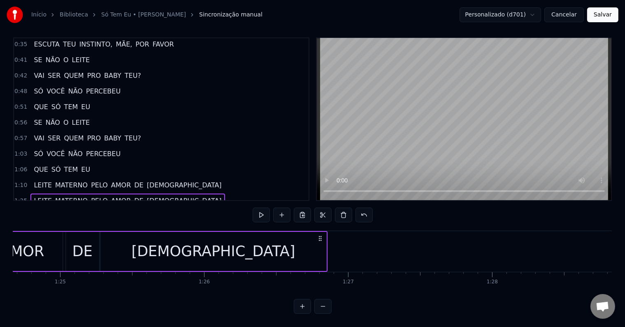
drag, startPoint x: 369, startPoint y: 231, endPoint x: 321, endPoint y: 234, distance: 47.8
click at [321, 234] on div "LEITE MATERNO PELO AMOR DE [DEMOGRAPHIC_DATA]" at bounding box center [76, 251] width 502 height 41
click at [267, 208] on button at bounding box center [261, 214] width 17 height 15
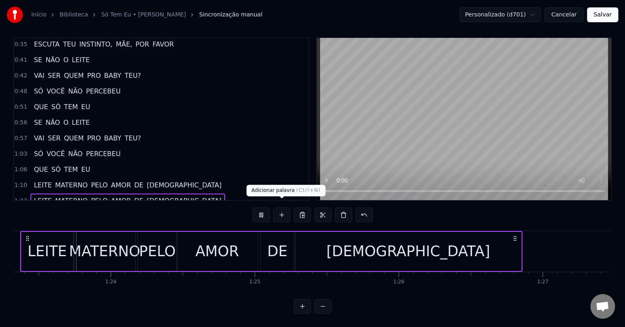
scroll to position [0, 11995]
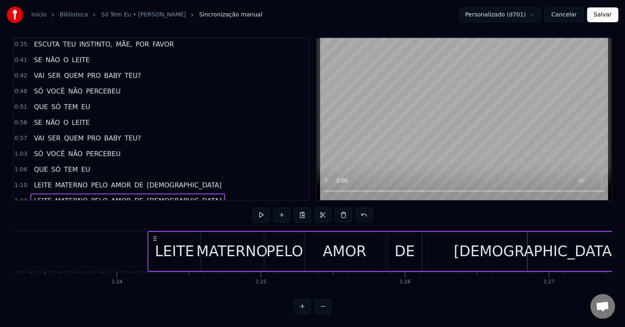
drag, startPoint x: 34, startPoint y: 229, endPoint x: 161, endPoint y: 232, distance: 127.6
click at [158, 235] on icon at bounding box center [154, 238] width 7 height 7
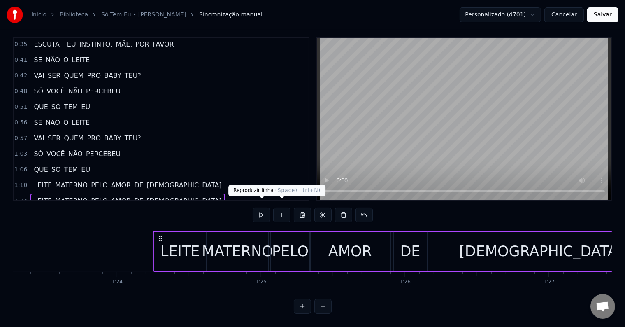
click at [265, 209] on button at bounding box center [261, 214] width 17 height 15
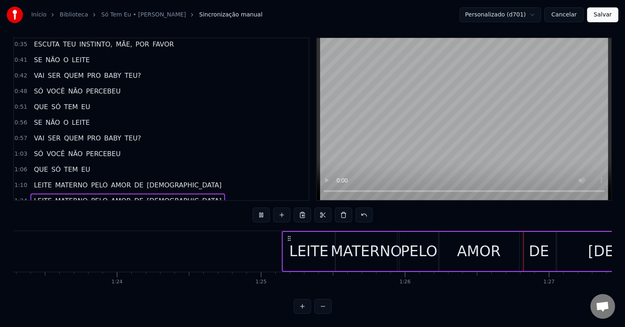
drag, startPoint x: 160, startPoint y: 229, endPoint x: 285, endPoint y: 228, distance: 125.5
click at [286, 235] on icon at bounding box center [289, 238] width 7 height 7
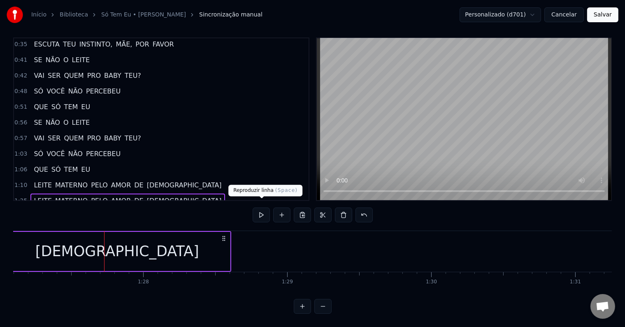
click at [263, 209] on button at bounding box center [261, 214] width 17 height 15
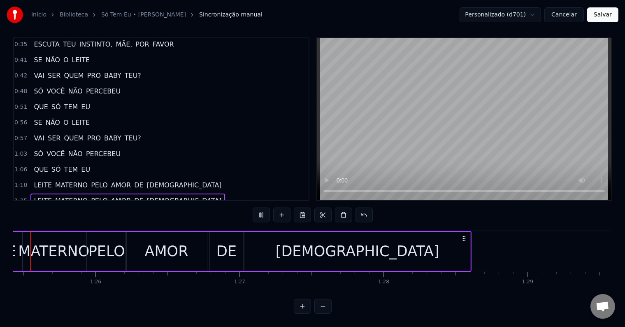
scroll to position [0, 12250]
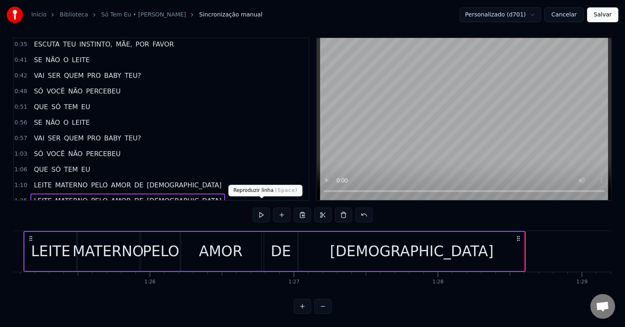
click at [260, 209] on button at bounding box center [261, 214] width 17 height 15
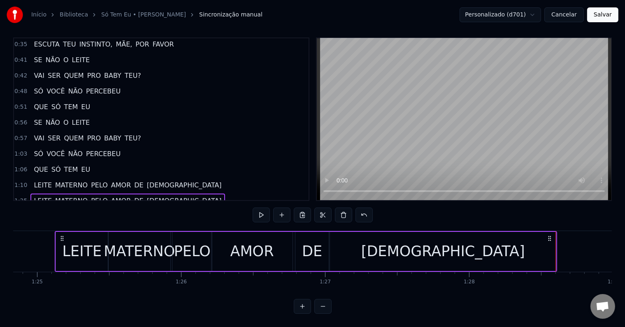
click at [585, 216] on div "0:11 CÊ TÁ ACHANDO QUE VAI 0:15 DAR FÓRMULA E PRONTO, NÃO 0:19 SEU PEITO TÁ AÍ …" at bounding box center [312, 175] width 599 height 276
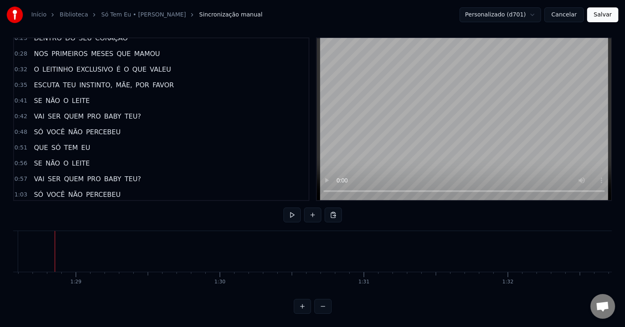
scroll to position [0, 0]
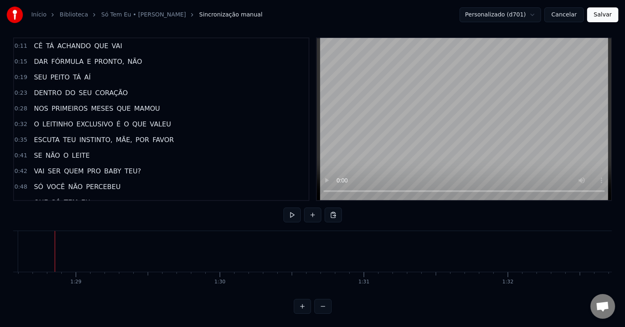
click at [19, 42] on span "0:11" at bounding box center [20, 46] width 13 height 8
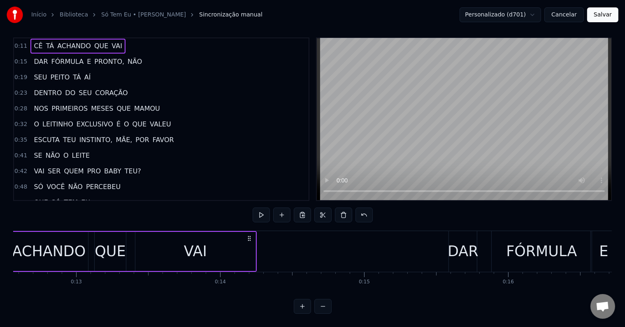
scroll to position [0, 1672]
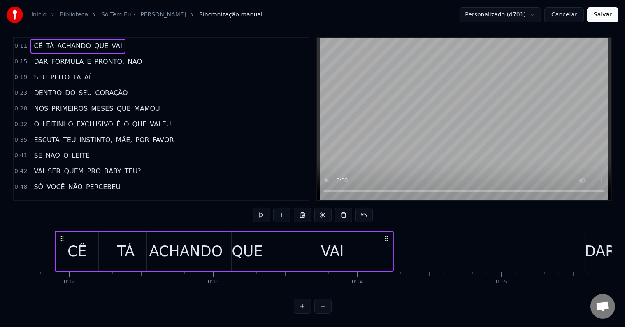
click at [132, 213] on div "0:11 CÊ TÁ ACHANDO QUE VAI 0:15 DAR FÓRMULA E PRONTO, NÃO 0:19 SEU PEITO TÁ AÍ …" at bounding box center [312, 175] width 599 height 276
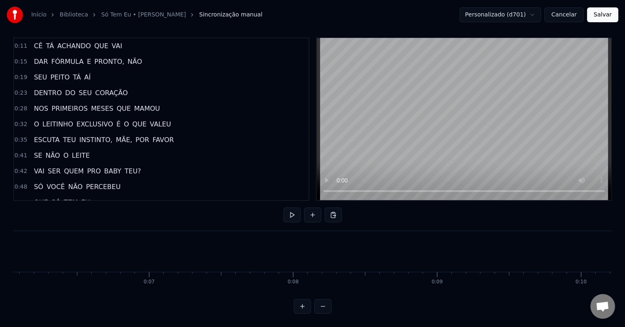
scroll to position [0, 874]
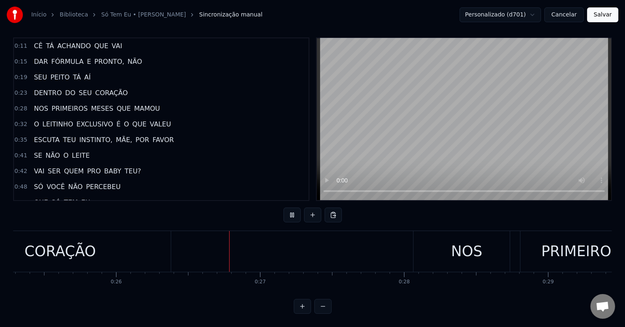
scroll to position [0, 3746]
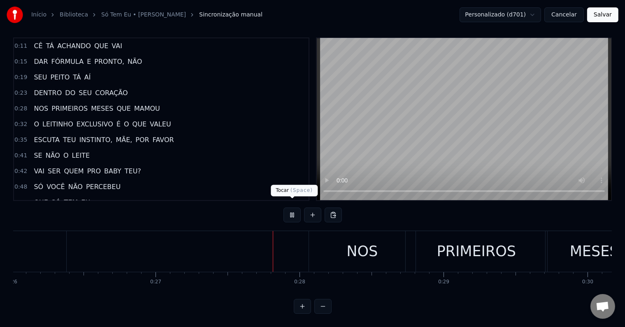
click at [292, 209] on button at bounding box center [292, 214] width 17 height 15
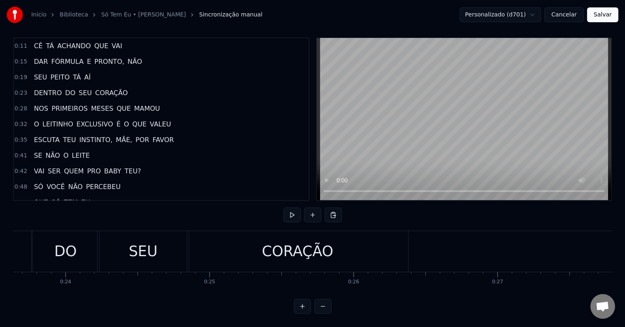
scroll to position [0, 3403]
click at [141, 244] on div "SEU" at bounding box center [144, 251] width 29 height 22
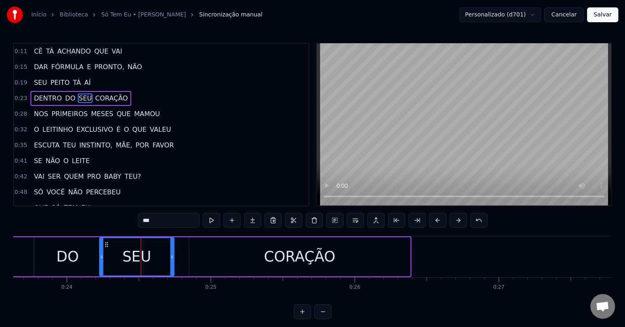
drag, startPoint x: 188, startPoint y: 255, endPoint x: 172, endPoint y: 256, distance: 16.5
click at [172, 256] on icon at bounding box center [171, 256] width 3 height 7
click at [259, 253] on div "CORAÇÃO" at bounding box center [299, 256] width 221 height 39
type input "*******"
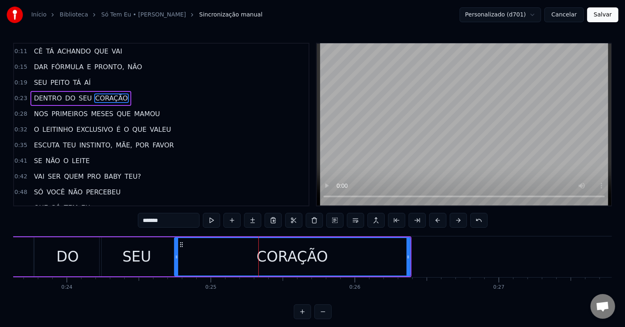
drag, startPoint x: 191, startPoint y: 253, endPoint x: 176, endPoint y: 253, distance: 15.2
click at [176, 253] on icon at bounding box center [176, 256] width 3 height 7
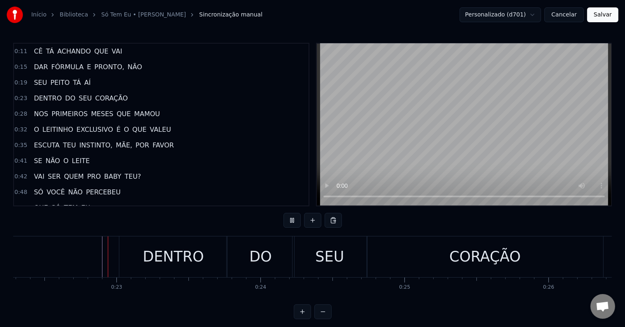
scroll to position [12, 0]
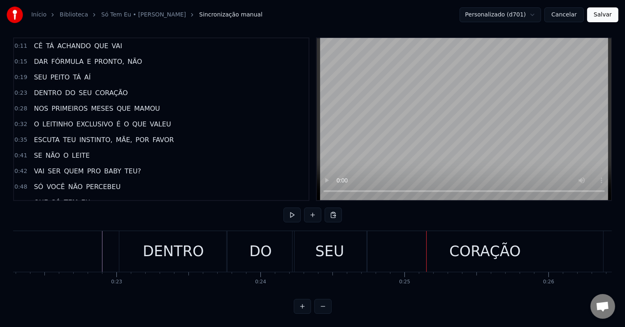
click at [291, 234] on div "DO" at bounding box center [260, 251] width 67 height 41
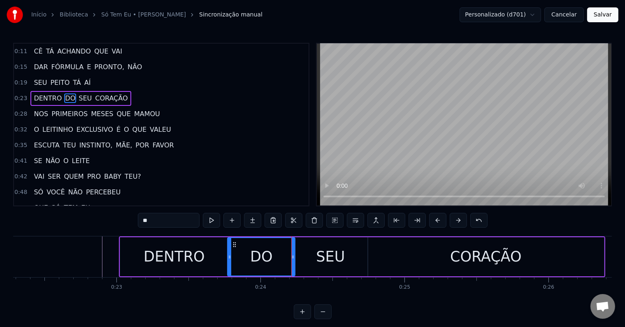
click at [315, 254] on div "SEU" at bounding box center [330, 256] width 74 height 39
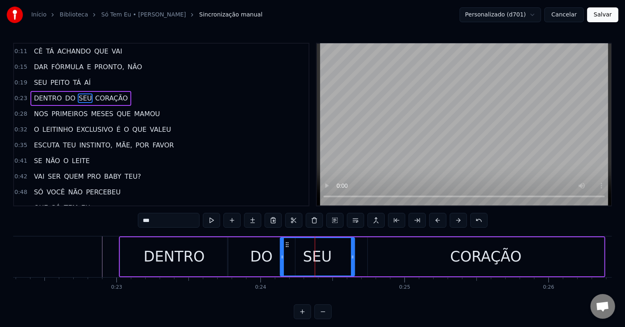
drag, startPoint x: 299, startPoint y: 242, endPoint x: 286, endPoint y: 244, distance: 13.3
click at [286, 244] on icon at bounding box center [287, 244] width 7 height 7
click at [258, 256] on div "DO" at bounding box center [261, 257] width 23 height 22
type input "**"
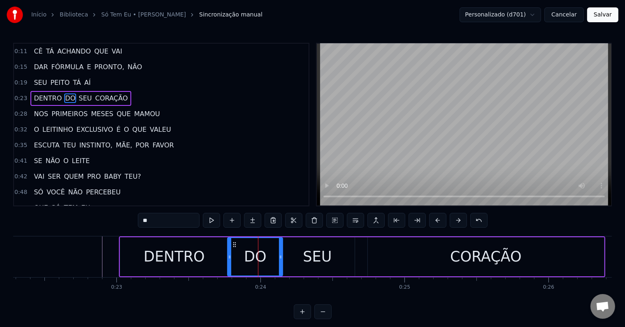
drag, startPoint x: 292, startPoint y: 253, endPoint x: 280, endPoint y: 255, distance: 12.0
click at [280, 255] on icon at bounding box center [280, 256] width 3 height 7
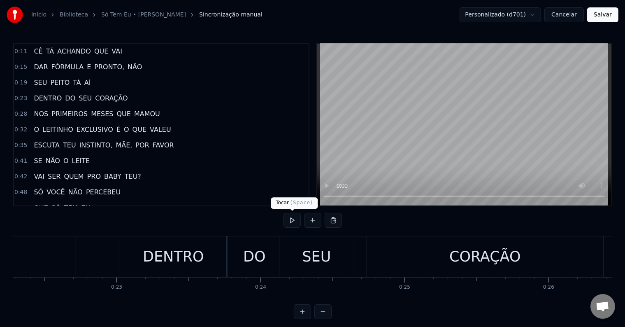
click at [286, 219] on button at bounding box center [292, 220] width 17 height 15
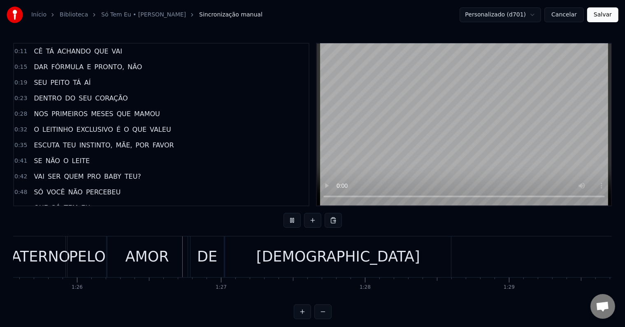
scroll to position [0, 12349]
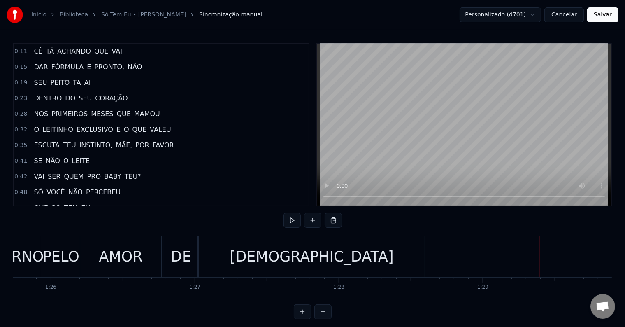
click at [22, 95] on span "0:23" at bounding box center [20, 98] width 13 height 8
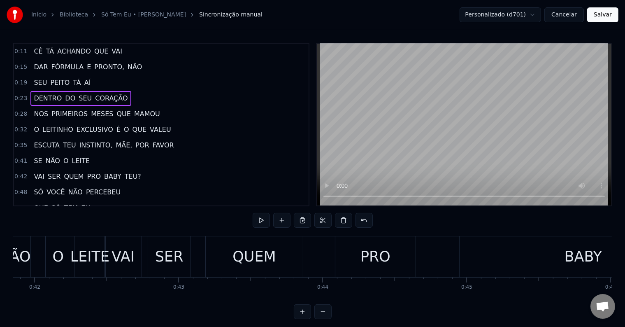
click at [23, 110] on span "0:28" at bounding box center [20, 114] width 13 height 8
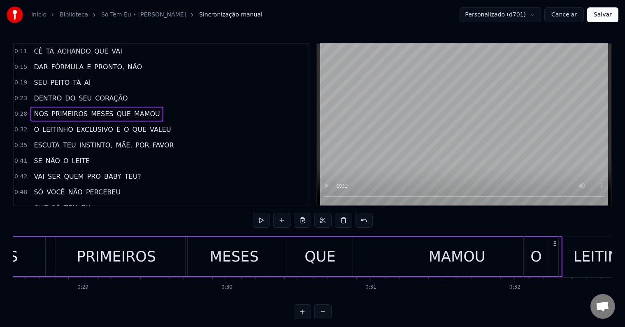
scroll to position [0, 4000]
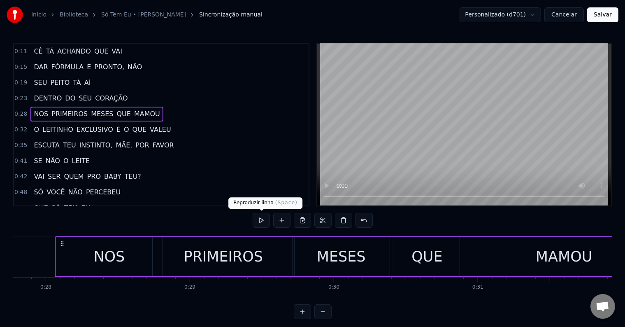
click at [262, 219] on button at bounding box center [261, 220] width 17 height 15
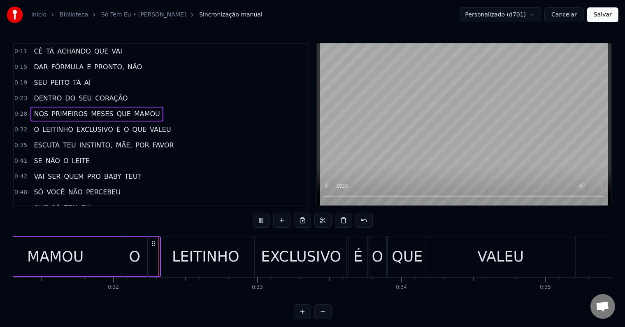
scroll to position [0, 4525]
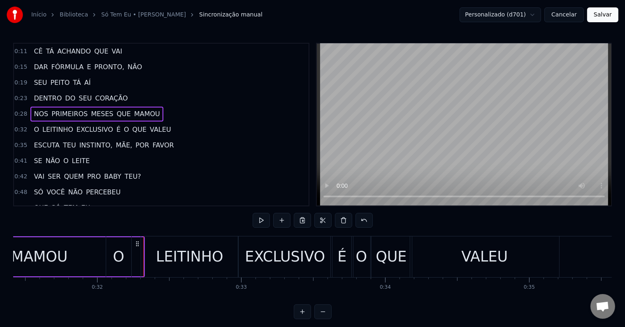
click at [610, 14] on button "Salvar" at bounding box center [602, 14] width 31 height 15
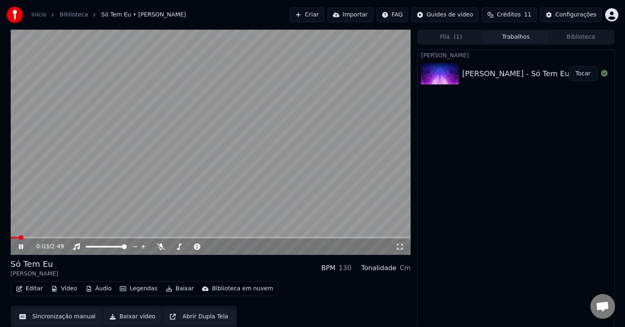
click at [58, 288] on button "Vídeo" at bounding box center [64, 289] width 33 height 12
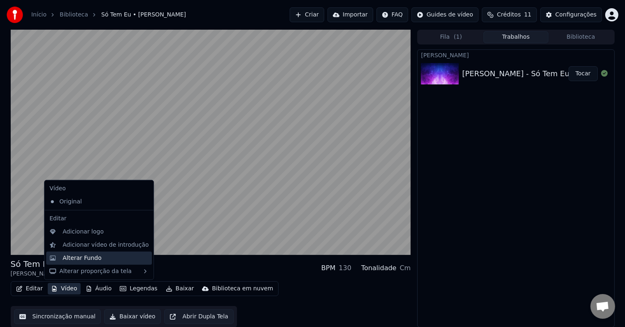
click at [104, 259] on div "Alterar Fundo" at bounding box center [106, 258] width 86 height 8
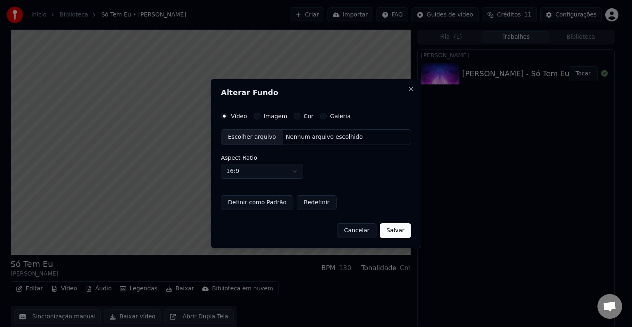
click at [257, 117] on button "Imagem" at bounding box center [257, 116] width 7 height 7
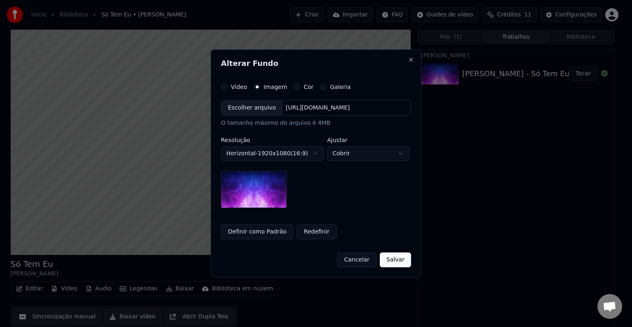
click at [304, 87] on label "Cor" at bounding box center [309, 87] width 10 height 6
click at [300, 87] on button "Cor" at bounding box center [297, 87] width 7 height 7
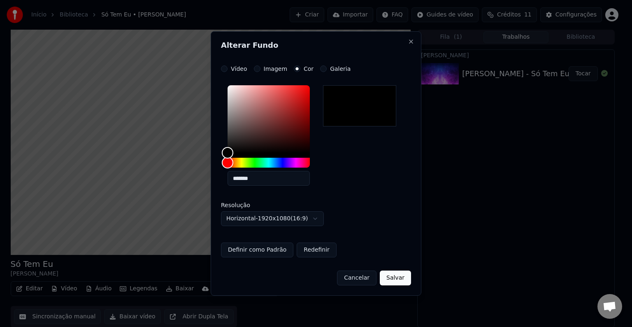
click at [351, 117] on div at bounding box center [359, 105] width 73 height 41
click at [399, 279] on button "Salvar" at bounding box center [395, 277] width 31 height 15
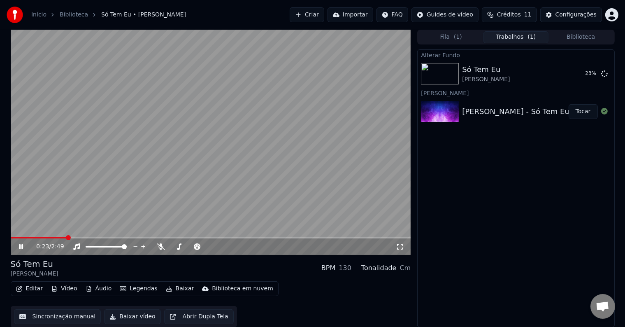
click at [23, 246] on icon at bounding box center [26, 246] width 19 height 7
click at [490, 79] on div "[PERSON_NAME]" at bounding box center [486, 79] width 48 height 8
click at [587, 72] on button "Tocar" at bounding box center [583, 73] width 29 height 15
click at [20, 246] on icon at bounding box center [21, 246] width 4 height 5
click at [132, 288] on button "Legendas" at bounding box center [138, 289] width 44 height 12
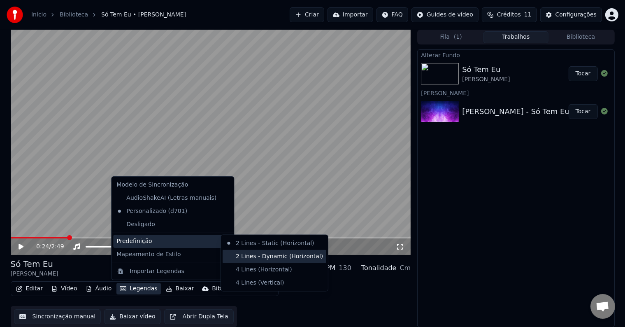
click at [281, 252] on div "2 Lines - Dynamic (Horizontal)" at bounding box center [275, 256] width 104 height 13
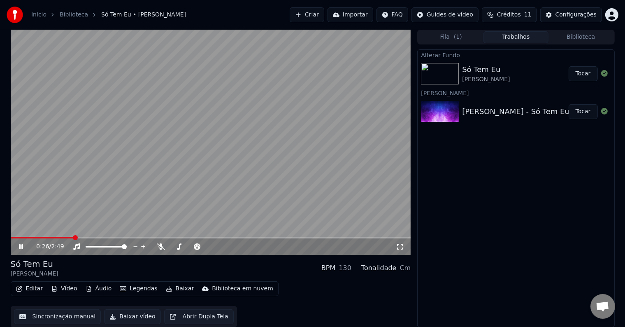
click at [139, 288] on button "Legendas" at bounding box center [138, 289] width 44 height 12
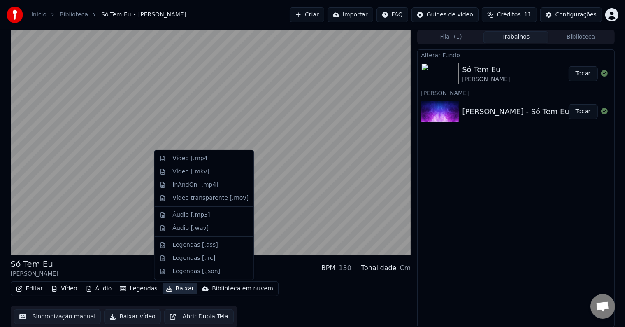
click at [274, 277] on div "Só Tem Eu Zé Felipe BPM 130 Tonalidade Cm" at bounding box center [211, 268] width 400 height 20
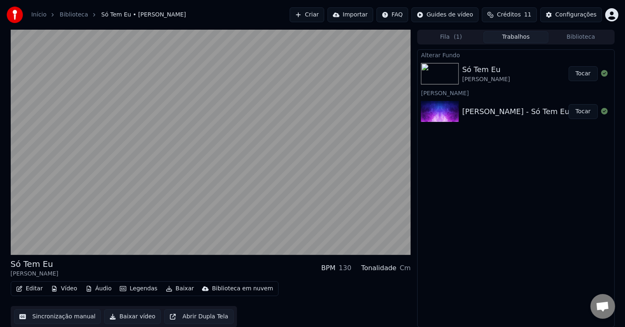
click at [127, 288] on button "Legendas" at bounding box center [138, 289] width 44 height 12
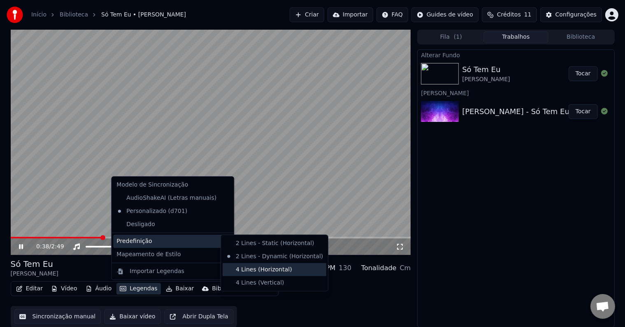
click at [262, 275] on div "4 Lines (Horizontal)" at bounding box center [275, 269] width 104 height 13
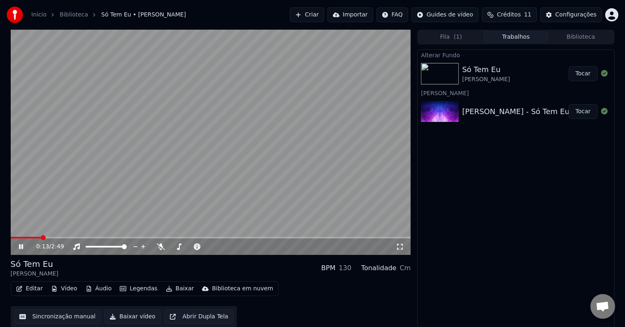
click at [11, 237] on span at bounding box center [26, 238] width 31 height 2
click at [21, 246] on icon at bounding box center [21, 246] width 4 height 5
click at [23, 245] on icon at bounding box center [26, 246] width 19 height 7
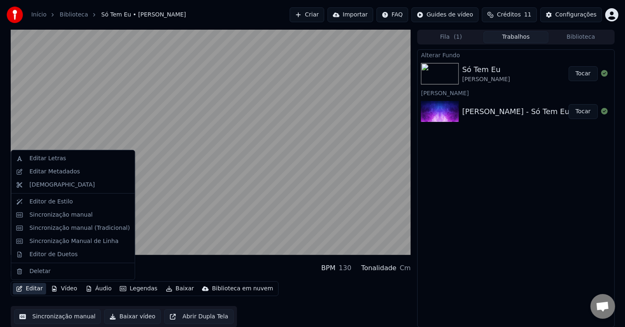
click at [26, 288] on button "Editar" at bounding box center [29, 289] width 33 height 12
click at [76, 187] on div "[DEMOGRAPHIC_DATA]" at bounding box center [79, 185] width 100 height 8
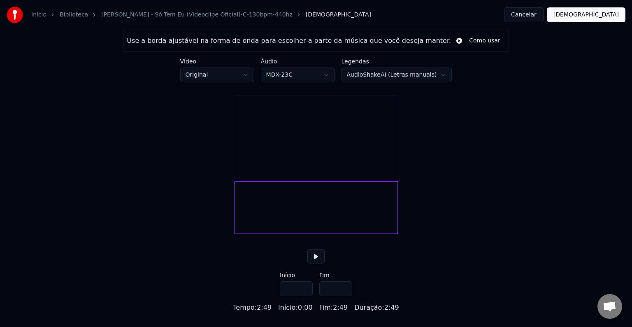
click at [315, 264] on button at bounding box center [315, 256] width 17 height 15
click at [316, 264] on button at bounding box center [315, 256] width 17 height 15
click at [244, 232] on div at bounding box center [245, 207] width 2 height 52
click at [243, 229] on div at bounding box center [243, 207] width 2 height 52
type input "***"
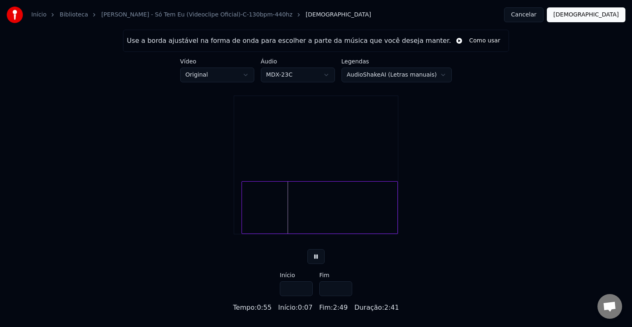
click at [493, 274] on div "Use a borda ajustável na forma de onda para escolher a parte da música que você…" at bounding box center [316, 171] width 632 height 283
click at [318, 233] on div at bounding box center [318, 207] width 2 height 52
click at [316, 264] on button at bounding box center [315, 256] width 17 height 15
click at [279, 224] on div at bounding box center [281, 207] width 78 height 53
click at [297, 221] on div at bounding box center [281, 207] width 78 height 53
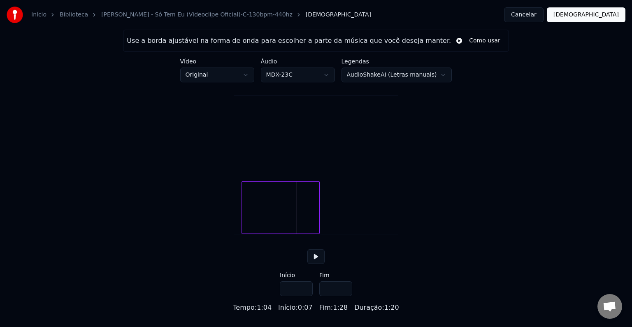
click at [309, 223] on div at bounding box center [281, 207] width 78 height 53
click at [316, 263] on button at bounding box center [315, 256] width 17 height 15
type input "****"
click at [344, 296] on input "****" at bounding box center [335, 288] width 33 height 15
click at [301, 221] on div at bounding box center [280, 207] width 77 height 53
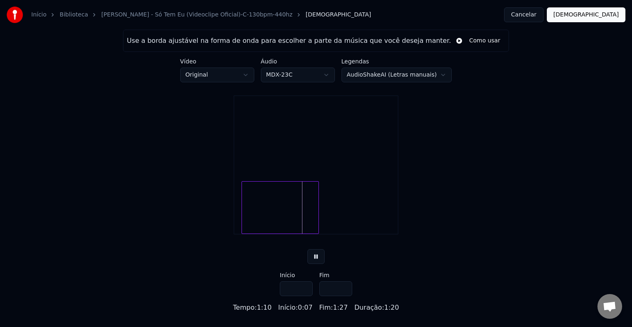
click at [314, 222] on div at bounding box center [280, 207] width 77 height 53
click at [316, 264] on button at bounding box center [315, 256] width 17 height 15
click at [613, 17] on button "[DEMOGRAPHIC_DATA]" at bounding box center [586, 14] width 79 height 15
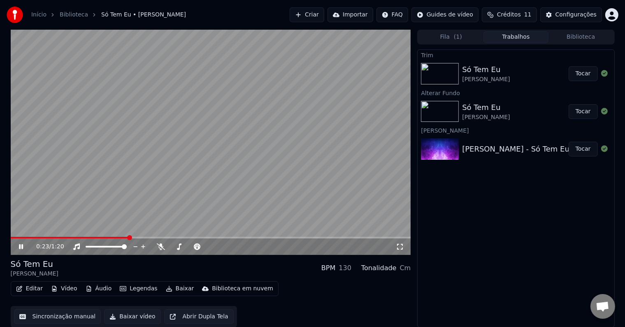
click at [390, 239] on div "0:23 / 1:20" at bounding box center [211, 246] width 400 height 16
click at [388, 237] on span at bounding box center [211, 238] width 400 height 2
click at [32, 288] on button "Editar" at bounding box center [29, 289] width 33 height 12
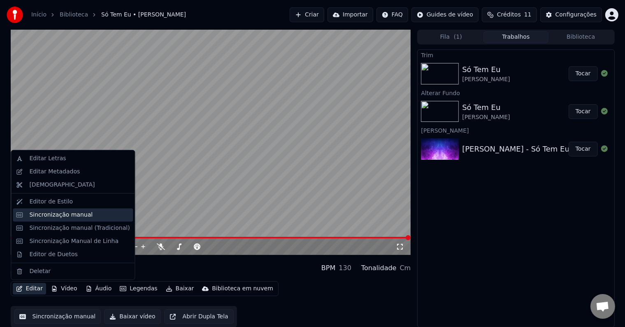
click at [75, 216] on div "Sincronização manual" at bounding box center [60, 215] width 63 height 8
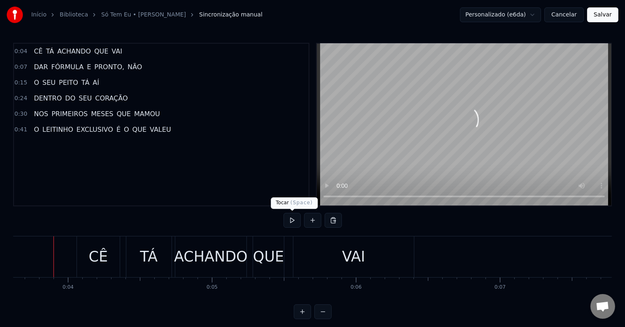
scroll to position [0, 520]
click at [296, 221] on button at bounding box center [292, 220] width 17 height 15
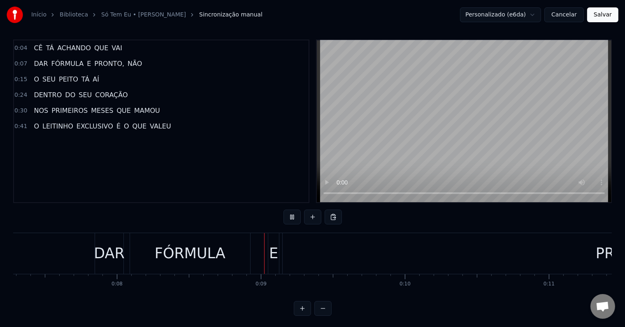
scroll to position [0, 0]
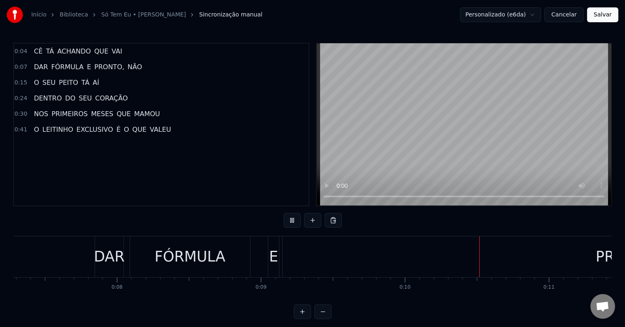
click at [566, 15] on button "Cancelar" at bounding box center [564, 14] width 40 height 15
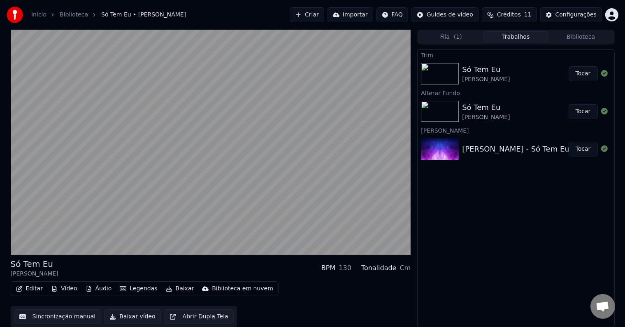
click at [488, 109] on div "Só Tem Eu" at bounding box center [486, 108] width 48 height 12
click at [481, 110] on div "Só Tem Eu" at bounding box center [486, 108] width 48 height 12
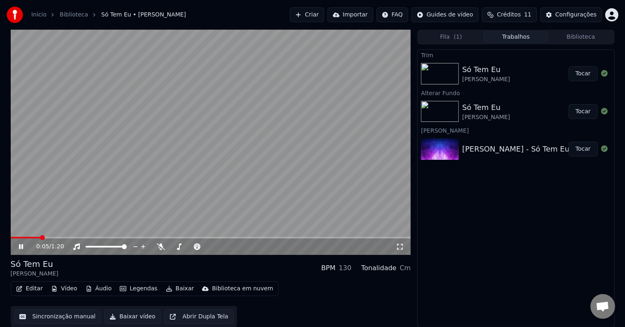
click at [23, 245] on icon at bounding box center [26, 246] width 19 height 7
click at [468, 110] on div "Só Tem Eu" at bounding box center [486, 108] width 48 height 12
click at [21, 247] on icon at bounding box center [21, 247] width 5 height 6
click at [21, 245] on icon at bounding box center [26, 246] width 19 height 7
click at [499, 119] on div "Só Tem Eu Zé Felipe" at bounding box center [515, 112] width 106 height 20
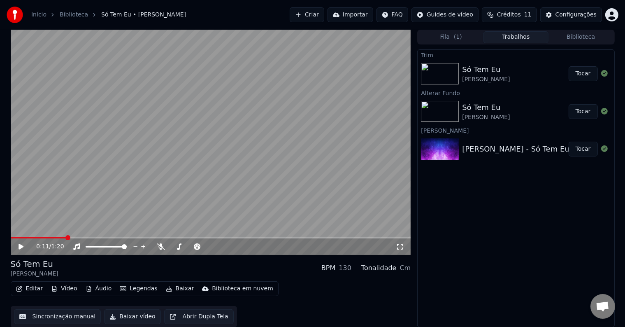
click at [486, 146] on div "[PERSON_NAME] - Só Tem Eu (Videoclipe Oficial)-C-130bpm-440hz" at bounding box center [585, 149] width 246 height 12
click at [595, 149] on button "Tocar" at bounding box center [583, 149] width 29 height 15
click at [17, 244] on icon at bounding box center [26, 246] width 19 height 7
click at [482, 249] on div "Trim Só Tem Eu [PERSON_NAME] Alterar Fundo Só Tem Eu [PERSON_NAME] - Só Tem Eu…" at bounding box center [515, 188] width 197 height 278
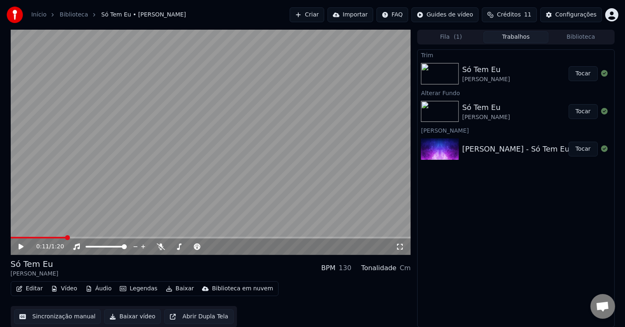
scroll to position [0, 0]
click at [144, 286] on button "Legendas" at bounding box center [138, 288] width 44 height 12
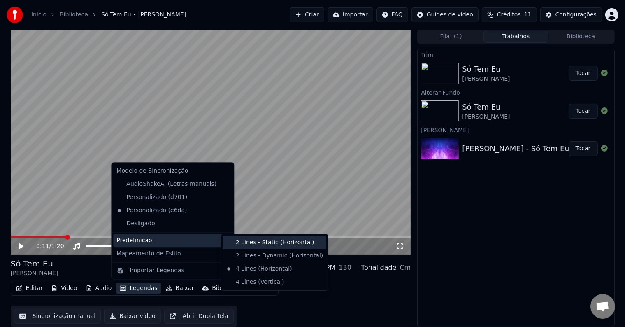
click at [254, 240] on div "2 Lines - Static (Horizontal)" at bounding box center [275, 242] width 104 height 13
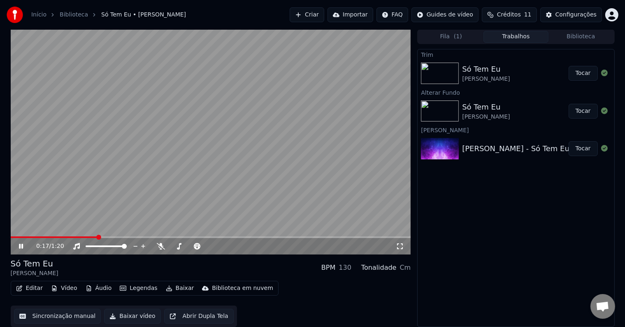
click at [535, 37] on button "Trabalhos" at bounding box center [516, 37] width 65 height 12
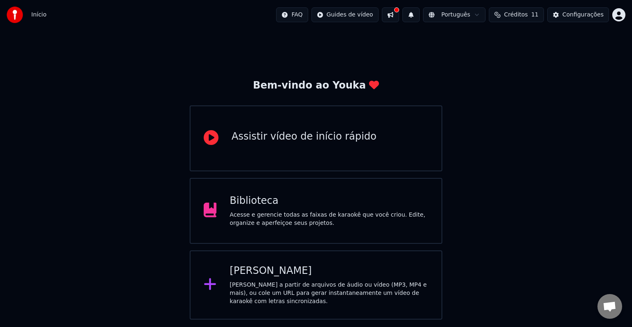
click at [310, 211] on div "Acesse e gerencie todas as faixas de karaokê que você criou. Edite, organize e …" at bounding box center [329, 219] width 199 height 16
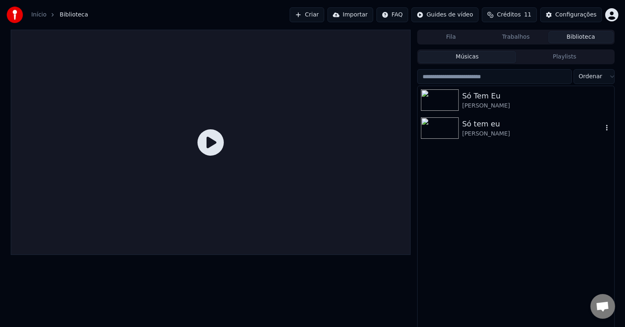
click at [491, 104] on div "[PERSON_NAME]" at bounding box center [536, 106] width 149 height 8
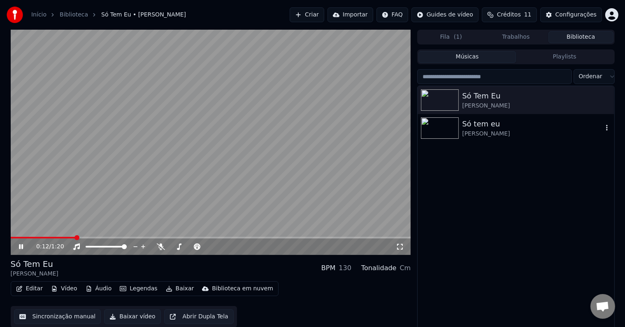
click at [495, 128] on div "Só tem eu" at bounding box center [532, 124] width 140 height 12
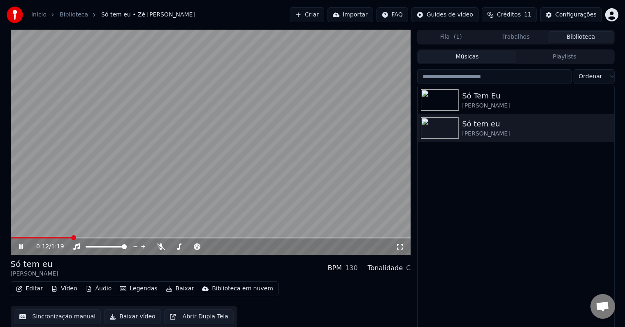
click at [21, 245] on icon at bounding box center [21, 246] width 4 height 5
click at [492, 32] on button "Trabalhos" at bounding box center [516, 37] width 65 height 12
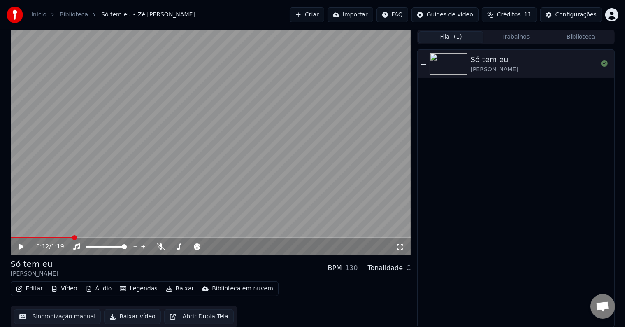
click at [463, 37] on button "Fila ( 1 )" at bounding box center [451, 37] width 65 height 12
click at [604, 62] on icon at bounding box center [604, 63] width 7 height 7
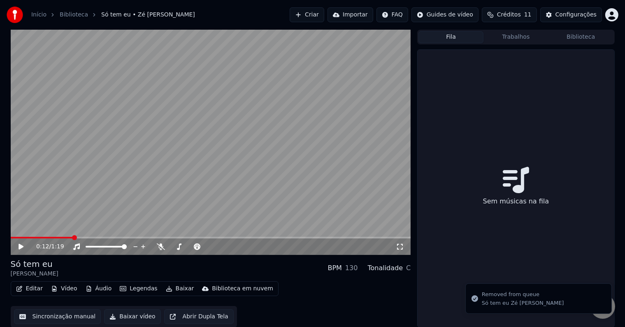
click at [68, 14] on link "Biblioteca" at bounding box center [74, 15] width 28 height 8
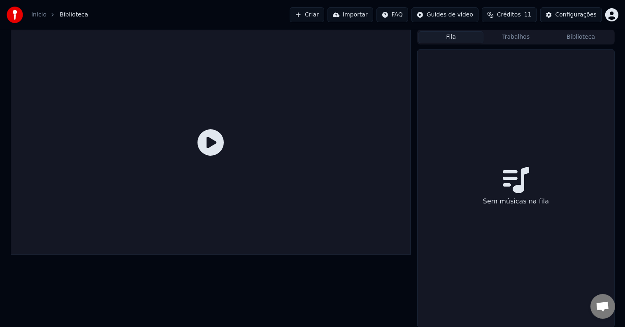
click at [44, 13] on link "Início" at bounding box center [38, 15] width 15 height 8
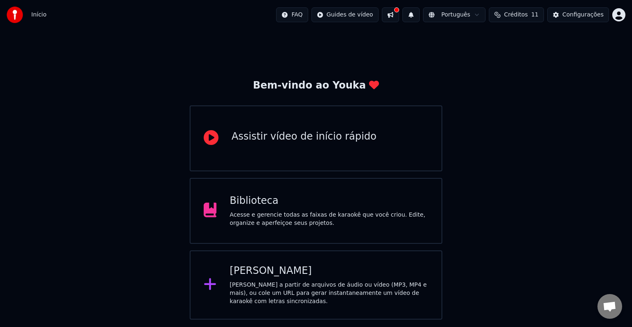
click at [294, 214] on div "Acesse e gerencie todas as faixas de karaokê que você criou. Edite, organize e …" at bounding box center [329, 219] width 199 height 16
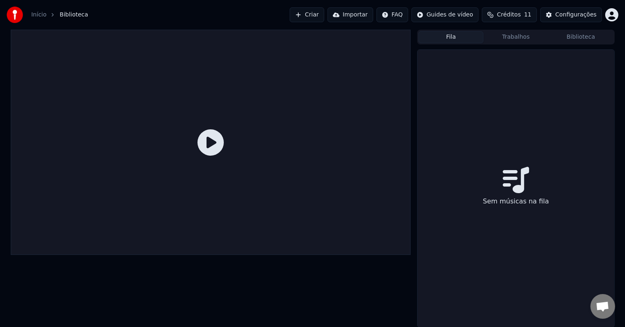
click at [40, 14] on link "Início" at bounding box center [38, 15] width 15 height 8
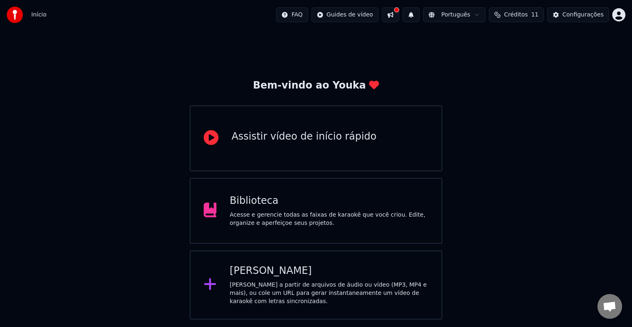
click at [318, 281] on div "[PERSON_NAME] a partir de arquivos de áudio ou vídeo (MP3, MP4 e mais), ou cole…" at bounding box center [329, 293] width 199 height 25
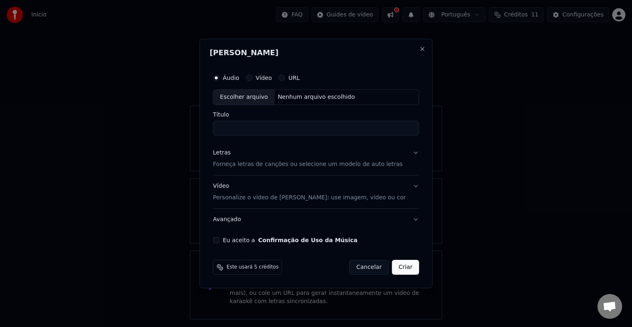
click at [260, 129] on input "Título" at bounding box center [316, 128] width 206 height 15
type input "**********"
click at [333, 163] on p "Forneça letras de canções ou selecione um modelo de auto letras" at bounding box center [308, 164] width 190 height 8
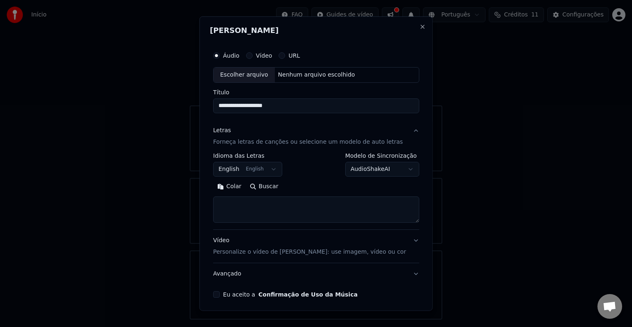
click at [308, 209] on textarea at bounding box center [316, 209] width 206 height 26
paste textarea "**********"
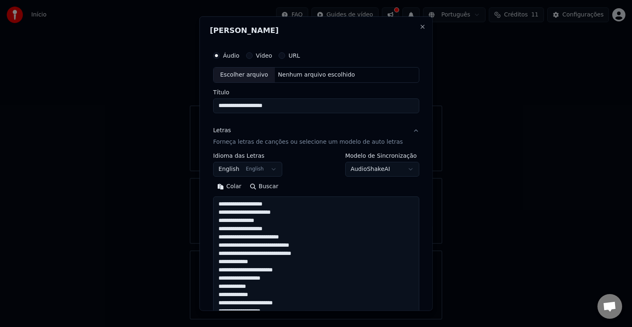
scroll to position [125, 0]
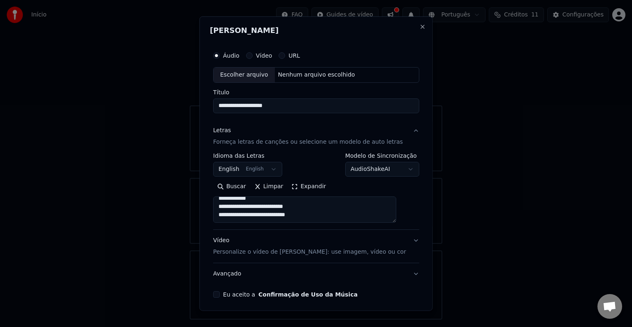
type textarea "**********"
click at [258, 76] on div "Escolher arquivo" at bounding box center [244, 74] width 61 height 15
click at [327, 253] on p "Personalize o vídeo de [PERSON_NAME]: use imagem, vídeo ou cor" at bounding box center [309, 252] width 193 height 8
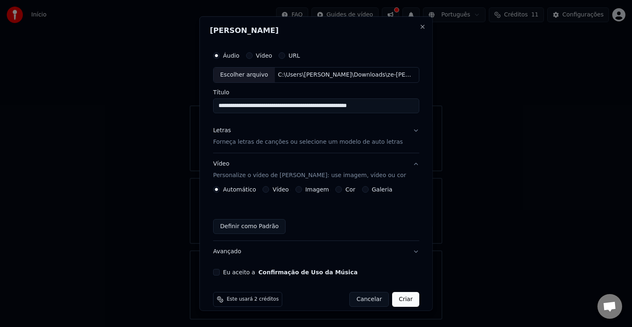
click at [267, 186] on button "Vídeo" at bounding box center [266, 189] width 7 height 7
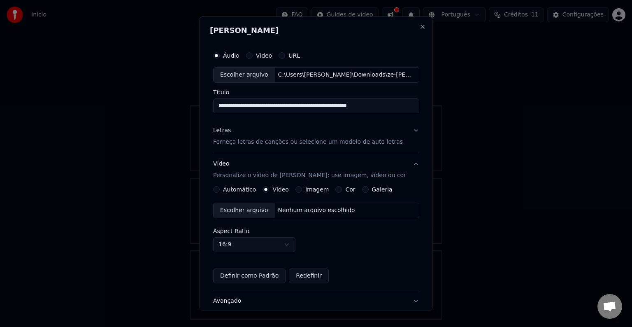
click at [295, 190] on button "Imagem" at bounding box center [298, 189] width 7 height 7
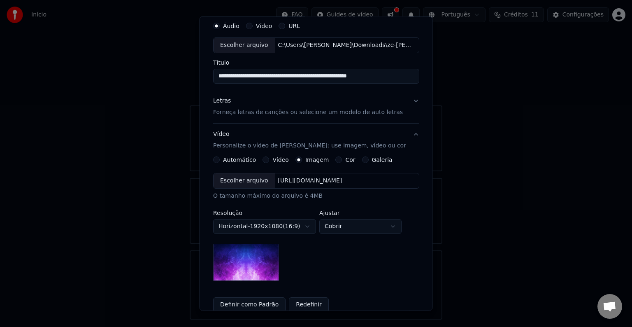
scroll to position [41, 0]
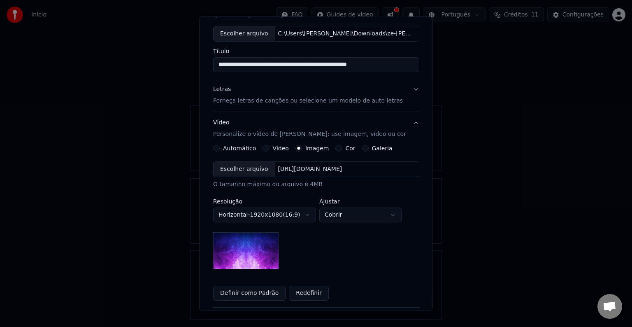
click at [289, 213] on body "**********" at bounding box center [316, 159] width 632 height 319
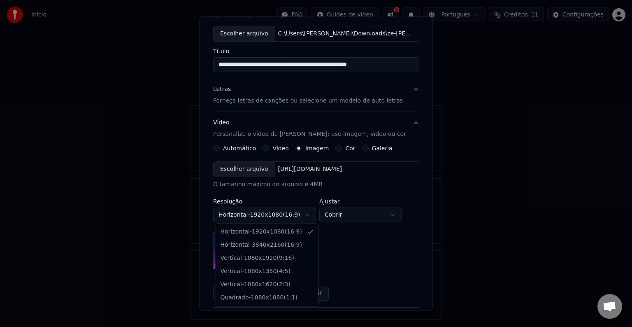
click at [295, 212] on body "**********" at bounding box center [316, 159] width 632 height 319
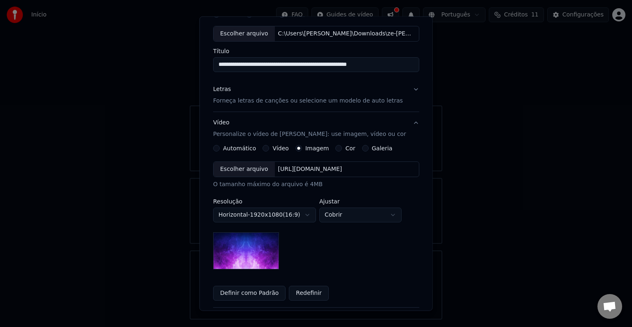
click at [372, 145] on label "Galeria" at bounding box center [382, 148] width 21 height 6
click at [368, 145] on button "Galeria" at bounding box center [365, 148] width 7 height 7
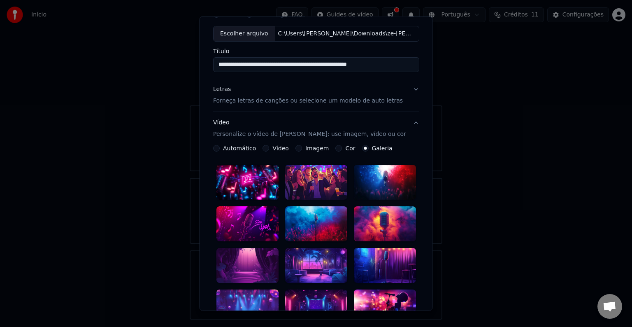
click at [235, 147] on label "Automático" at bounding box center [239, 148] width 33 height 6
click at [220, 147] on button "Automático" at bounding box center [216, 148] width 7 height 7
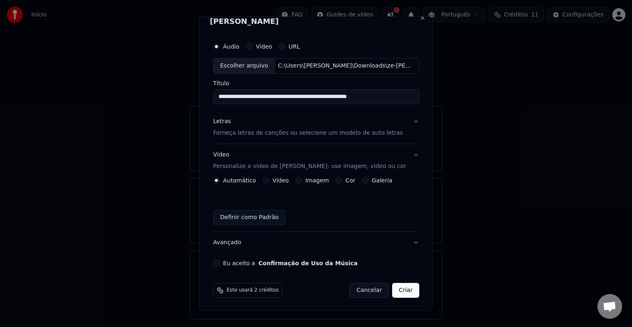
click at [335, 179] on button "Cor" at bounding box center [338, 180] width 7 height 7
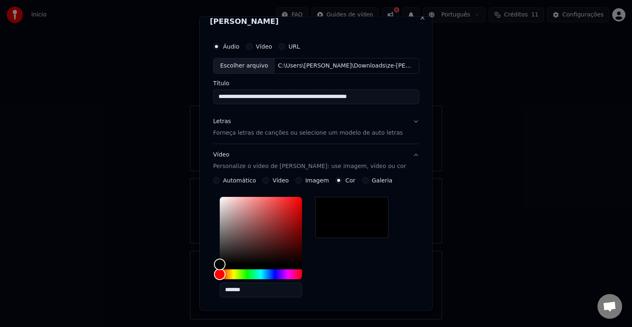
drag, startPoint x: 226, startPoint y: 180, endPoint x: 272, endPoint y: 181, distance: 46.1
click at [227, 180] on label "Automático" at bounding box center [239, 180] width 33 height 6
click at [220, 180] on button "Automático" at bounding box center [216, 180] width 7 height 7
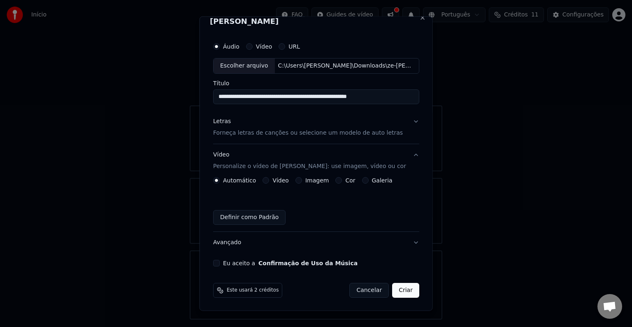
click at [273, 180] on label "Vídeo" at bounding box center [280, 180] width 16 height 6
click at [269, 180] on button "Vídeo" at bounding box center [266, 180] width 7 height 7
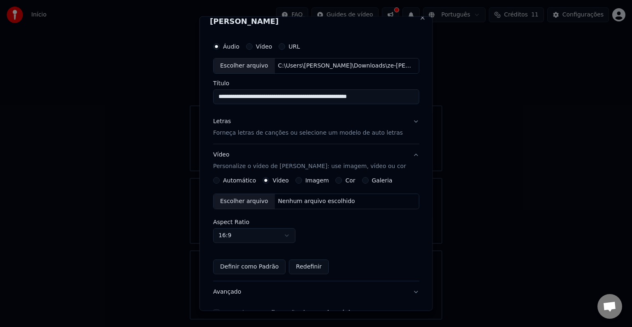
click at [232, 183] on label "Automático" at bounding box center [239, 180] width 33 height 6
click at [220, 183] on button "Automático" at bounding box center [216, 180] width 7 height 7
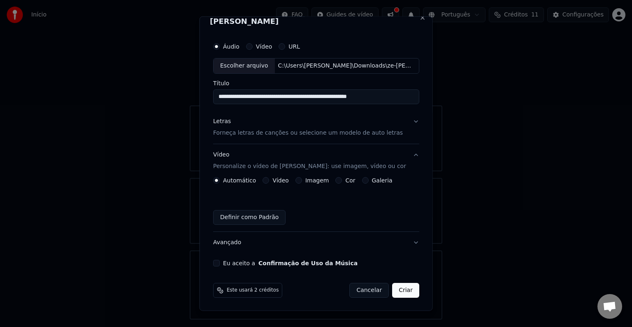
click at [220, 261] on button "Eu aceito a Confirmação de Uso da Música" at bounding box center [216, 263] width 7 height 7
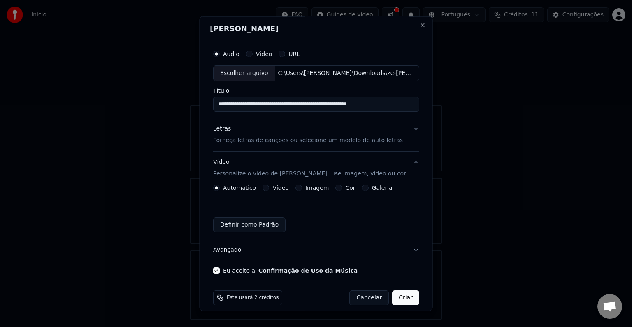
scroll to position [0, 0]
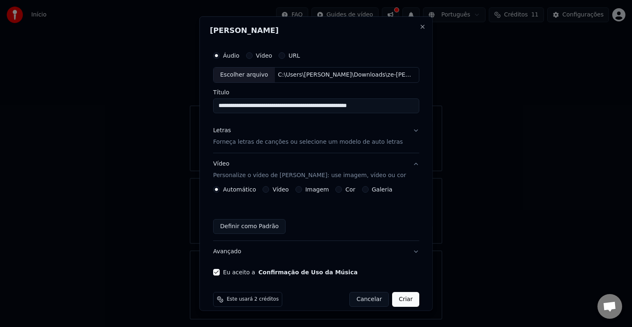
click at [381, 104] on input "**********" at bounding box center [316, 105] width 206 height 15
type input "**********"
click at [307, 142] on p "Forneça letras de canções ou selecione um modelo de auto letras" at bounding box center [308, 142] width 190 height 8
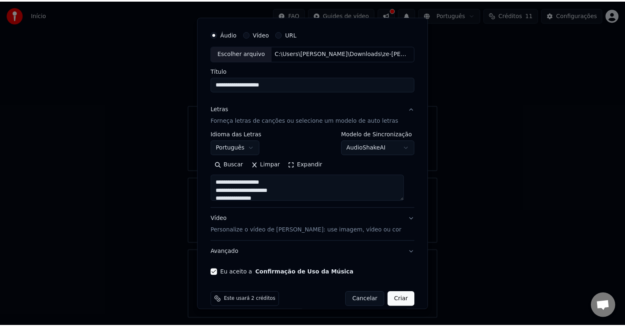
scroll to position [31, 0]
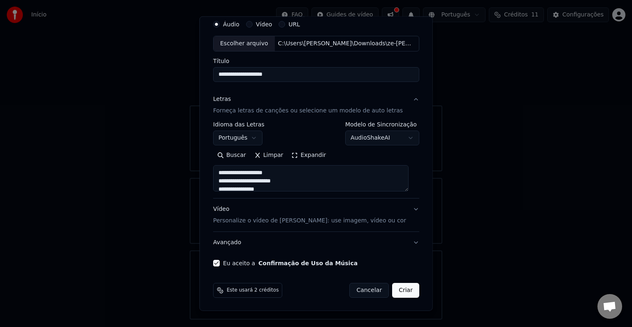
click at [396, 294] on button "Criar" at bounding box center [405, 290] width 27 height 15
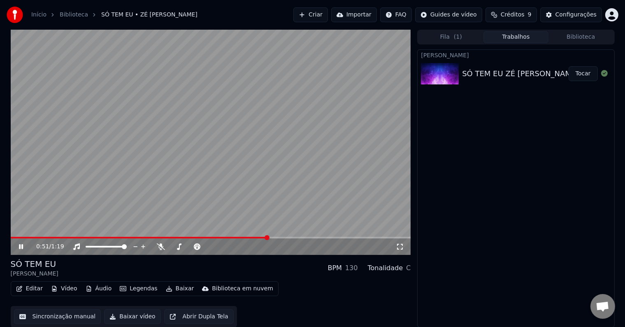
click at [28, 287] on button "Editar" at bounding box center [29, 289] width 33 height 12
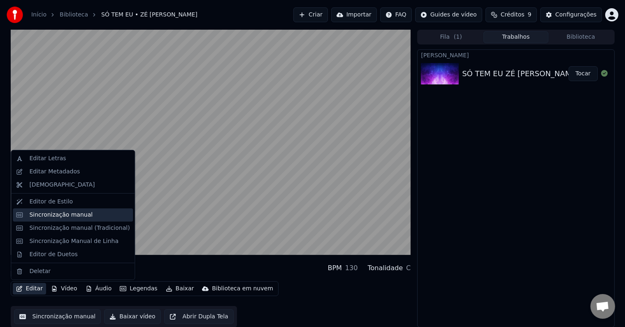
click at [65, 220] on div "Sincronização manual" at bounding box center [73, 214] width 120 height 13
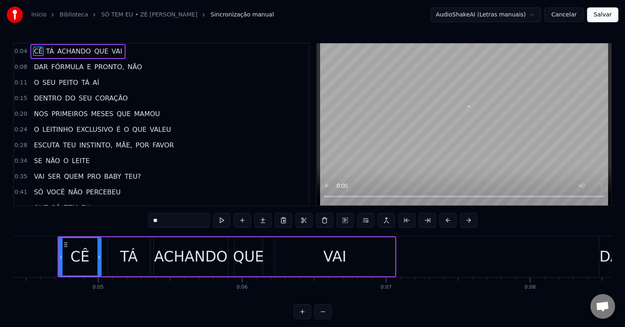
scroll to position [0, 638]
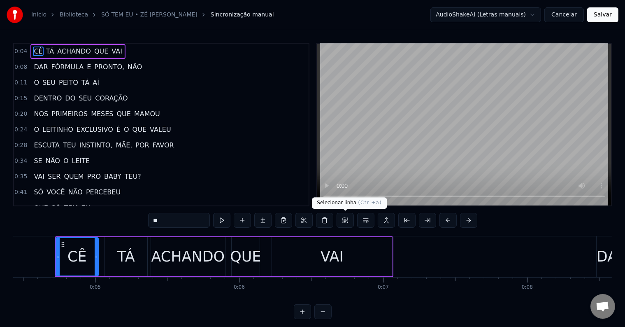
click at [349, 219] on button at bounding box center [345, 220] width 17 height 15
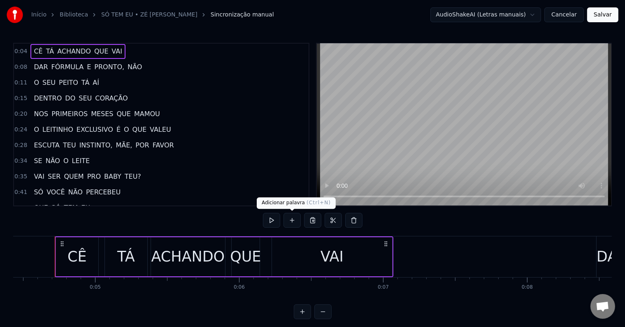
click at [274, 220] on button at bounding box center [271, 220] width 17 height 15
click at [18, 68] on span "0:08" at bounding box center [20, 67] width 13 height 8
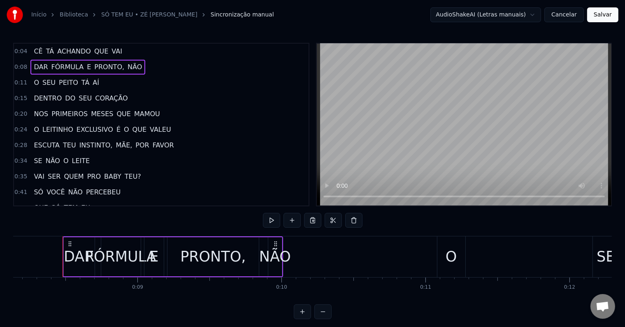
scroll to position [0, 1180]
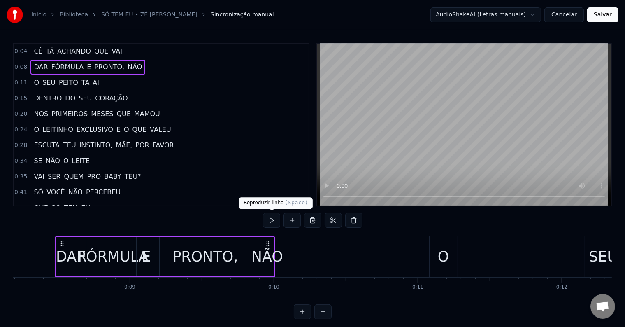
click at [272, 219] on button at bounding box center [271, 220] width 17 height 15
click at [432, 258] on div "O" at bounding box center [444, 256] width 28 height 41
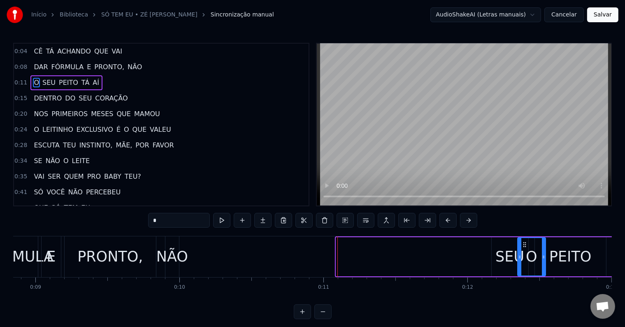
scroll to position [0, 1281]
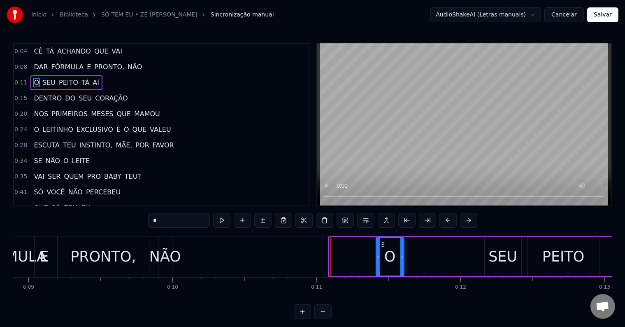
drag, startPoint x: 436, startPoint y: 240, endPoint x: 381, endPoint y: 254, distance: 56.0
click at [381, 254] on div "O" at bounding box center [390, 256] width 27 height 37
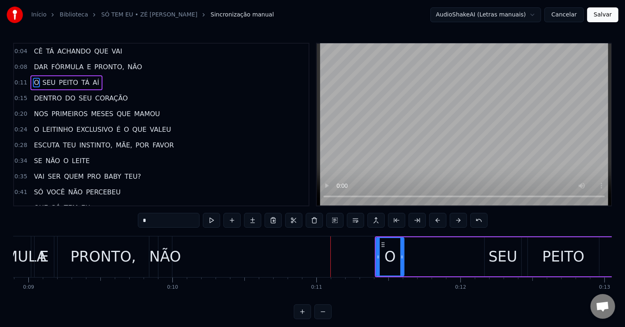
type input "***"
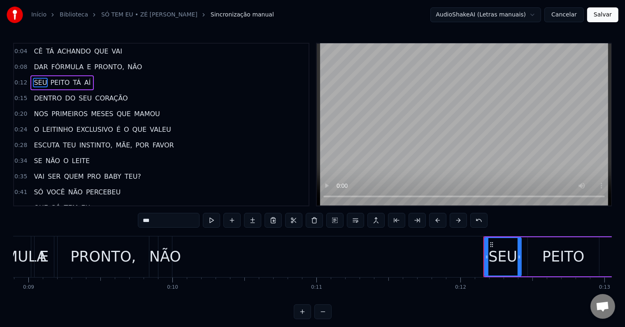
click at [54, 254] on div "DAR FÓRMULA E PRONTO, NÃO" at bounding box center [63, 256] width 221 height 41
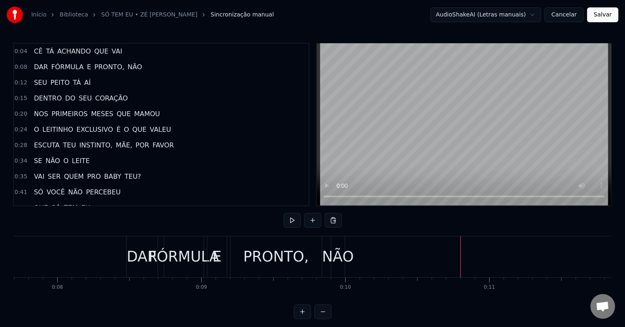
scroll to position [0, 1108]
click at [141, 253] on div "DAR" at bounding box center [142, 257] width 31 height 22
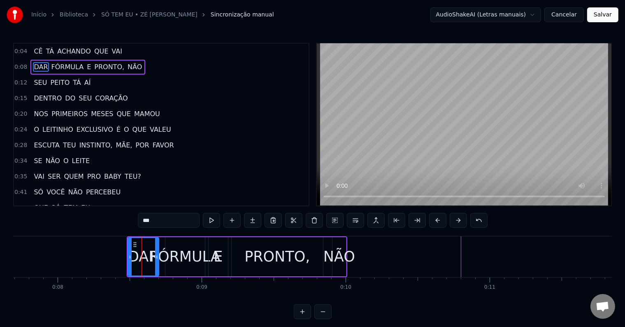
click at [172, 258] on div "FÓRMULA" at bounding box center [185, 257] width 71 height 22
type input "*******"
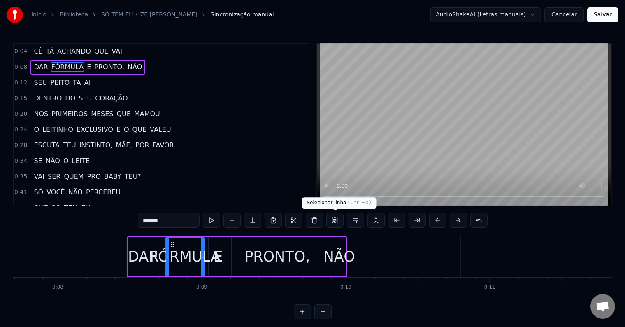
click at [334, 222] on button at bounding box center [334, 220] width 17 height 15
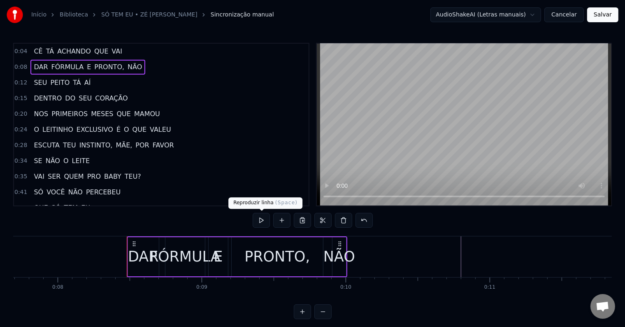
click at [264, 221] on button at bounding box center [261, 220] width 17 height 15
click at [353, 254] on div "NÃO" at bounding box center [339, 257] width 32 height 22
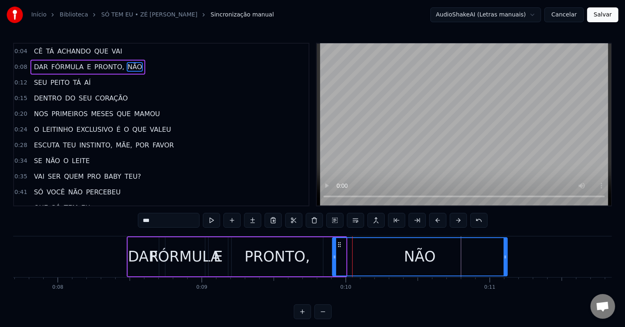
drag, startPoint x: 342, startPoint y: 256, endPoint x: 510, endPoint y: 262, distance: 168.0
click at [507, 262] on div at bounding box center [505, 256] width 3 height 37
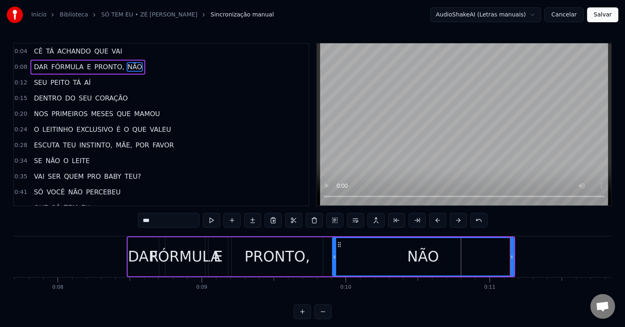
click at [150, 262] on div "DAR" at bounding box center [143, 257] width 31 height 22
type input "***"
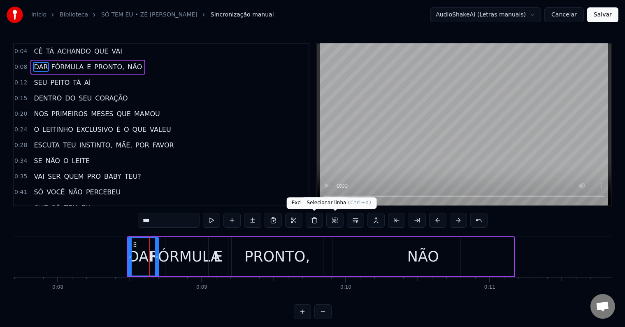
click at [333, 220] on button at bounding box center [334, 220] width 17 height 15
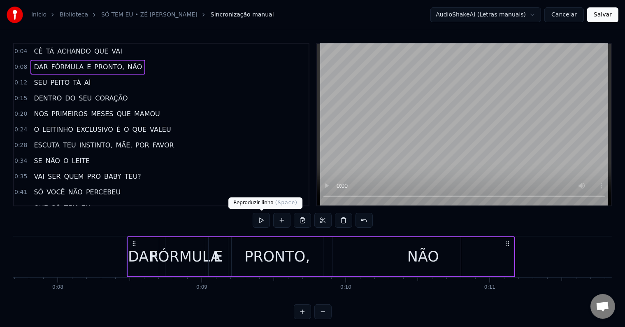
click at [266, 221] on button at bounding box center [261, 220] width 17 height 15
click at [17, 80] on span "0:12" at bounding box center [20, 83] width 13 height 8
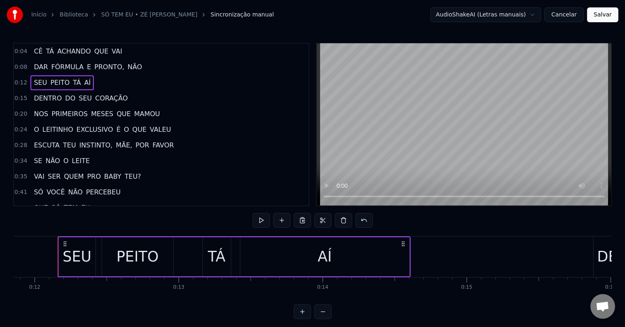
scroll to position [0, 1710]
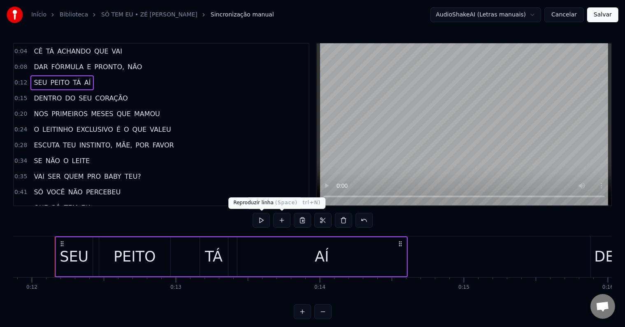
click at [262, 217] on button at bounding box center [261, 220] width 17 height 15
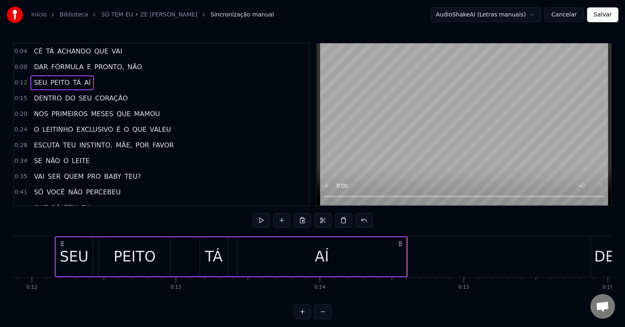
click at [257, 218] on button at bounding box center [261, 220] width 17 height 15
click at [22, 95] on span "0:15" at bounding box center [20, 98] width 13 height 8
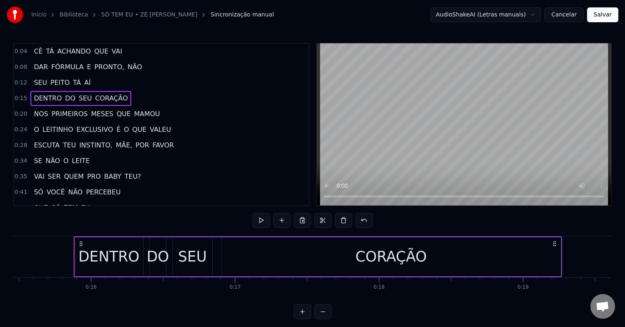
scroll to position [0, 2246]
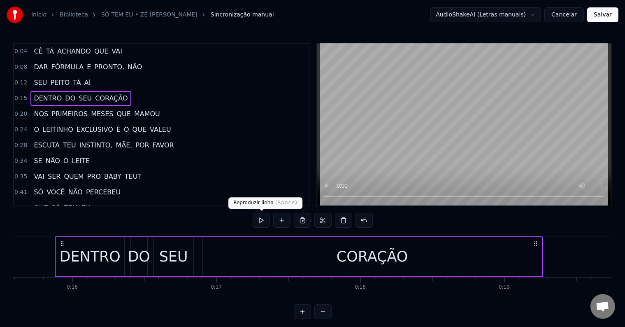
click at [262, 220] on button at bounding box center [261, 220] width 17 height 15
click at [20, 112] on span "0:20" at bounding box center [20, 114] width 13 height 8
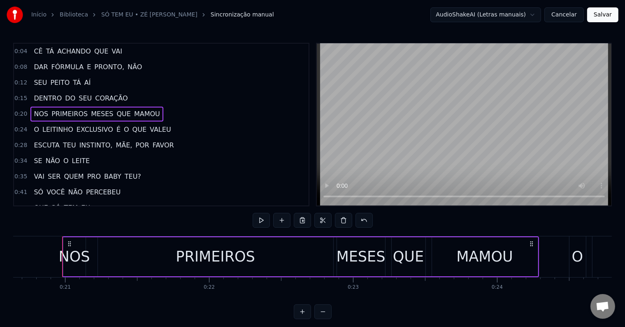
scroll to position [0, 2980]
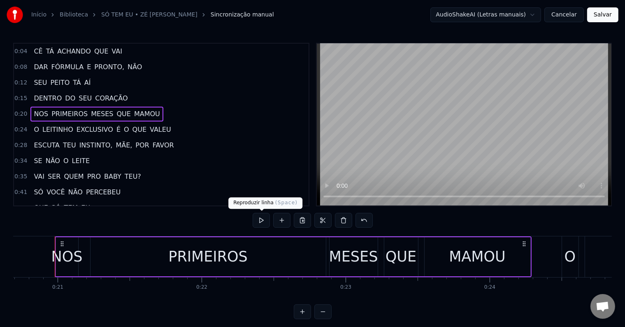
click at [259, 222] on button at bounding box center [261, 220] width 17 height 15
click at [257, 259] on div "PRIMEIROS" at bounding box center [208, 256] width 235 height 39
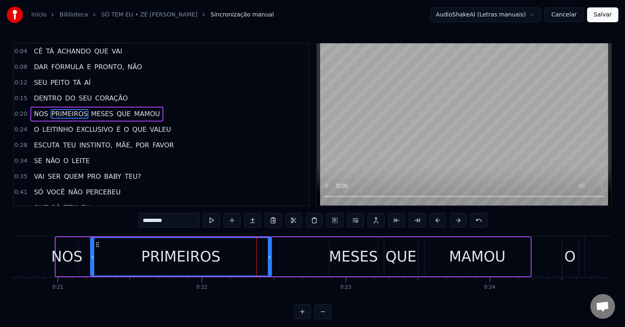
drag, startPoint x: 323, startPoint y: 253, endPoint x: 272, endPoint y: 257, distance: 50.7
click at [269, 257] on icon at bounding box center [269, 256] width 3 height 7
click at [358, 252] on div "MESES" at bounding box center [353, 257] width 49 height 22
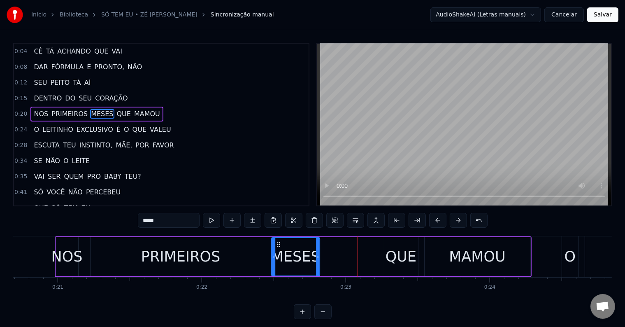
drag, startPoint x: 330, startPoint y: 242, endPoint x: 277, endPoint y: 246, distance: 53.3
click at [277, 246] on icon at bounding box center [278, 244] width 7 height 7
drag, startPoint x: 319, startPoint y: 256, endPoint x: 351, endPoint y: 258, distance: 31.7
click at [351, 258] on icon at bounding box center [352, 256] width 3 height 7
click at [410, 259] on div "QUE" at bounding box center [401, 257] width 31 height 22
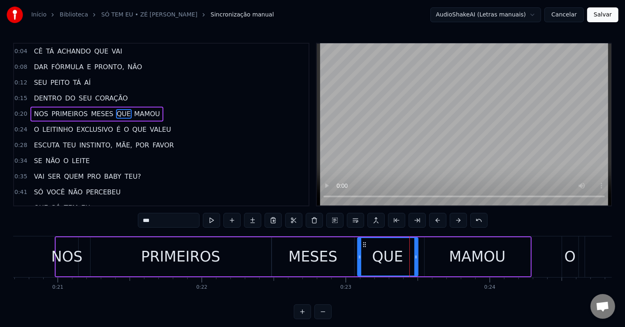
drag, startPoint x: 386, startPoint y: 254, endPoint x: 359, endPoint y: 254, distance: 26.7
click at [359, 254] on icon at bounding box center [359, 256] width 3 height 7
click at [342, 253] on div "MESES" at bounding box center [313, 256] width 82 height 39
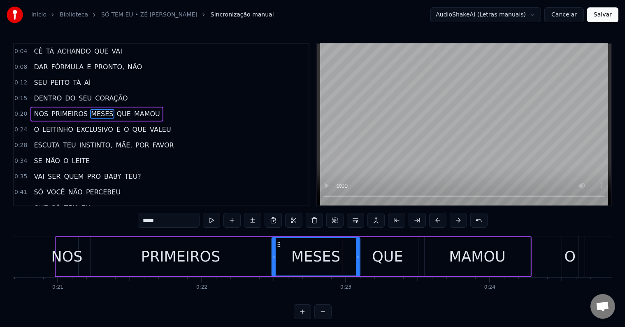
drag, startPoint x: 351, startPoint y: 255, endPoint x: 357, endPoint y: 255, distance: 5.8
click at [357, 255] on icon at bounding box center [357, 256] width 3 height 7
click at [436, 252] on div "MAMOU" at bounding box center [478, 256] width 106 height 39
type input "*****"
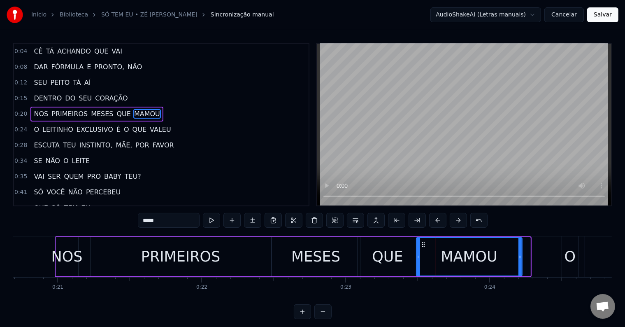
drag, startPoint x: 430, startPoint y: 242, endPoint x: 422, endPoint y: 241, distance: 8.2
click at [422, 241] on icon at bounding box center [423, 244] width 7 height 7
click at [527, 256] on icon at bounding box center [526, 256] width 3 height 7
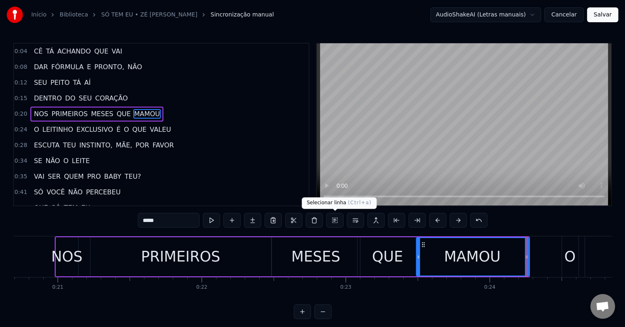
click at [337, 220] on button at bounding box center [334, 220] width 17 height 15
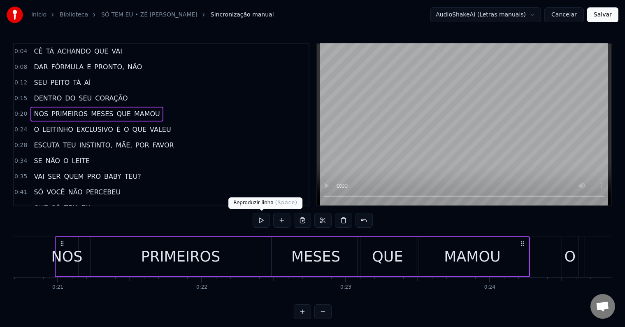
click at [266, 222] on button at bounding box center [261, 220] width 17 height 15
click at [21, 126] on span "0:24" at bounding box center [20, 130] width 13 height 8
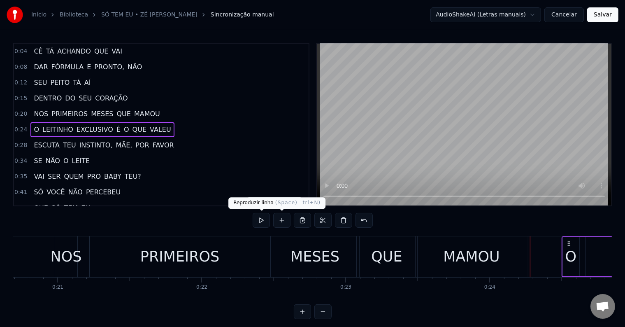
click at [262, 219] on button at bounding box center [261, 220] width 17 height 15
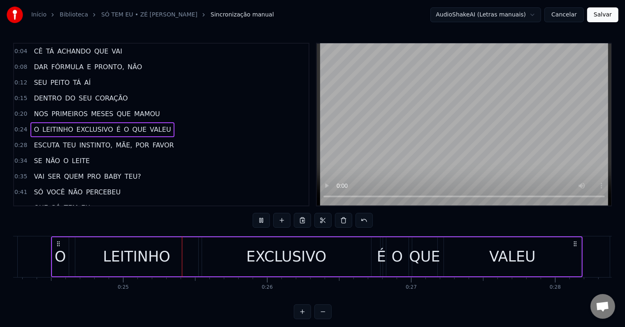
scroll to position [0, 3518]
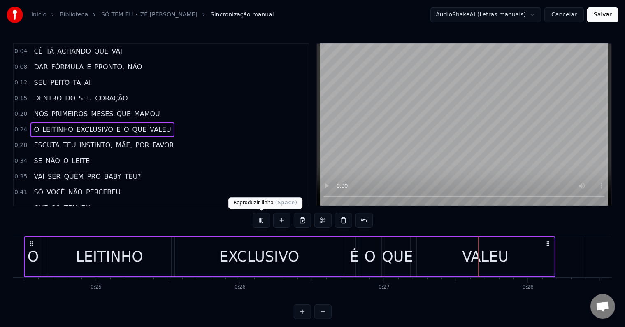
click at [265, 222] on button at bounding box center [261, 220] width 17 height 15
click at [120, 271] on div "LEITINHO" at bounding box center [109, 256] width 123 height 39
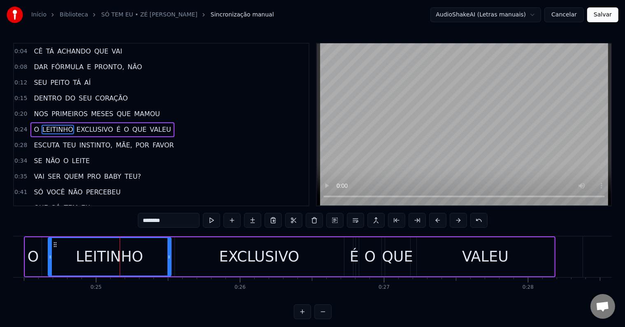
scroll to position [2, 0]
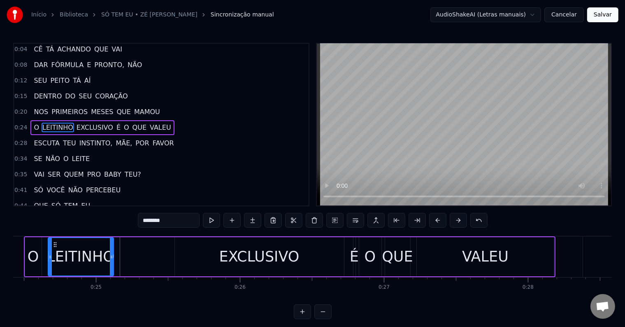
drag, startPoint x: 168, startPoint y: 257, endPoint x: 111, endPoint y: 261, distance: 57.8
click at [111, 261] on div at bounding box center [111, 256] width 3 height 37
click at [208, 253] on div "EXCLUSIVO" at bounding box center [259, 256] width 169 height 39
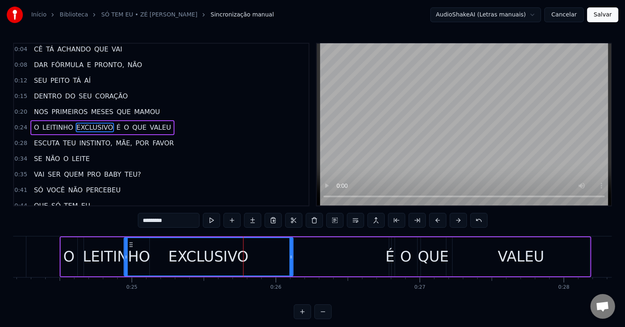
scroll to position [0, 3481]
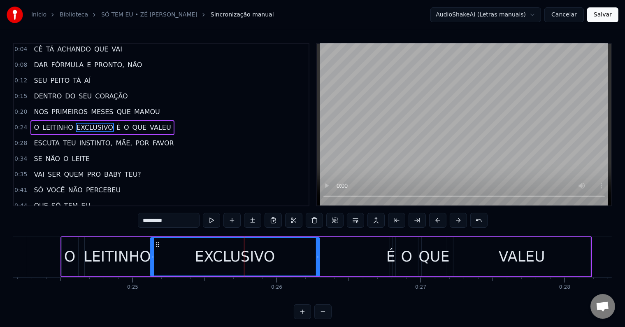
drag, startPoint x: 181, startPoint y: 242, endPoint x: 156, endPoint y: 244, distance: 24.7
click at [156, 244] on icon at bounding box center [157, 244] width 7 height 7
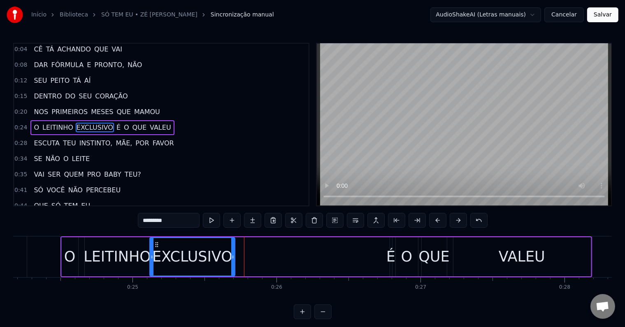
drag, startPoint x: 318, startPoint y: 253, endPoint x: 234, endPoint y: 260, distance: 84.2
click at [234, 260] on div at bounding box center [232, 256] width 3 height 37
click at [393, 254] on div "É" at bounding box center [390, 257] width 9 height 22
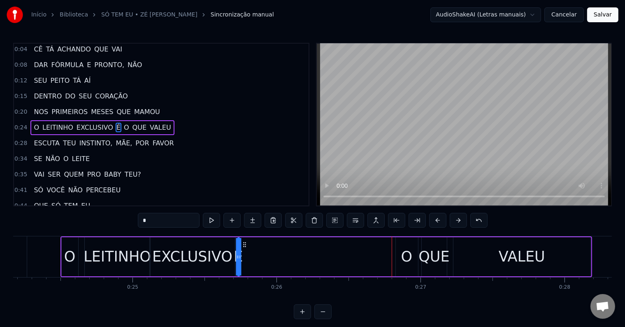
drag, startPoint x: 397, startPoint y: 244, endPoint x: 244, endPoint y: 246, distance: 153.1
click at [244, 246] on icon at bounding box center [244, 244] width 7 height 7
click at [405, 250] on div "O" at bounding box center [407, 257] width 12 height 22
type input "*"
drag, startPoint x: 400, startPoint y: 242, endPoint x: 247, endPoint y: 245, distance: 153.1
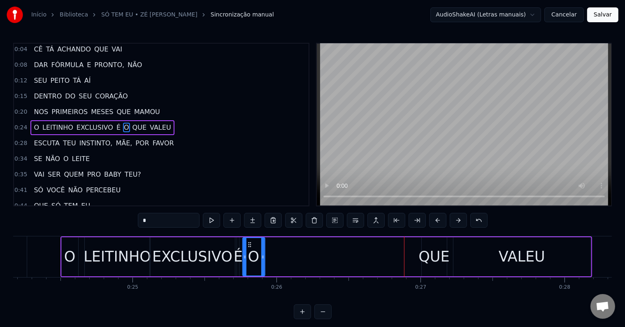
click at [247, 245] on icon at bounding box center [249, 244] width 7 height 7
click at [267, 253] on div "O LEITINHO EXCLUSIVO É O QUE VALEU" at bounding box center [326, 256] width 532 height 41
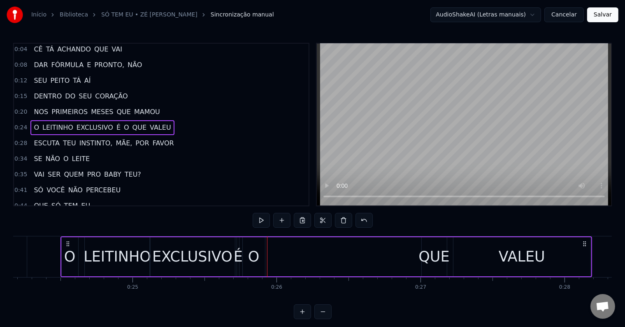
click at [256, 253] on div "O" at bounding box center [254, 257] width 12 height 22
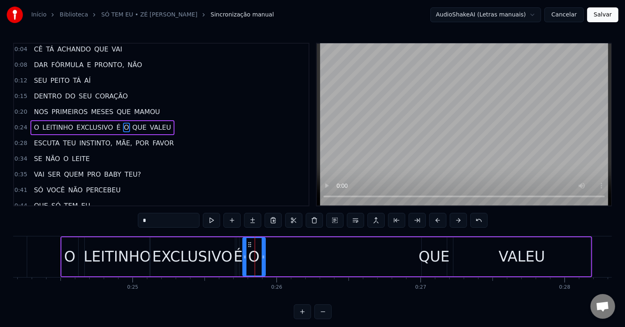
drag, startPoint x: 263, startPoint y: 256, endPoint x: 328, endPoint y: 256, distance: 65.4
click at [265, 256] on icon at bounding box center [263, 256] width 3 height 7
click at [414, 253] on div "O LEITINHO EXCLUSIVO É O QUE VALEU" at bounding box center [326, 256] width 532 height 41
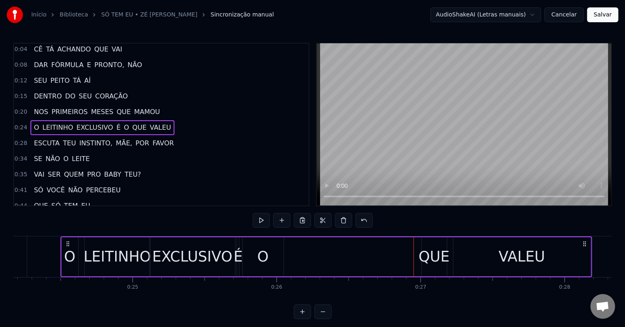
click at [428, 255] on div "QUE" at bounding box center [434, 257] width 31 height 22
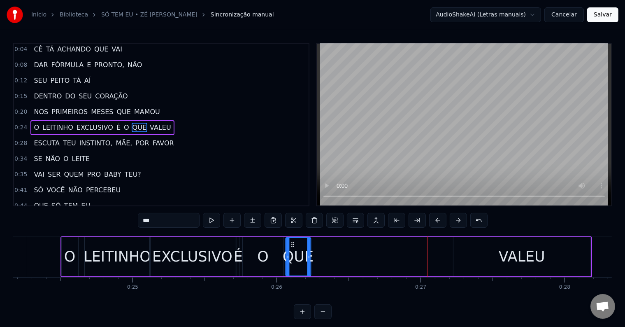
drag, startPoint x: 427, startPoint y: 242, endPoint x: 289, endPoint y: 252, distance: 137.8
click at [289, 252] on div "QUE" at bounding box center [298, 256] width 24 height 37
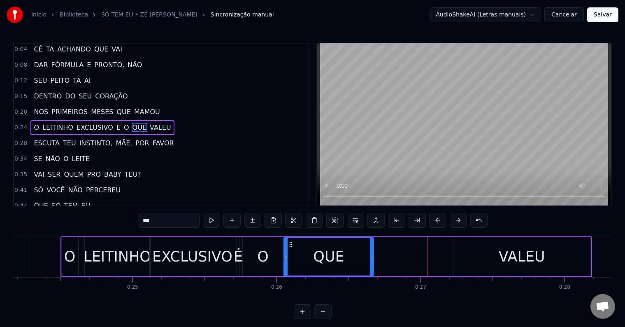
drag, startPoint x: 307, startPoint y: 255, endPoint x: 372, endPoint y: 259, distance: 64.8
click at [372, 259] on icon at bounding box center [371, 256] width 3 height 7
click at [507, 257] on div "VALEU" at bounding box center [522, 257] width 47 height 22
type input "*****"
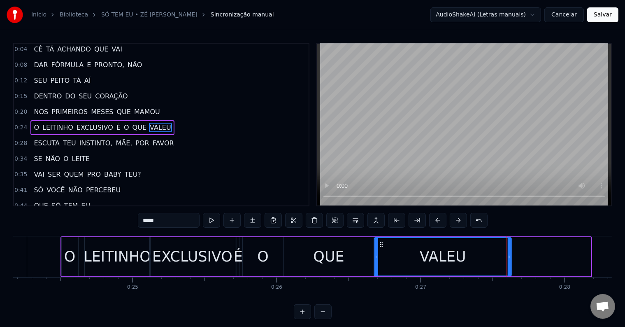
drag, startPoint x: 459, startPoint y: 243, endPoint x: 380, endPoint y: 244, distance: 79.0
click at [380, 244] on icon at bounding box center [381, 244] width 7 height 7
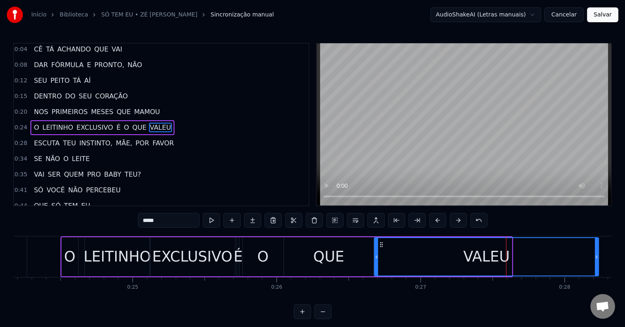
drag, startPoint x: 510, startPoint y: 255, endPoint x: 547, endPoint y: 256, distance: 36.6
click at [598, 254] on icon at bounding box center [596, 256] width 3 height 7
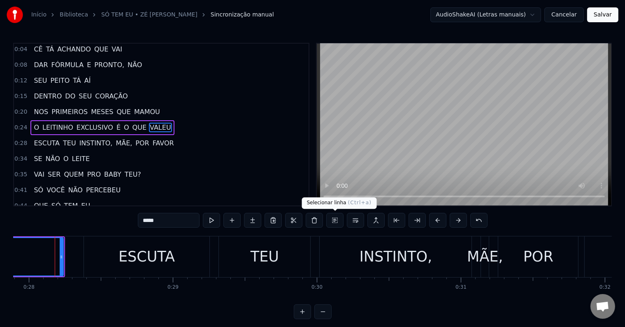
click at [334, 222] on button at bounding box center [334, 220] width 17 height 15
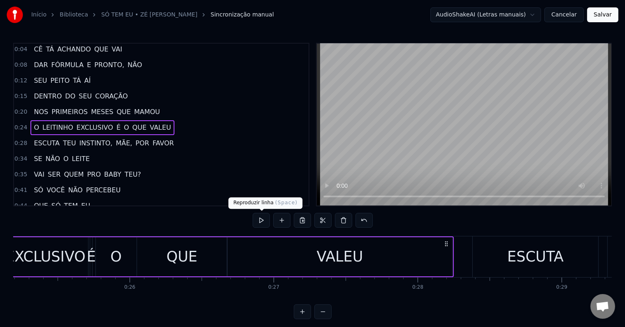
scroll to position [0, 3487]
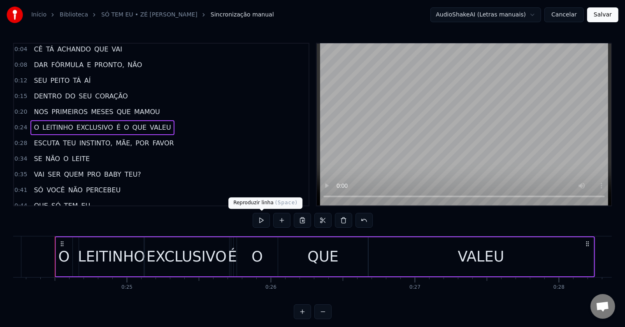
click at [263, 219] on button at bounding box center [261, 220] width 17 height 15
click at [245, 252] on div "O" at bounding box center [257, 256] width 41 height 39
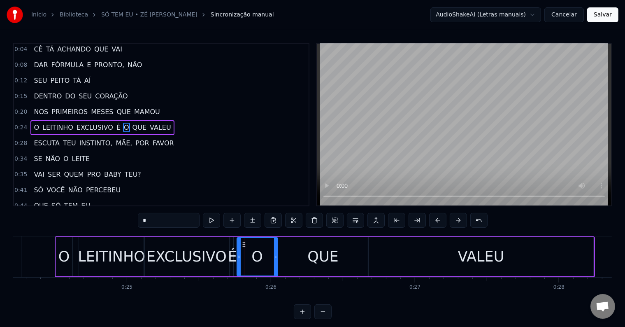
click at [230, 251] on div "É" at bounding box center [232, 257] width 9 height 22
drag, startPoint x: 240, startPoint y: 242, endPoint x: 269, endPoint y: 244, distance: 29.7
click at [253, 252] on div "O" at bounding box center [257, 257] width 12 height 22
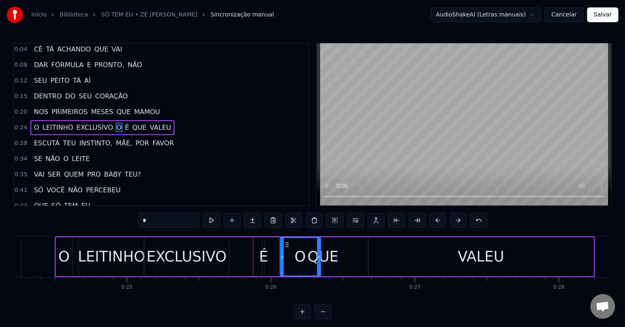
drag, startPoint x: 242, startPoint y: 242, endPoint x: 284, endPoint y: 242, distance: 42.4
click at [326, 253] on div "QUE" at bounding box center [322, 257] width 31 height 22
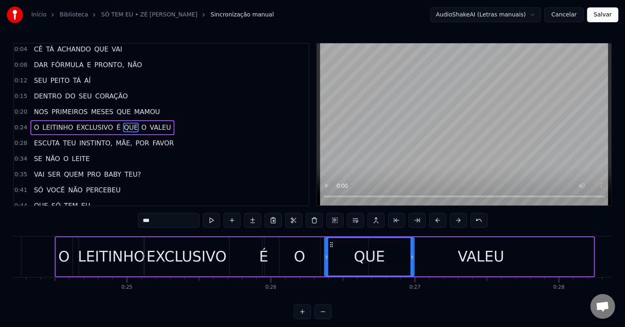
drag, startPoint x: 283, startPoint y: 242, endPoint x: 329, endPoint y: 244, distance: 46.5
click at [460, 260] on div "VALEU" at bounding box center [481, 257] width 47 height 22
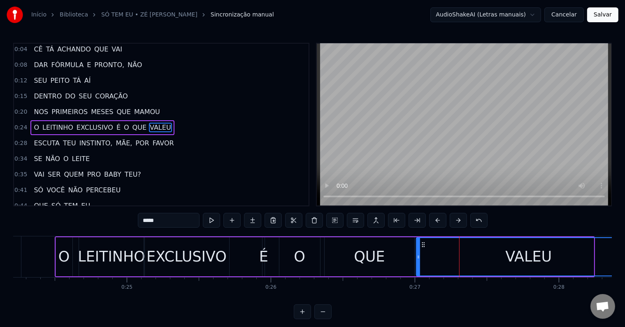
drag, startPoint x: 374, startPoint y: 242, endPoint x: 421, endPoint y: 243, distance: 47.7
click at [421, 243] on icon at bounding box center [423, 244] width 7 height 7
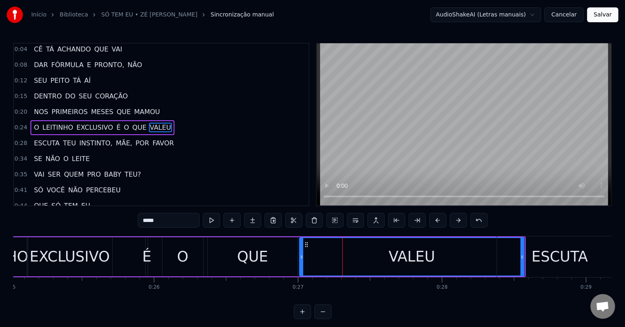
scroll to position [0, 3604]
drag, startPoint x: 522, startPoint y: 257, endPoint x: 505, endPoint y: 253, distance: 17.2
click at [505, 253] on div "ESCUTA" at bounding box center [560, 256] width 126 height 41
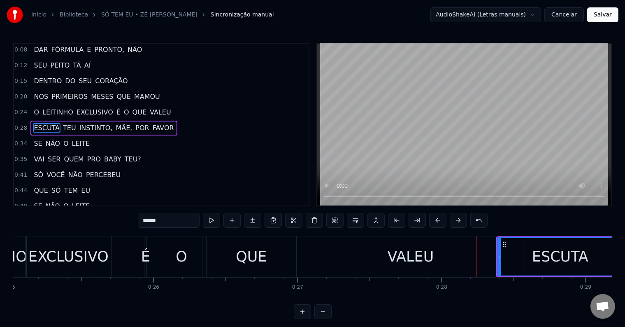
click at [417, 258] on div "VALEU" at bounding box center [411, 257] width 47 height 22
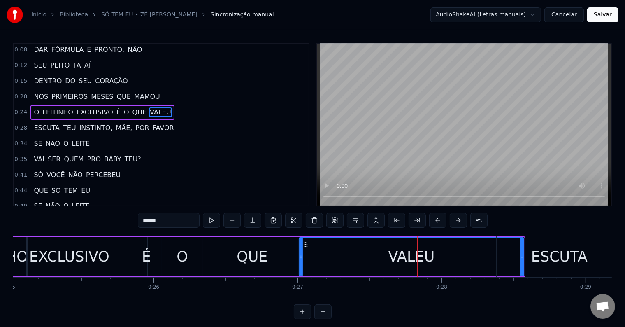
type input "*****"
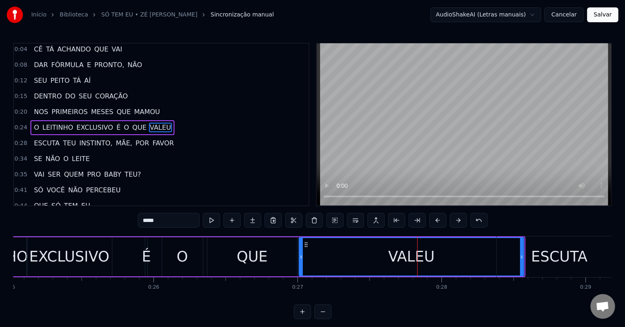
click at [379, 255] on div "VALEU" at bounding box center [412, 256] width 224 height 37
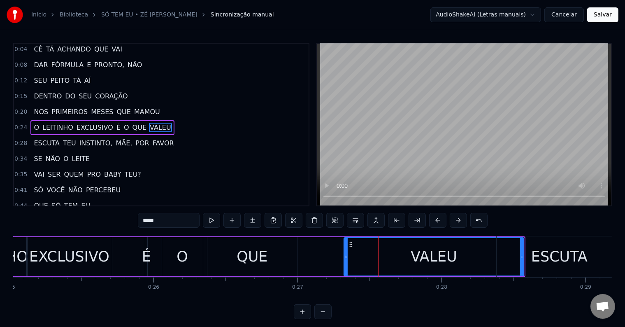
drag, startPoint x: 299, startPoint y: 256, endPoint x: 346, endPoint y: 257, distance: 47.4
click at [346, 257] on icon at bounding box center [345, 256] width 3 height 7
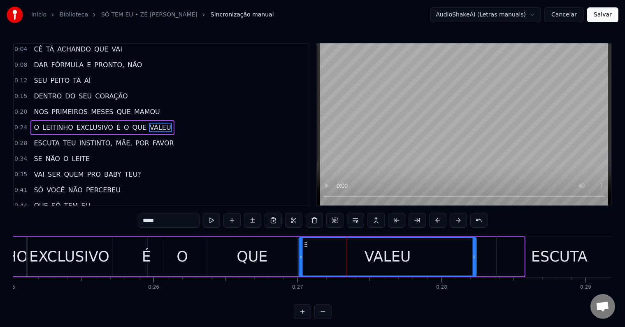
drag, startPoint x: 353, startPoint y: 243, endPoint x: 306, endPoint y: 243, distance: 46.9
click at [306, 243] on icon at bounding box center [305, 244] width 7 height 7
click at [338, 220] on button at bounding box center [334, 220] width 17 height 15
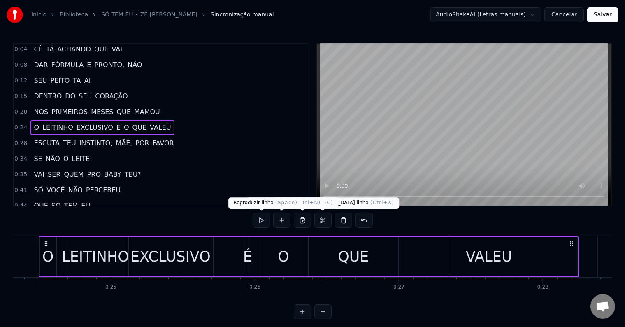
scroll to position [0, 3487]
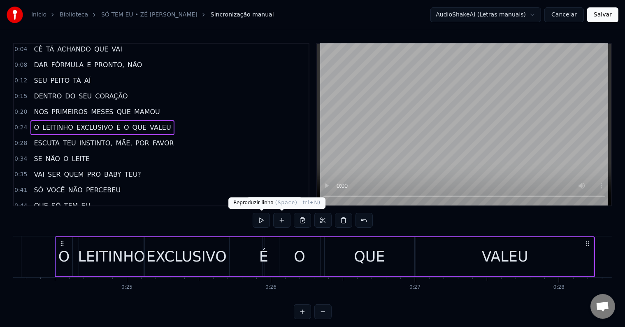
click at [265, 219] on button at bounding box center [261, 220] width 17 height 15
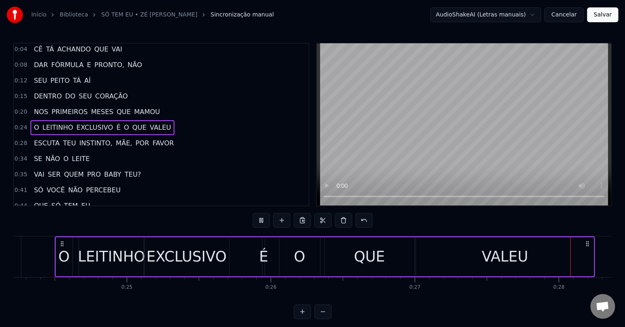
click at [263, 252] on div "É" at bounding box center [263, 257] width 9 height 22
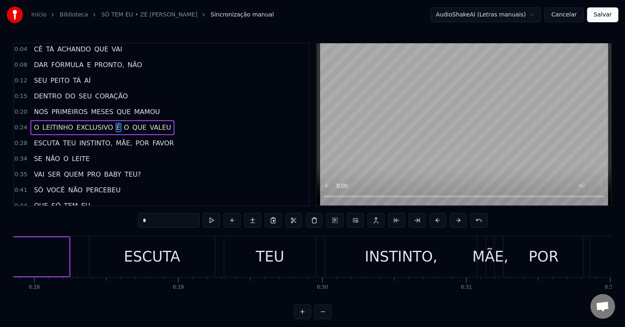
scroll to position [0, 4013]
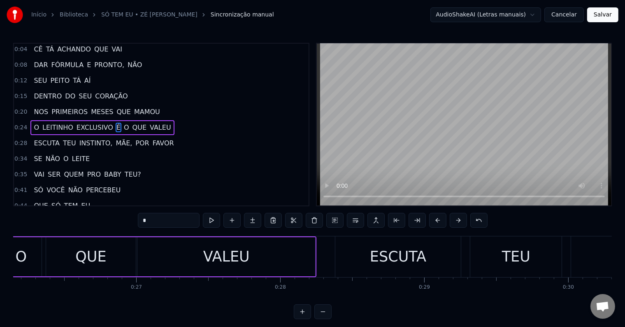
drag, startPoint x: 173, startPoint y: 258, endPoint x: 191, endPoint y: 258, distance: 17.7
click at [191, 258] on div "VALEU" at bounding box center [226, 256] width 178 height 39
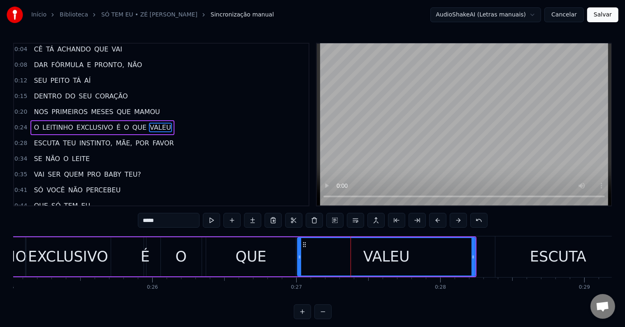
scroll to position [0, 3602]
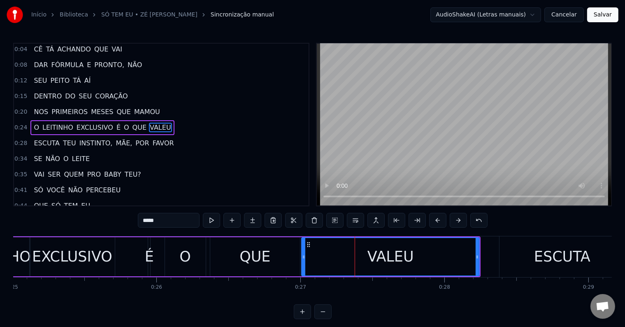
click at [148, 252] on div "É" at bounding box center [149, 257] width 9 height 22
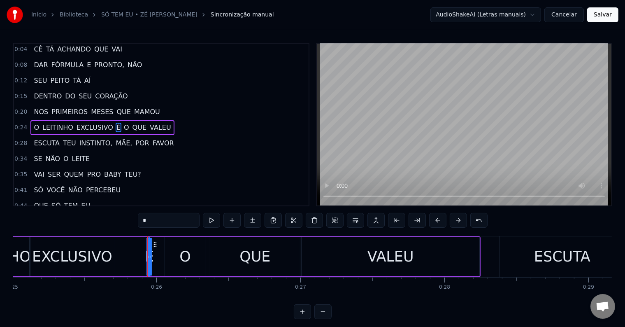
click at [105, 255] on div "EXCLUSIVO" at bounding box center [72, 257] width 80 height 22
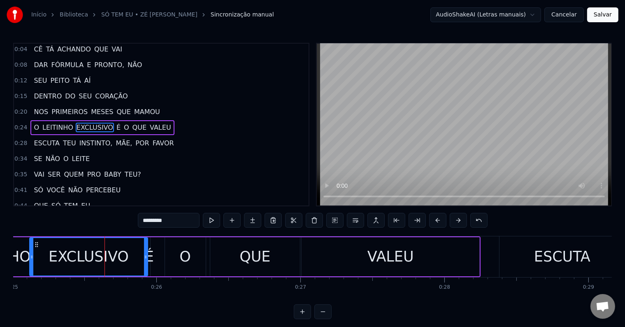
drag, startPoint x: 114, startPoint y: 256, endPoint x: 145, endPoint y: 256, distance: 31.3
click at [145, 256] on icon at bounding box center [145, 256] width 3 height 7
click at [150, 255] on div "É" at bounding box center [149, 257] width 9 height 22
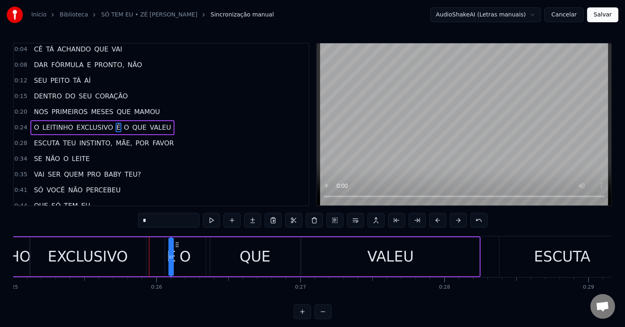
drag, startPoint x: 154, startPoint y: 244, endPoint x: 176, endPoint y: 244, distance: 21.8
click at [195, 255] on div "O" at bounding box center [185, 256] width 41 height 39
drag, startPoint x: 203, startPoint y: 255, endPoint x: 190, endPoint y: 254, distance: 13.2
click at [193, 254] on icon at bounding box center [194, 256] width 3 height 7
drag, startPoint x: 169, startPoint y: 245, endPoint x: 193, endPoint y: 246, distance: 23.9
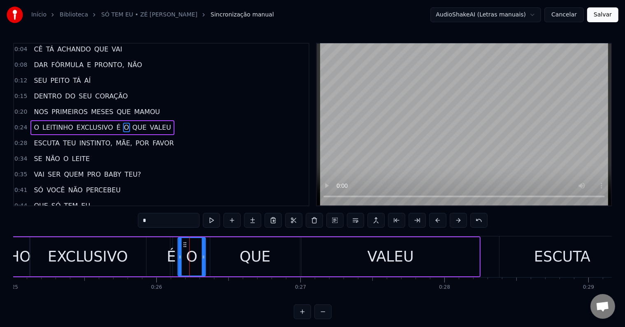
drag, startPoint x: 195, startPoint y: 243, endPoint x: 188, endPoint y: 242, distance: 6.7
click at [188, 242] on icon at bounding box center [185, 244] width 7 height 7
click at [170, 250] on div "É" at bounding box center [171, 257] width 9 height 22
type input "*"
drag, startPoint x: 172, startPoint y: 255, endPoint x: 180, endPoint y: 256, distance: 7.8
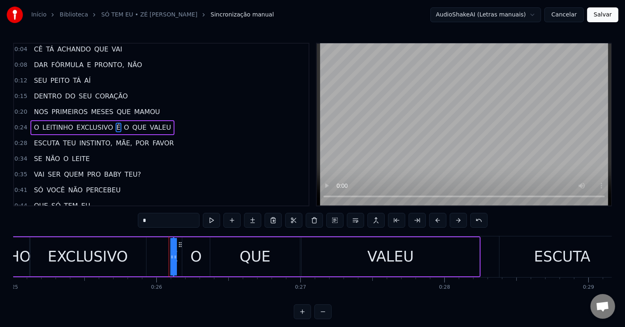
click at [181, 256] on div "O LEITINHO EXCLUSIVO É O QUE VALEU" at bounding box center [210, 256] width 541 height 41
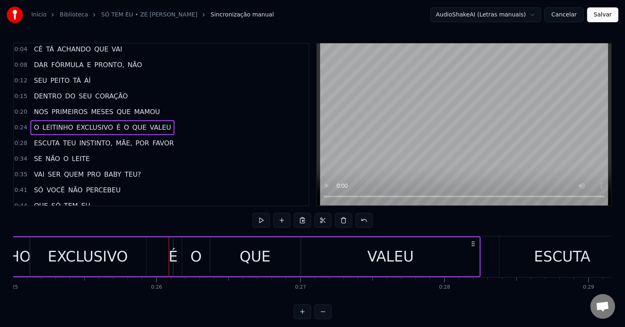
click at [173, 245] on div "É" at bounding box center [173, 256] width 1 height 39
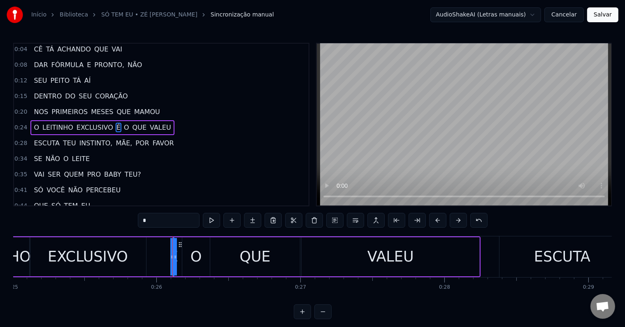
drag, startPoint x: 174, startPoint y: 253, endPoint x: 183, endPoint y: 255, distance: 8.4
click at [183, 255] on div "O LEITINHO EXCLUSIVO É O QUE VALEU" at bounding box center [210, 256] width 541 height 41
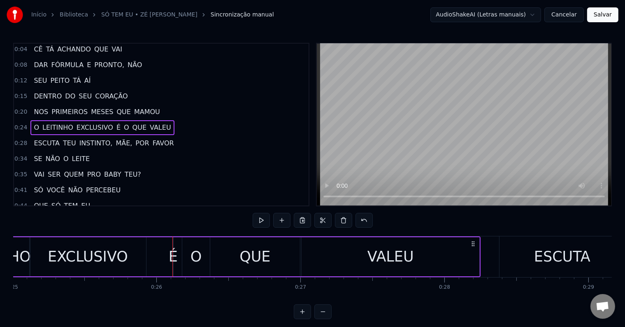
click at [173, 253] on div "É" at bounding box center [173, 257] width 9 height 22
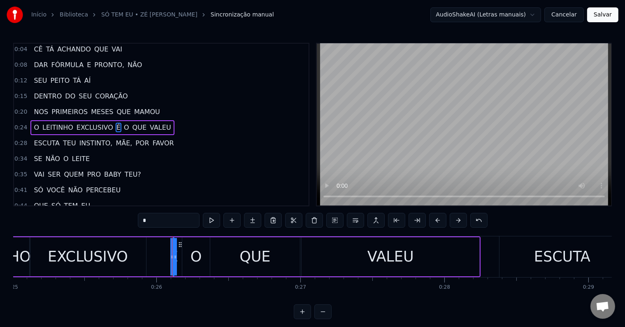
drag, startPoint x: 176, startPoint y: 255, endPoint x: 180, endPoint y: 255, distance: 4.1
click at [180, 255] on div "O LEITINHO EXCLUSIVO É O QUE VALEU" at bounding box center [210, 256] width 541 height 41
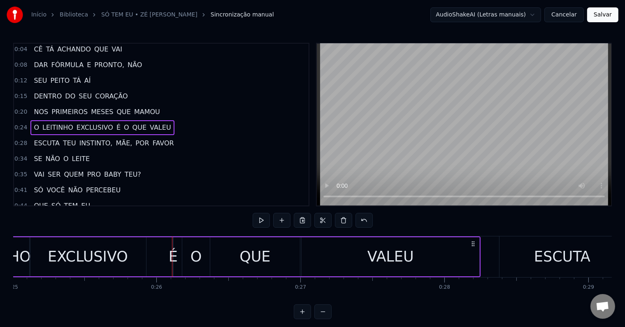
click at [172, 256] on div at bounding box center [172, 256] width 0 height 41
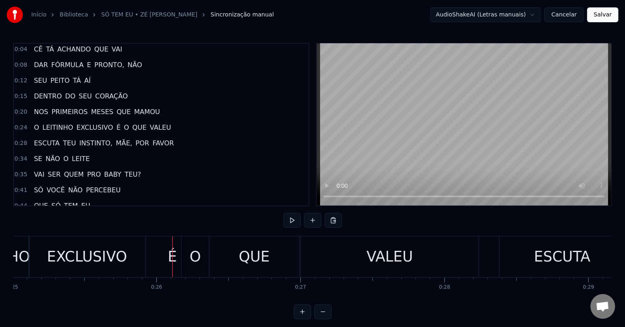
click at [172, 255] on div "É" at bounding box center [172, 257] width 9 height 22
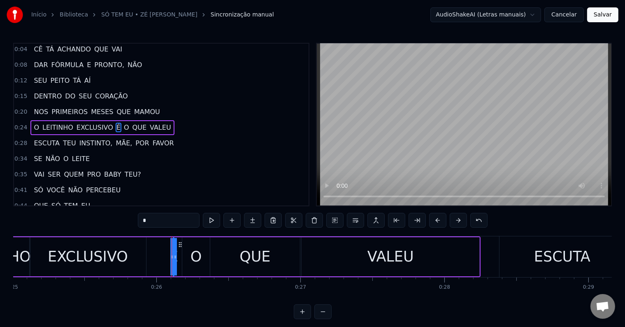
drag, startPoint x: 170, startPoint y: 254, endPoint x: 158, endPoint y: 255, distance: 11.9
click at [158, 255] on div "O LEITINHO EXCLUSIVO É O QUE VALEU" at bounding box center [210, 256] width 541 height 41
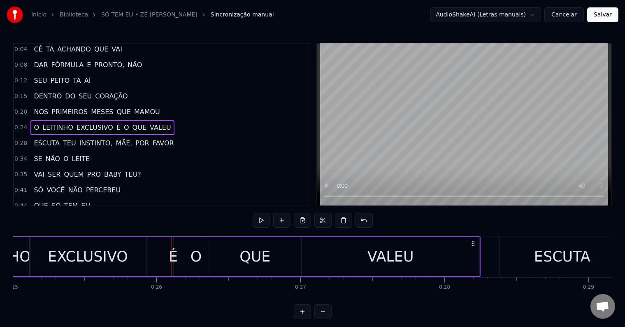
click at [193, 257] on div "O" at bounding box center [197, 257] width 12 height 22
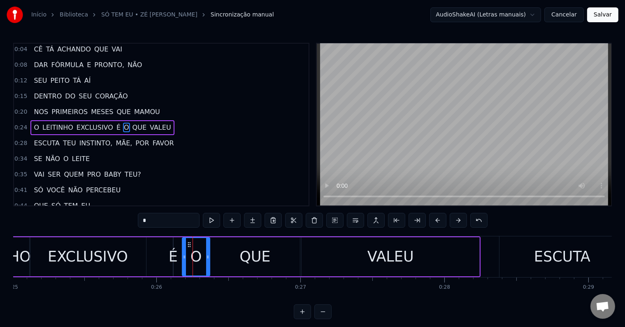
click at [246, 256] on div "QUE" at bounding box center [255, 257] width 31 height 22
type input "***"
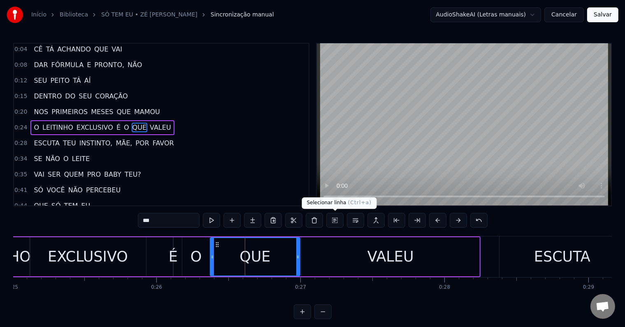
click at [332, 221] on button at bounding box center [334, 220] width 17 height 15
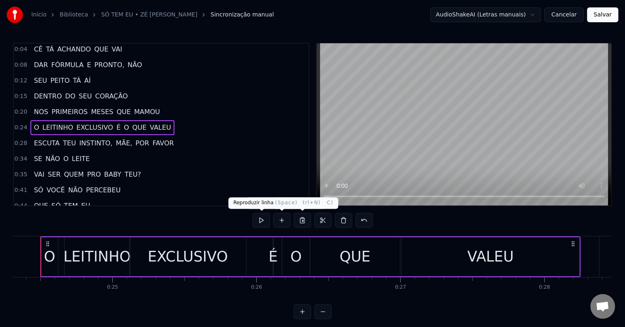
scroll to position [0, 3487]
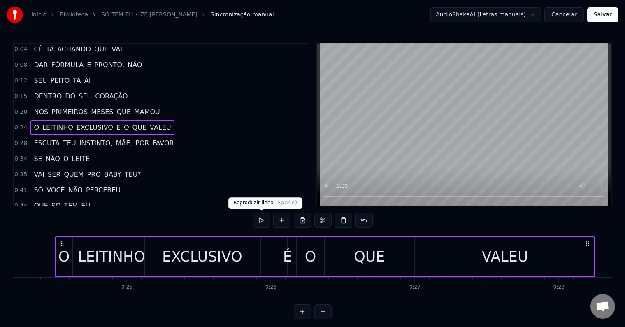
click at [265, 218] on button at bounding box center [261, 220] width 17 height 15
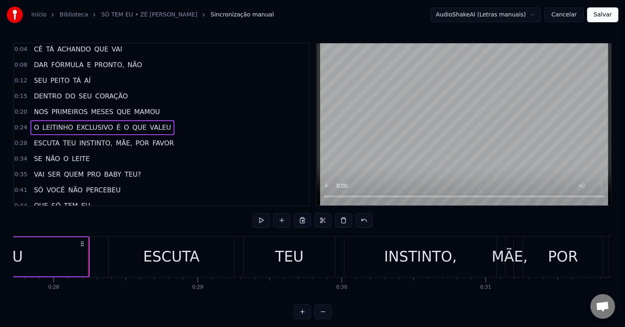
scroll to position [0, 4007]
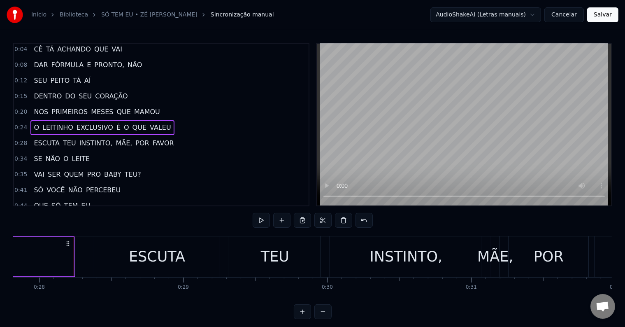
click at [19, 140] on span "0:28" at bounding box center [20, 143] width 13 height 8
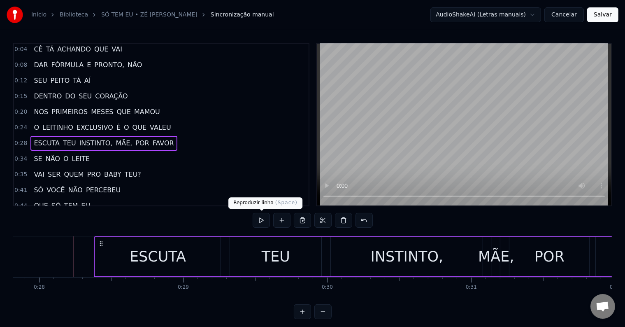
click at [265, 219] on button at bounding box center [261, 220] width 17 height 15
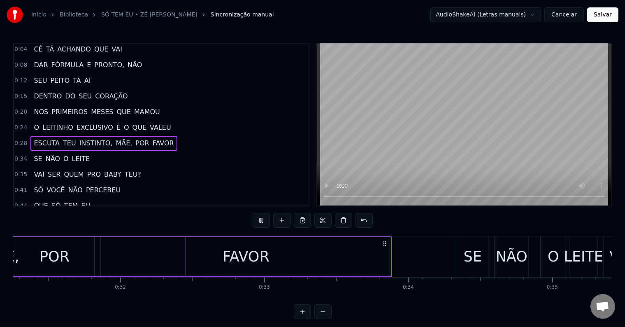
scroll to position [0, 4535]
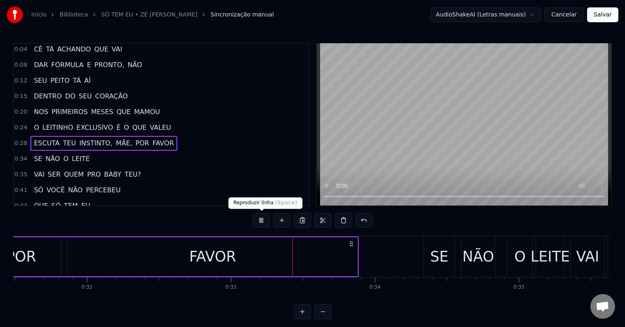
click at [262, 218] on button at bounding box center [261, 220] width 17 height 15
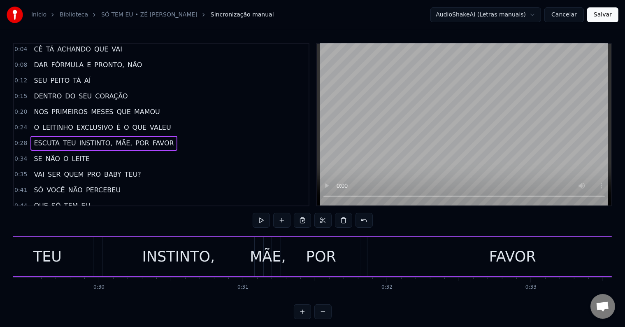
scroll to position [0, 4234]
click at [229, 254] on div "INSTINTO," at bounding box center [180, 256] width 152 height 39
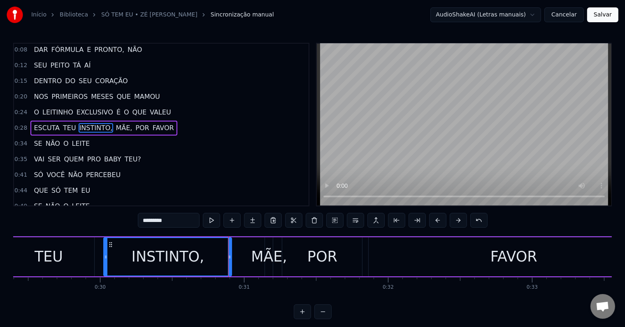
drag, startPoint x: 253, startPoint y: 256, endPoint x: 230, endPoint y: 258, distance: 24.0
click at [230, 258] on icon at bounding box center [229, 256] width 3 height 7
click at [260, 254] on div "MÃE," at bounding box center [269, 257] width 36 height 22
type input "****"
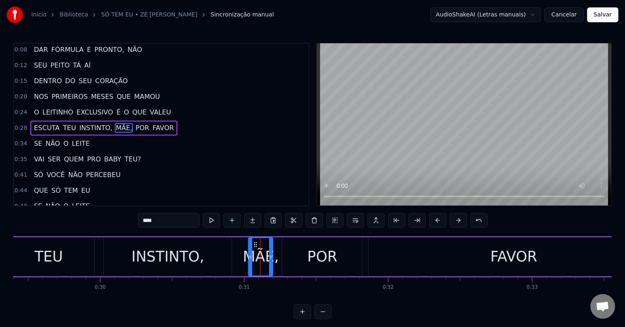
drag, startPoint x: 267, startPoint y: 252, endPoint x: 247, endPoint y: 251, distance: 19.8
click at [249, 252] on div at bounding box center [250, 256] width 3 height 37
drag, startPoint x: 251, startPoint y: 240, endPoint x: 242, endPoint y: 240, distance: 9.9
click at [242, 240] on div "ESCUTA TEU INSTINTO, MÃE, POR FAVOR" at bounding box center [264, 256] width 794 height 41
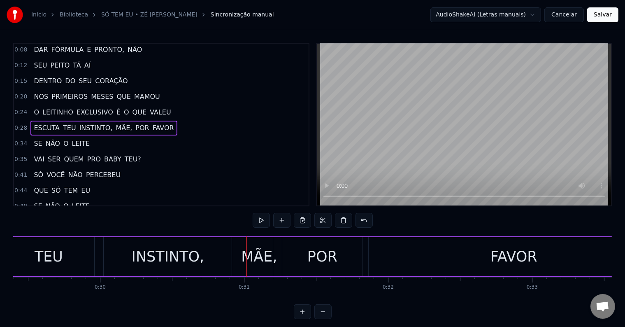
click at [252, 244] on div "MÃE," at bounding box center [259, 256] width 28 height 39
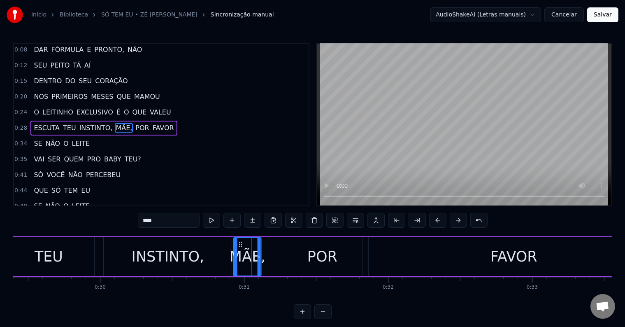
drag, startPoint x: 251, startPoint y: 242, endPoint x: 240, endPoint y: 243, distance: 11.6
click at [240, 243] on icon at bounding box center [240, 244] width 7 height 7
click at [289, 251] on div "POR" at bounding box center [322, 256] width 80 height 39
type input "***"
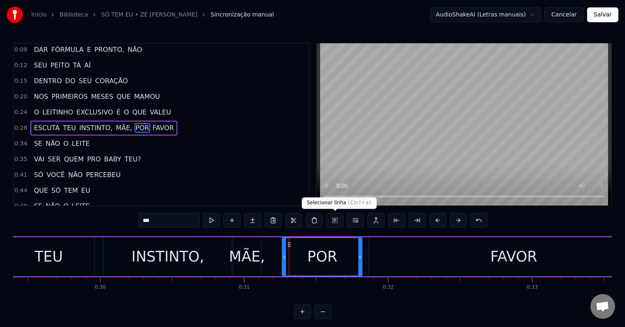
click at [334, 220] on button at bounding box center [334, 220] width 17 height 15
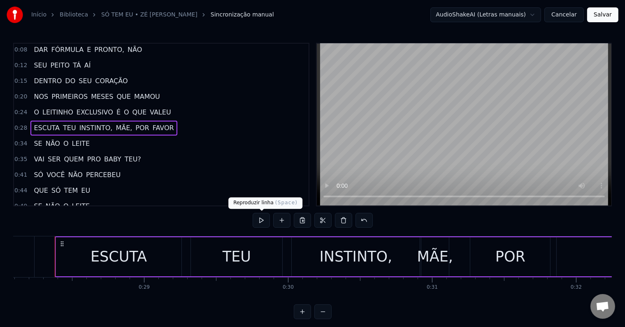
scroll to position [0, 4046]
click at [260, 220] on button at bounding box center [261, 220] width 17 height 15
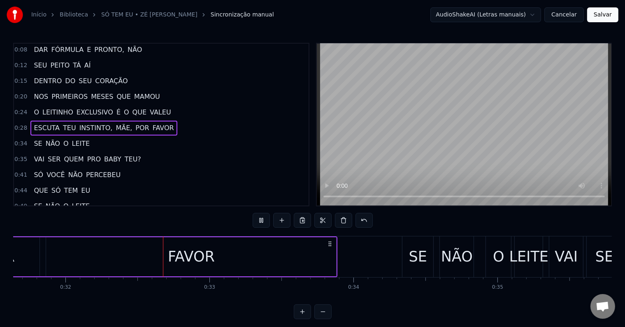
scroll to position [0, 4573]
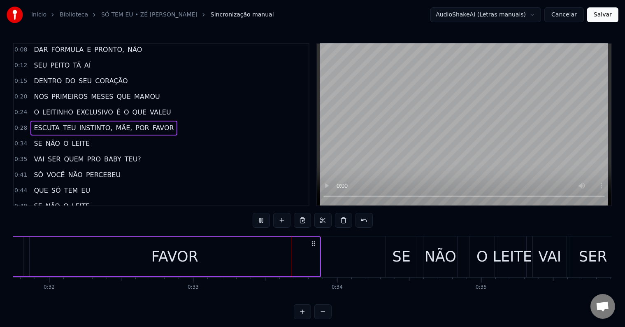
drag, startPoint x: 128, startPoint y: 256, endPoint x: 256, endPoint y: 241, distance: 129.3
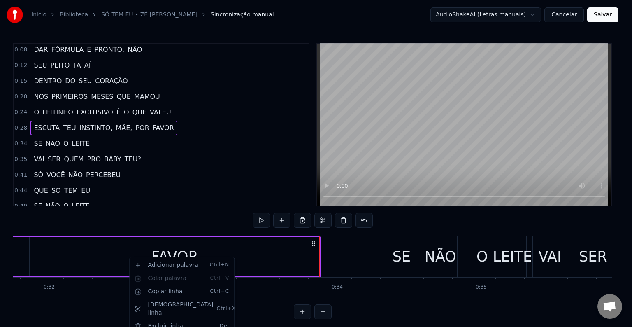
click at [103, 260] on html "Início Biblioteca SÓ TEM EU • ZÉ FELIPE Sincronização manual AudioShakeAI (Letr…" at bounding box center [316, 166] width 632 height 332
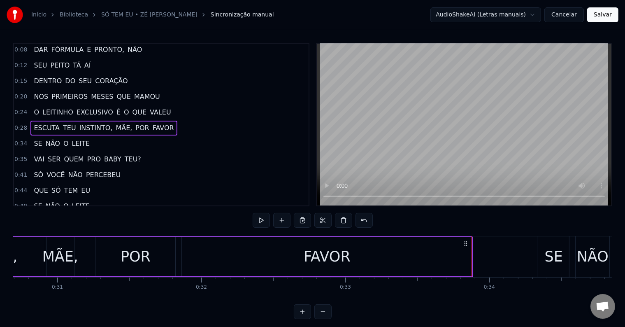
scroll to position [0, 4420]
click at [134, 250] on div "POR" at bounding box center [136, 257] width 30 height 22
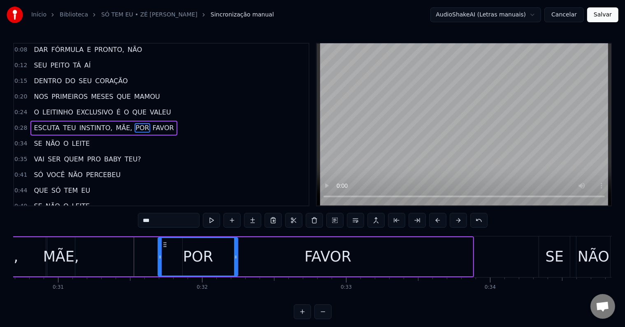
drag, startPoint x: 104, startPoint y: 242, endPoint x: 165, endPoint y: 244, distance: 61.4
click at [165, 244] on icon at bounding box center [165, 244] width 7 height 7
click at [250, 255] on div "FAVOR" at bounding box center [328, 256] width 290 height 39
type input "*****"
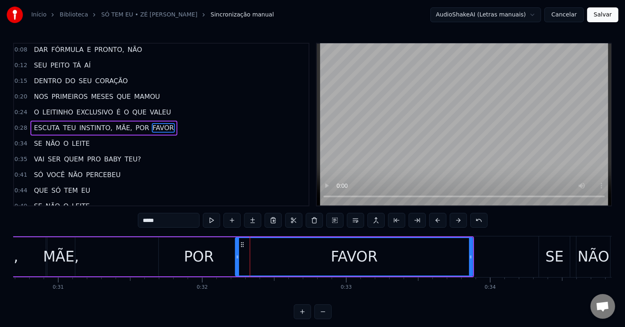
drag, startPoint x: 184, startPoint y: 253, endPoint x: 237, endPoint y: 258, distance: 52.9
click at [237, 258] on icon at bounding box center [237, 256] width 3 height 7
click at [334, 222] on button at bounding box center [334, 220] width 17 height 15
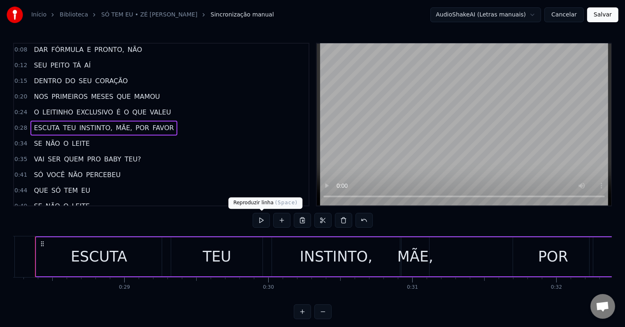
scroll to position [0, 4046]
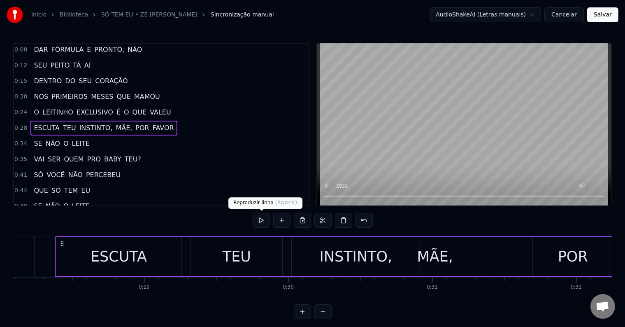
click at [262, 219] on button at bounding box center [261, 220] width 17 height 15
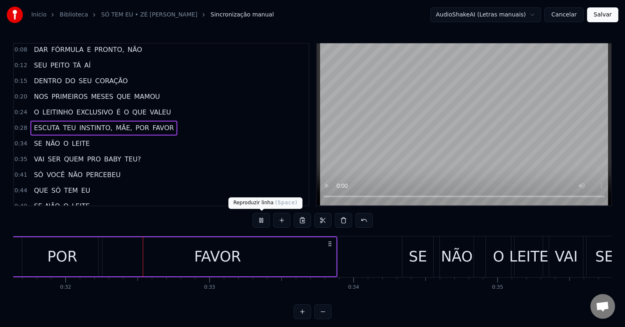
scroll to position [0, 4574]
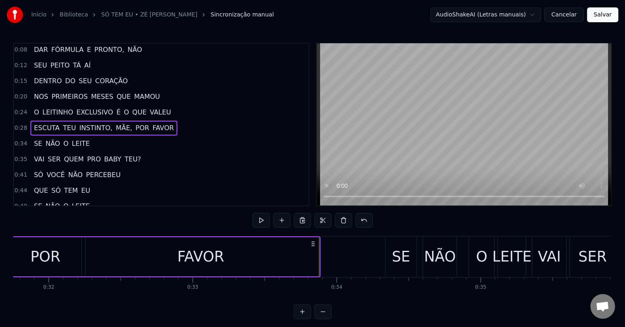
click at [21, 140] on span "0:34" at bounding box center [20, 144] width 13 height 8
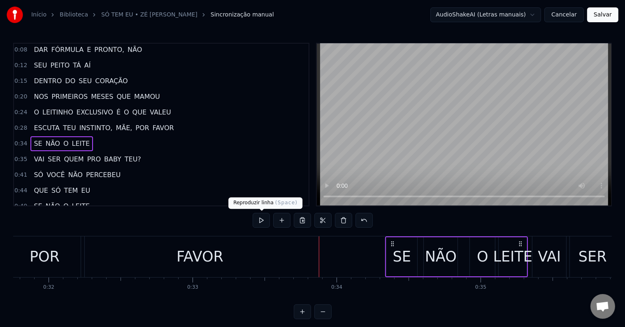
click at [262, 219] on button at bounding box center [261, 220] width 17 height 15
click at [18, 155] on span "0:35" at bounding box center [20, 159] width 13 height 8
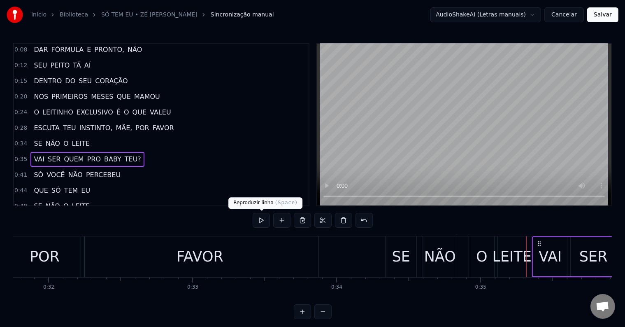
click at [265, 217] on button at bounding box center [261, 220] width 17 height 15
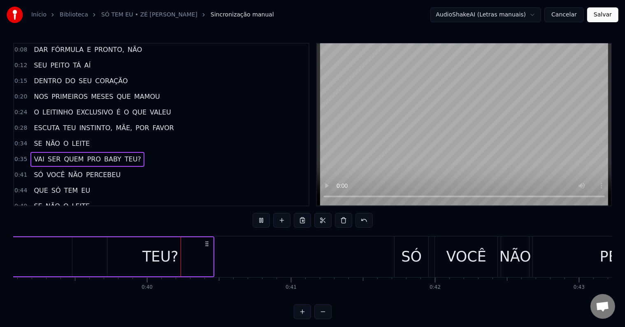
scroll to position [0, 5654]
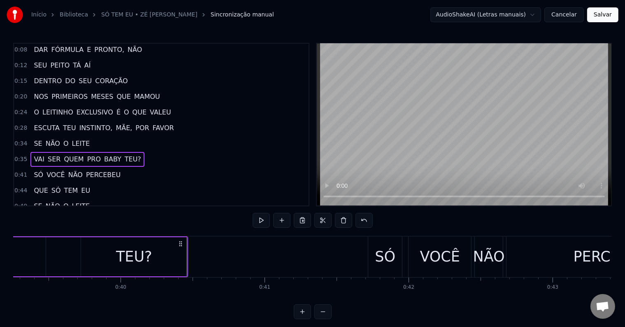
click at [19, 171] on span "0:41" at bounding box center [20, 175] width 13 height 8
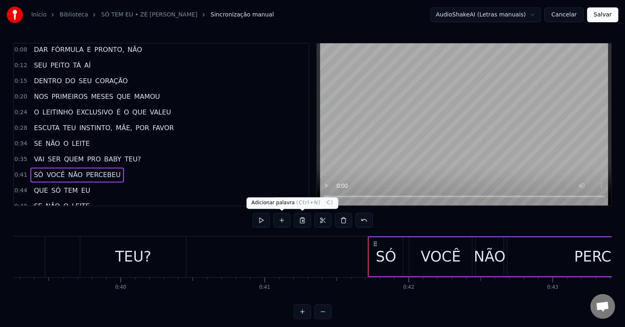
click at [263, 218] on button at bounding box center [261, 220] width 17 height 15
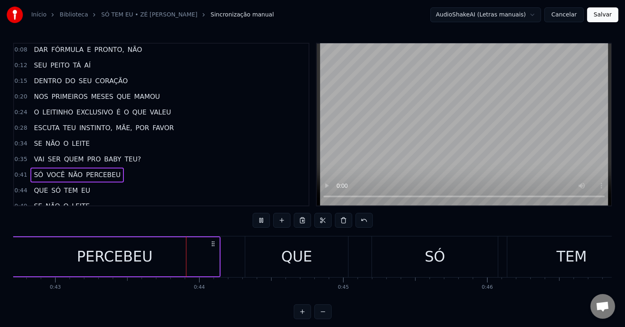
scroll to position [0, 6187]
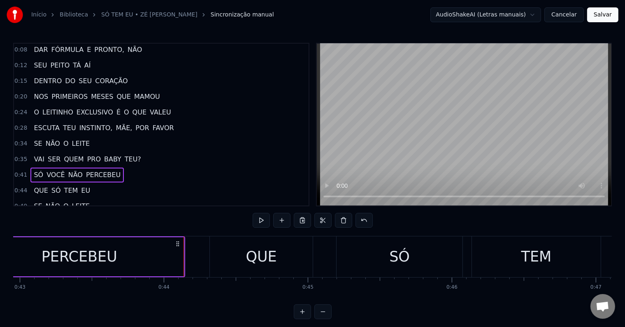
click at [22, 186] on span "0:44" at bounding box center [20, 190] width 13 height 8
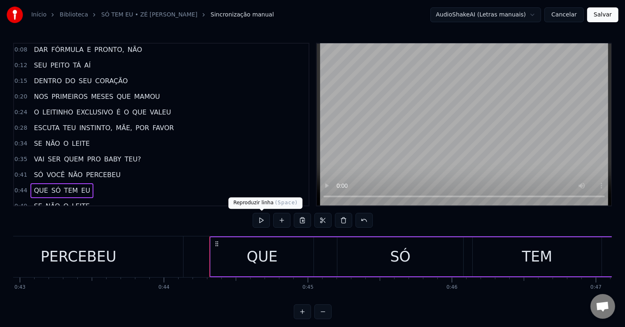
click at [259, 221] on button at bounding box center [261, 220] width 17 height 15
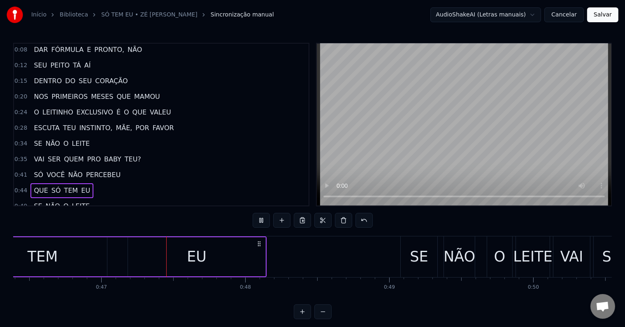
scroll to position [0, 6714]
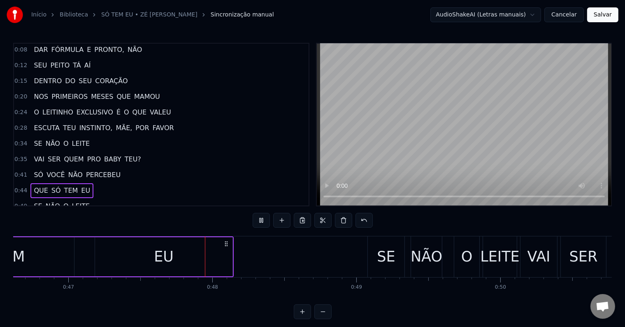
click at [23, 202] on span "0:49" at bounding box center [20, 206] width 13 height 8
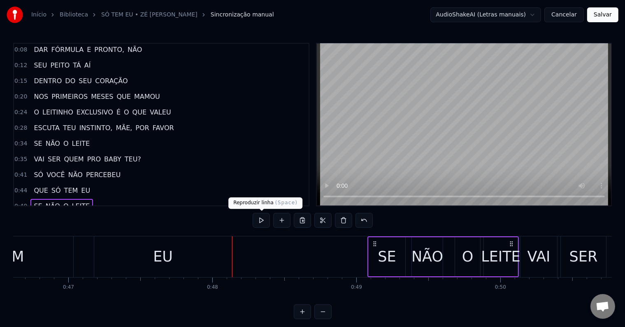
click at [262, 219] on button at bounding box center [261, 220] width 17 height 15
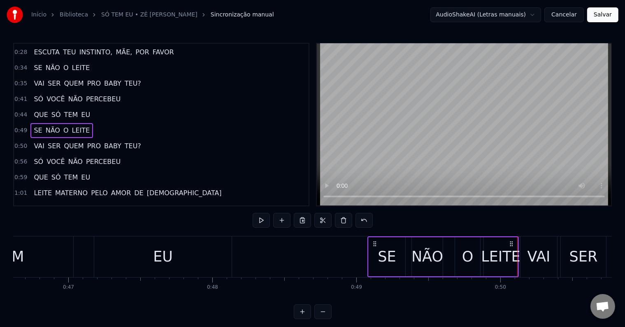
scroll to position [95, 0]
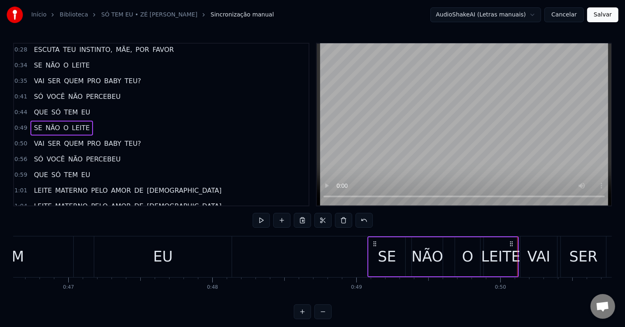
click at [23, 140] on span "0:50" at bounding box center [20, 144] width 13 height 8
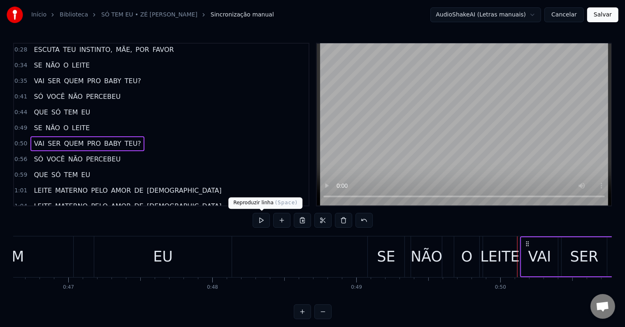
click at [258, 220] on button at bounding box center [261, 220] width 17 height 15
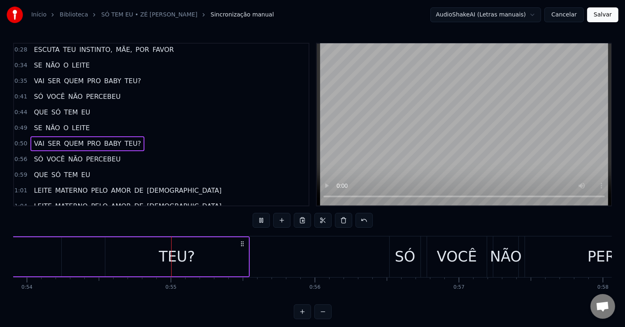
scroll to position [0, 7783]
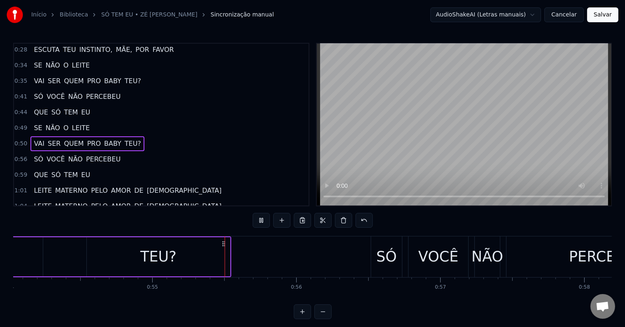
click at [19, 155] on span "0:56" at bounding box center [20, 159] width 13 height 8
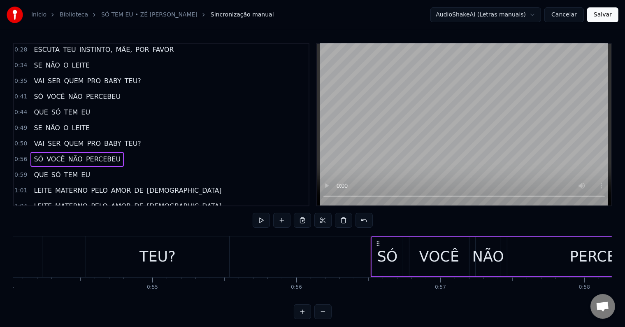
click at [252, 220] on div "0:04 CÊ TÁ ACHANDO QUE VAI 0:08 DAR FÓRMULA E PRONTO, NÃO 0:12 SEU PEITO TÁ AÍ …" at bounding box center [312, 181] width 599 height 276
click at [258, 220] on button at bounding box center [261, 220] width 17 height 15
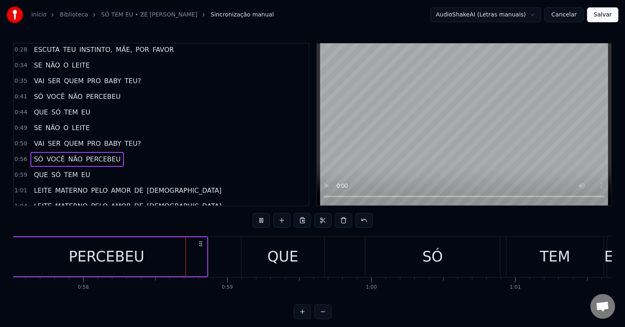
scroll to position [0, 8321]
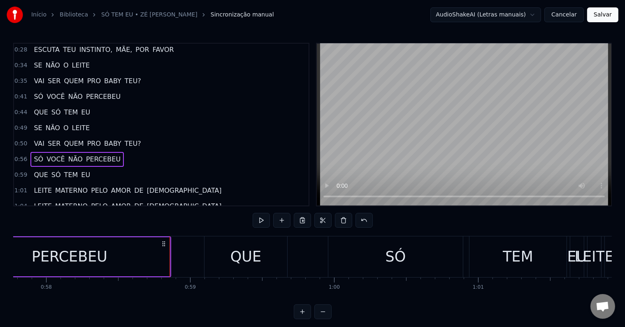
click at [18, 171] on span "0:59" at bounding box center [20, 175] width 13 height 8
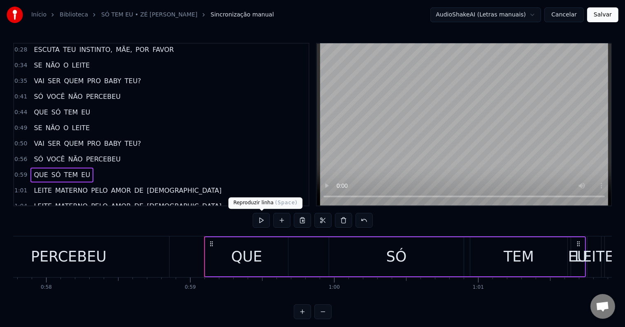
click at [261, 221] on button at bounding box center [261, 220] width 17 height 15
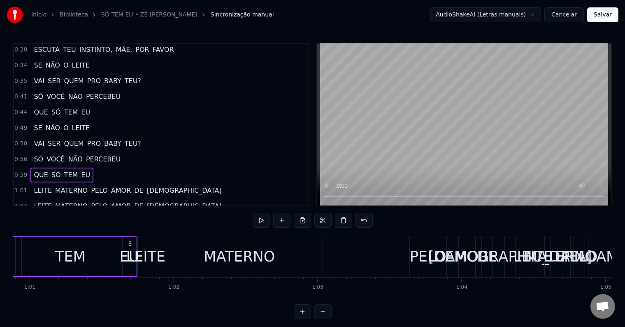
click at [20, 186] on span "1:01" at bounding box center [20, 190] width 13 height 8
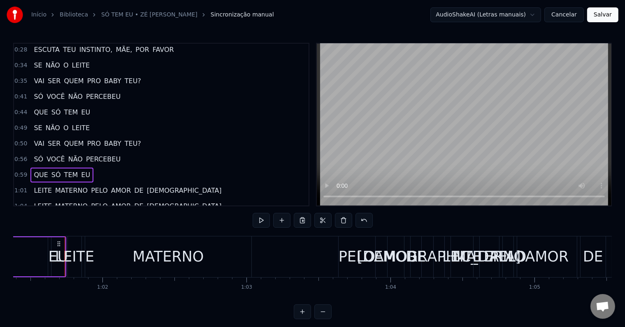
scroll to position [0, 8850]
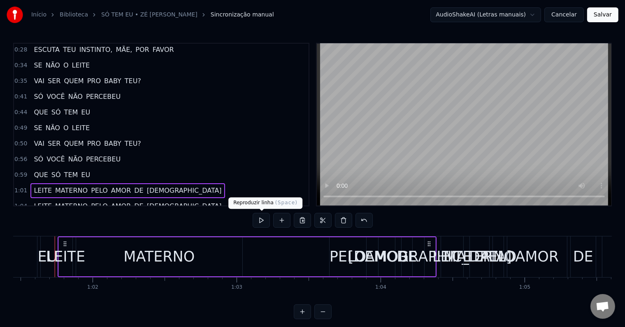
click at [263, 218] on button at bounding box center [261, 220] width 17 height 15
click at [153, 260] on div "MATERNO" at bounding box center [158, 257] width 71 height 22
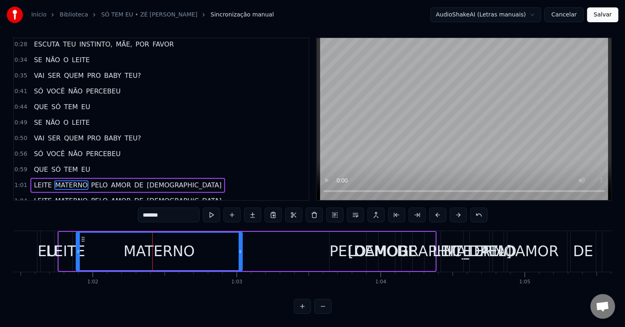
click at [18, 181] on span "1:01" at bounding box center [20, 185] width 13 height 8
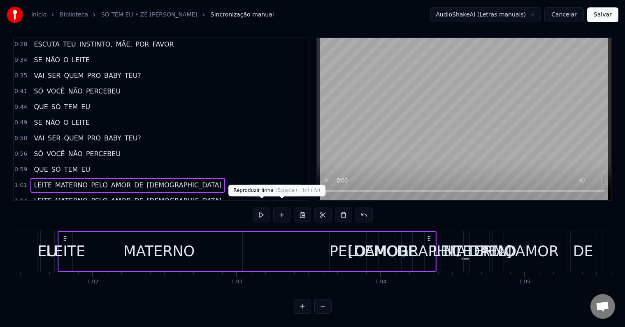
click at [262, 207] on button at bounding box center [261, 214] width 17 height 15
click at [40, 180] on span "LEITE" at bounding box center [43, 184] width 20 height 9
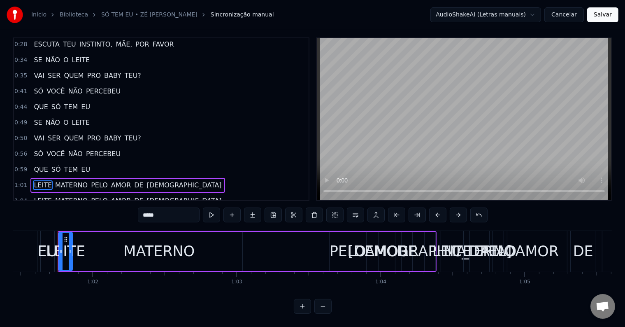
drag, startPoint x: 67, startPoint y: 228, endPoint x: 128, endPoint y: 235, distance: 61.8
click at [156, 234] on div "LEITE MATERNO PELO AMOR DE [DEMOGRAPHIC_DATA]" at bounding box center [247, 251] width 379 height 41
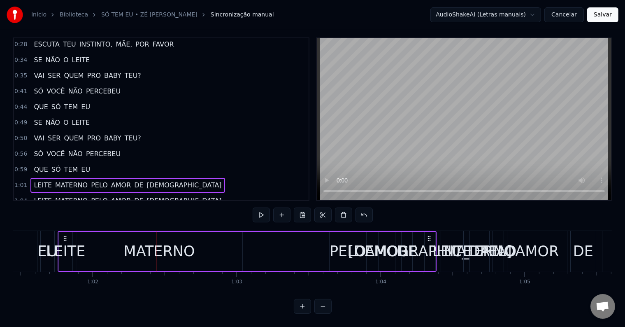
click at [66, 235] on icon at bounding box center [65, 238] width 7 height 7
click at [37, 180] on span "LEITE" at bounding box center [43, 184] width 20 height 9
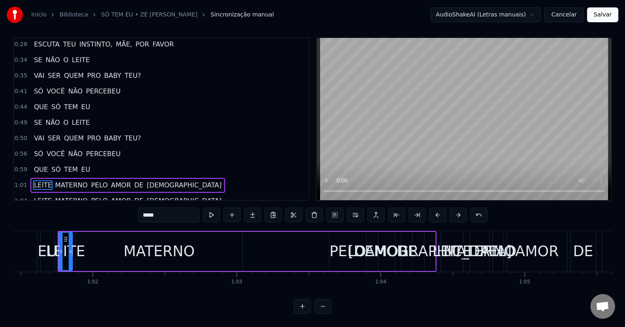
click at [65, 237] on circle at bounding box center [65, 237] width 0 height 0
click at [105, 241] on div "MATERNO" at bounding box center [159, 251] width 166 height 39
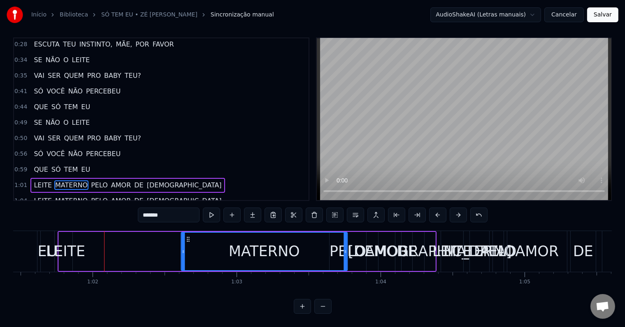
drag, startPoint x: 81, startPoint y: 230, endPoint x: 212, endPoint y: 244, distance: 131.5
click at [212, 244] on div "MATERNO" at bounding box center [263, 251] width 165 height 37
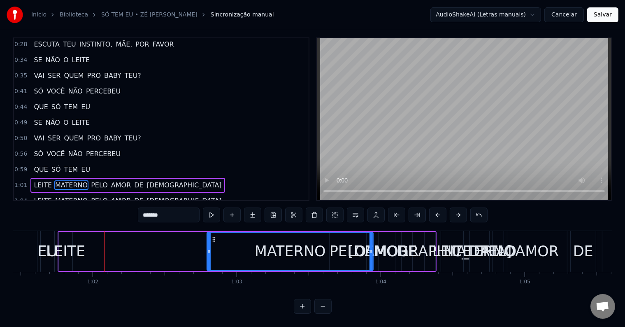
click at [42, 180] on span "LEITE" at bounding box center [43, 184] width 20 height 9
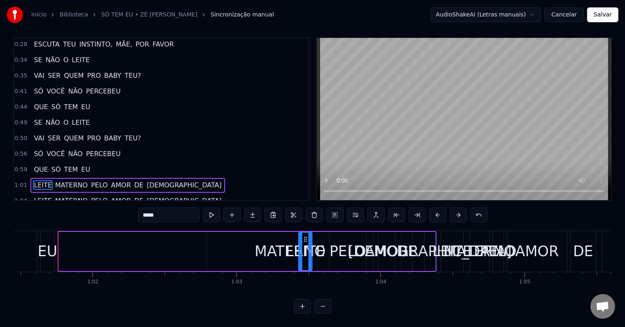
drag, startPoint x: 65, startPoint y: 229, endPoint x: 303, endPoint y: 242, distance: 238.2
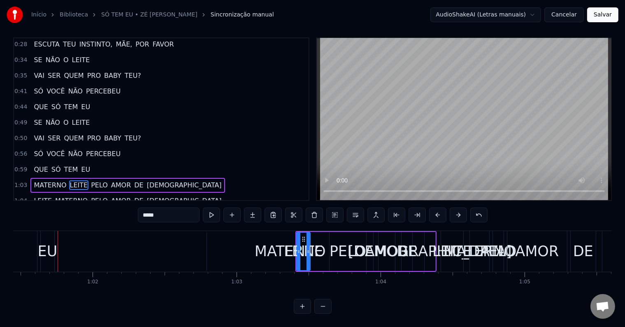
click at [273, 245] on div "MATERNO" at bounding box center [290, 251] width 71 height 22
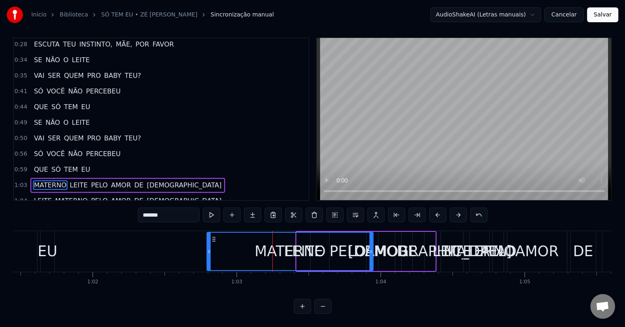
click at [70, 180] on span "LEITE" at bounding box center [79, 184] width 20 height 9
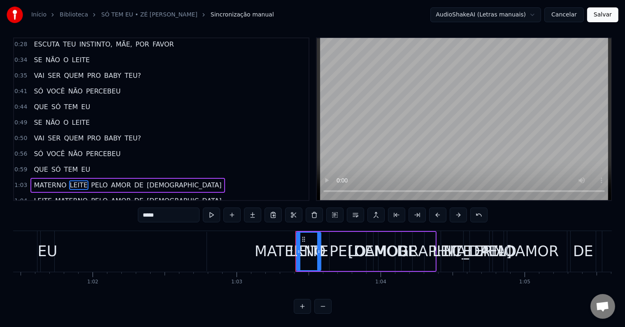
drag, startPoint x: 308, startPoint y: 240, endPoint x: 319, endPoint y: 241, distance: 10.7
click at [319, 241] on div at bounding box center [318, 251] width 3 height 37
click at [280, 241] on div "MATERNO" at bounding box center [290, 251] width 71 height 22
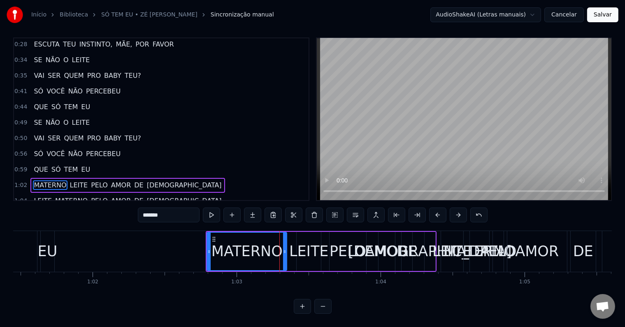
drag, startPoint x: 370, startPoint y: 246, endPoint x: 284, endPoint y: 245, distance: 86.4
click at [284, 248] on icon at bounding box center [284, 251] width 3 height 7
click at [349, 241] on div "PELO" at bounding box center [348, 251] width 37 height 22
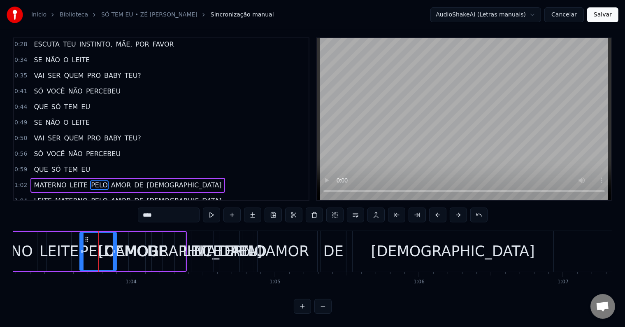
scroll to position [0, 9092]
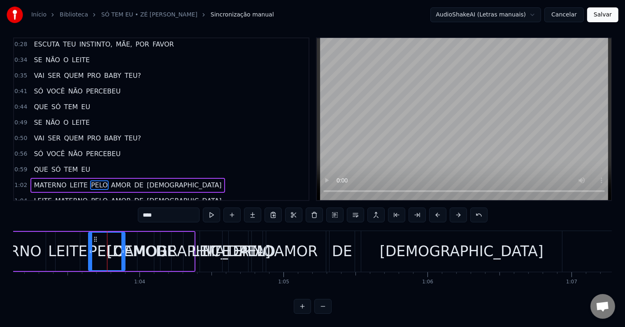
click at [260, 244] on div "PELO" at bounding box center [257, 251] width 37 height 22
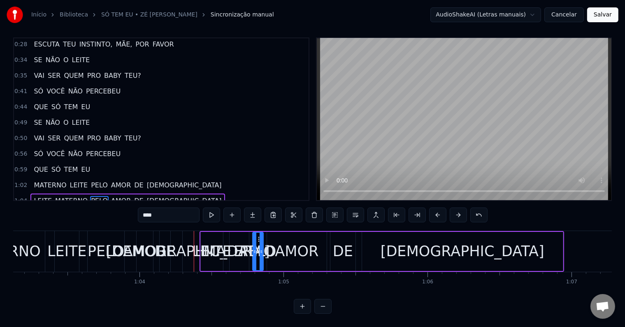
click at [58, 196] on span "MATERNO" at bounding box center [71, 200] width 34 height 9
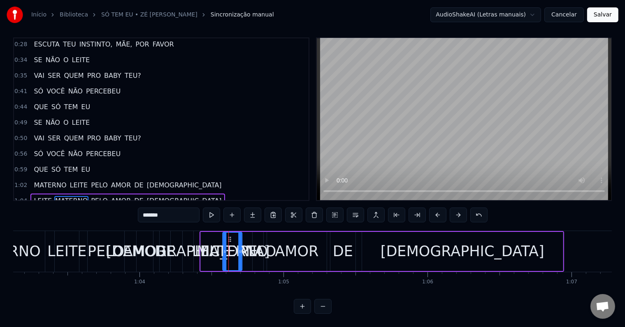
drag, startPoint x: 236, startPoint y: 231, endPoint x: 217, endPoint y: 230, distance: 19.4
click at [230, 239] on circle at bounding box center [230, 239] width 0 height 0
click at [43, 180] on span "MATERNO" at bounding box center [50, 184] width 34 height 9
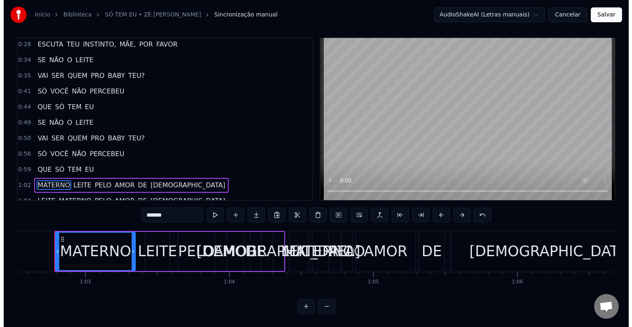
scroll to position [0, 9002]
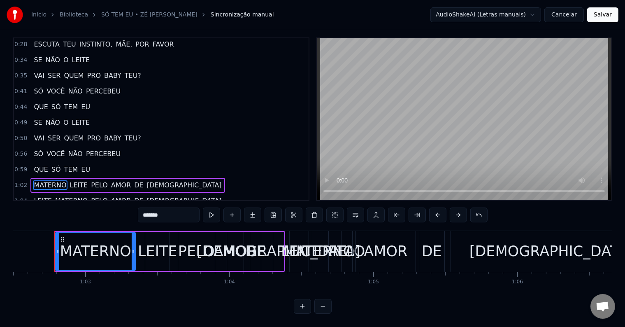
click at [90, 180] on span "PELO" at bounding box center [99, 184] width 19 height 9
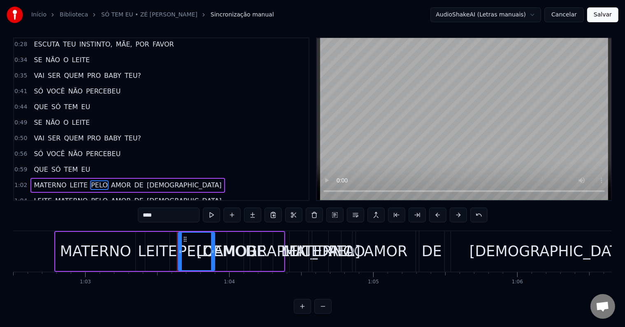
click at [110, 180] on span "AMOR" at bounding box center [120, 184] width 21 height 9
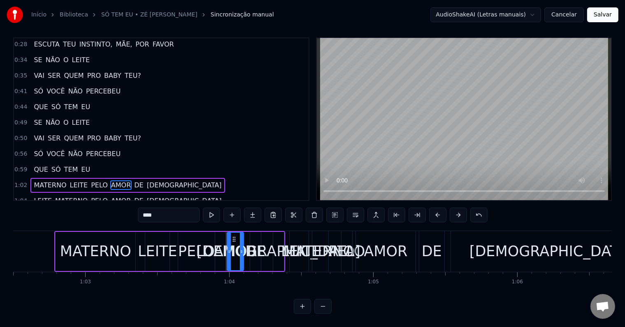
click at [133, 180] on span "DE" at bounding box center [138, 184] width 11 height 9
click at [146, 180] on span "[DEMOGRAPHIC_DATA]" at bounding box center [184, 184] width 77 height 9
type input "****"
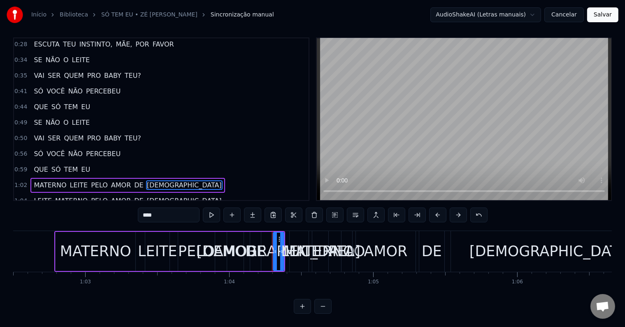
click at [23, 181] on span "1:02" at bounding box center [20, 185] width 13 height 8
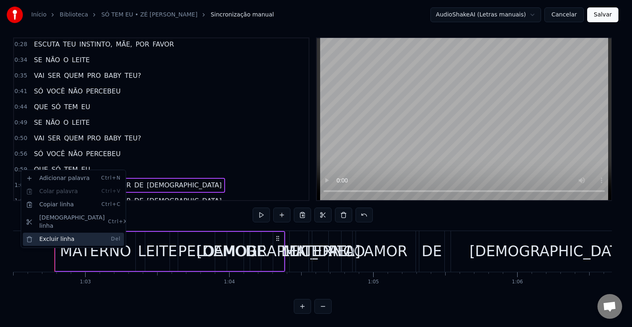
click at [60, 233] on div "Excluir linha Del" at bounding box center [73, 239] width 101 height 13
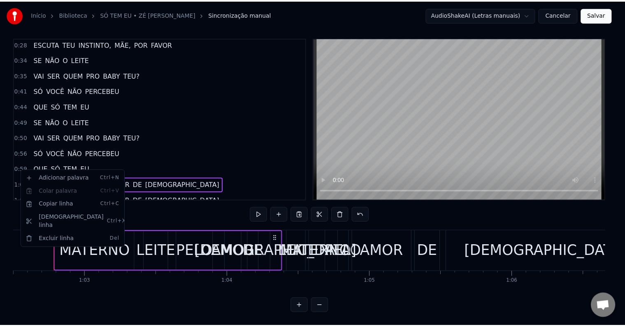
scroll to position [80, 0]
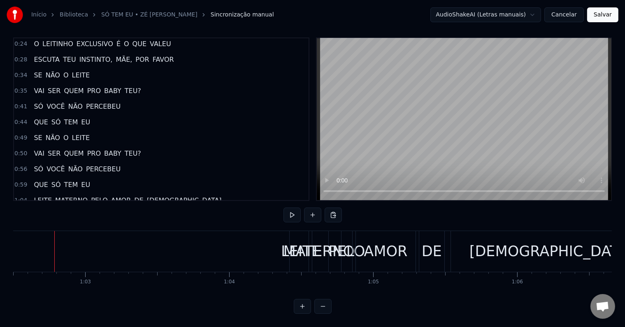
click at [37, 195] on span "LEITE" at bounding box center [43, 199] width 20 height 9
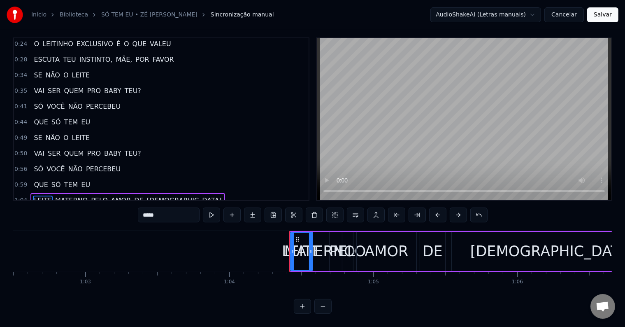
click at [374, 240] on div "AMOR" at bounding box center [387, 251] width 44 height 22
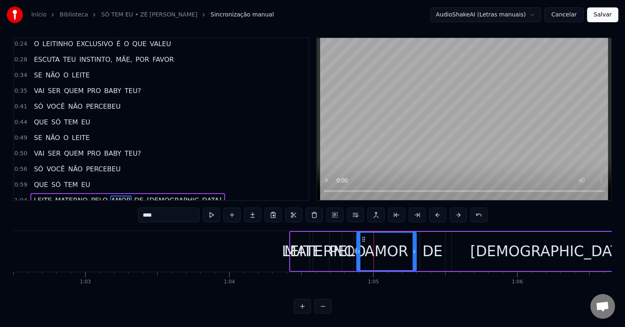
click at [348, 242] on div "PELO" at bounding box center [347, 251] width 37 height 22
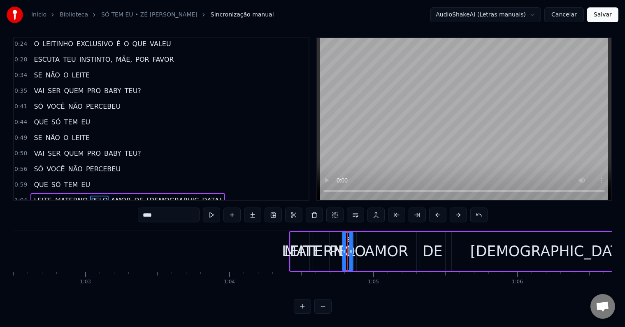
click at [291, 244] on div "MATERNO" at bounding box center [319, 251] width 71 height 22
type input "*******"
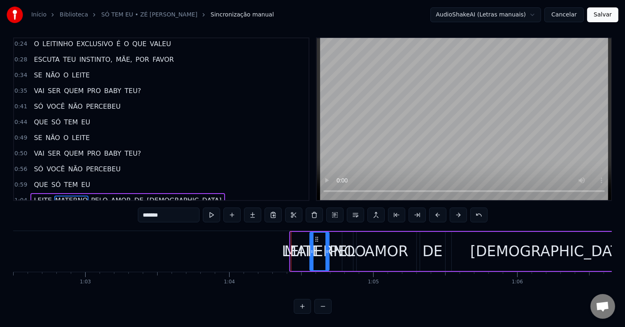
click at [18, 196] on span "1:04" at bounding box center [20, 200] width 13 height 8
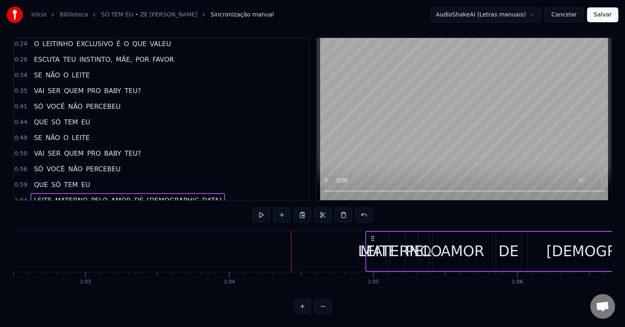
scroll to position [0, 9007]
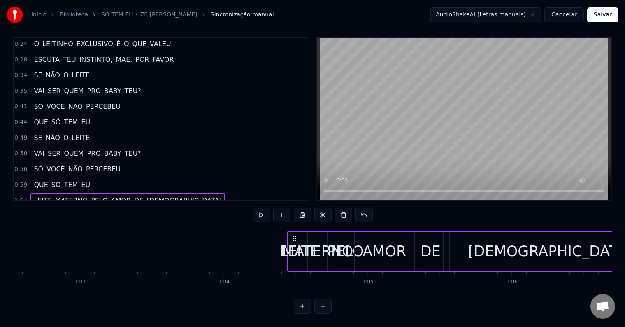
drag, startPoint x: 296, startPoint y: 228, endPoint x: 292, endPoint y: 216, distance: 11.8
click at [292, 216] on div "0:04 CÊ TÁ ACHANDO QUE VAI 0:08 DAR FÓRMULA E PRONTO, NÃO 0:12 SEU PEITO TÁ AÍ …" at bounding box center [312, 175] width 599 height 276
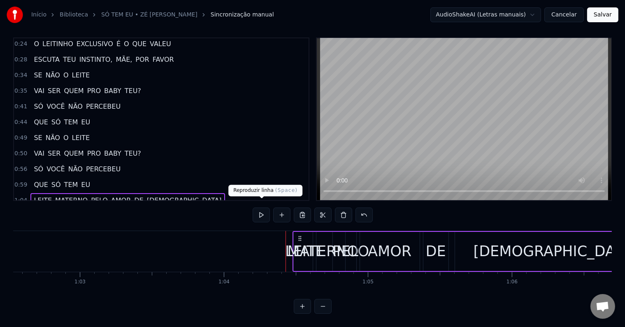
click at [264, 207] on button at bounding box center [261, 214] width 17 height 15
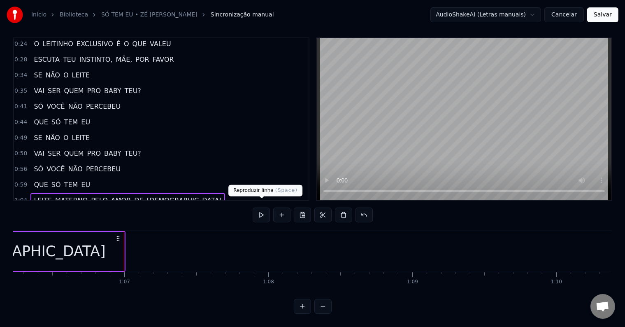
click at [264, 208] on button at bounding box center [261, 214] width 17 height 15
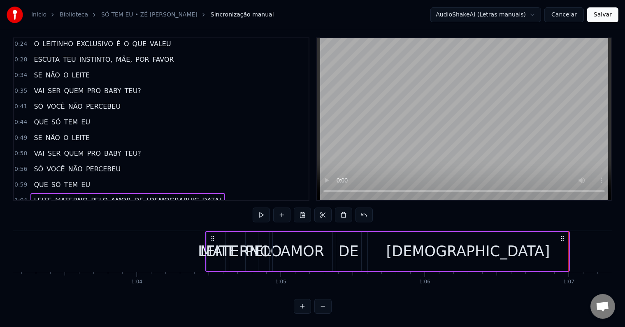
scroll to position [0, 9095]
click at [41, 195] on span "LEITE" at bounding box center [43, 199] width 20 height 9
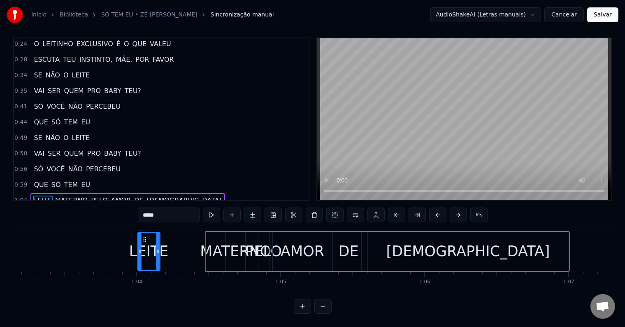
drag, startPoint x: 214, startPoint y: 229, endPoint x: 135, endPoint y: 228, distance: 79.0
click at [141, 236] on icon at bounding box center [144, 239] width 7 height 7
click at [66, 195] on span "MATERNO" at bounding box center [71, 199] width 34 height 9
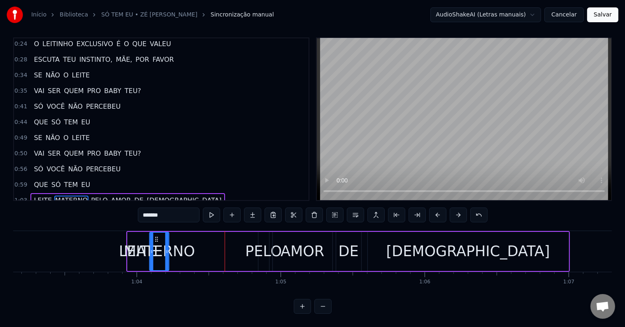
drag, startPoint x: 233, startPoint y: 230, endPoint x: 156, endPoint y: 235, distance: 76.7
click at [156, 235] on div "MATERNO" at bounding box center [159, 251] width 19 height 37
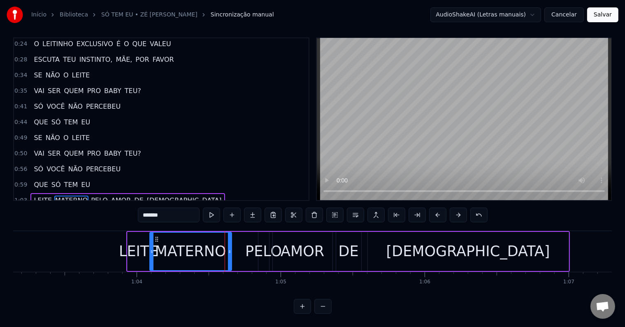
drag, startPoint x: 167, startPoint y: 244, endPoint x: 230, endPoint y: 247, distance: 62.6
click at [230, 248] on icon at bounding box center [229, 251] width 3 height 7
drag, startPoint x: 155, startPoint y: 227, endPoint x: 170, endPoint y: 229, distance: 15.3
click at [170, 233] on div "MATERNO" at bounding box center [190, 251] width 81 height 37
drag, startPoint x: 157, startPoint y: 228, endPoint x: 168, endPoint y: 229, distance: 11.1
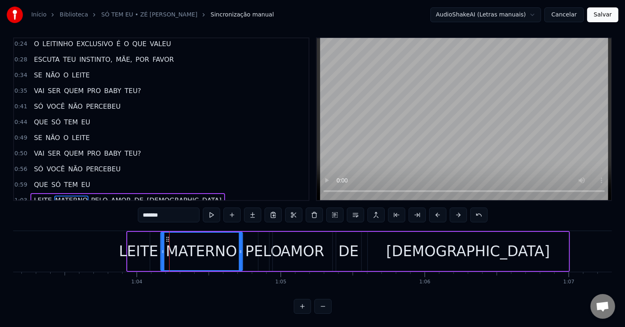
click at [168, 236] on icon at bounding box center [167, 239] width 7 height 7
click at [34, 195] on span "LEITE" at bounding box center [43, 199] width 20 height 9
type input "*****"
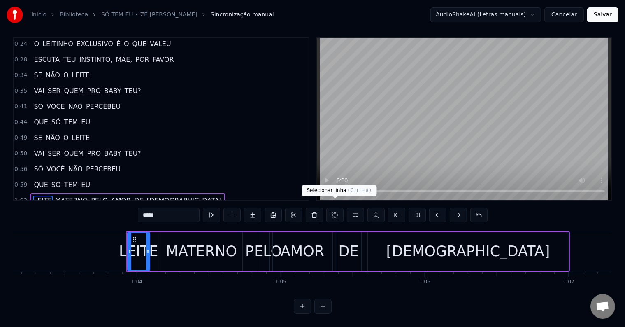
click at [338, 209] on button at bounding box center [334, 214] width 17 height 15
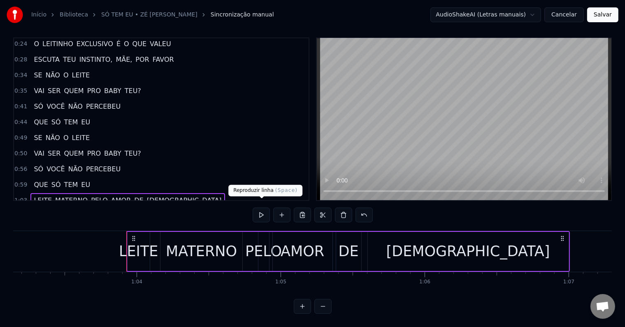
click at [263, 208] on button at bounding box center [261, 214] width 17 height 15
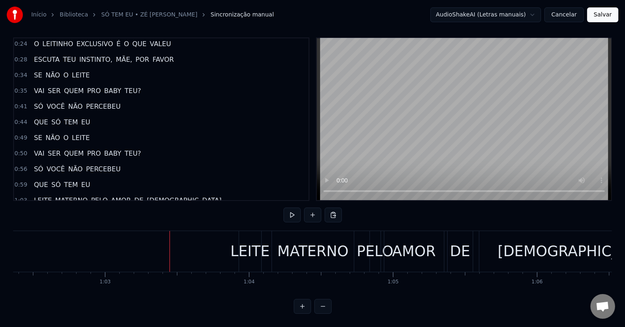
scroll to position [0, 8968]
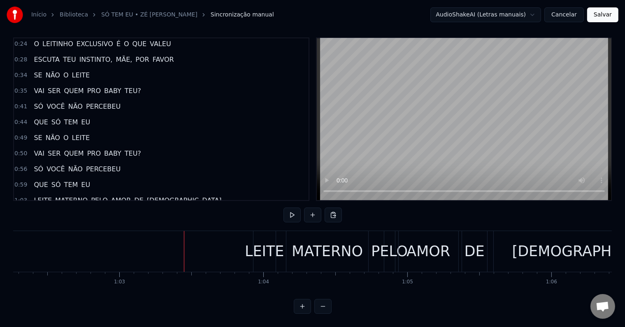
click at [289, 209] on button at bounding box center [292, 214] width 17 height 15
click at [295, 207] on button at bounding box center [292, 214] width 17 height 15
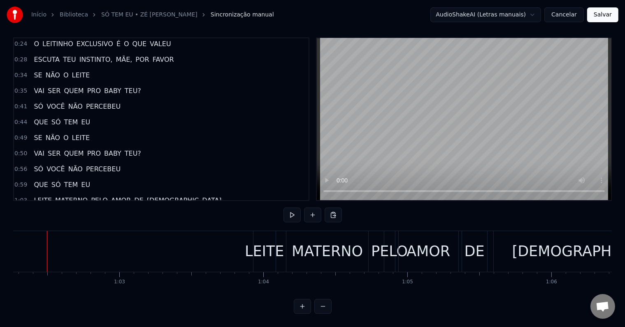
scroll to position [0, 8960]
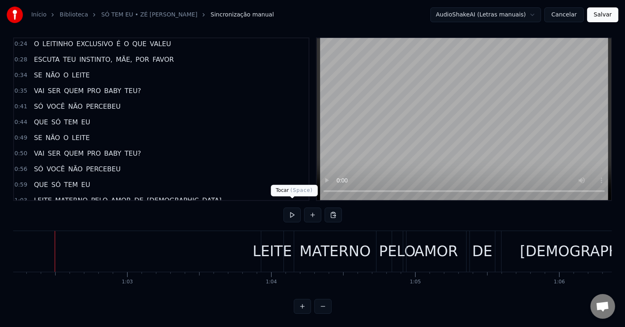
click at [295, 207] on button at bounding box center [292, 214] width 17 height 15
click at [274, 240] on div "LEITE" at bounding box center [272, 251] width 39 height 22
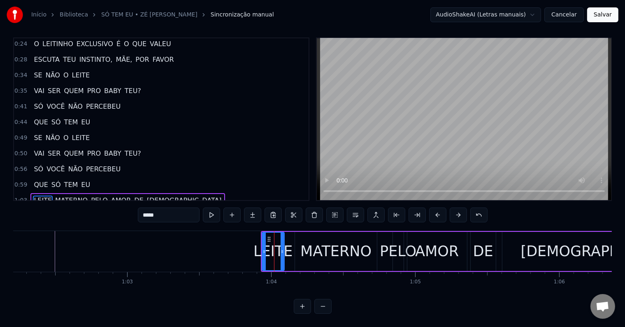
click at [268, 242] on div "LEITE" at bounding box center [272, 251] width 39 height 22
click at [266, 236] on icon at bounding box center [269, 239] width 7 height 7
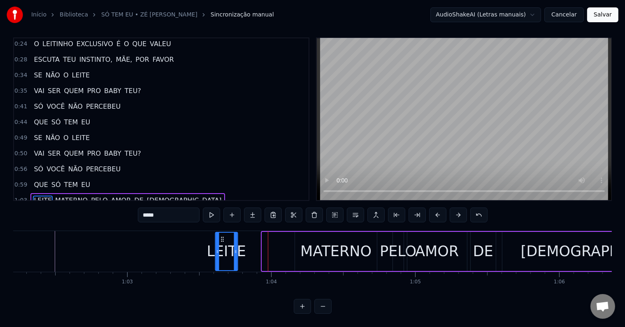
drag, startPoint x: 267, startPoint y: 230, endPoint x: 220, endPoint y: 237, distance: 47.3
click at [220, 237] on div "LEITE" at bounding box center [226, 251] width 21 height 37
drag, startPoint x: 237, startPoint y: 245, endPoint x: 242, endPoint y: 245, distance: 5.3
click at [242, 245] on div "LEITE MATERNO PELO AMOR DE [DEMOGRAPHIC_DATA]" at bounding box center [459, 251] width 491 height 41
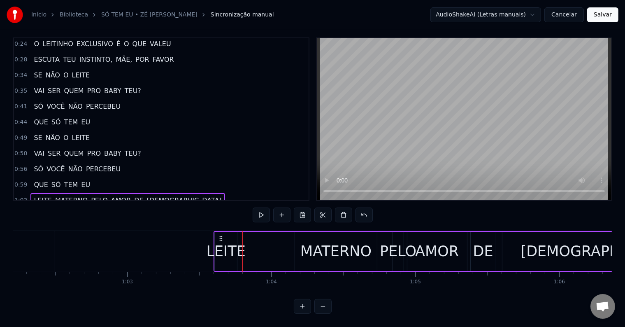
click at [232, 244] on div "LEITE" at bounding box center [226, 251] width 39 height 22
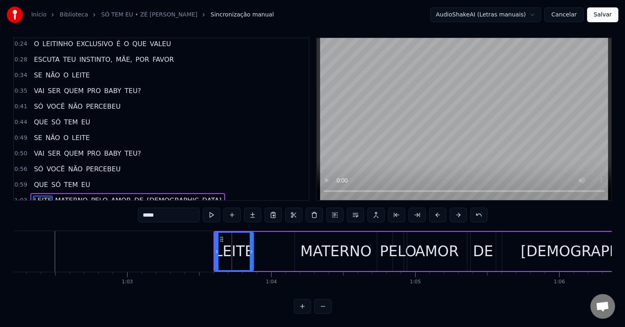
drag, startPoint x: 236, startPoint y: 244, endPoint x: 252, endPoint y: 243, distance: 16.1
click at [252, 248] on icon at bounding box center [251, 251] width 3 height 7
click at [305, 242] on div "MATERNO" at bounding box center [335, 251] width 71 height 22
type input "*******"
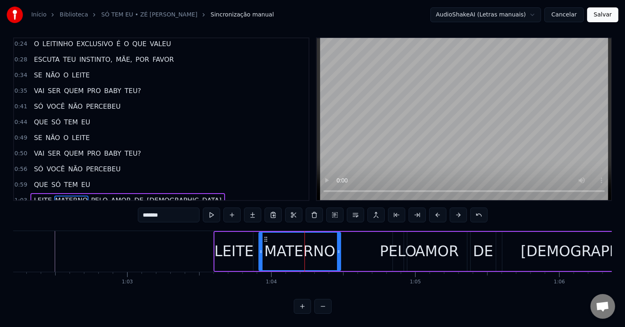
drag, startPoint x: 301, startPoint y: 229, endPoint x: 265, endPoint y: 231, distance: 36.3
click at [265, 236] on icon at bounding box center [266, 239] width 7 height 7
drag, startPoint x: 339, startPoint y: 247, endPoint x: 358, endPoint y: 247, distance: 19.3
click at [354, 247] on div at bounding box center [352, 251] width 3 height 37
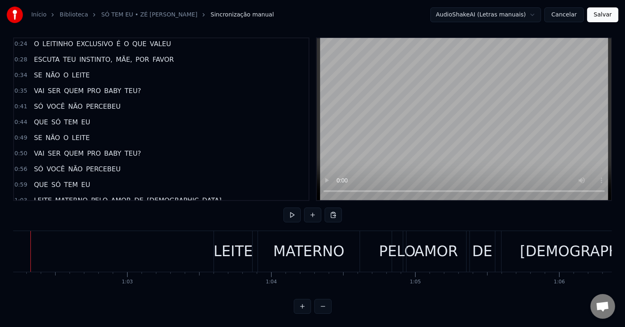
scroll to position [0, 8936]
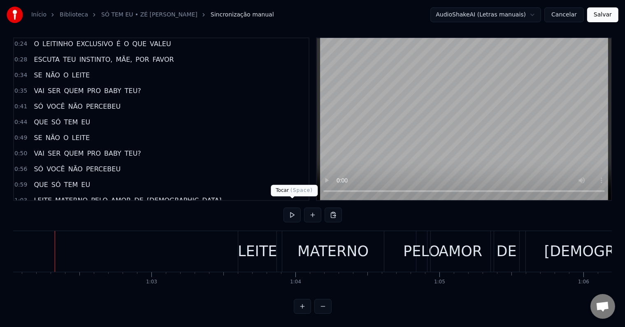
click at [293, 211] on button at bounding box center [292, 214] width 17 height 15
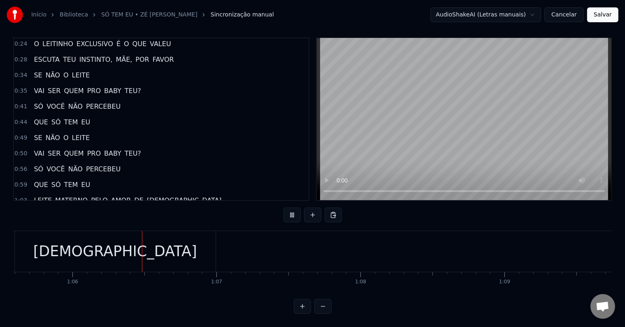
scroll to position [0, 9464]
click at [20, 196] on span "1:03" at bounding box center [20, 200] width 13 height 8
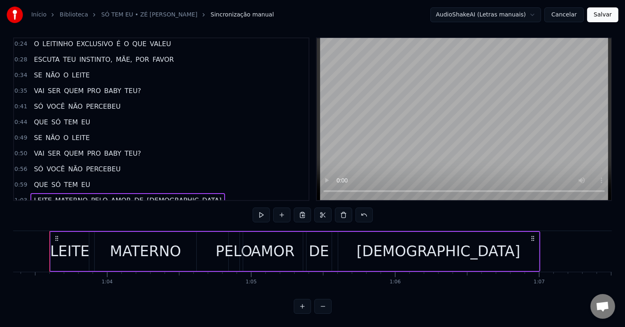
scroll to position [0, 9119]
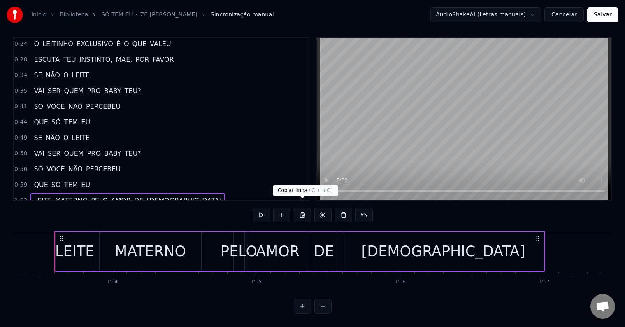
click at [307, 211] on button at bounding box center [302, 214] width 17 height 15
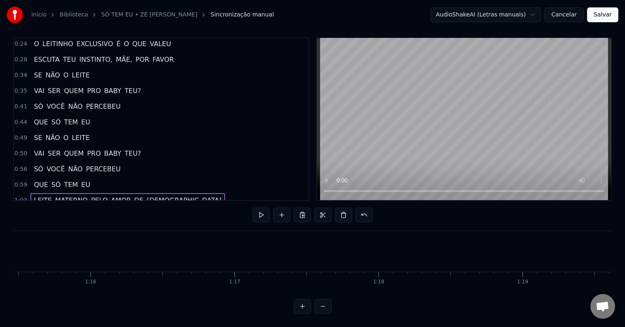
scroll to position [0, 10906]
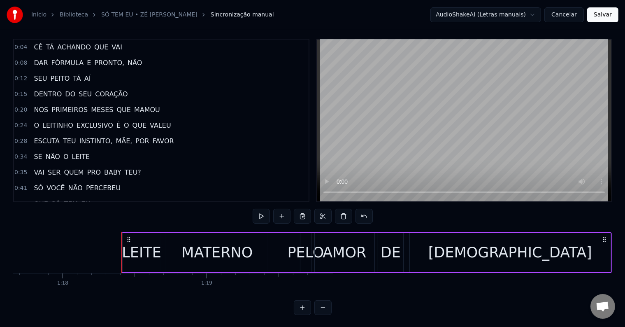
scroll to position [0, 0]
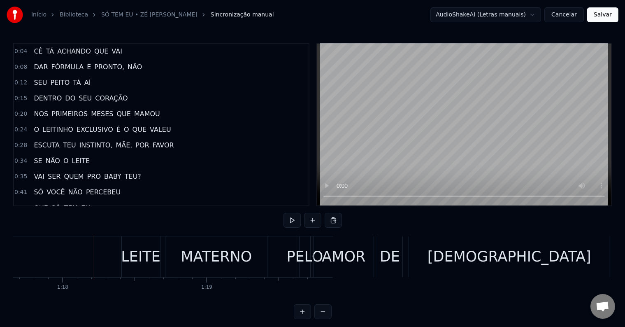
click at [287, 222] on button at bounding box center [292, 220] width 17 height 15
click at [291, 219] on button at bounding box center [292, 220] width 17 height 15
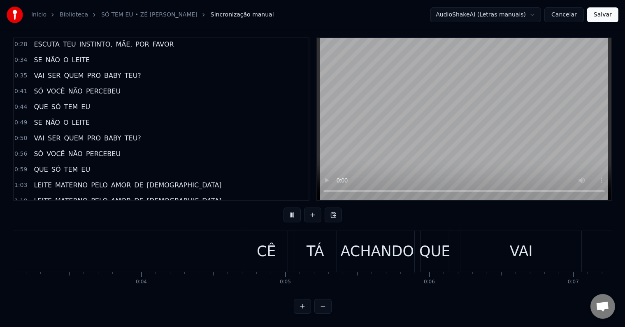
scroll to position [12, 0]
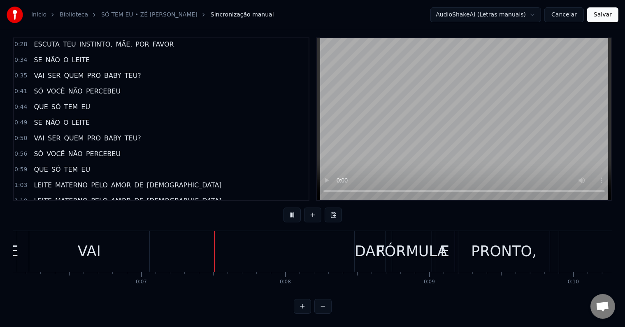
click at [19, 197] on span "1:18" at bounding box center [20, 201] width 13 height 8
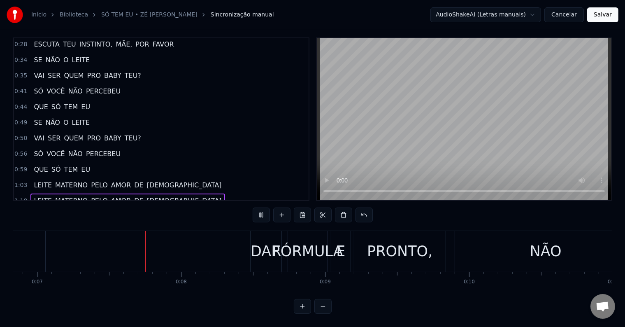
scroll to position [0, 985]
click at [20, 197] on span "1:18" at bounding box center [20, 201] width 13 height 8
click at [260, 207] on button at bounding box center [261, 214] width 17 height 15
click at [21, 197] on span "1:18" at bounding box center [20, 201] width 13 height 8
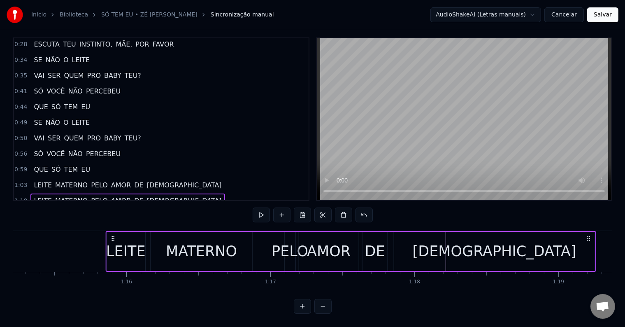
scroll to position [0, 10823]
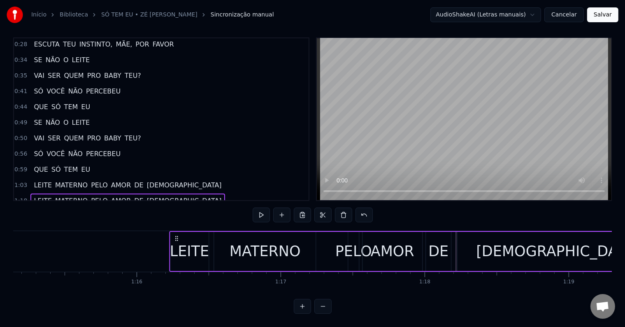
drag, startPoint x: 126, startPoint y: 229, endPoint x: 205, endPoint y: 234, distance: 78.8
click at [179, 235] on div "LEITE MATERNO PELO AMOR DE [DEMOGRAPHIC_DATA]" at bounding box center [414, 251] width 491 height 41
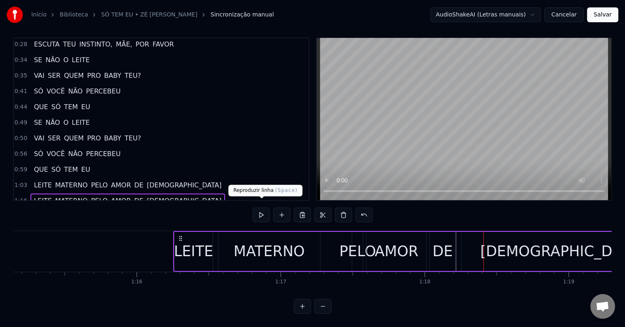
click at [263, 207] on button at bounding box center [261, 214] width 17 height 15
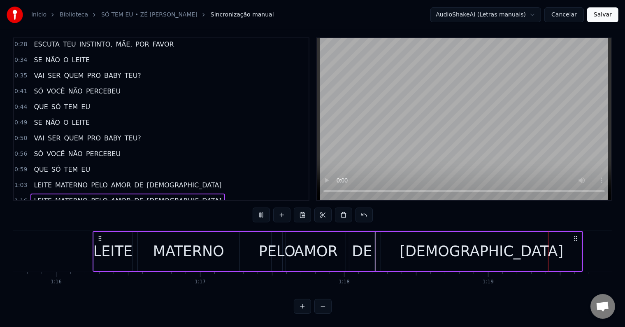
scroll to position [0, 10906]
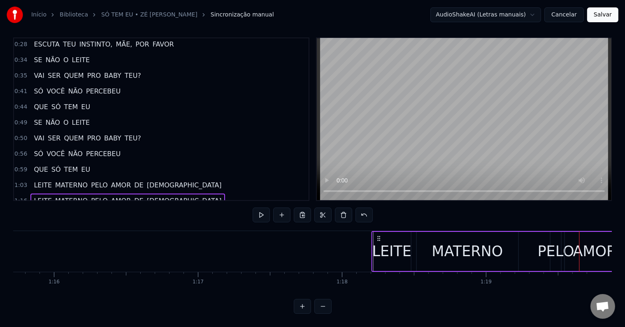
drag, startPoint x: 104, startPoint y: 231, endPoint x: 381, endPoint y: 232, distance: 277.0
click at [381, 235] on icon at bounding box center [379, 238] width 7 height 7
click at [263, 209] on button at bounding box center [261, 214] width 17 height 15
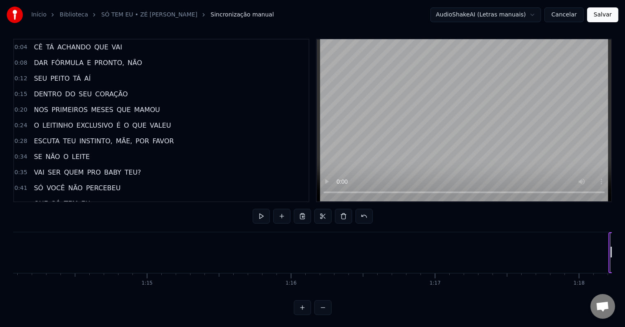
scroll to position [0, 0]
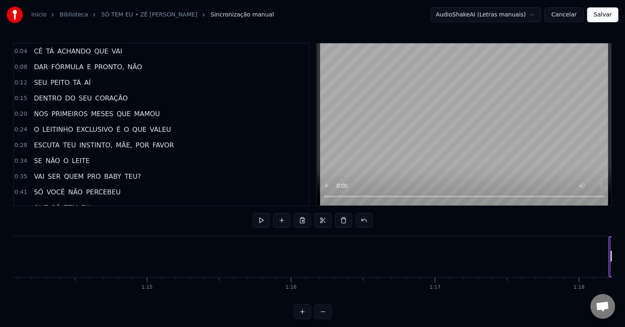
click at [20, 52] on span "0:04" at bounding box center [20, 51] width 13 height 8
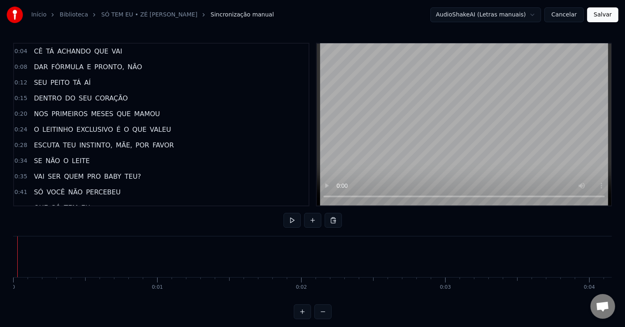
click at [290, 222] on button at bounding box center [292, 220] width 17 height 15
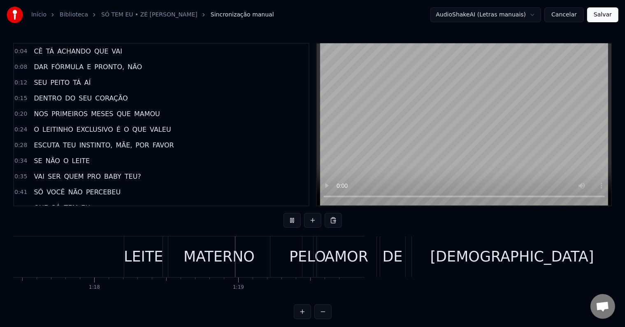
scroll to position [0, 11156]
click at [602, 15] on button "Salvar" at bounding box center [602, 14] width 31 height 15
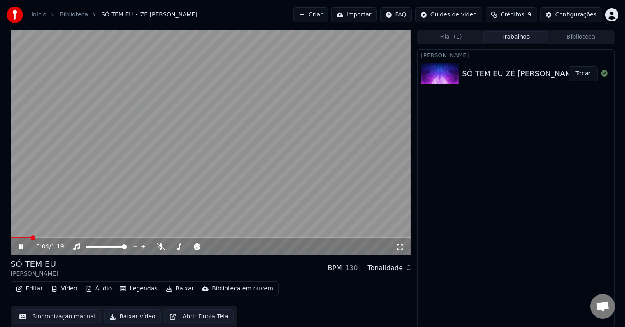
click at [255, 160] on video at bounding box center [211, 142] width 400 height 225
click at [11, 239] on span at bounding box center [13, 237] width 5 height 5
click at [21, 246] on icon at bounding box center [21, 247] width 5 height 6
click at [20, 246] on icon at bounding box center [21, 246] width 4 height 5
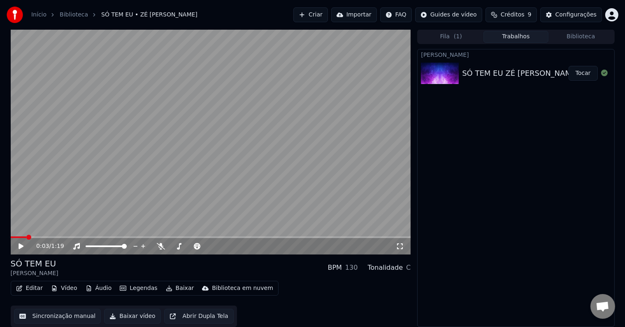
click at [125, 285] on button "Legendas" at bounding box center [138, 288] width 44 height 12
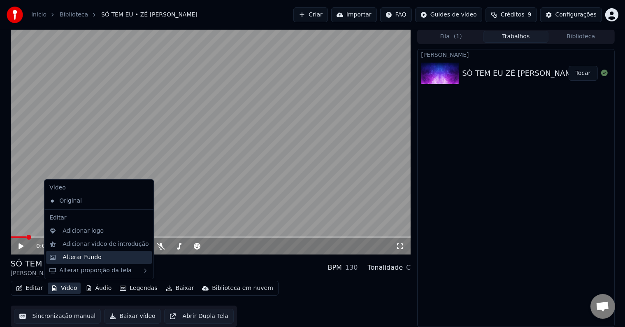
click at [76, 254] on div "Alterar Fundo" at bounding box center [82, 257] width 39 height 8
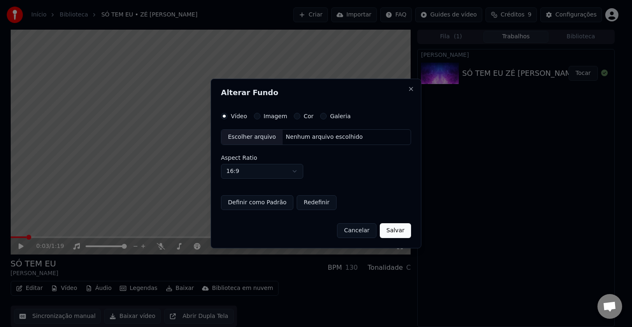
click at [274, 117] on label "Imagem" at bounding box center [275, 116] width 23 height 6
click at [260, 117] on button "Imagem" at bounding box center [257, 116] width 7 height 7
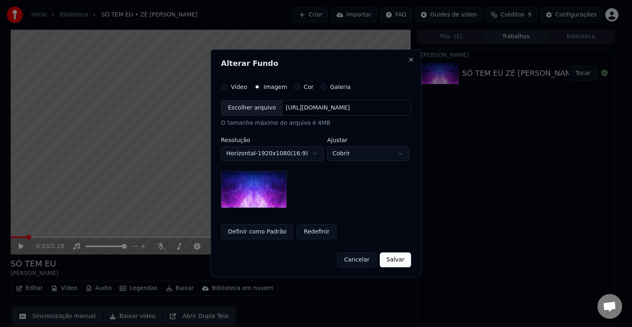
click at [305, 89] on div "**********" at bounding box center [316, 162] width 190 height 156
click at [304, 86] on label "Cor" at bounding box center [309, 87] width 10 height 6
click at [300, 86] on button "Cor" at bounding box center [297, 87] width 7 height 7
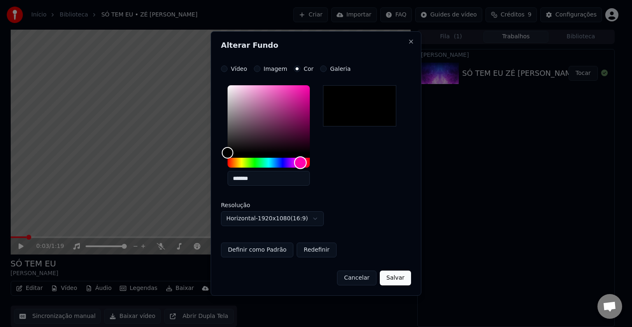
click at [300, 160] on div "Hue" at bounding box center [269, 163] width 82 height 10
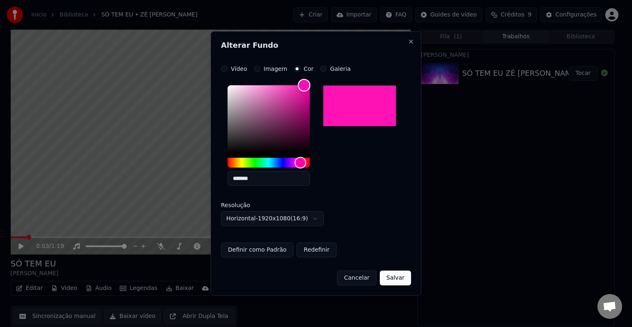
type input "*******"
drag, startPoint x: 295, startPoint y: 102, endPoint x: 301, endPoint y: 91, distance: 12.7
click at [305, 85] on div "Color" at bounding box center [269, 118] width 82 height 67
click at [391, 279] on button "Salvar" at bounding box center [395, 277] width 31 height 15
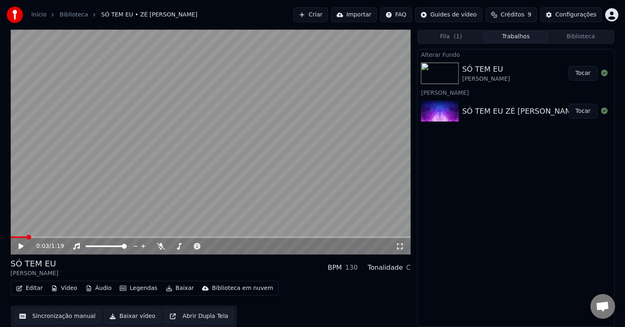
click at [498, 80] on div "ZÉ FELIPE" at bounding box center [486, 79] width 48 height 8
click at [585, 71] on button "Tocar" at bounding box center [583, 73] width 29 height 15
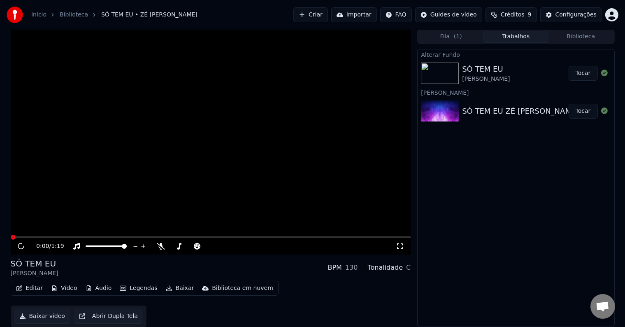
scroll to position [0, 0]
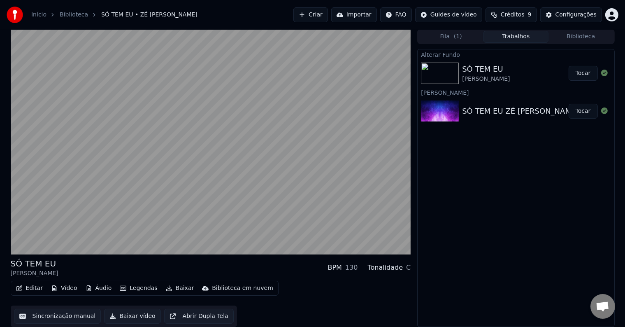
click at [132, 289] on button "Legendas" at bounding box center [138, 288] width 44 height 12
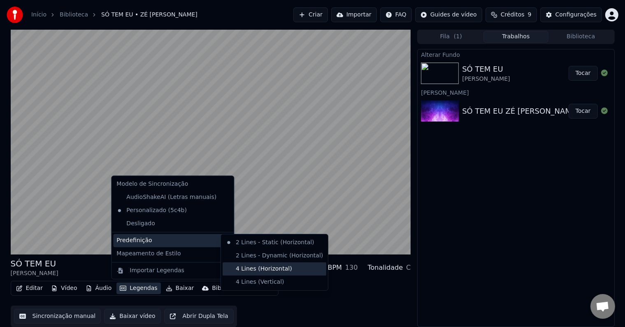
click at [261, 266] on div "4 Lines (Horizontal)" at bounding box center [275, 268] width 104 height 13
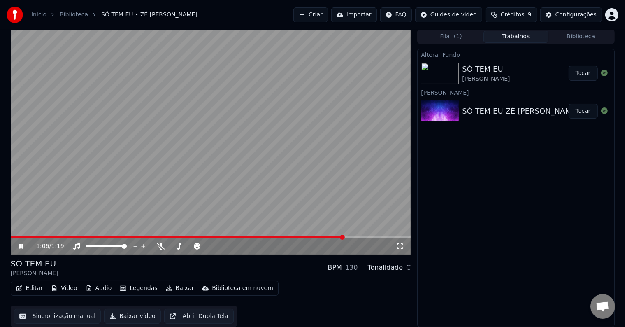
click at [12, 235] on video at bounding box center [211, 141] width 400 height 225
click at [8, 236] on div "1:06 / 1:19 SÓ TEM EU ZÉ FELIPE BPM 130 Tonalidade C Editar Vídeo Áudio Legenda…" at bounding box center [312, 178] width 617 height 298
click at [19, 235] on video at bounding box center [211, 141] width 400 height 225
click at [11, 240] on span at bounding box center [13, 237] width 5 height 5
click at [129, 289] on button "Legendas" at bounding box center [138, 288] width 44 height 12
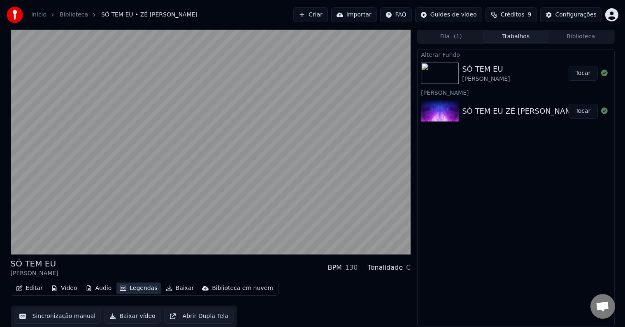
click at [135, 286] on button "Legendas" at bounding box center [138, 288] width 44 height 12
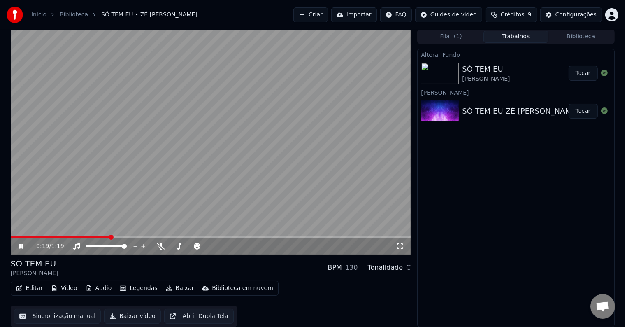
click at [156, 179] on video at bounding box center [211, 141] width 400 height 225
click at [138, 281] on div "Editar Vídeo Áudio Legendas Baixar Biblioteca em nuvem" at bounding box center [145, 288] width 268 height 15
click at [137, 286] on button "Legendas" at bounding box center [138, 288] width 44 height 12
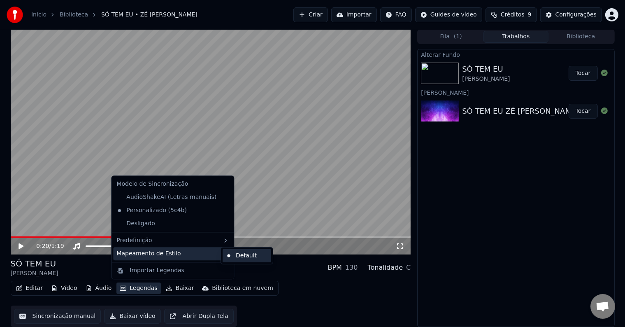
click at [233, 258] on div "Default" at bounding box center [247, 255] width 49 height 13
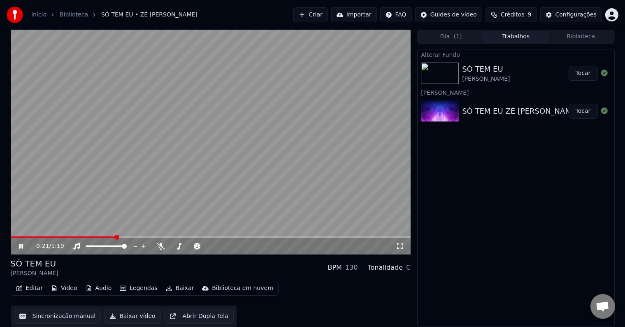
click at [135, 290] on button "Legendas" at bounding box center [138, 288] width 44 height 12
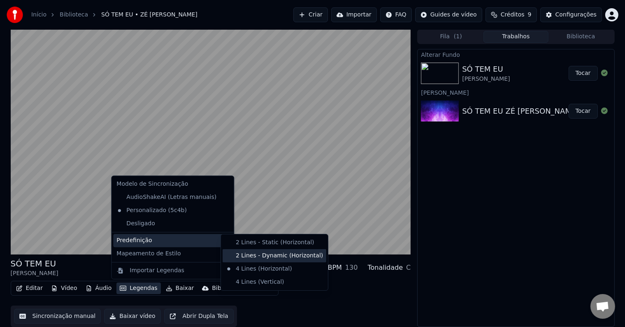
click at [267, 256] on div "2 Lines - Dynamic (Horizontal)" at bounding box center [275, 255] width 104 height 13
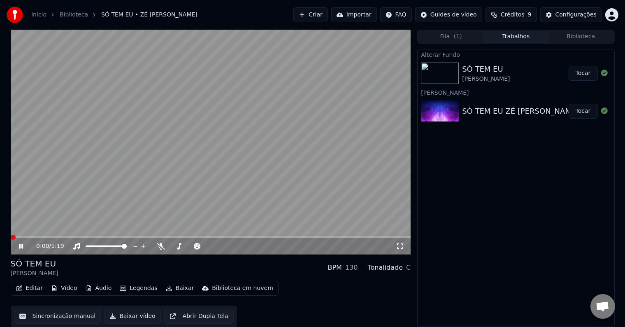
click at [11, 236] on span at bounding box center [11, 237] width 0 height 2
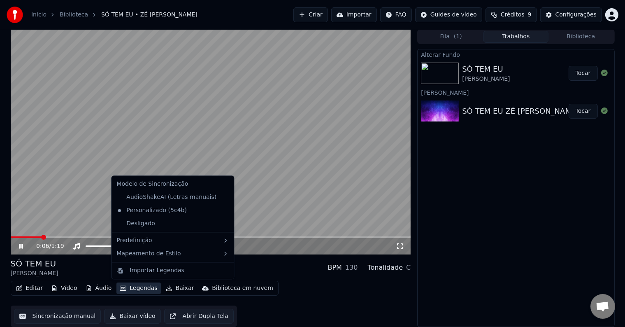
click at [132, 288] on button "Legendas" at bounding box center [138, 288] width 44 height 12
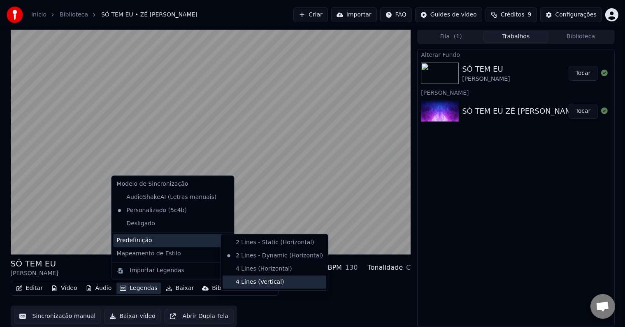
click at [283, 277] on div "4 Lines (Vertical)" at bounding box center [275, 281] width 104 height 13
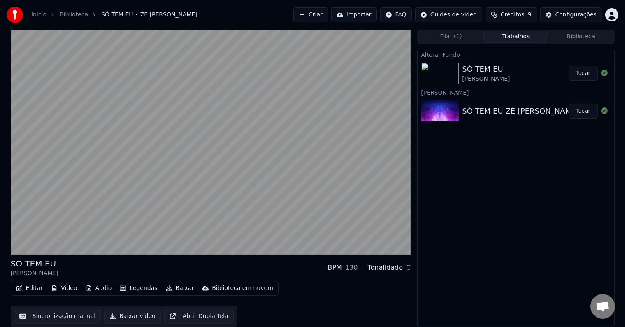
click at [120, 286] on icon "button" at bounding box center [123, 288] width 7 height 5
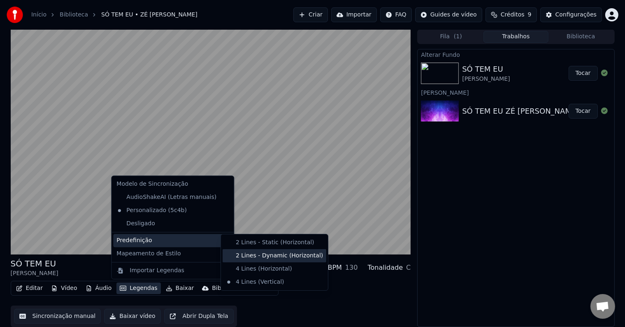
click at [288, 255] on div "2 Lines - Dynamic (Horizontal)" at bounding box center [275, 255] width 104 height 13
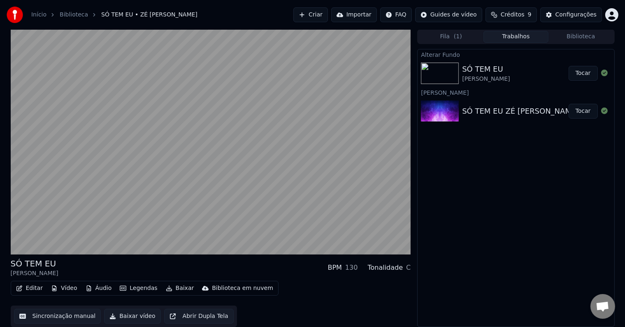
click at [61, 290] on button "Vídeo" at bounding box center [64, 288] width 33 height 12
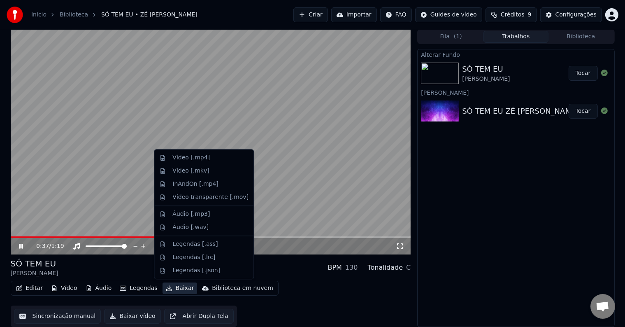
click at [178, 290] on button "Baixar" at bounding box center [180, 288] width 35 height 12
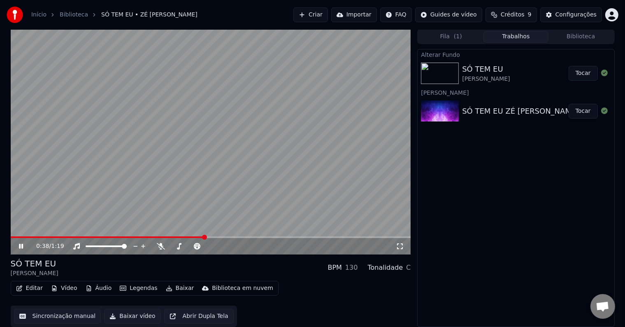
click at [224, 297] on div "Editar Vídeo Áudio Legendas Baixar Biblioteca em nuvem Sincronização manual Bai…" at bounding box center [211, 304] width 400 height 46
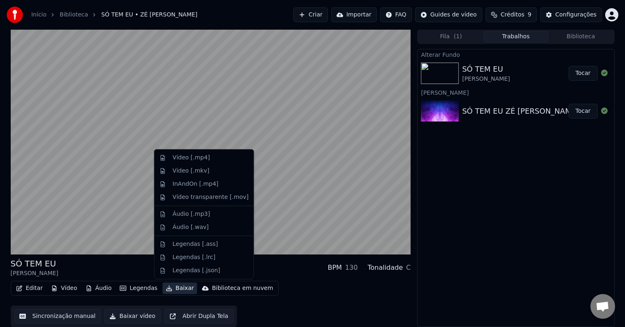
click at [171, 288] on button "Baixar" at bounding box center [180, 288] width 35 height 12
click at [214, 156] on div "Vídeo [.mp4]" at bounding box center [210, 157] width 76 height 8
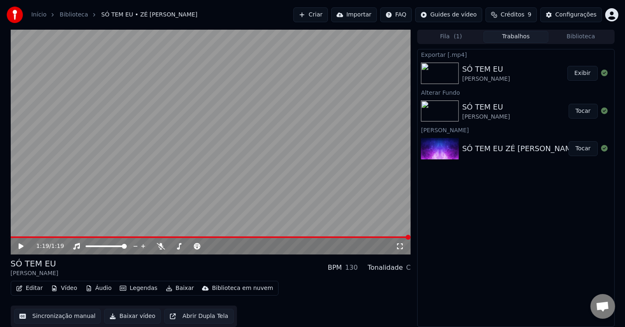
click at [588, 74] on button "Exibir" at bounding box center [582, 73] width 30 height 15
